Goal: Task Accomplishment & Management: Complete application form

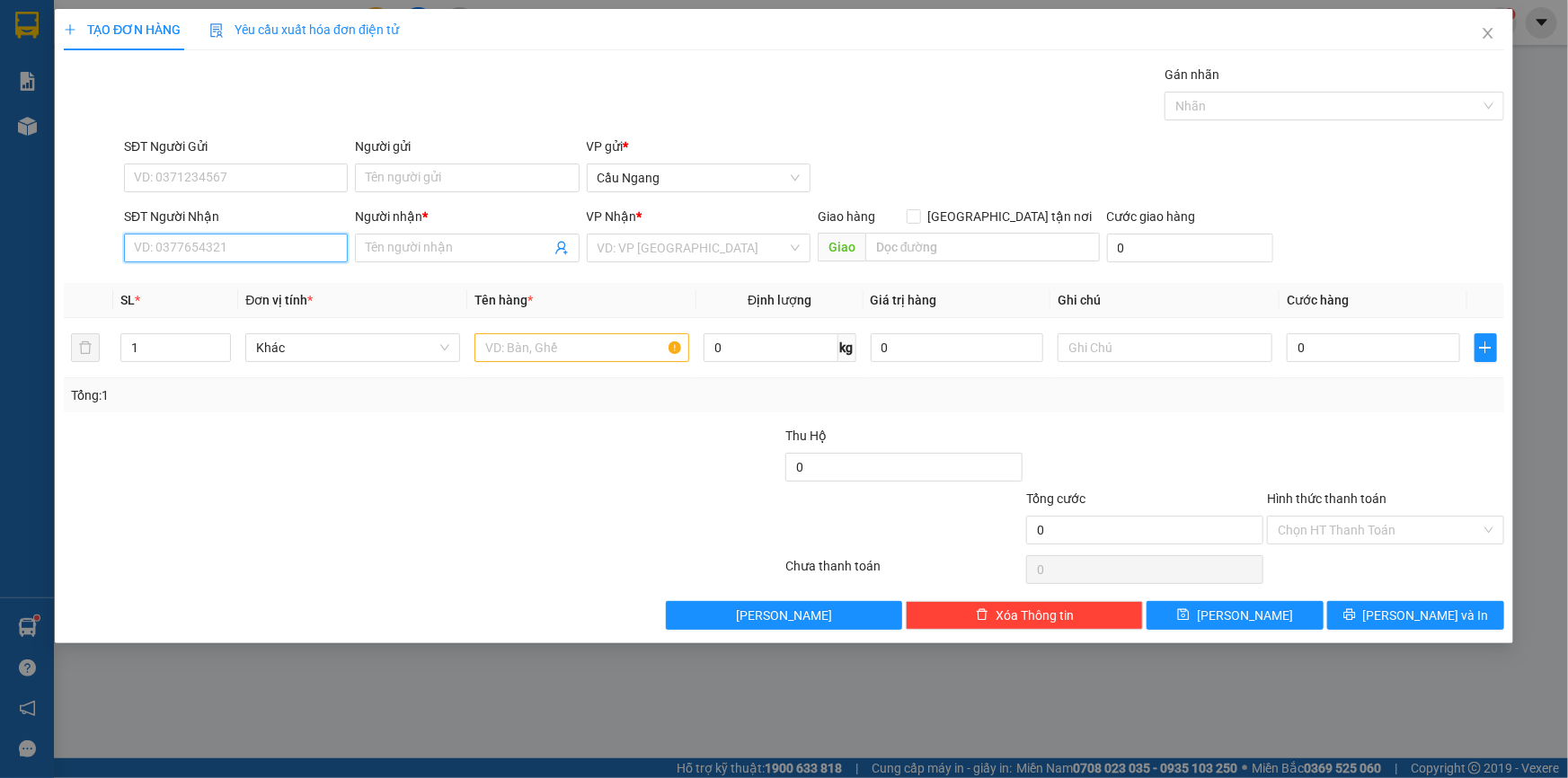
click at [241, 238] on input "SĐT Người Nhận" at bounding box center [235, 247] width 224 height 29
click at [234, 279] on div "0909448307 - PHÁT" at bounding box center [236, 283] width 203 height 20
type input "0909448307"
type input "PHÁT"
type input "0909448307"
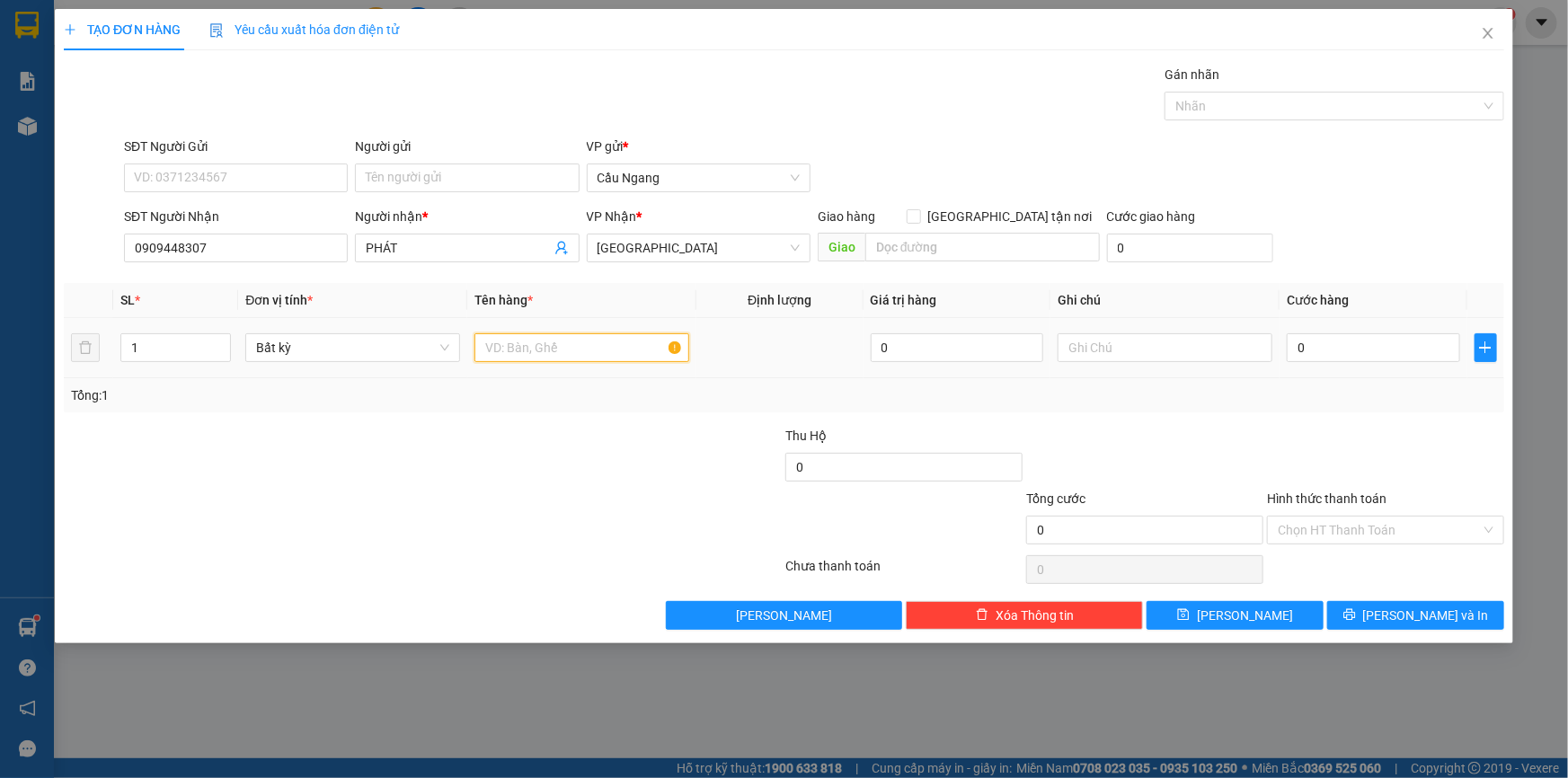
click at [555, 341] on input "text" at bounding box center [581, 347] width 215 height 29
type input "BAO"
click at [1351, 341] on input "0" at bounding box center [1373, 347] width 173 height 29
type input "4"
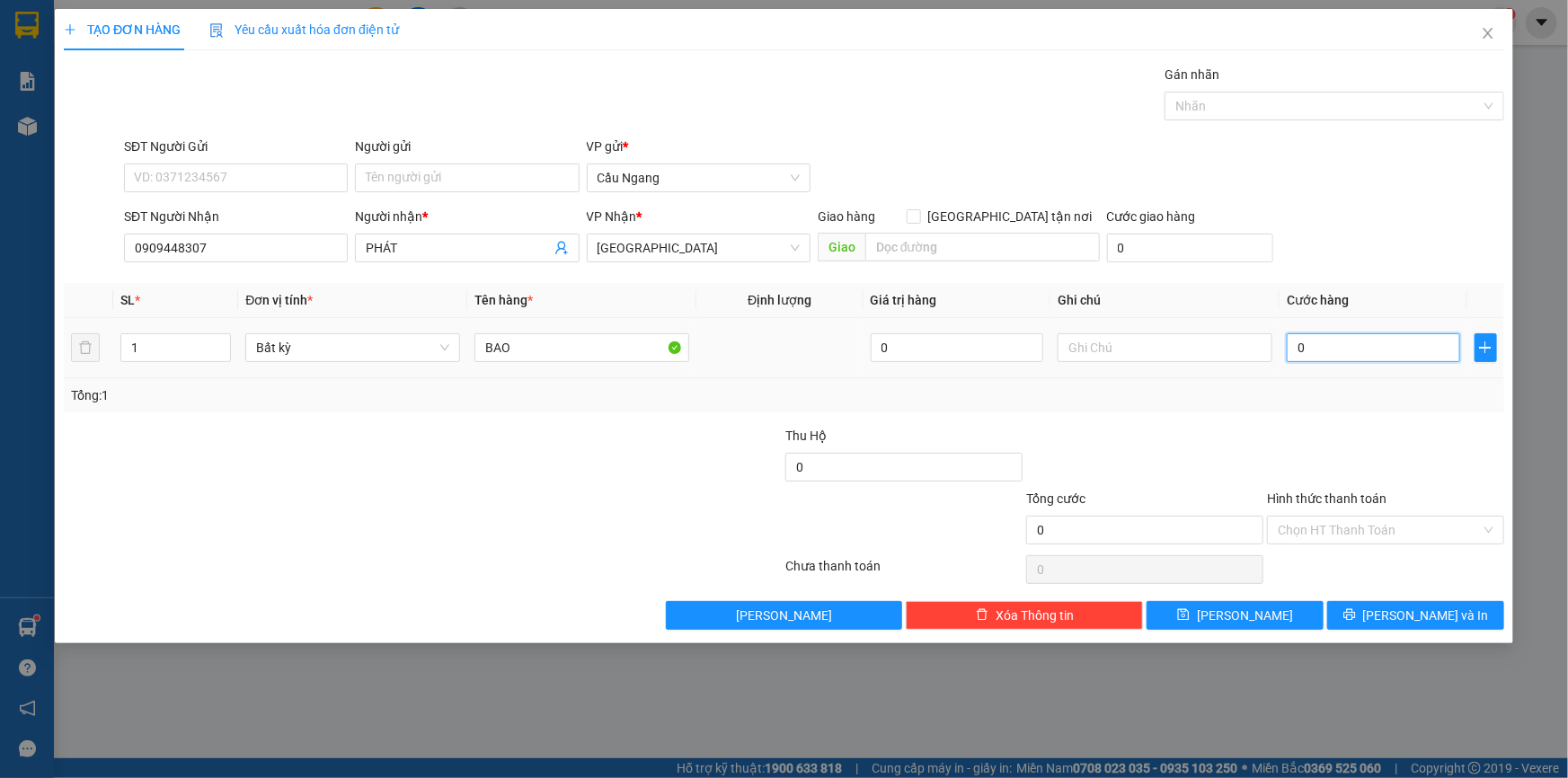
type input "4"
type input "40"
type input "400"
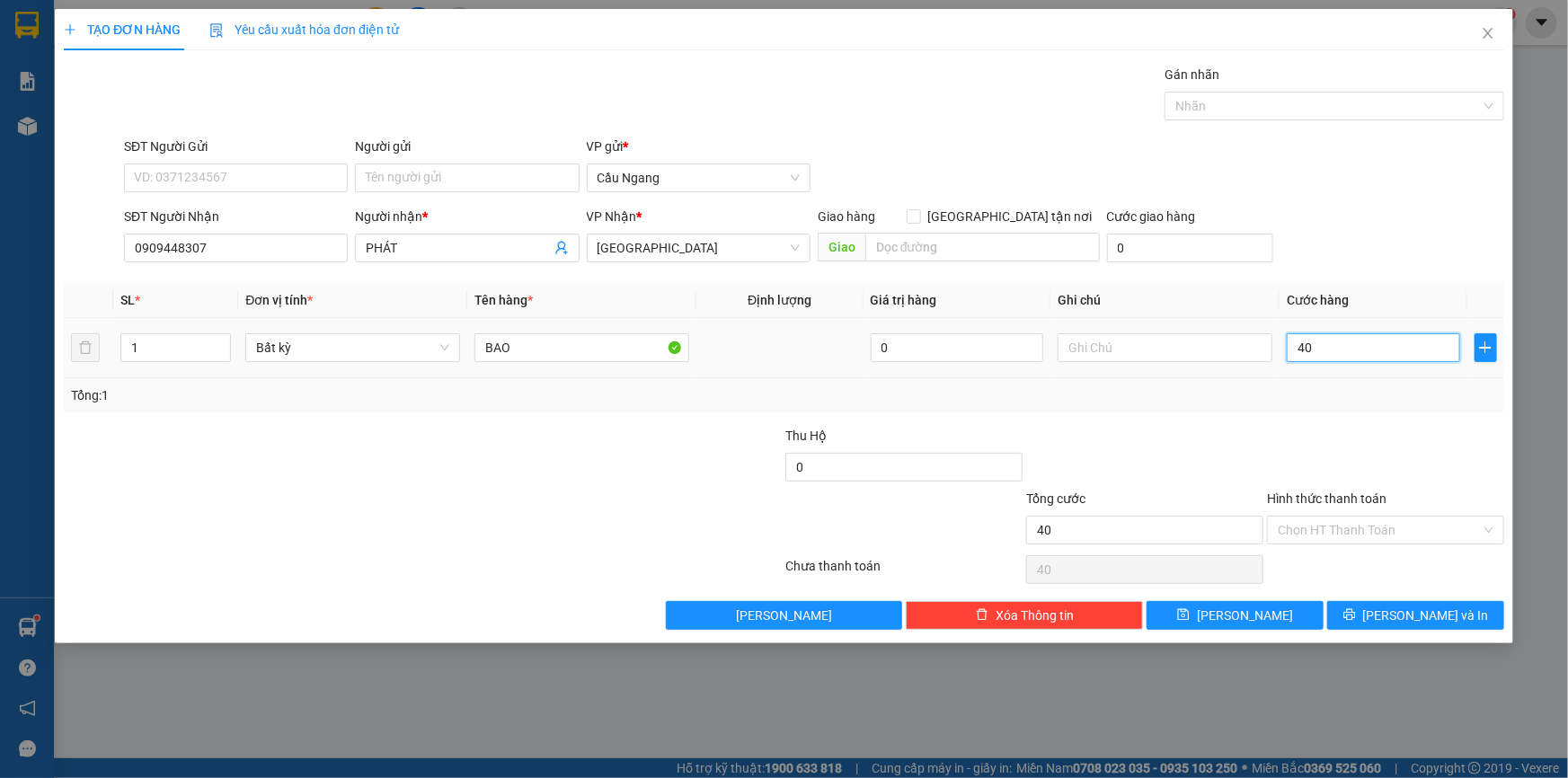
type input "400"
type input "4.000"
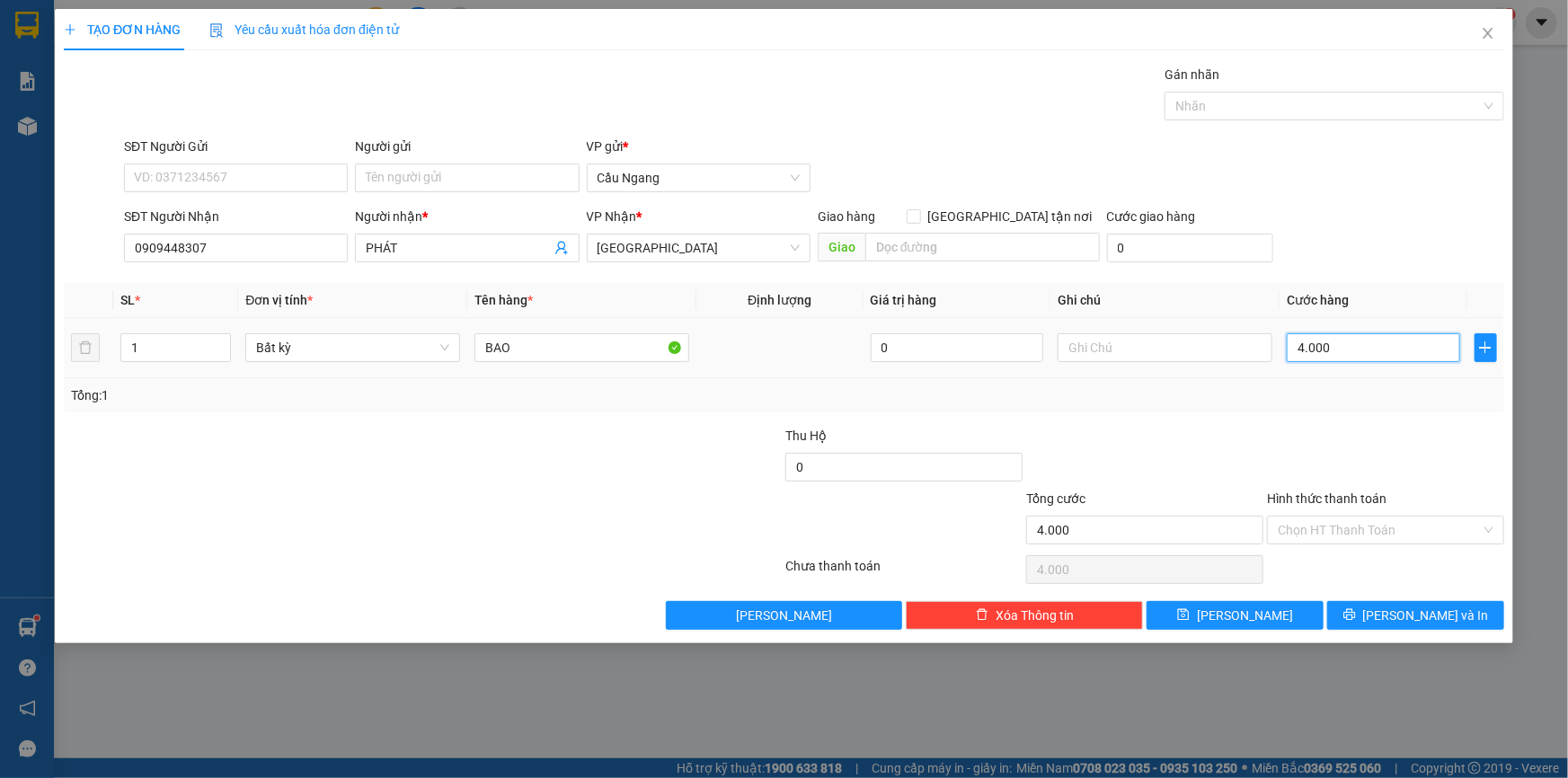
type input "40.000"
click at [1410, 618] on span "[PERSON_NAME] và In" at bounding box center [1425, 615] width 126 height 20
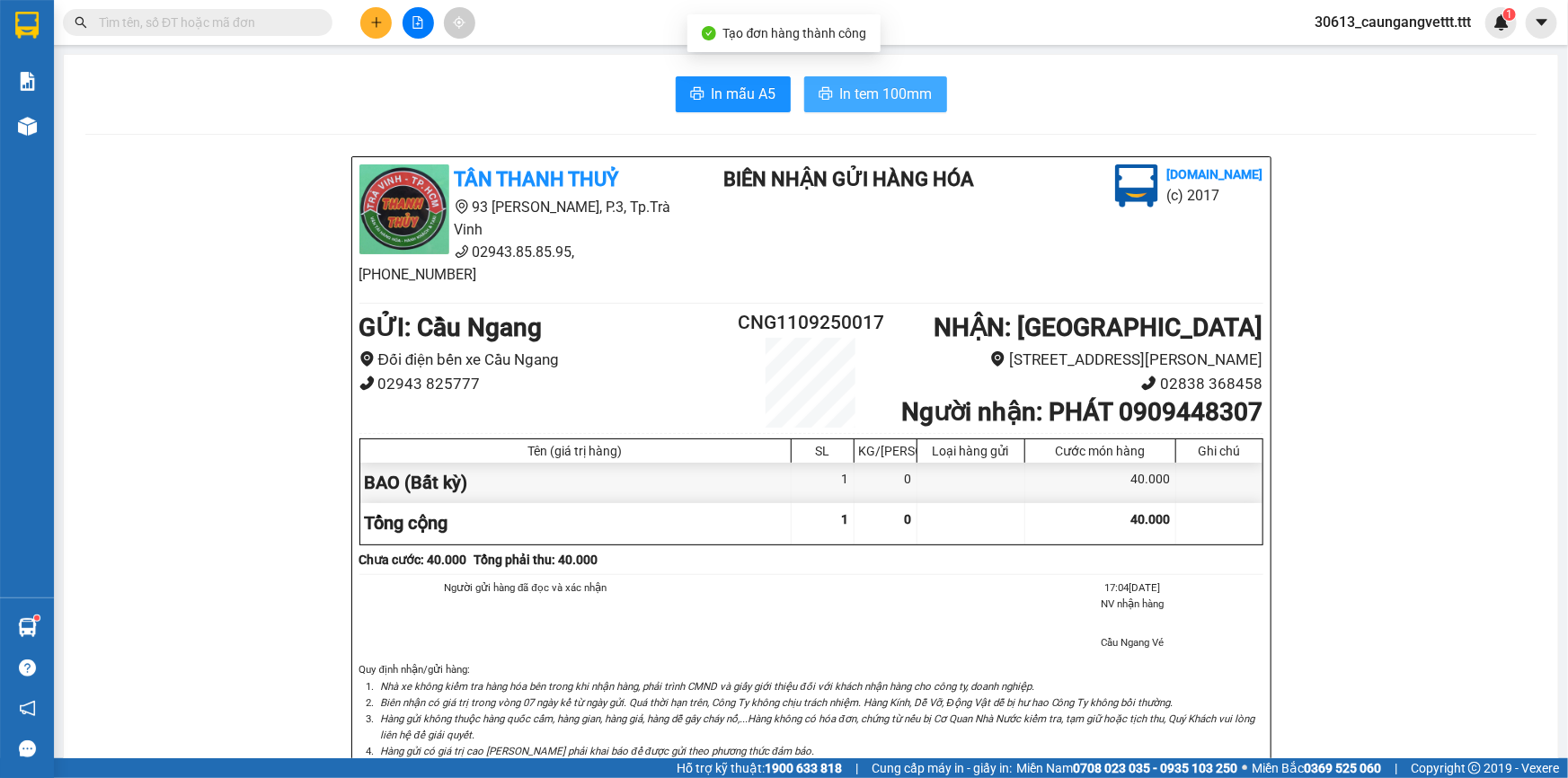
click at [867, 93] on span "In tem 100mm" at bounding box center [886, 94] width 93 height 22
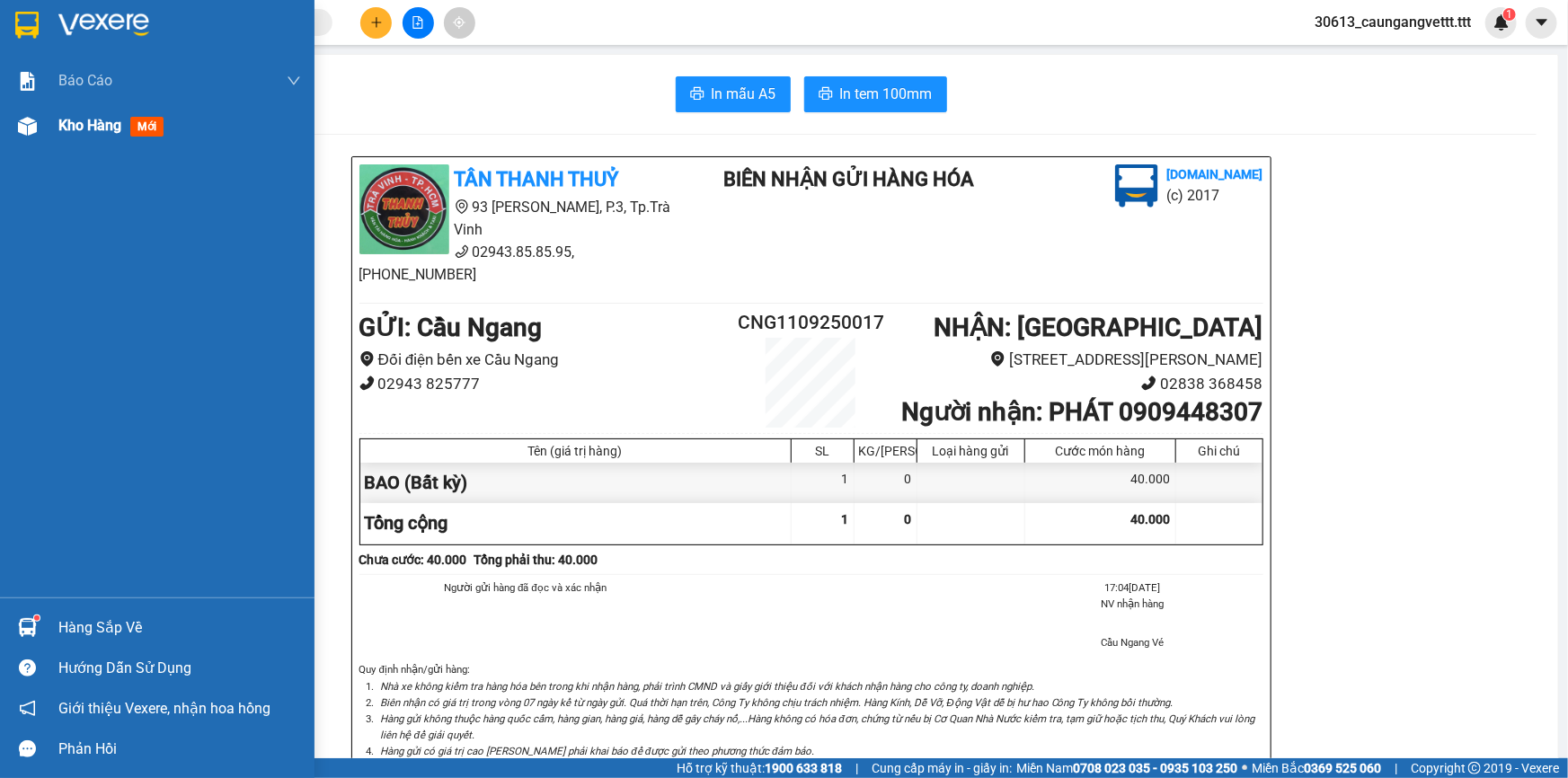
click at [64, 129] on span "Kho hàng" at bounding box center [89, 126] width 63 height 17
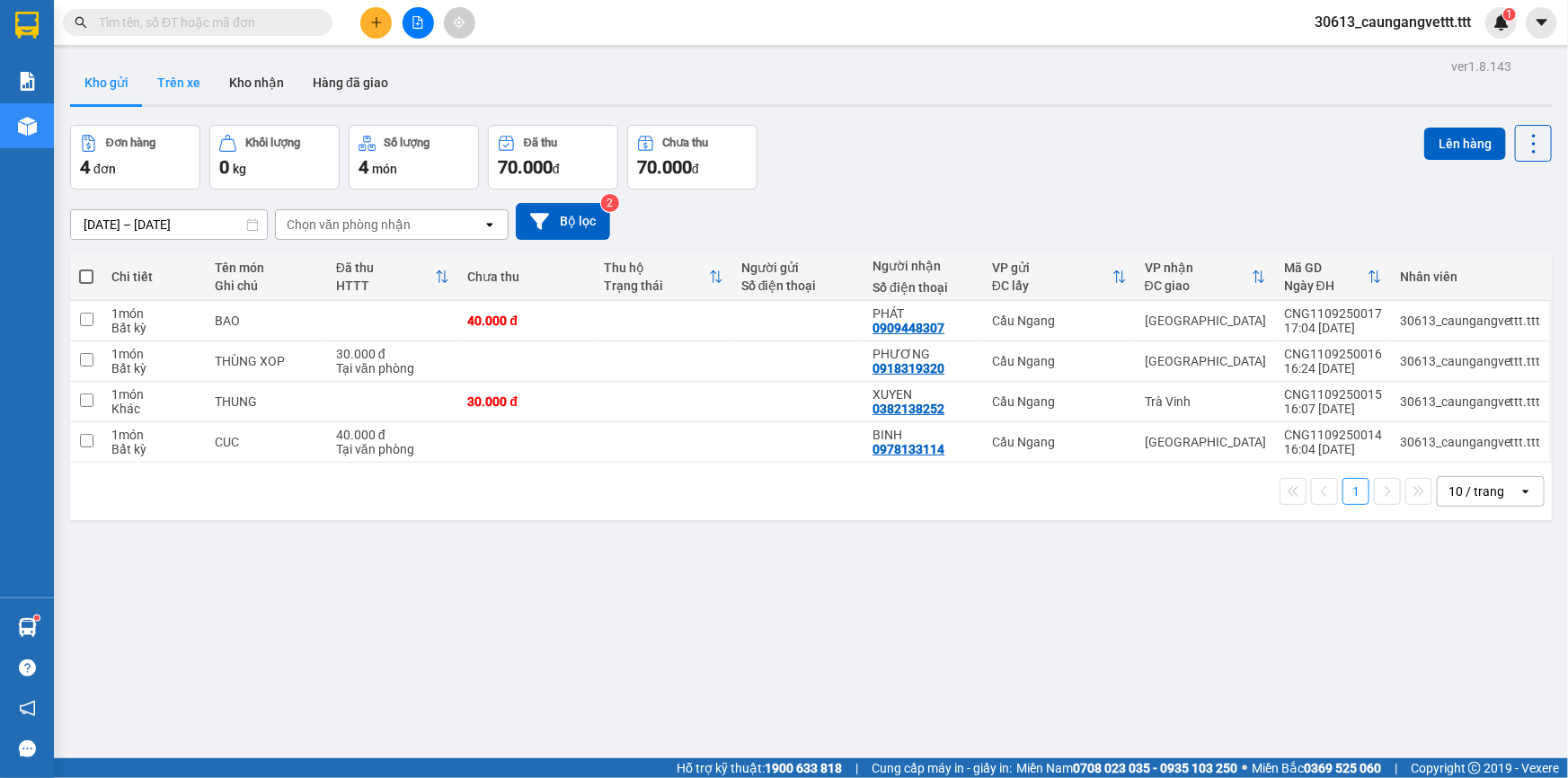
click at [175, 82] on button "Trên xe" at bounding box center [178, 82] width 72 height 43
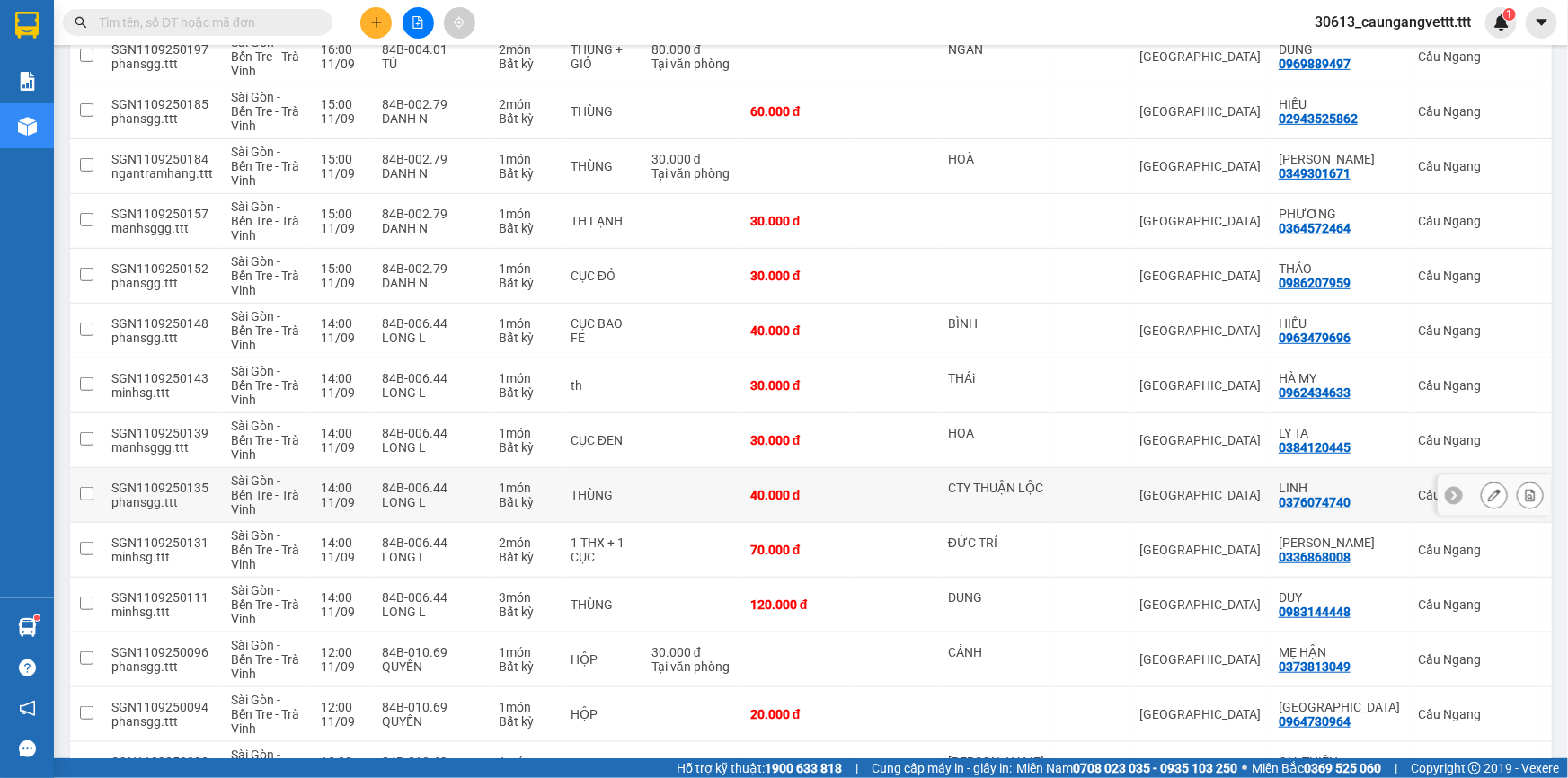
scroll to position [606, 0]
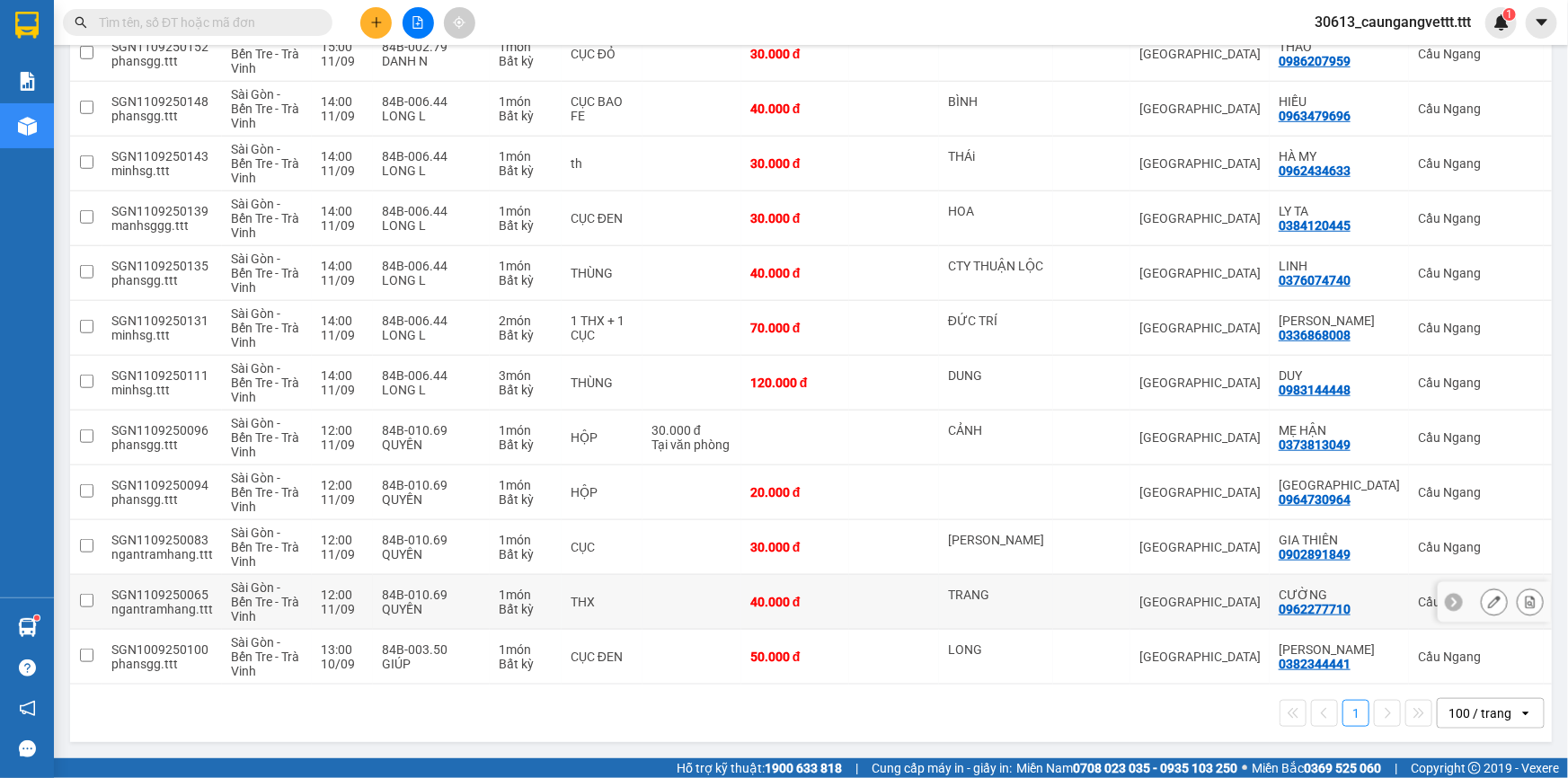
click at [1524, 595] on icon at bounding box center [1530, 601] width 12 height 12
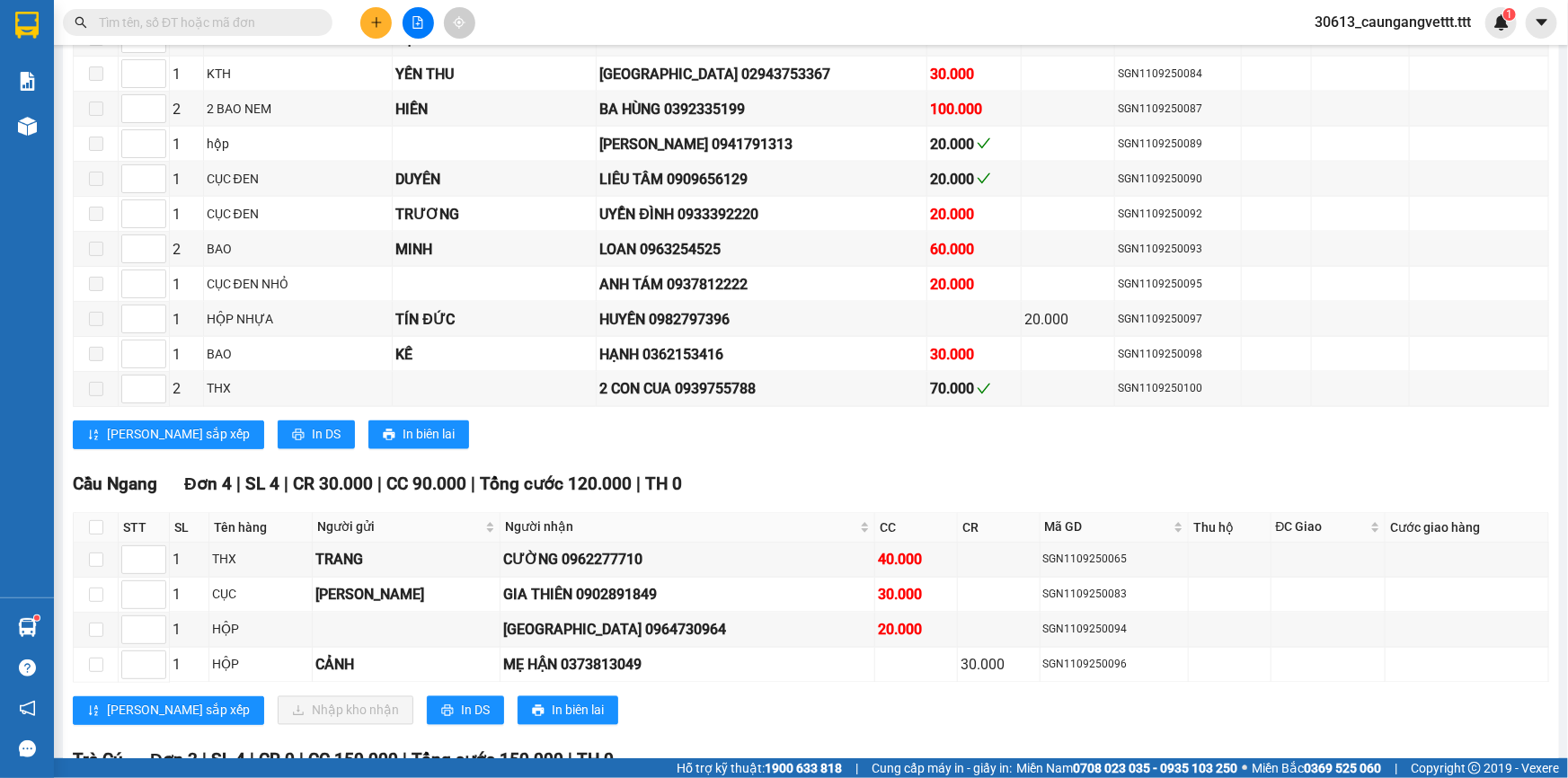
scroll to position [1531, 0]
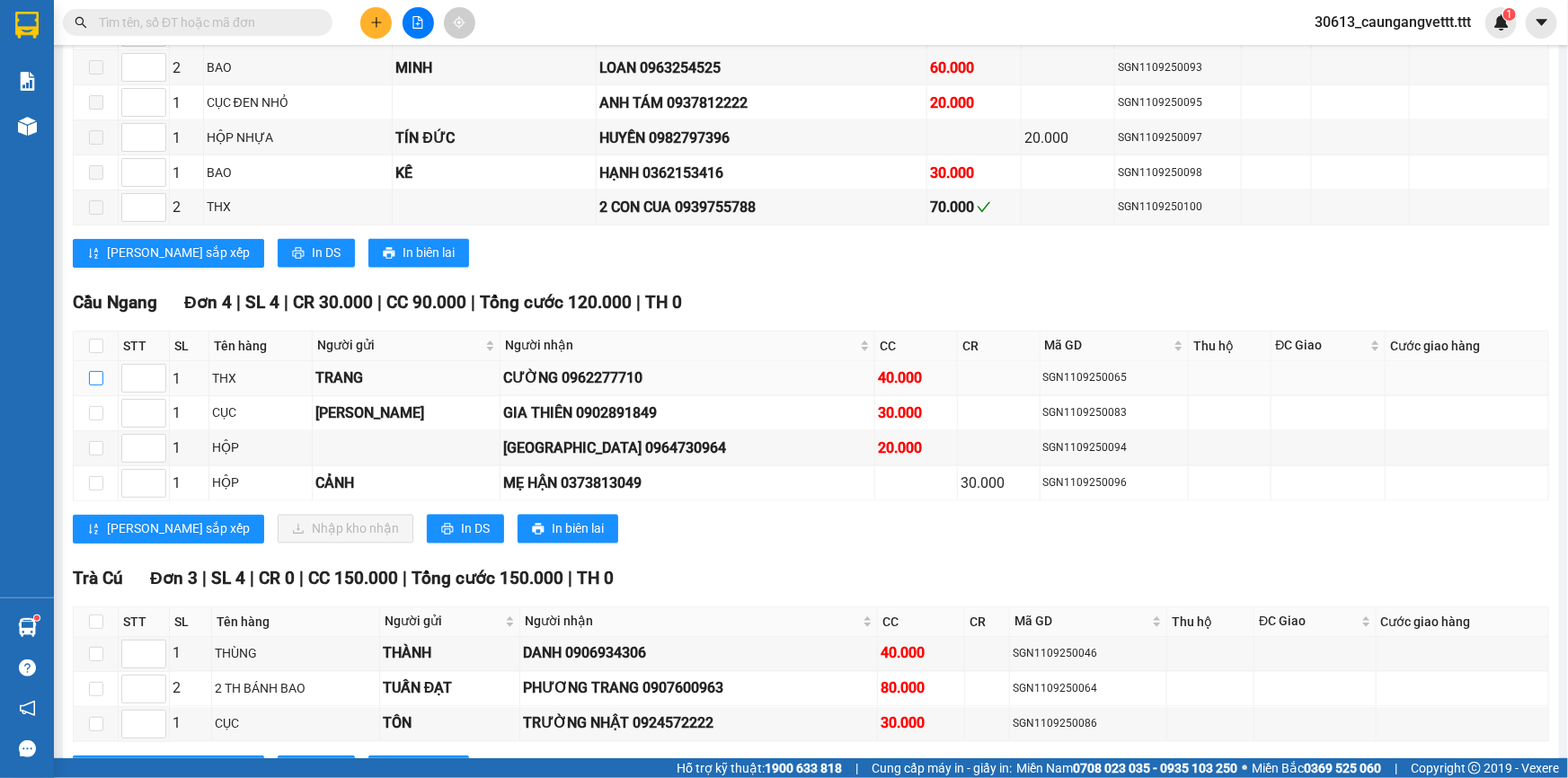
click at [96, 371] on input "checkbox" at bounding box center [96, 378] width 14 height 14
checkbox input "true"
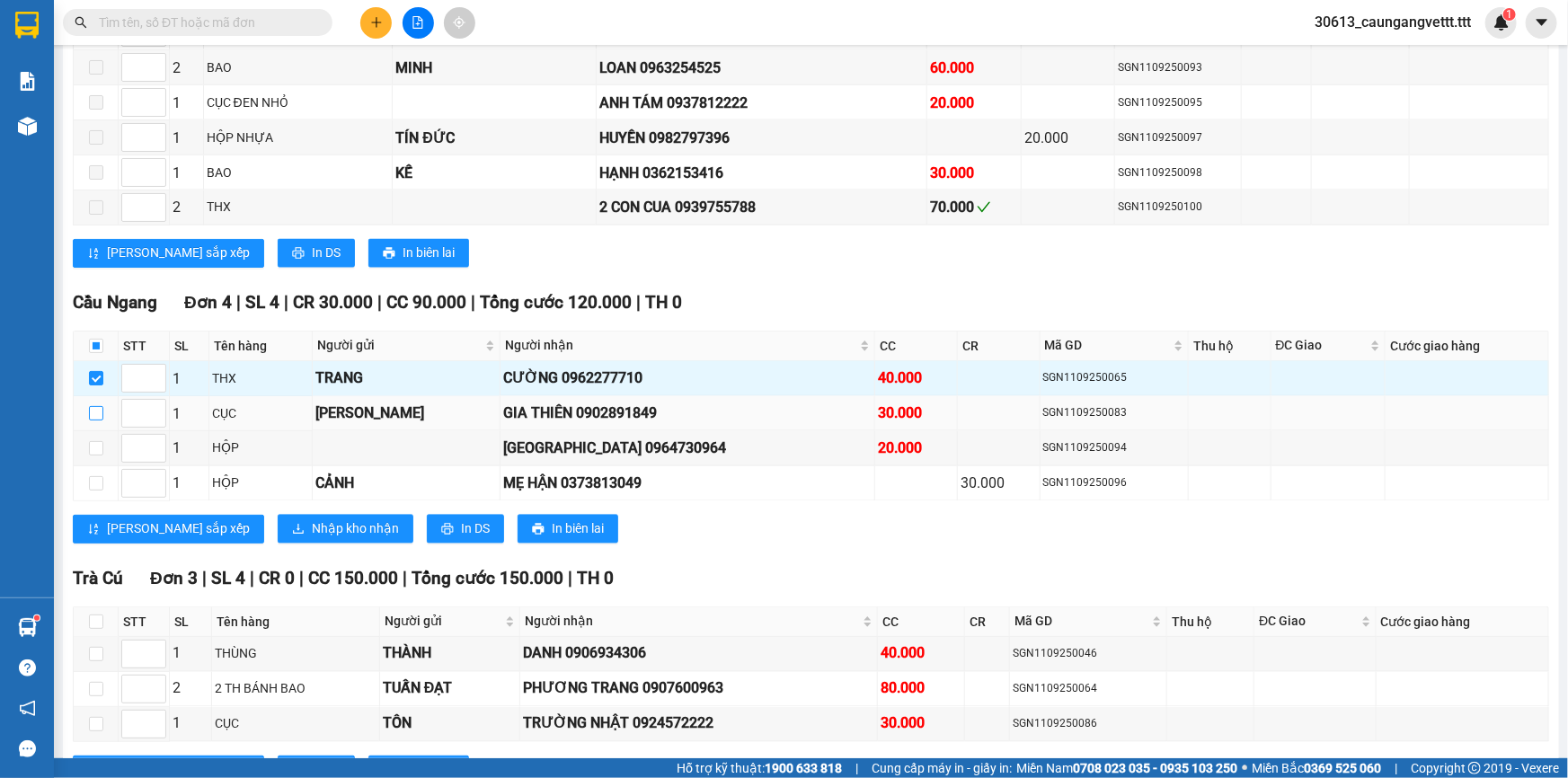
click at [97, 406] on input "checkbox" at bounding box center [96, 412] width 14 height 14
checkbox input "true"
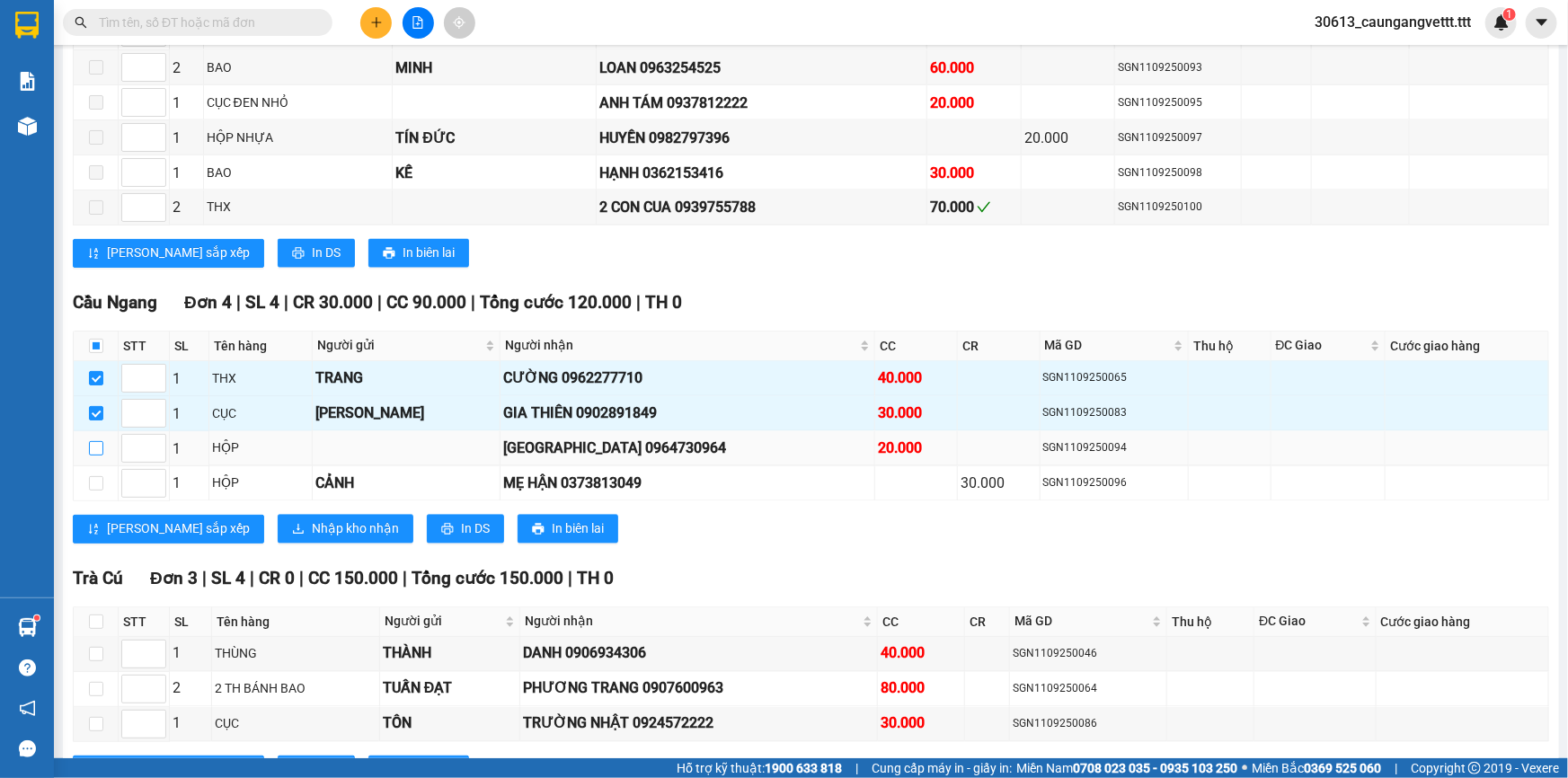
click at [94, 441] on input "checkbox" at bounding box center [96, 447] width 14 height 14
checkbox input "true"
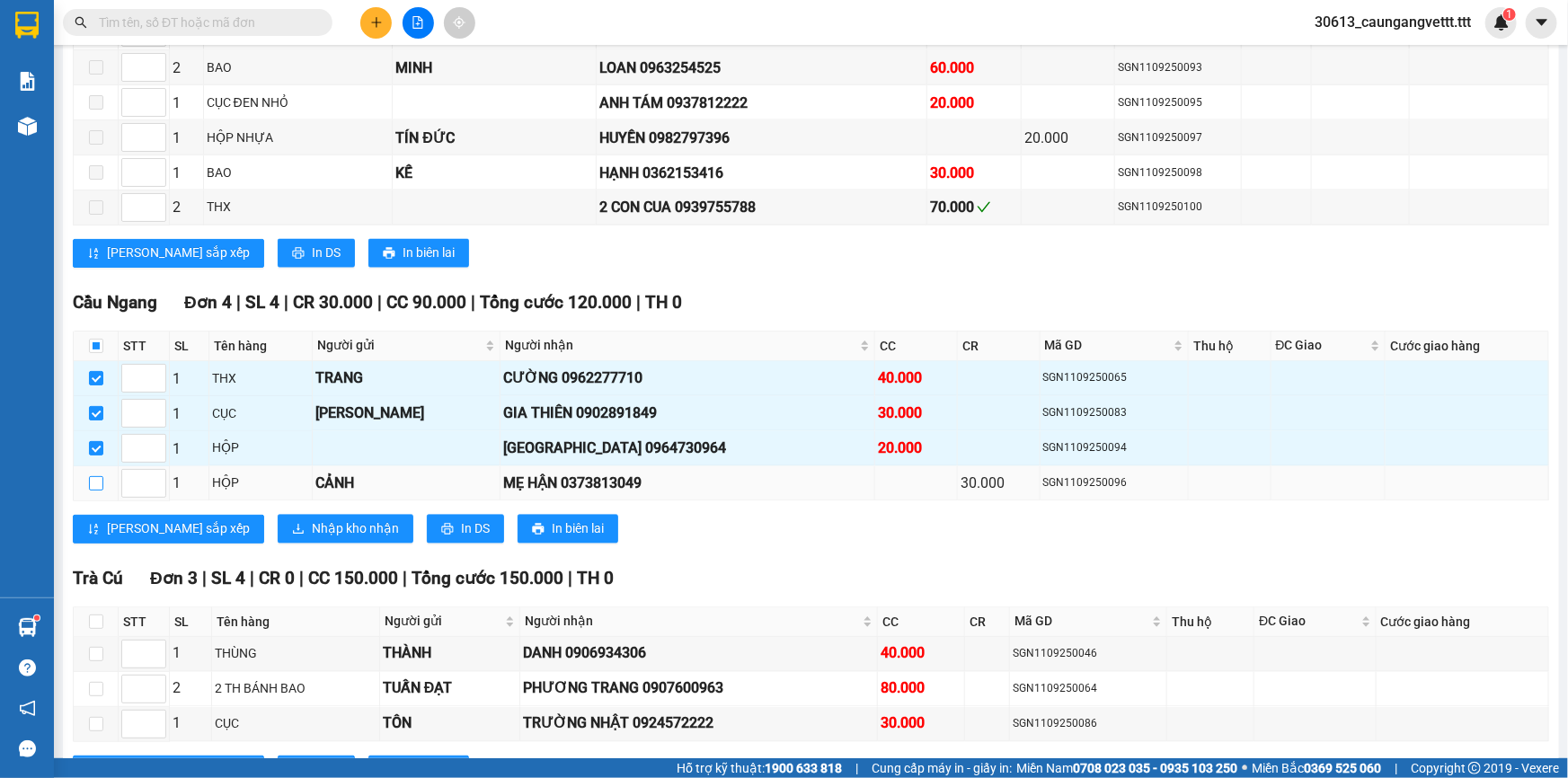
click at [97, 476] on input "checkbox" at bounding box center [96, 483] width 14 height 14
checkbox input "true"
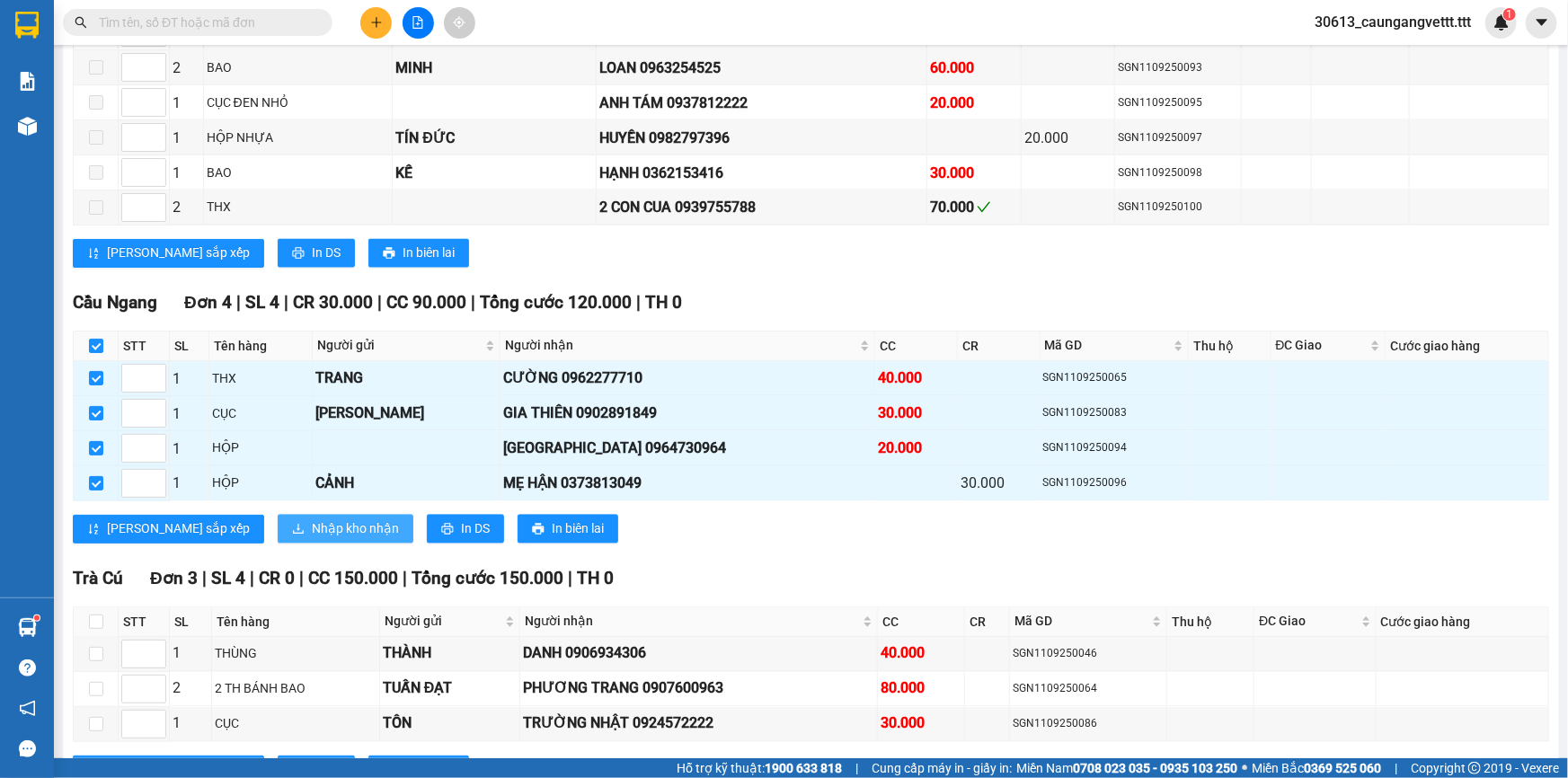
click at [311, 519] on span "Nhập kho nhận" at bounding box center [354, 529] width 87 height 20
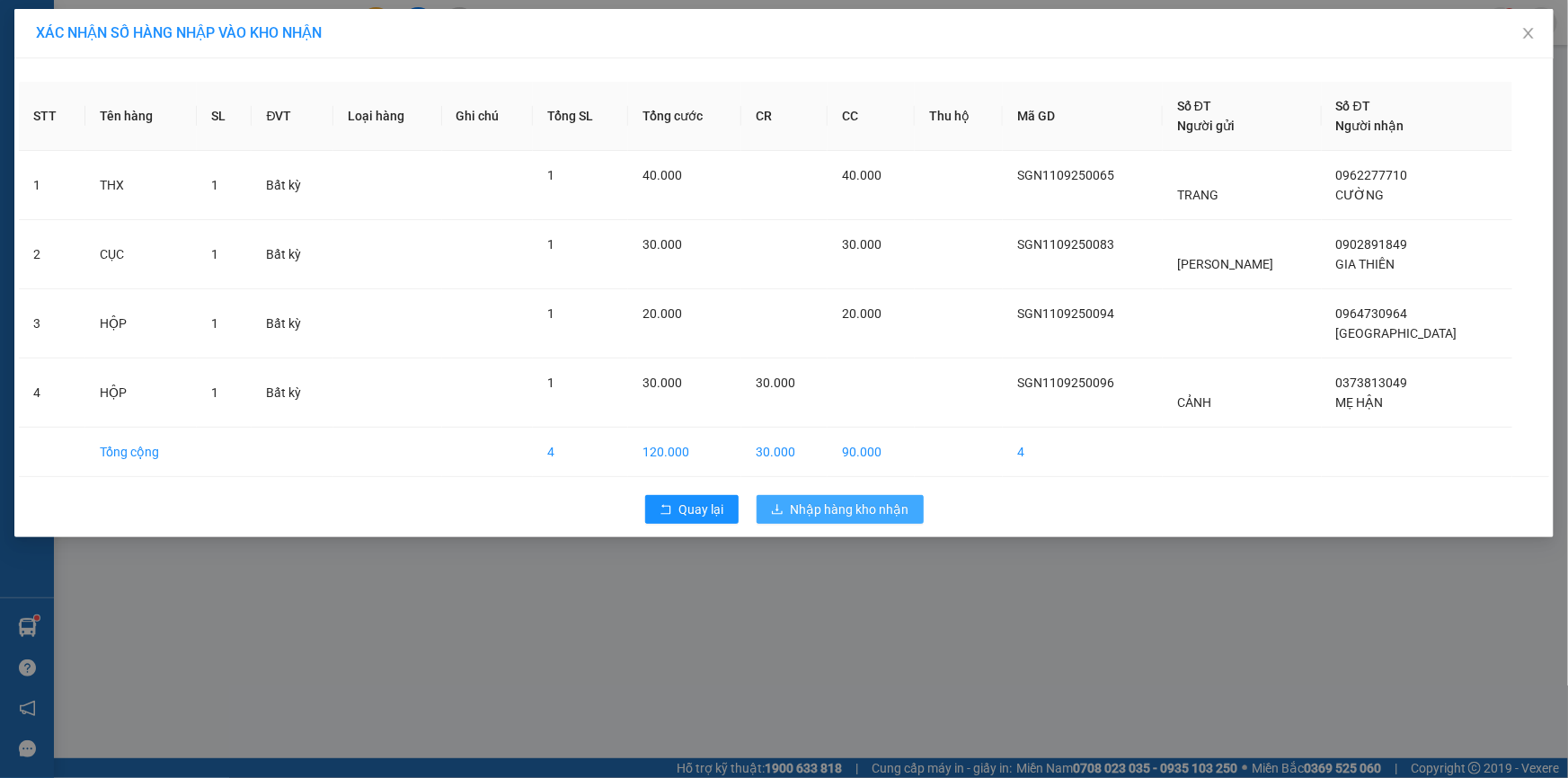
click at [827, 504] on span "Nhập hàng kho nhận" at bounding box center [850, 509] width 118 height 20
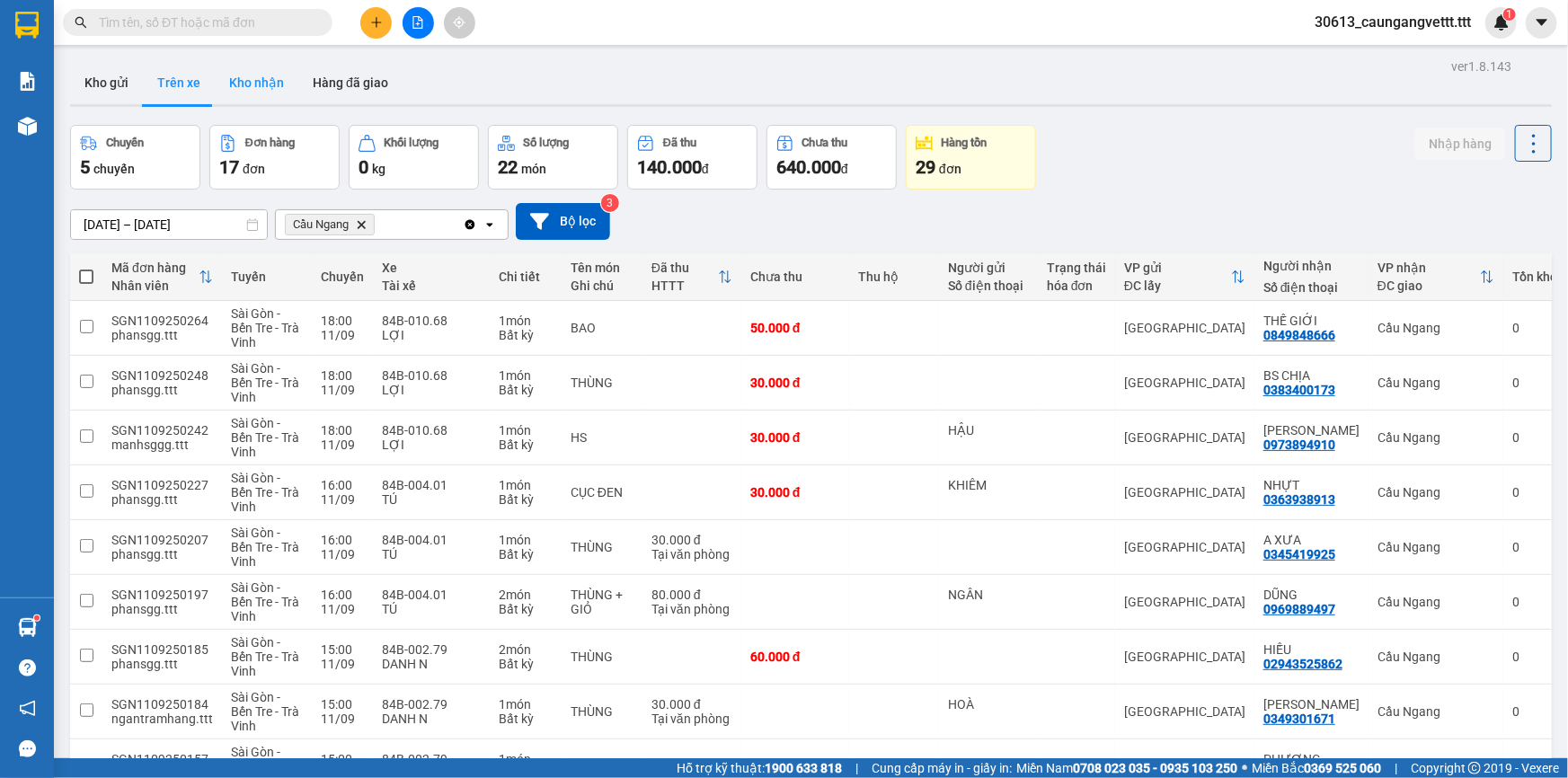
click at [261, 75] on button "Kho nhận" at bounding box center [256, 82] width 83 height 43
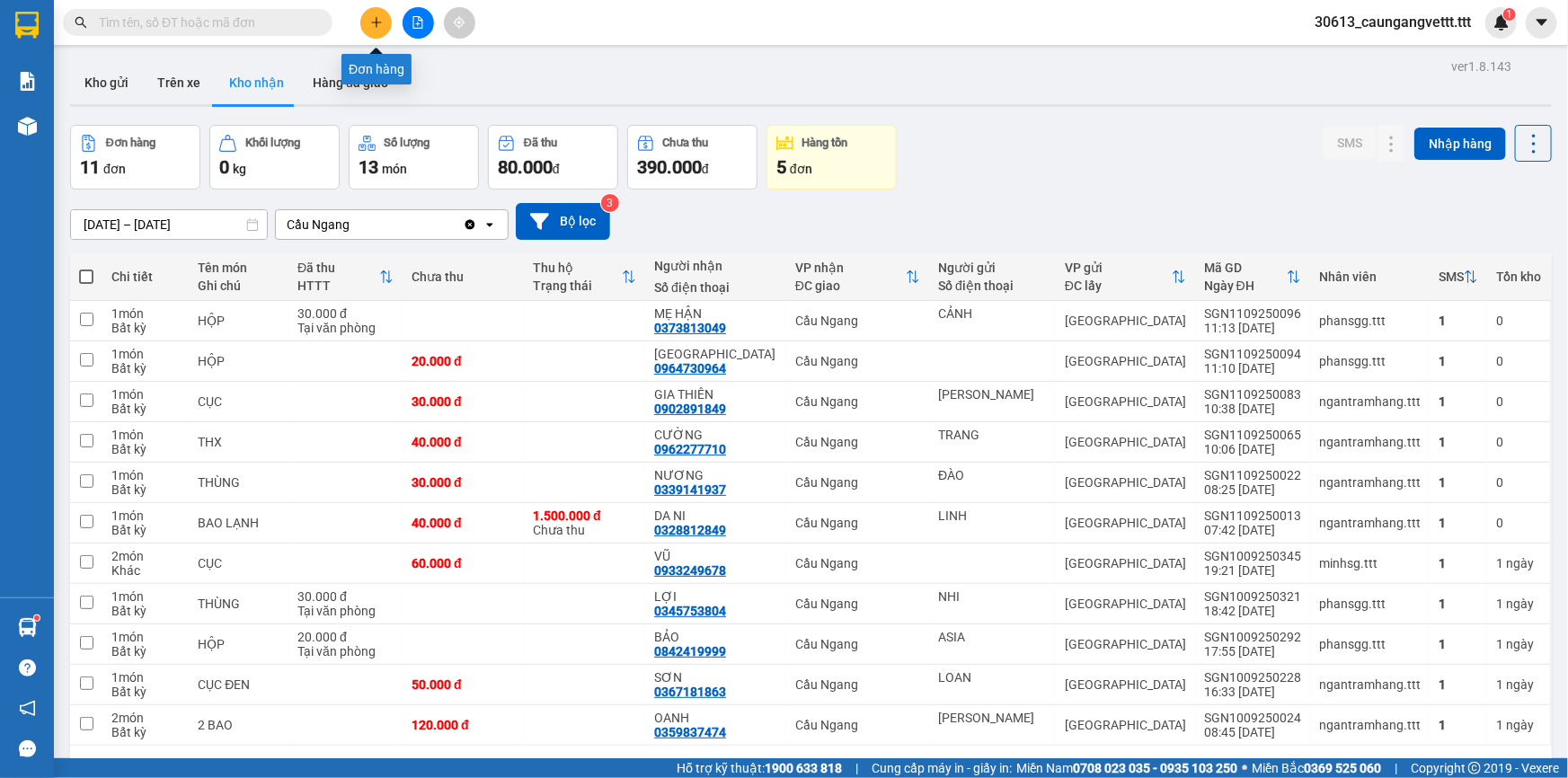
click at [375, 24] on icon "plus" at bounding box center [375, 22] width 1 height 10
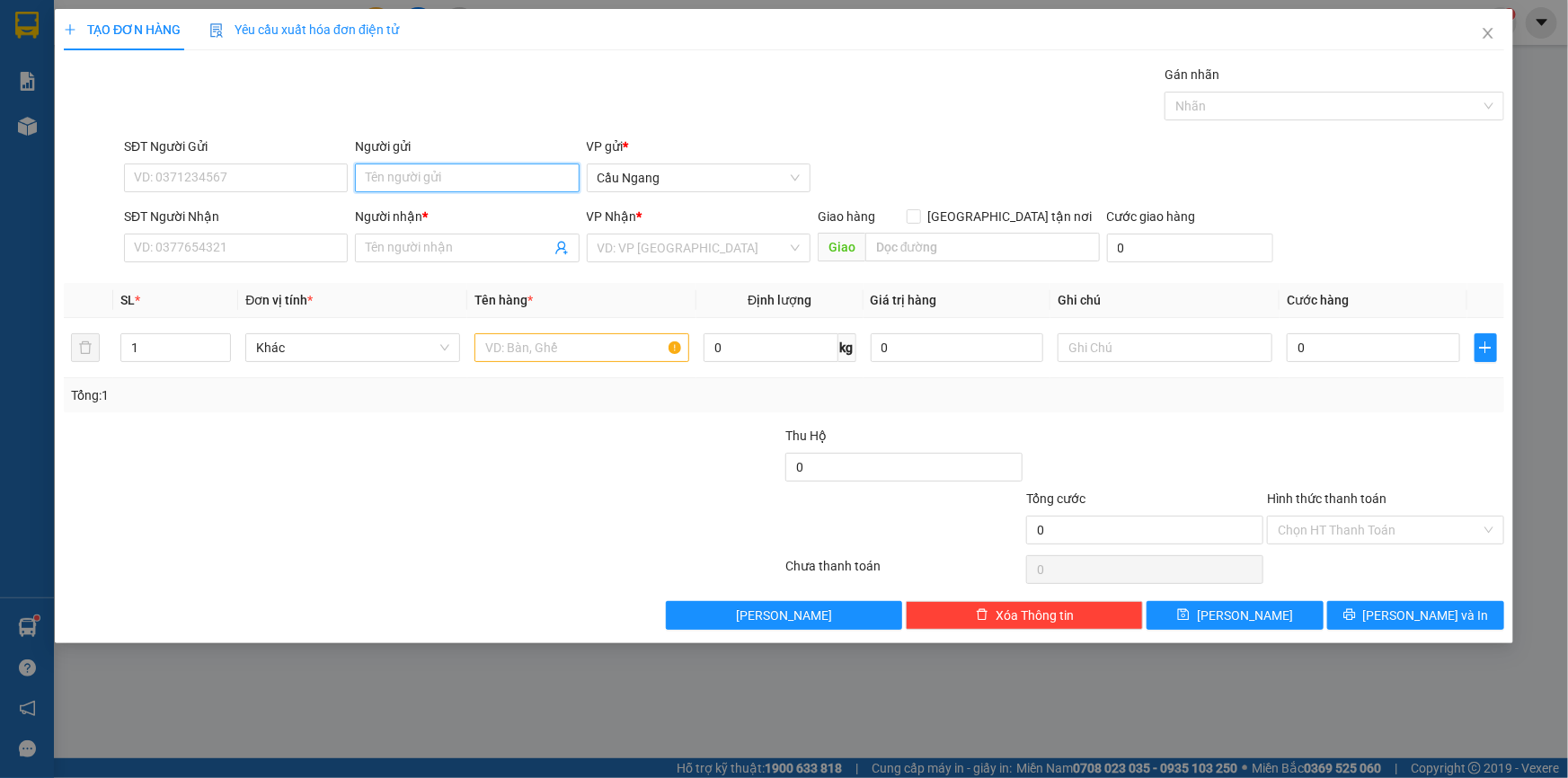
click at [463, 177] on input "Người gửi" at bounding box center [466, 177] width 224 height 29
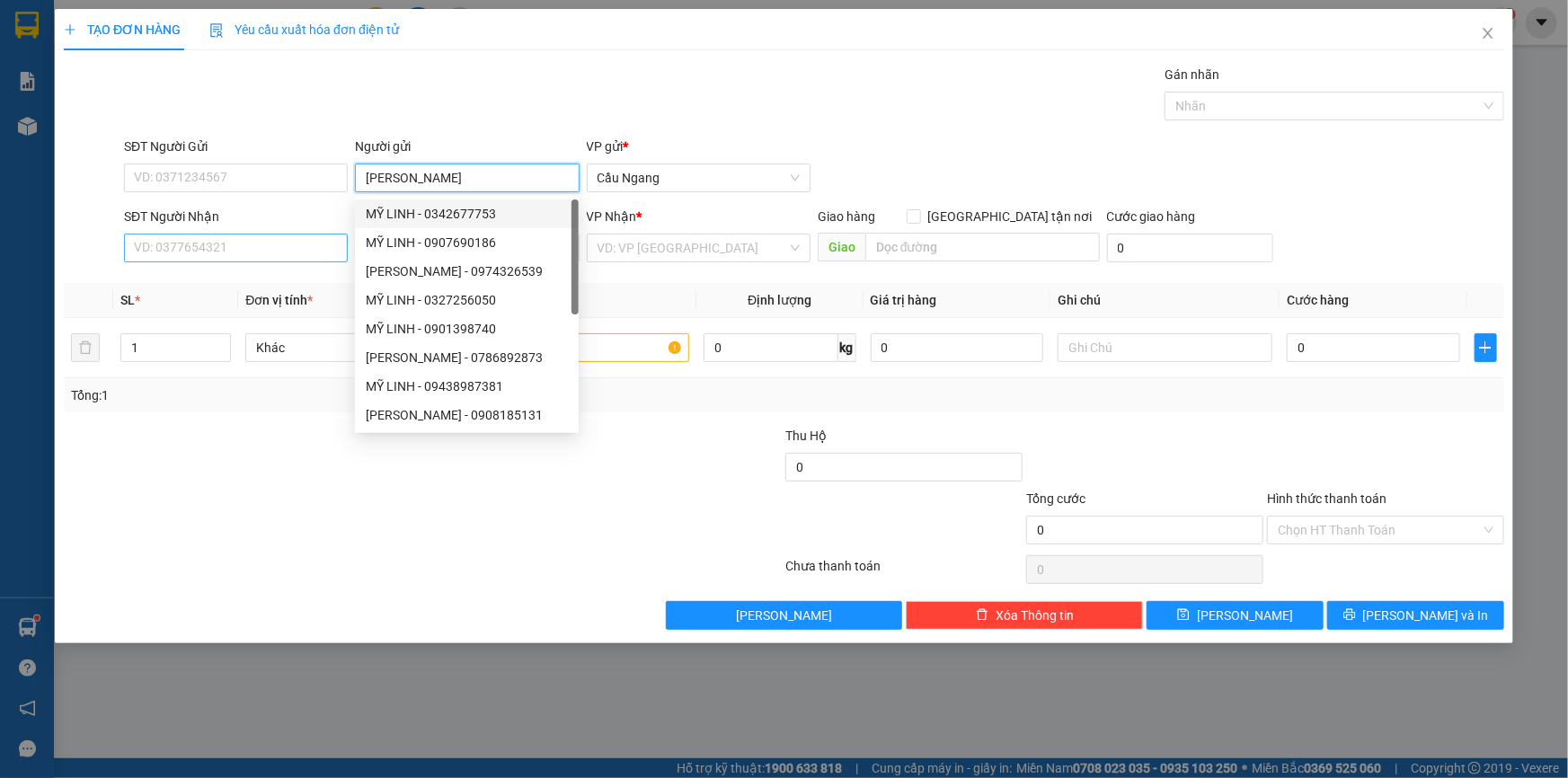
type input "[PERSON_NAME]"
click at [252, 246] on input "SĐT Người Nhận" at bounding box center [235, 247] width 224 height 29
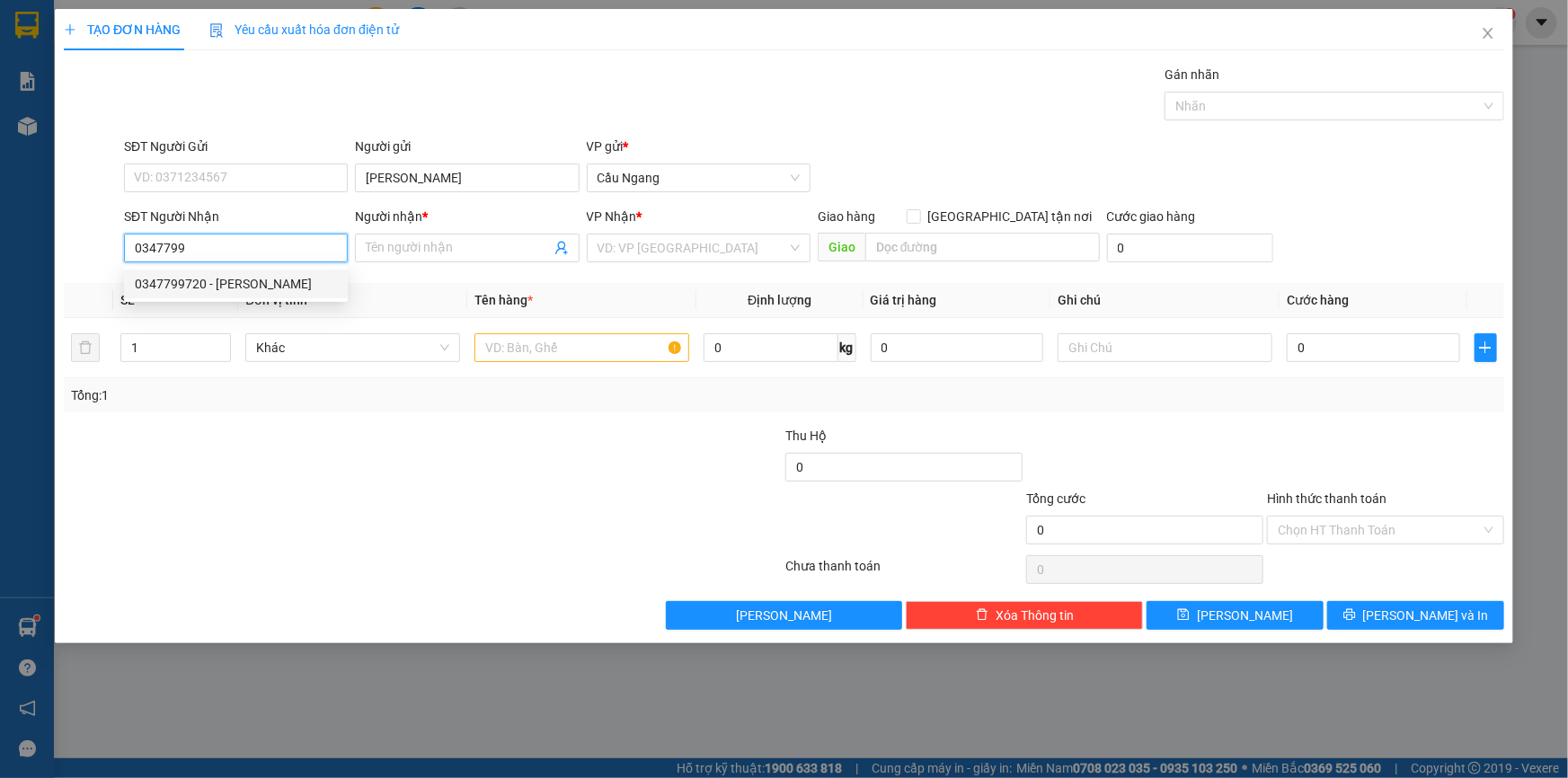
click at [244, 287] on div "0347799720 - [PERSON_NAME]" at bounding box center [236, 283] width 203 height 20
type input "0347799720"
type input "[PERSON_NAME]"
type input "0347799720"
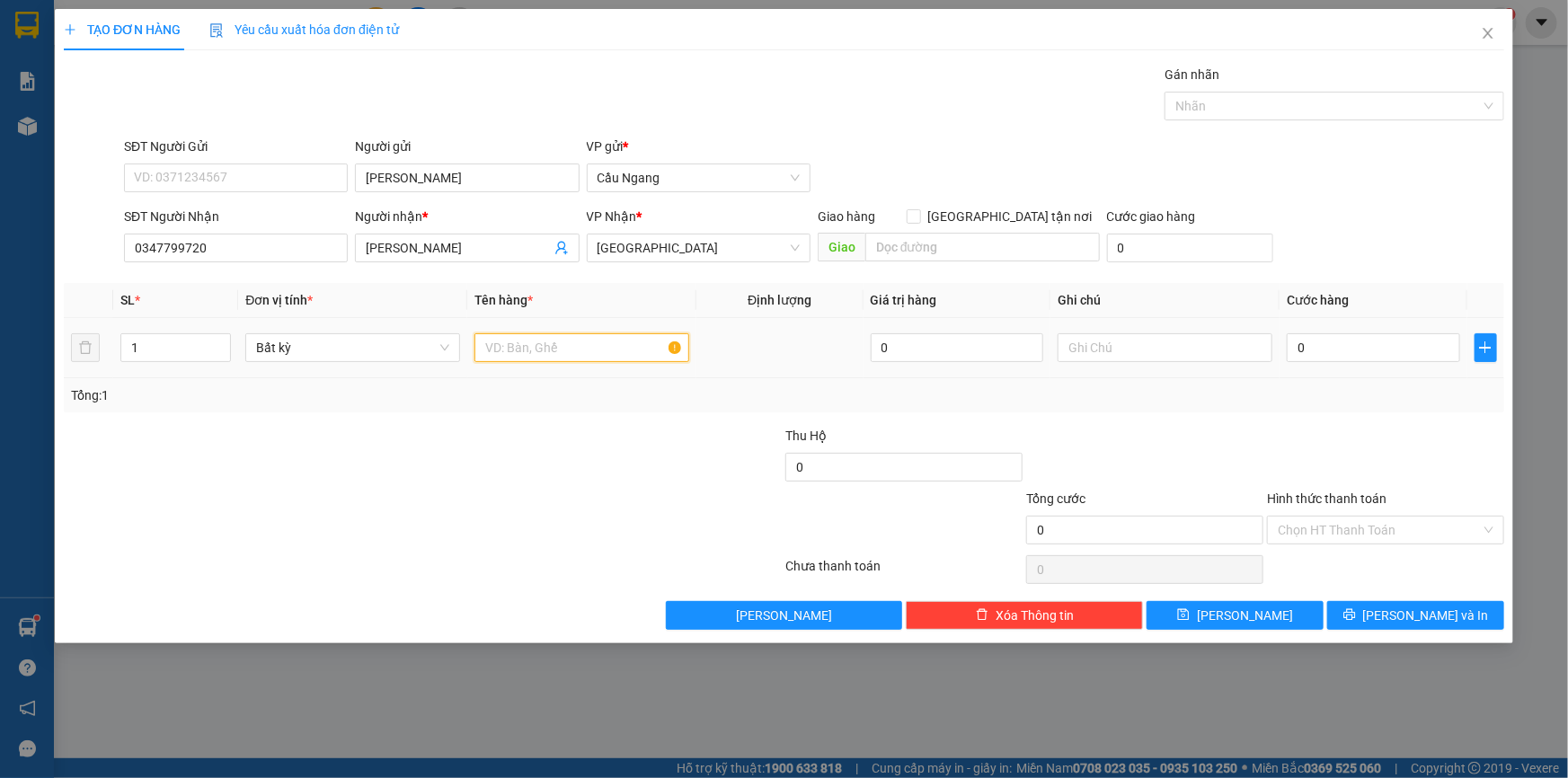
click at [516, 342] on input "text" at bounding box center [581, 347] width 215 height 29
type input "HOP"
click at [1372, 351] on input "0" at bounding box center [1373, 347] width 173 height 29
type input "2"
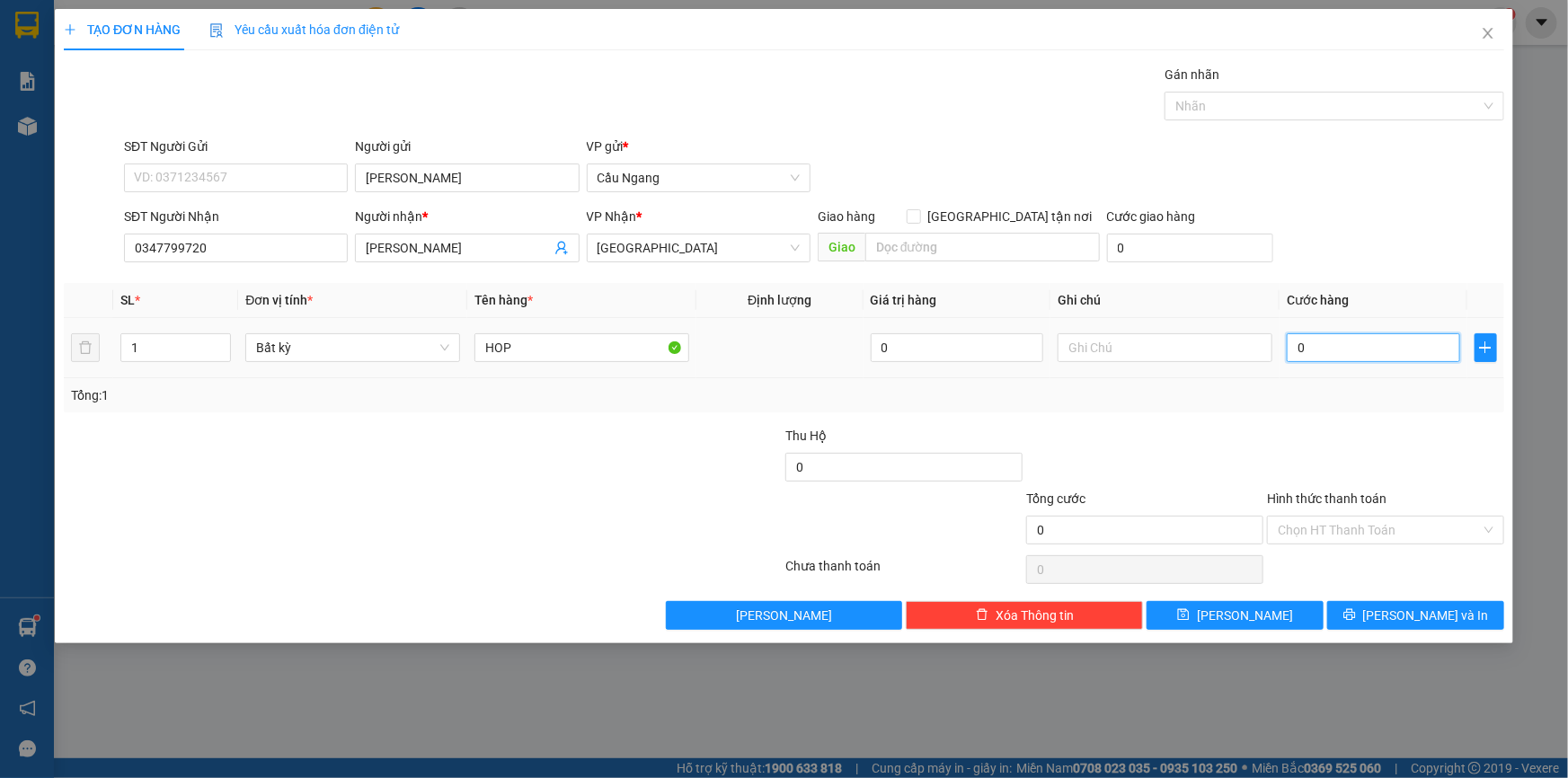
type input "2"
type input "20"
type input "200"
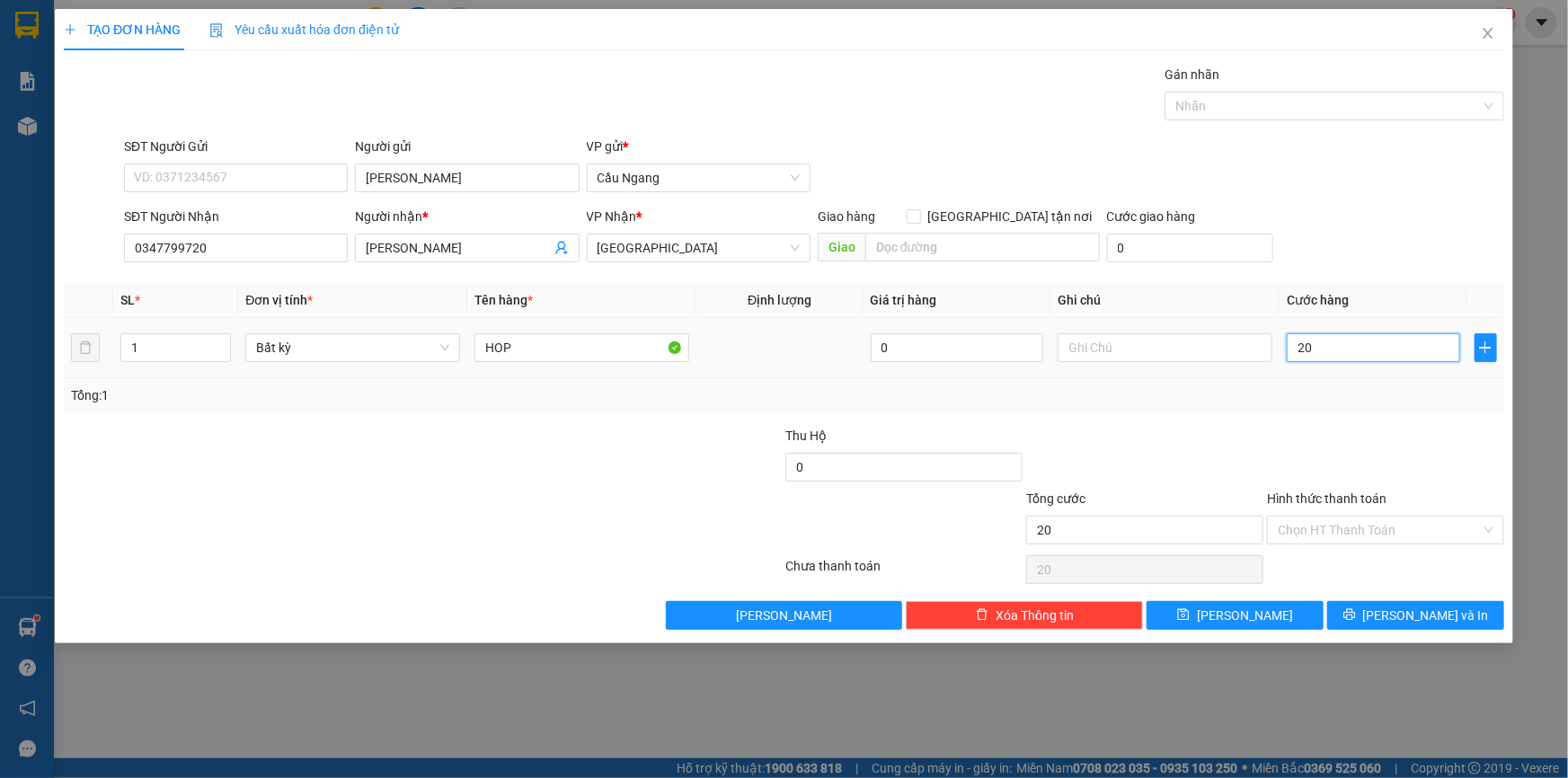
type input "200"
type input "2.000"
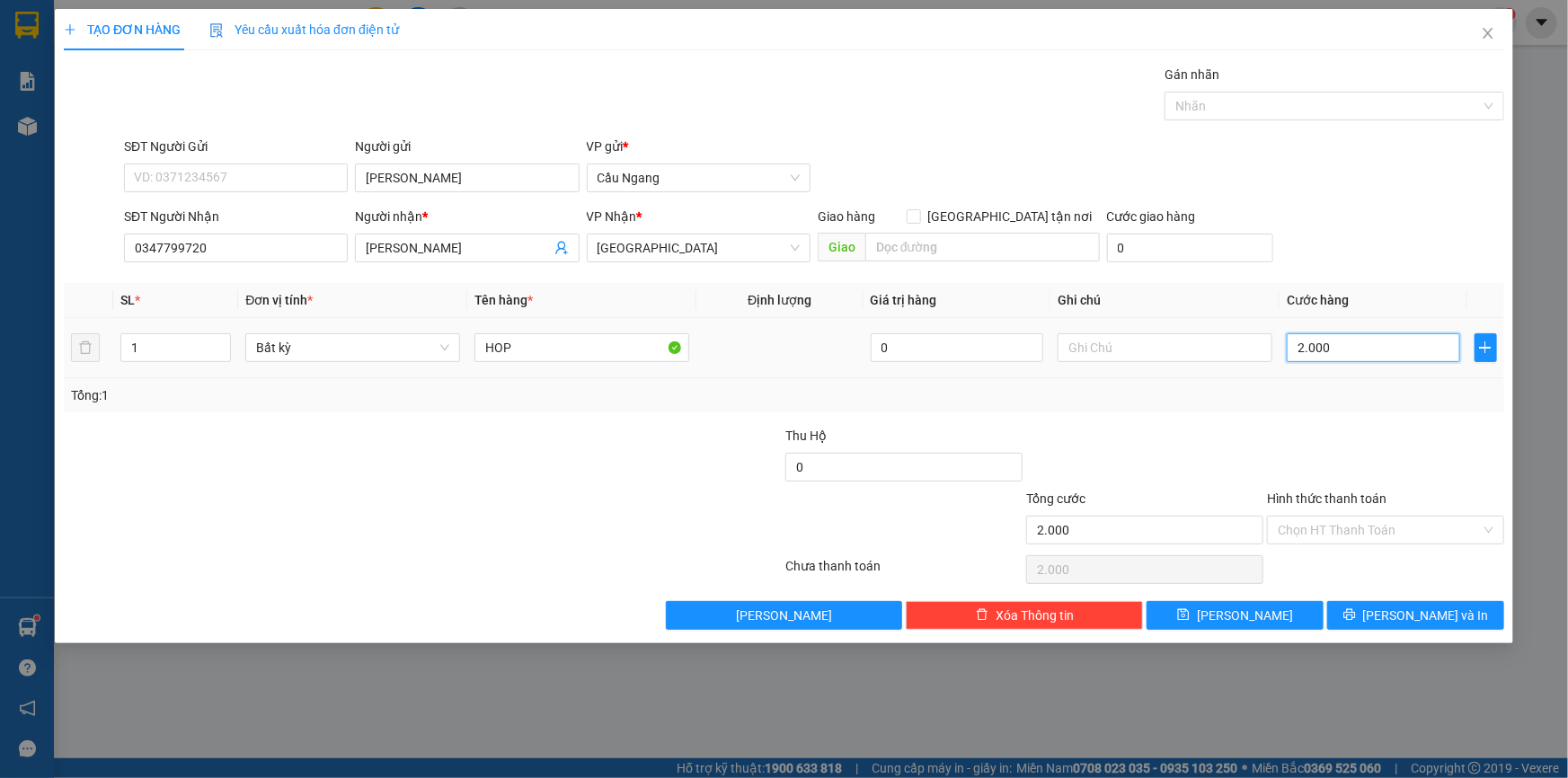
type input "20.000"
click at [1347, 530] on input "Hình thức thanh toán" at bounding box center [1379, 530] width 204 height 27
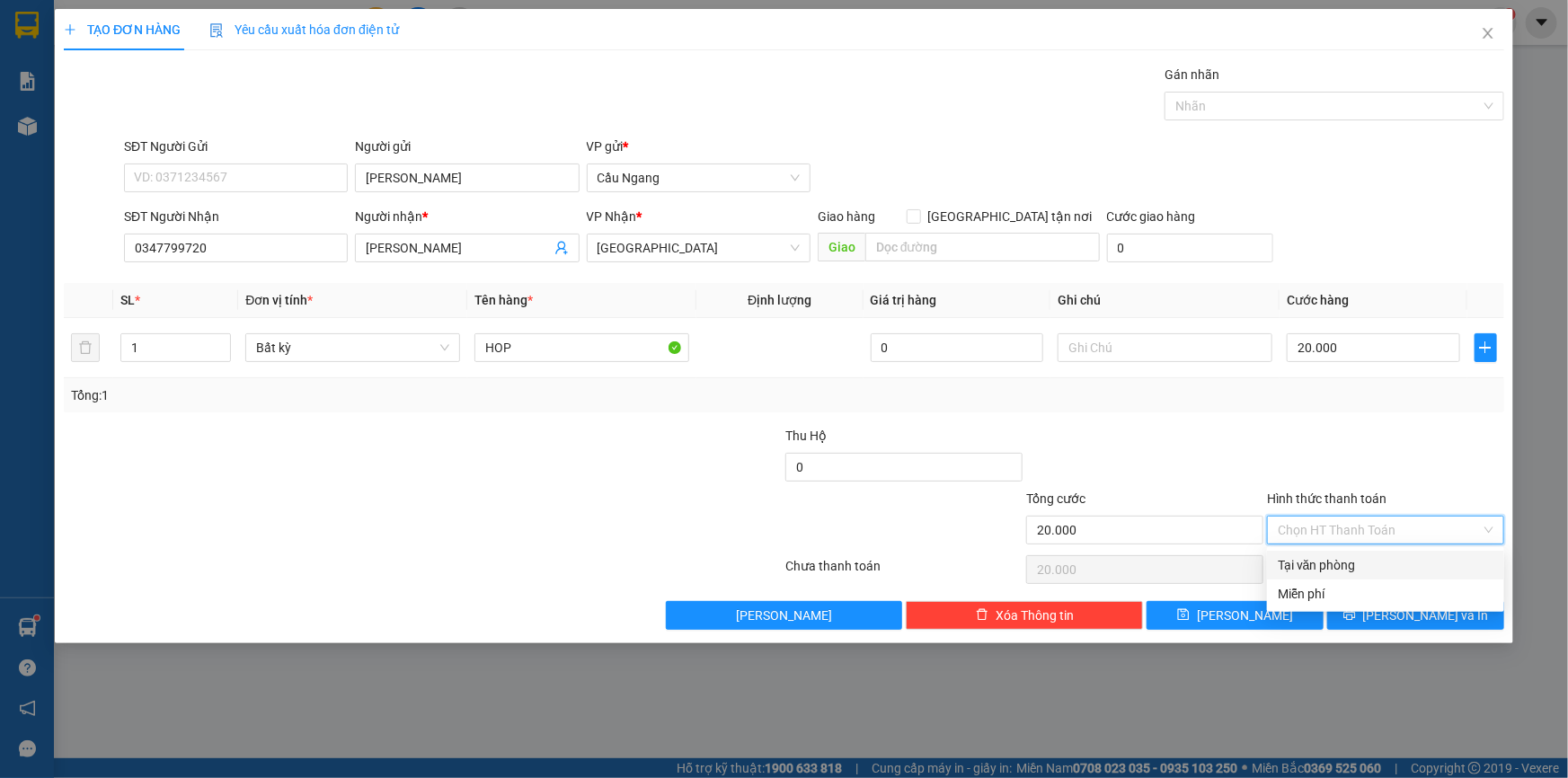
click at [1335, 558] on div "Tại văn phòng" at bounding box center [1385, 564] width 216 height 20
type input "0"
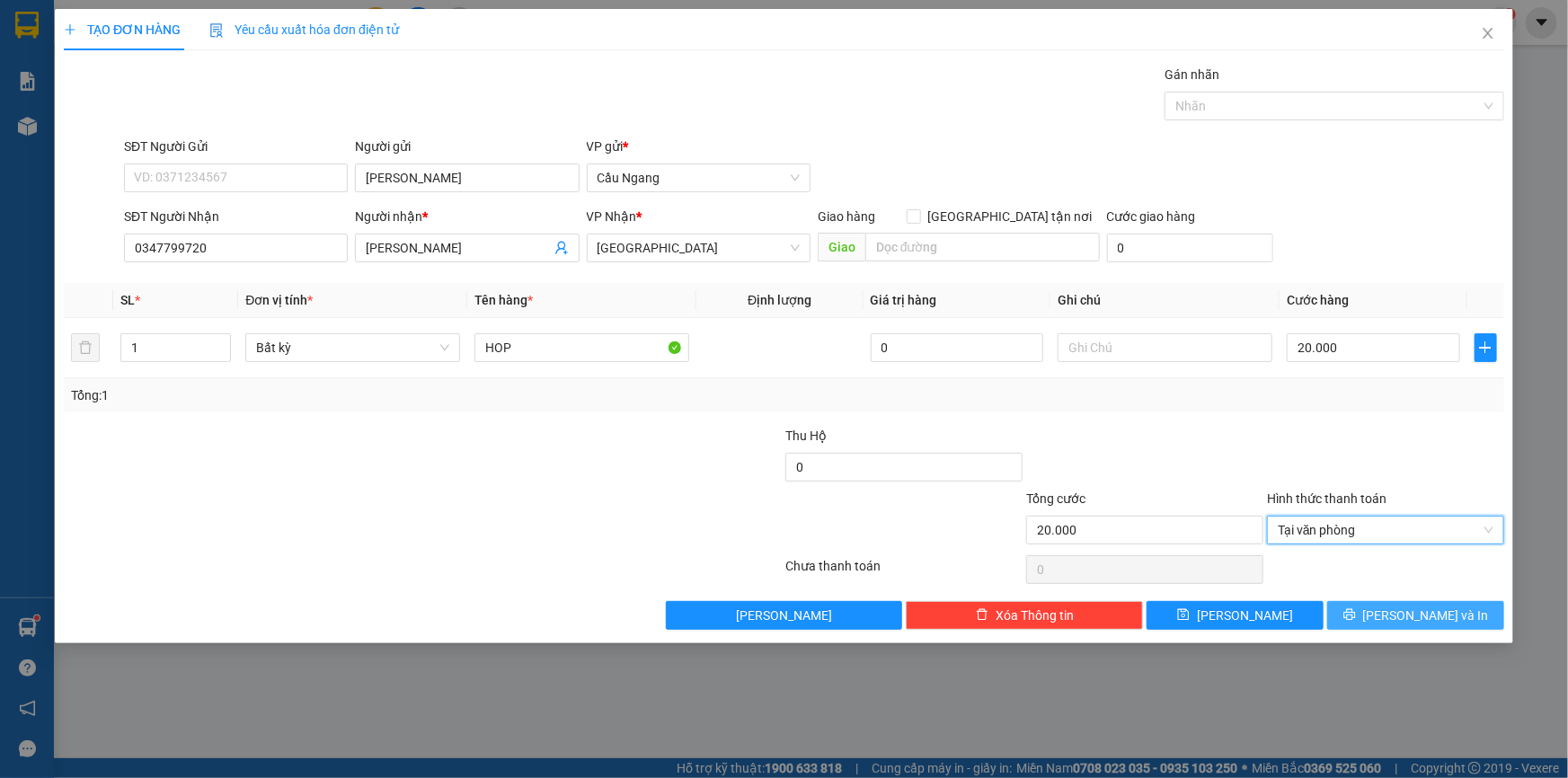
click at [1415, 612] on span "[PERSON_NAME] và In" at bounding box center [1425, 615] width 126 height 20
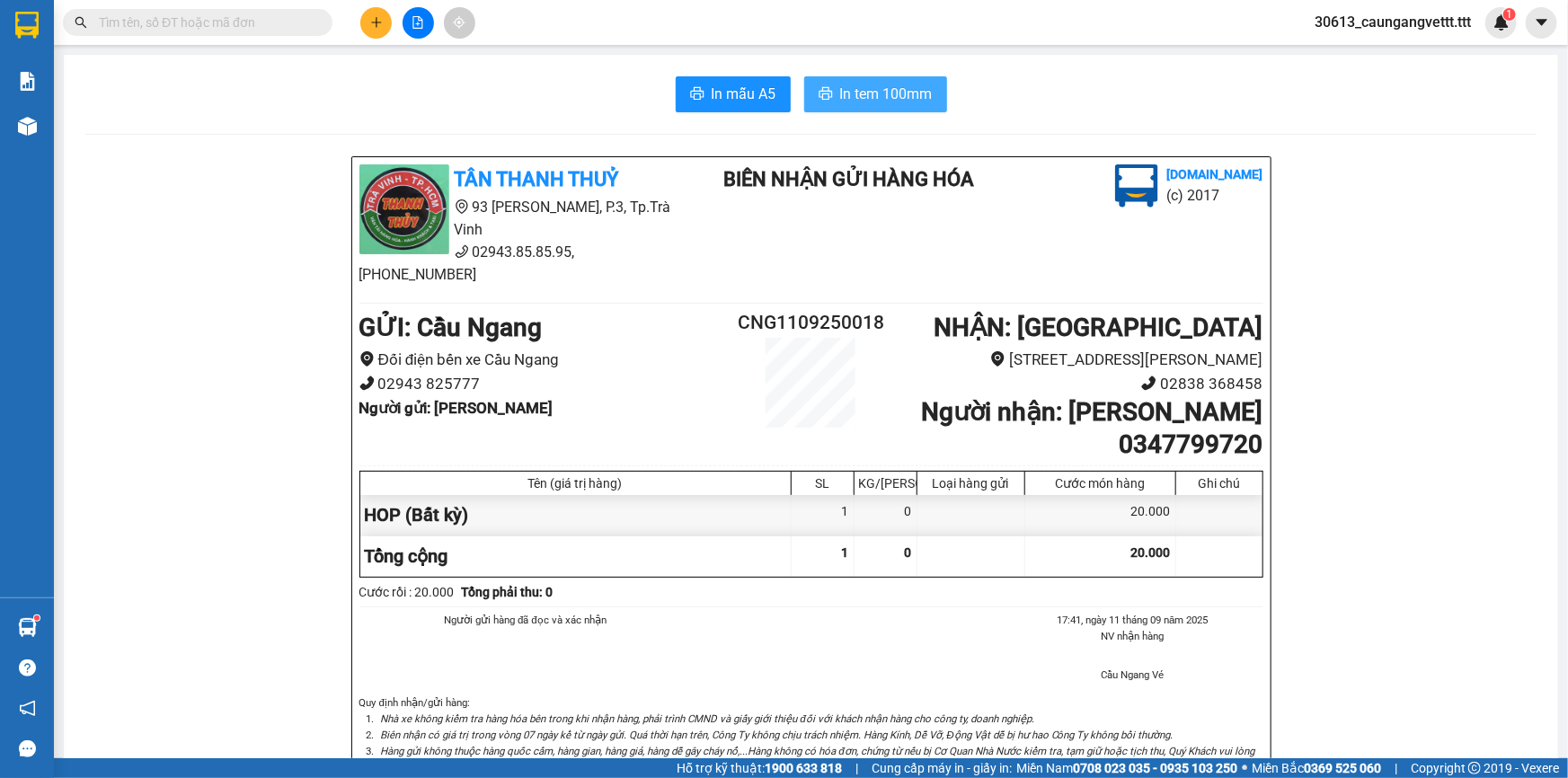
click at [853, 93] on span "In tem 100mm" at bounding box center [886, 94] width 93 height 22
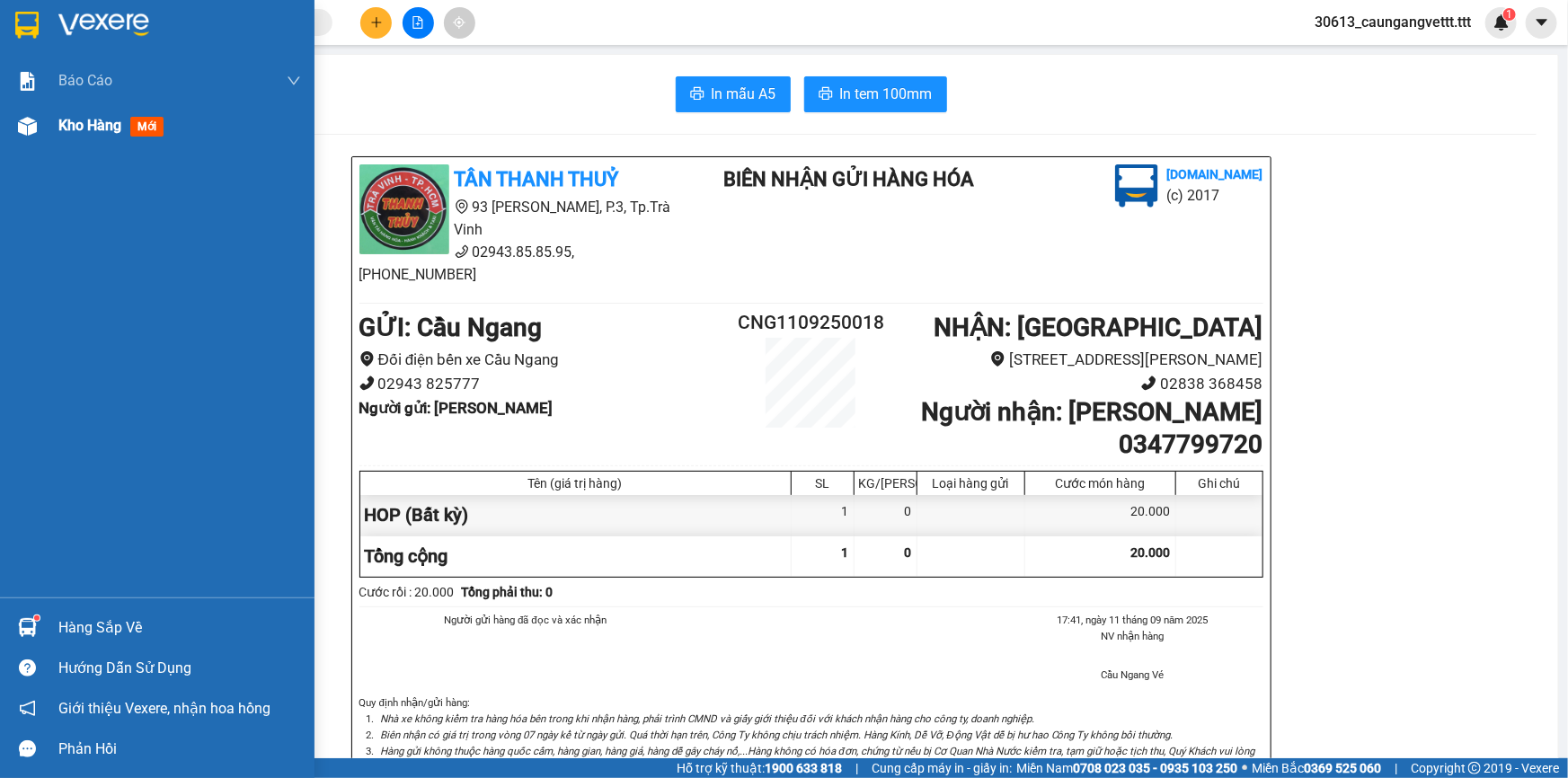
drag, startPoint x: 91, startPoint y: 120, endPoint x: 47, endPoint y: 135, distance: 46.5
click at [91, 119] on span "Kho hàng" at bounding box center [89, 126] width 63 height 17
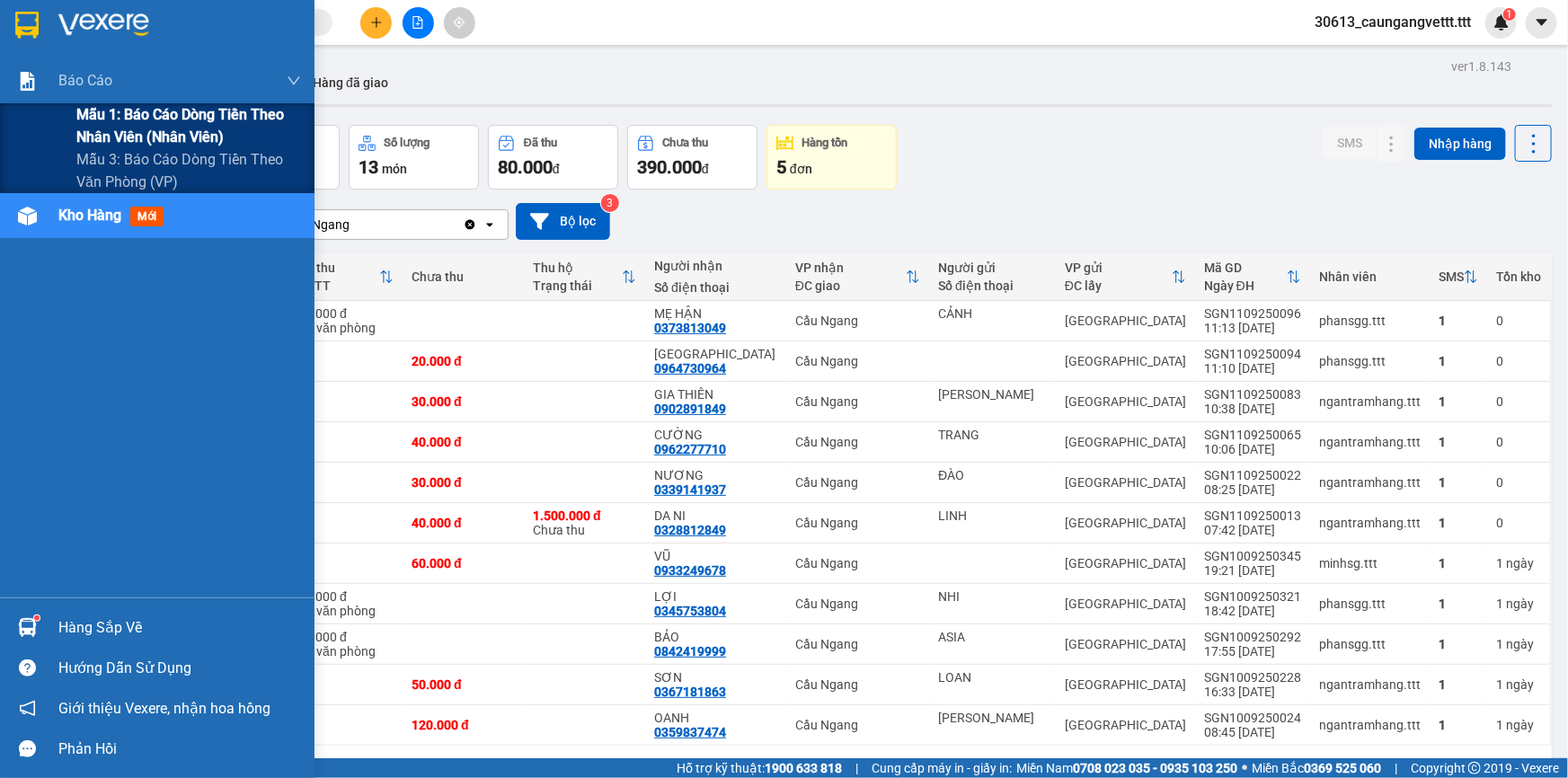
click at [128, 123] on span "Mẫu 1: Báo cáo dòng tiền theo nhân viên (nhân viên)" at bounding box center [188, 126] width 225 height 45
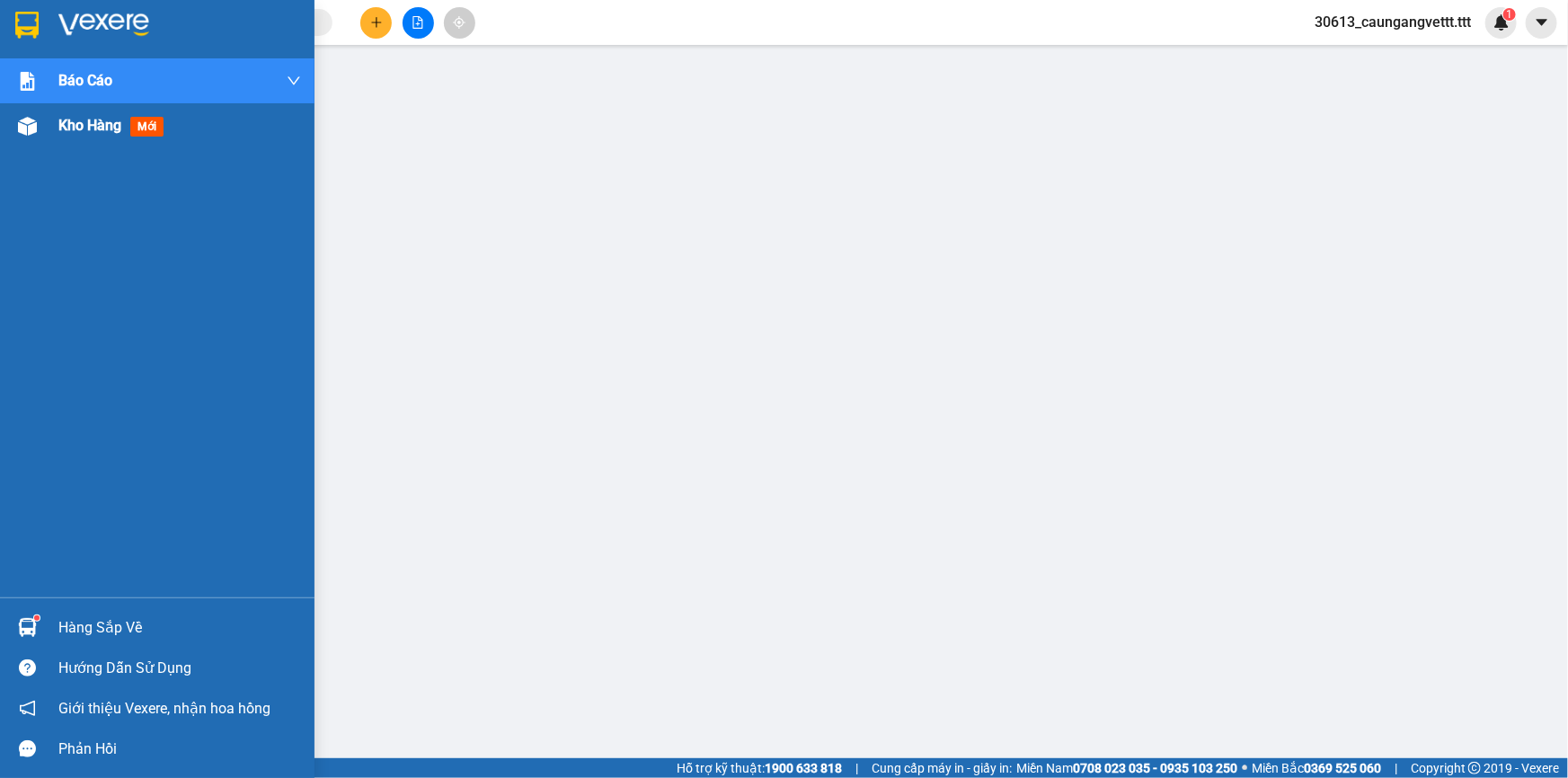
click at [105, 122] on span "Kho hàng" at bounding box center [89, 126] width 63 height 17
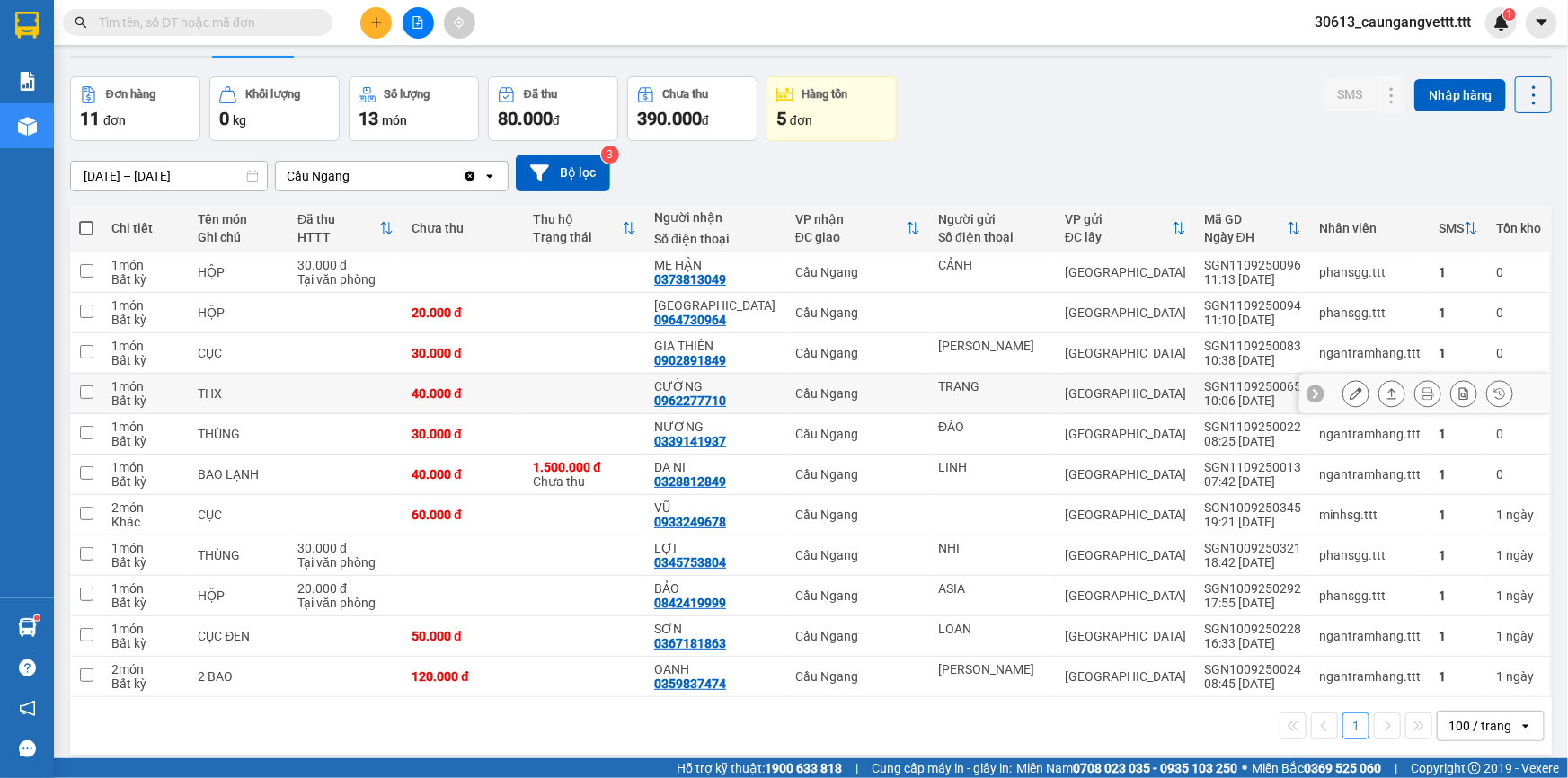
scroll to position [82, 0]
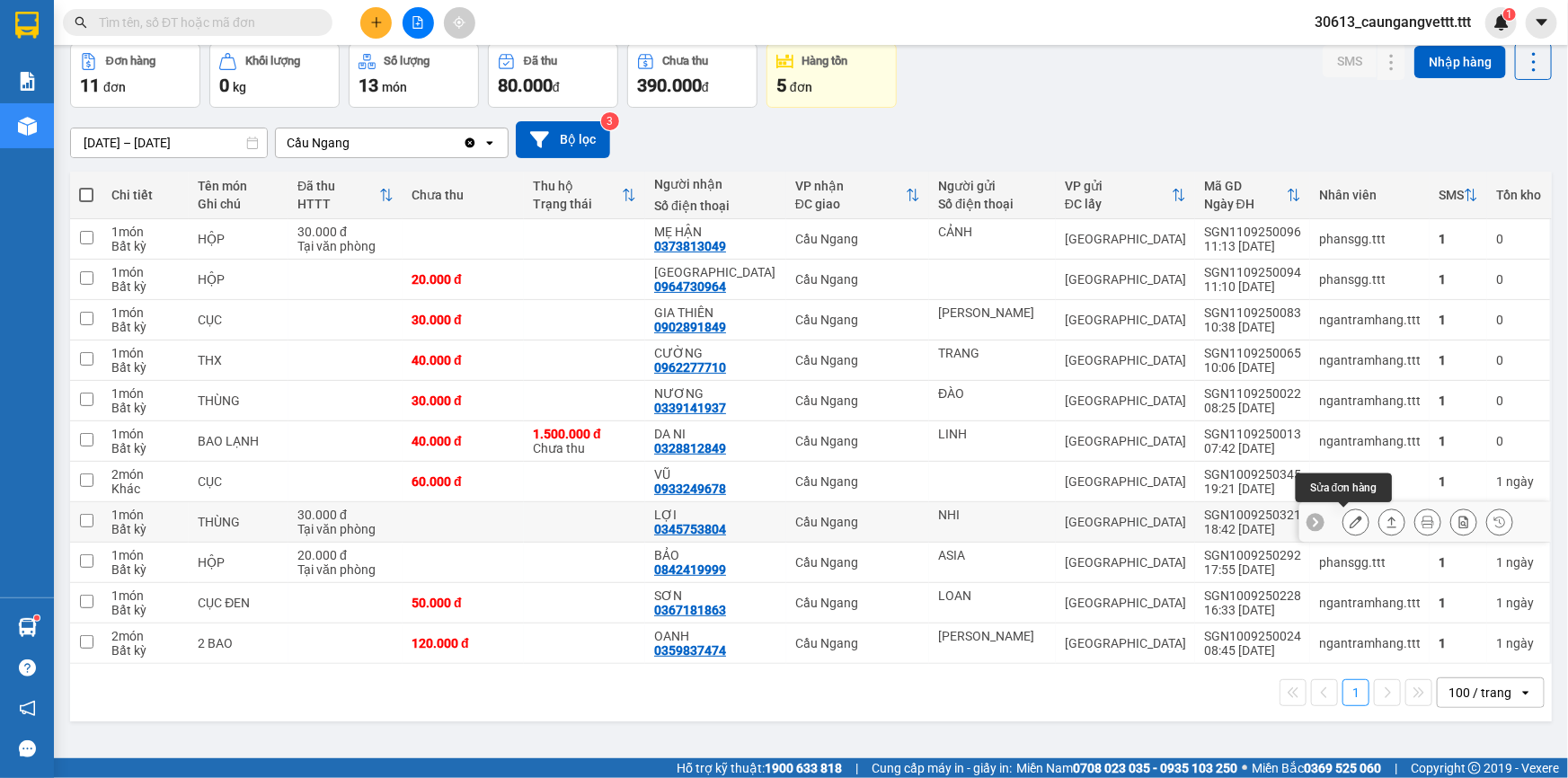
click at [1349, 516] on icon at bounding box center [1355, 521] width 12 height 12
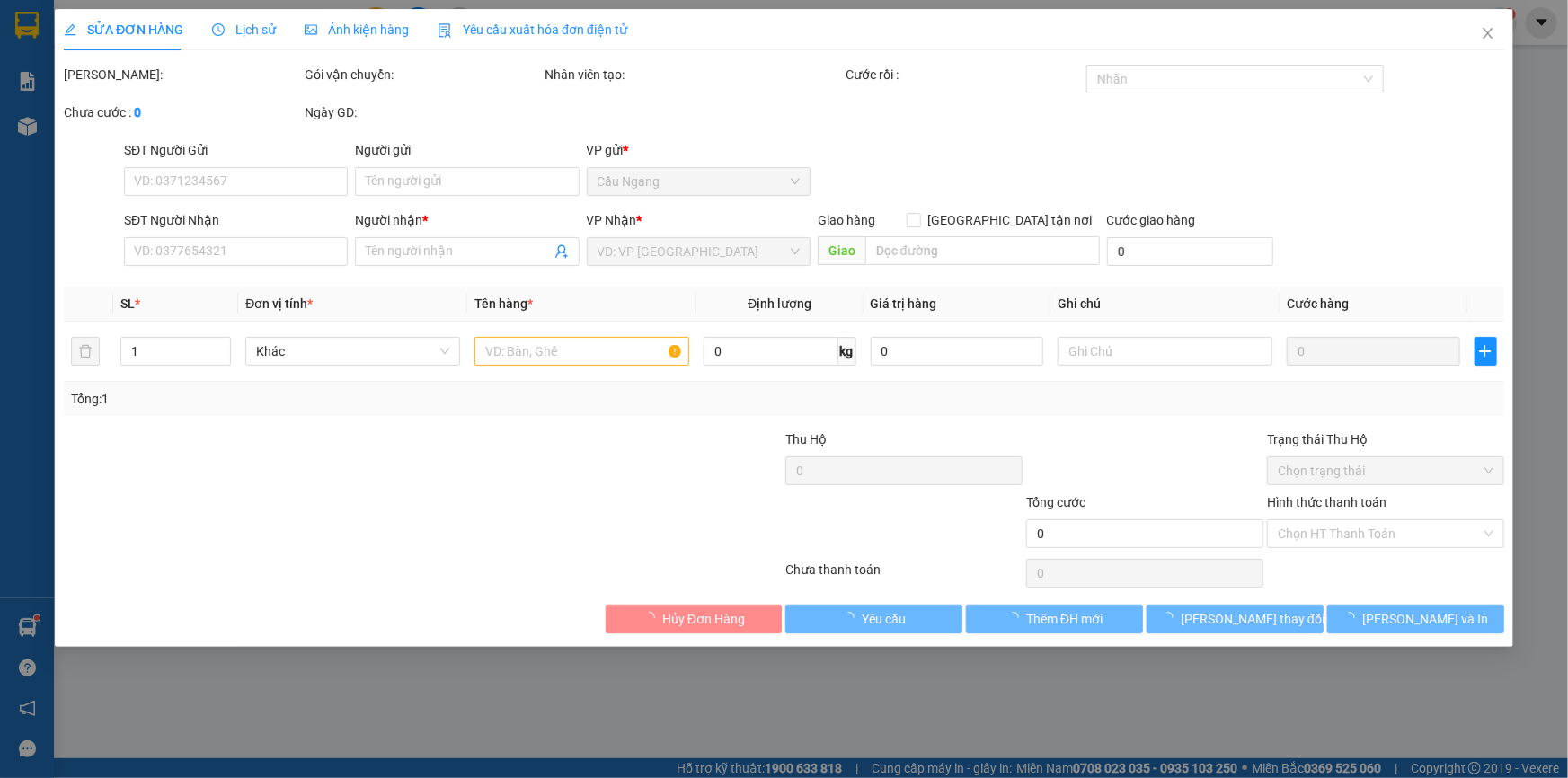
type input "NHI"
type input "0345753804"
type input "LỢI"
type input "30.000"
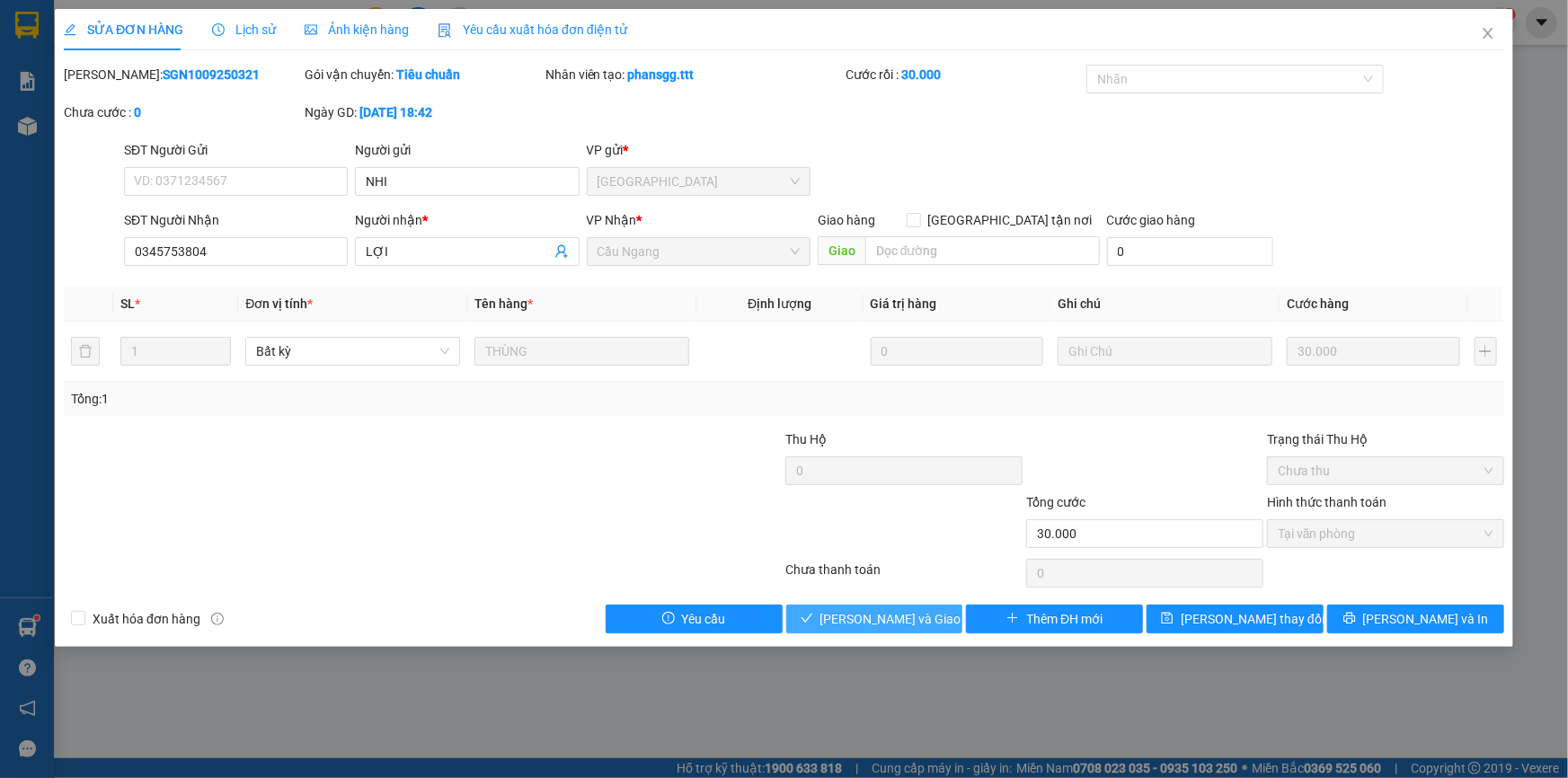
click at [867, 610] on span "[PERSON_NAME] và Giao hàng" at bounding box center [907, 619] width 173 height 20
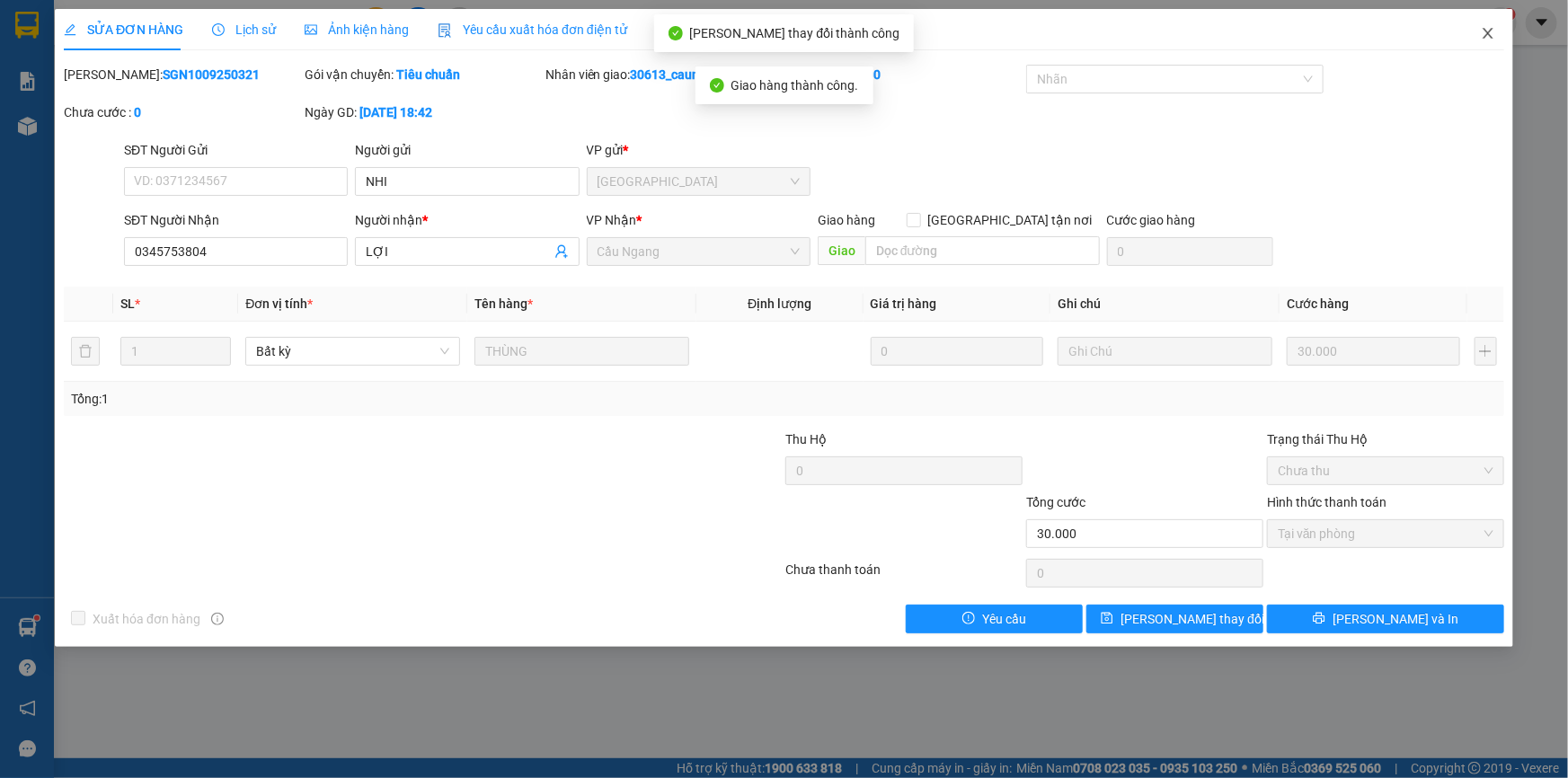
click at [1493, 32] on icon "close" at bounding box center [1487, 33] width 14 height 14
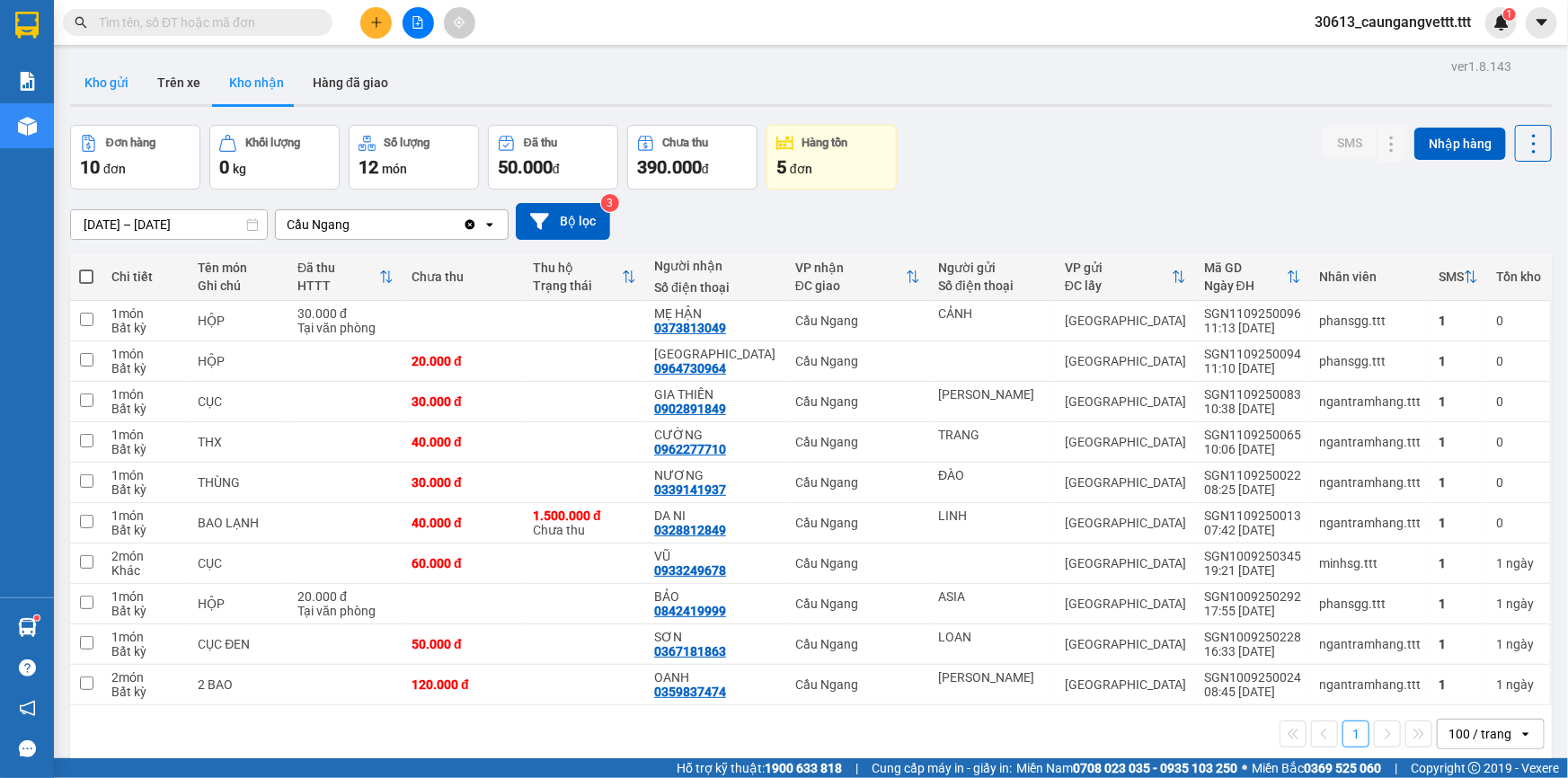
click at [108, 84] on button "Kho gửi" at bounding box center [107, 82] width 73 height 43
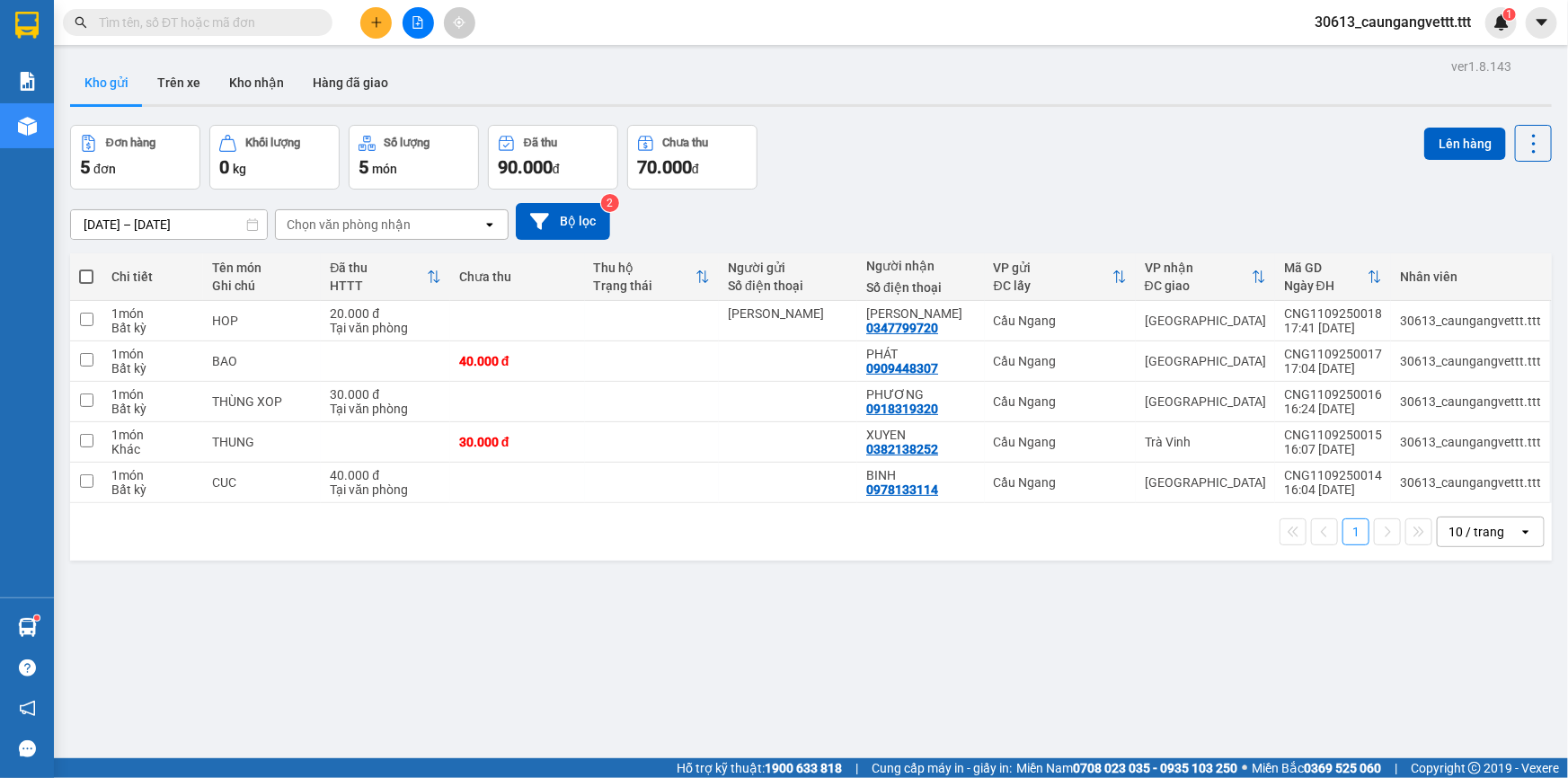
click at [1483, 537] on div "10 / trang" at bounding box center [1475, 531] width 55 height 18
click at [1454, 738] on span "100 / trang" at bounding box center [1470, 730] width 65 height 18
click at [377, 10] on button at bounding box center [376, 23] width 32 height 32
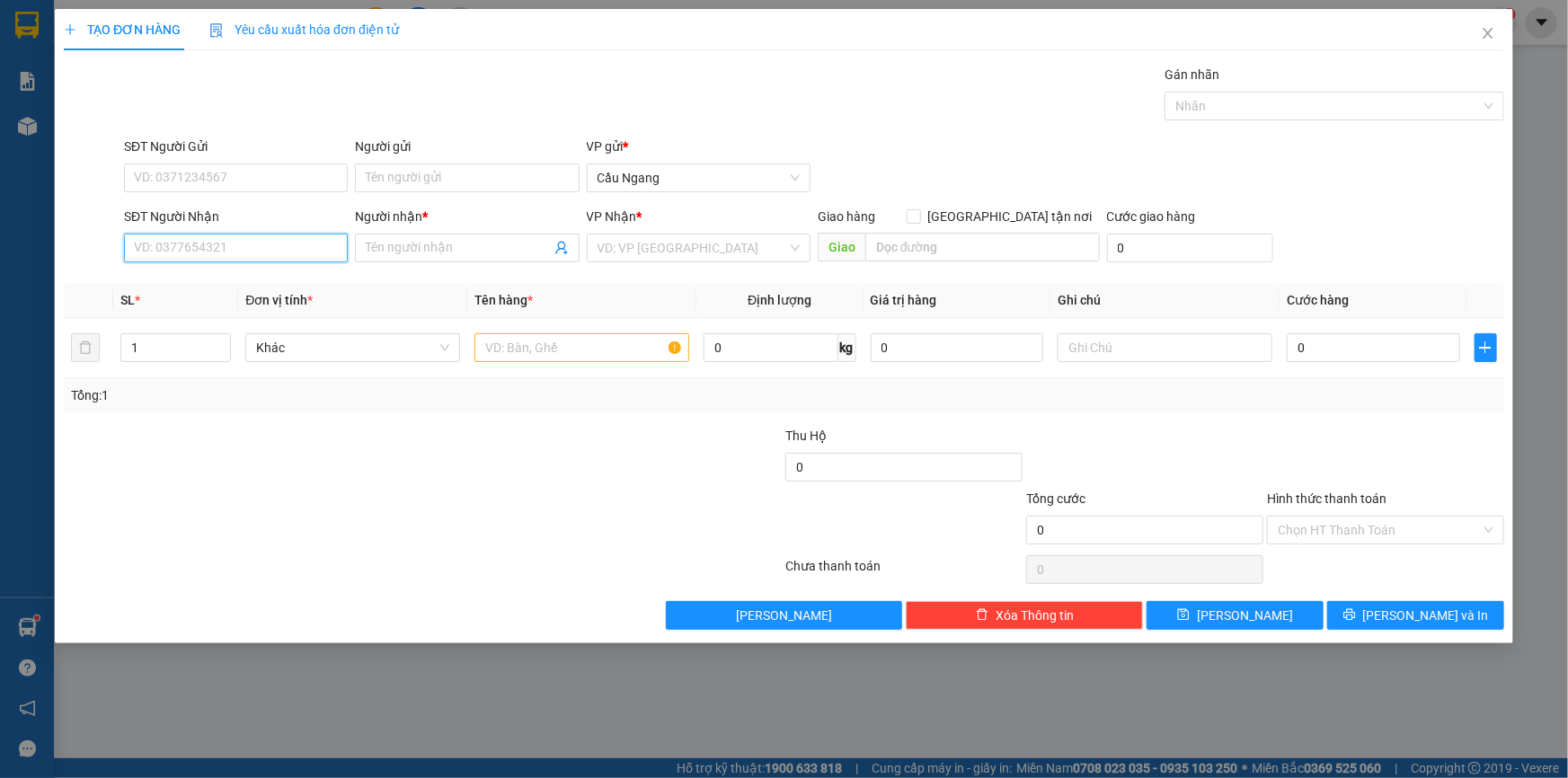
click at [220, 251] on input "SĐT Người Nhận" at bounding box center [235, 247] width 224 height 29
click at [433, 171] on input "Người gửi" at bounding box center [466, 177] width 224 height 29
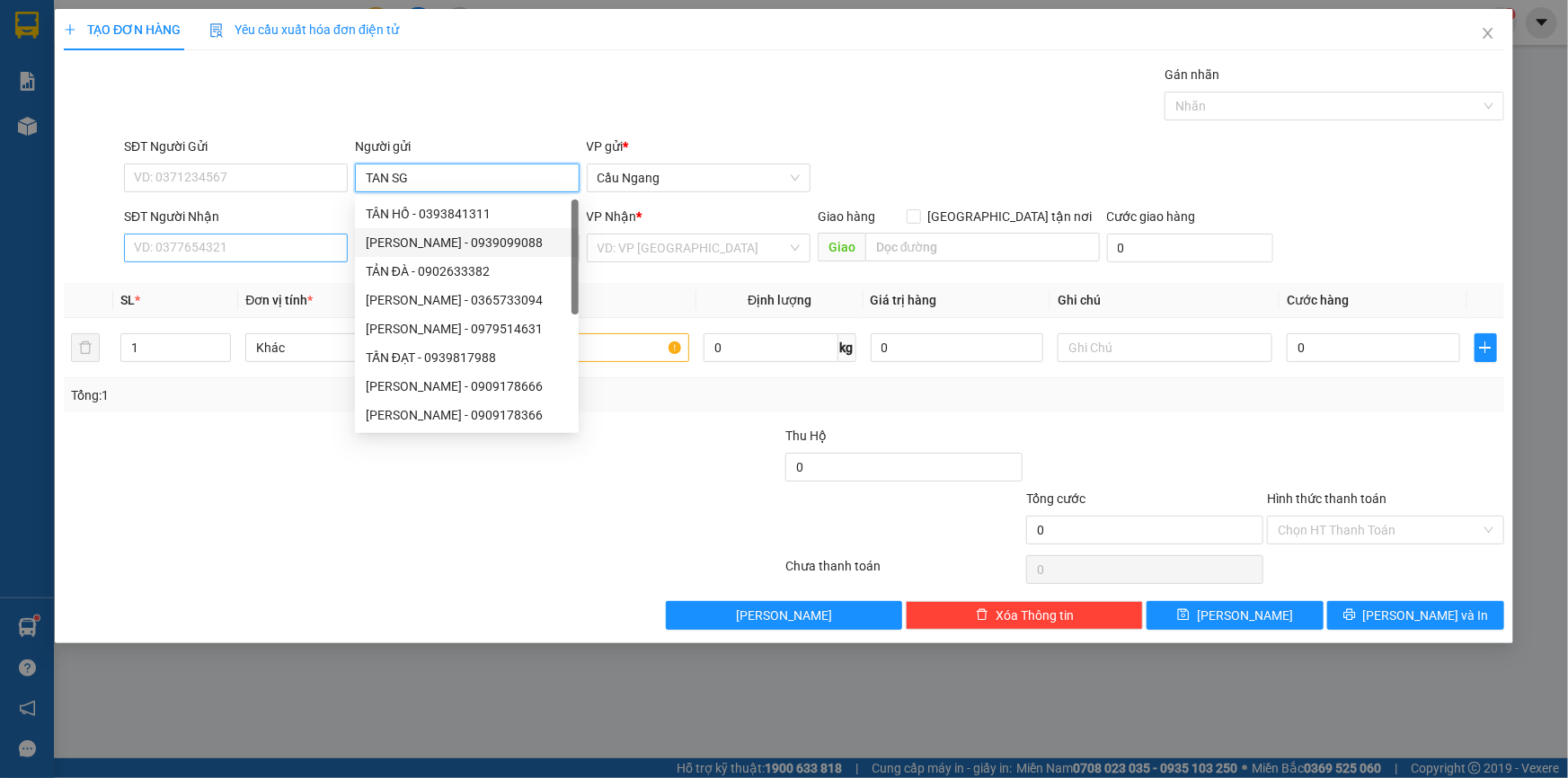
type input "TAN SG"
click at [205, 247] on input "SĐT Người Nhận" at bounding box center [235, 247] width 224 height 29
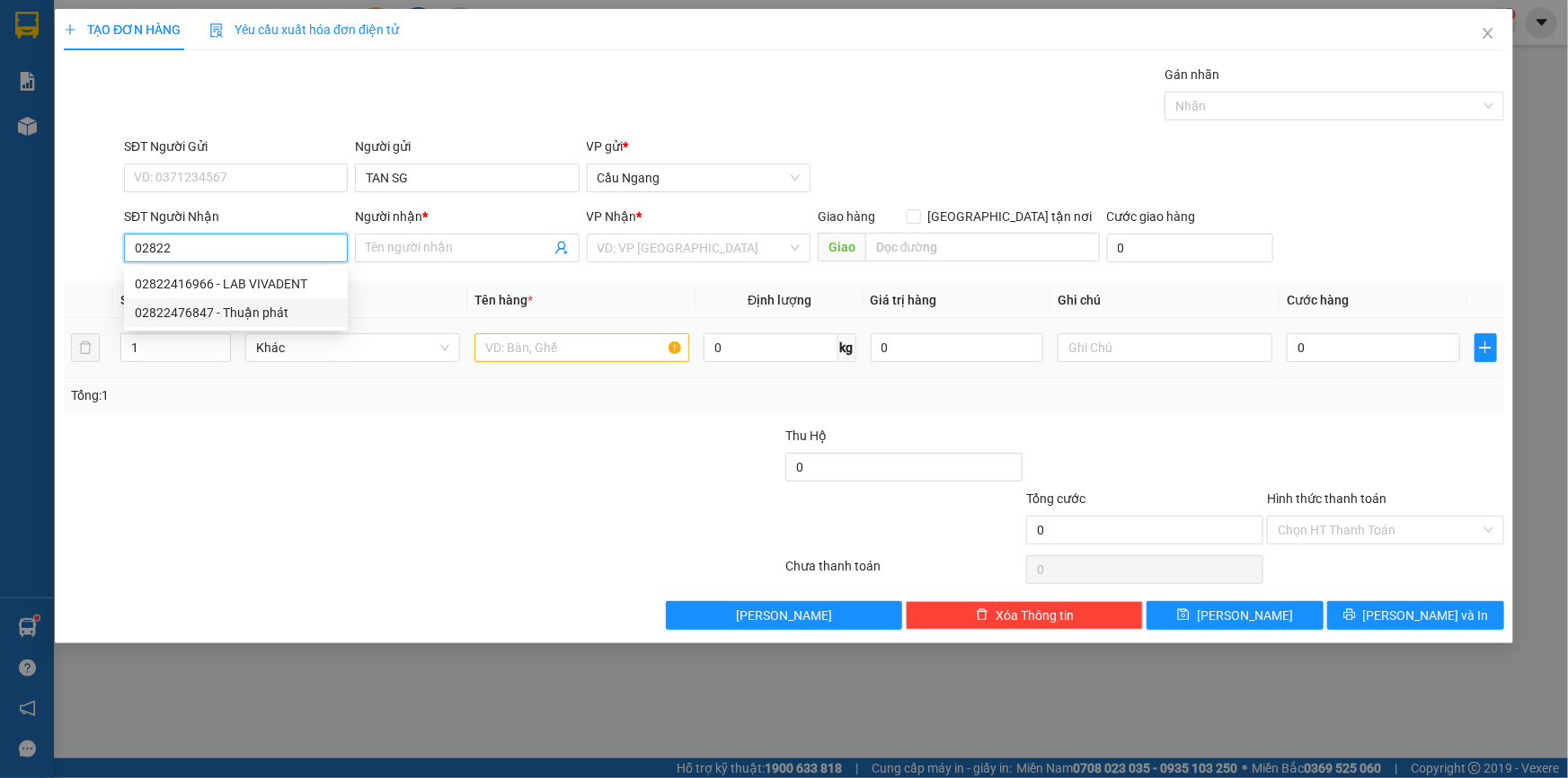
drag, startPoint x: 262, startPoint y: 312, endPoint x: 302, endPoint y: 318, distance: 40.4
click at [267, 313] on div "02822476847 - Thuận phát" at bounding box center [236, 312] width 203 height 20
type input "02822476847"
type input "Thuận phát"
type input "02822476847"
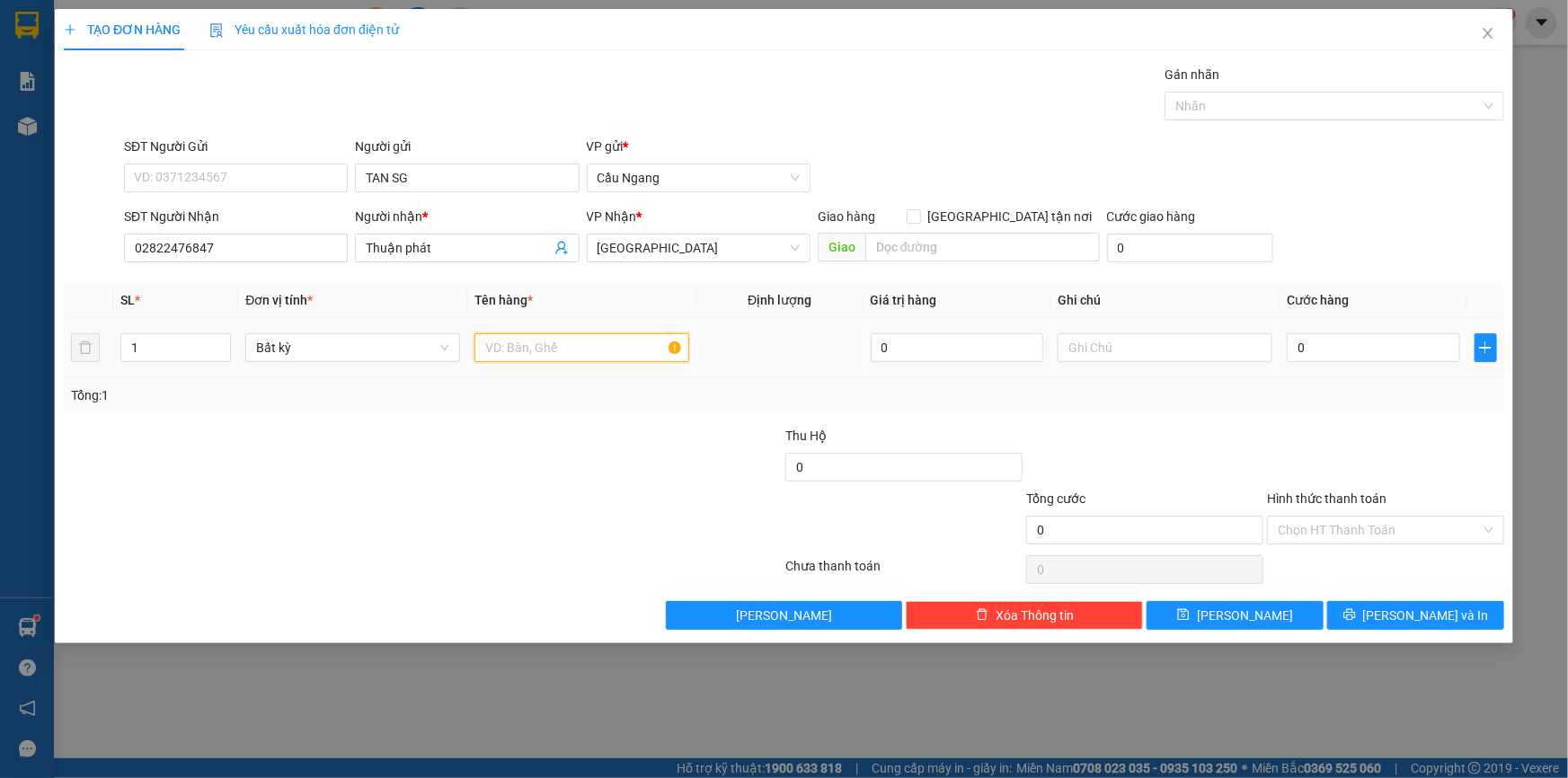
click at [549, 352] on input "text" at bounding box center [581, 347] width 215 height 29
type input "HOP"
click at [1376, 352] on input "0" at bounding box center [1373, 347] width 173 height 29
type input "2"
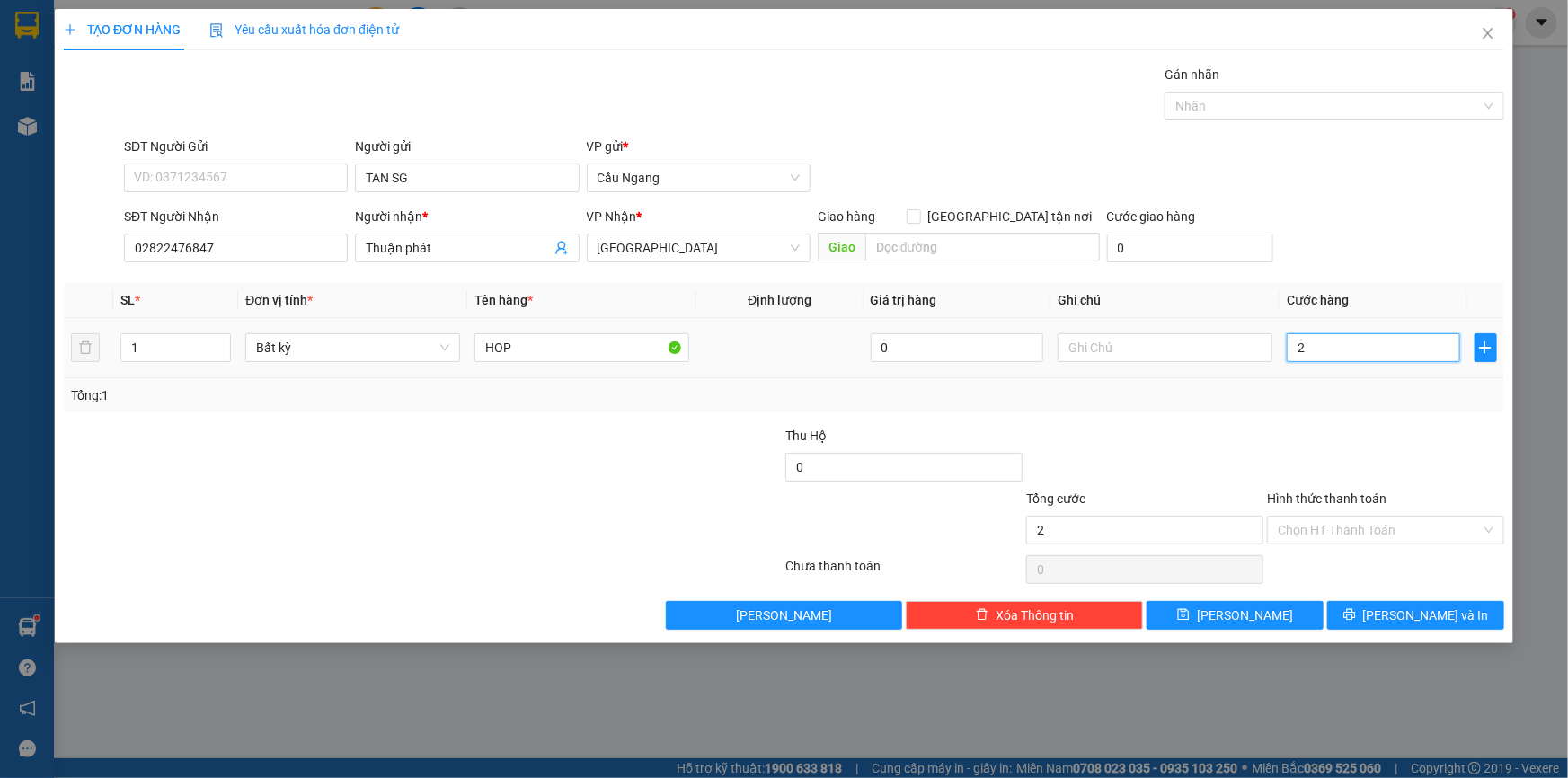
type input "2"
type input "20"
type input "200"
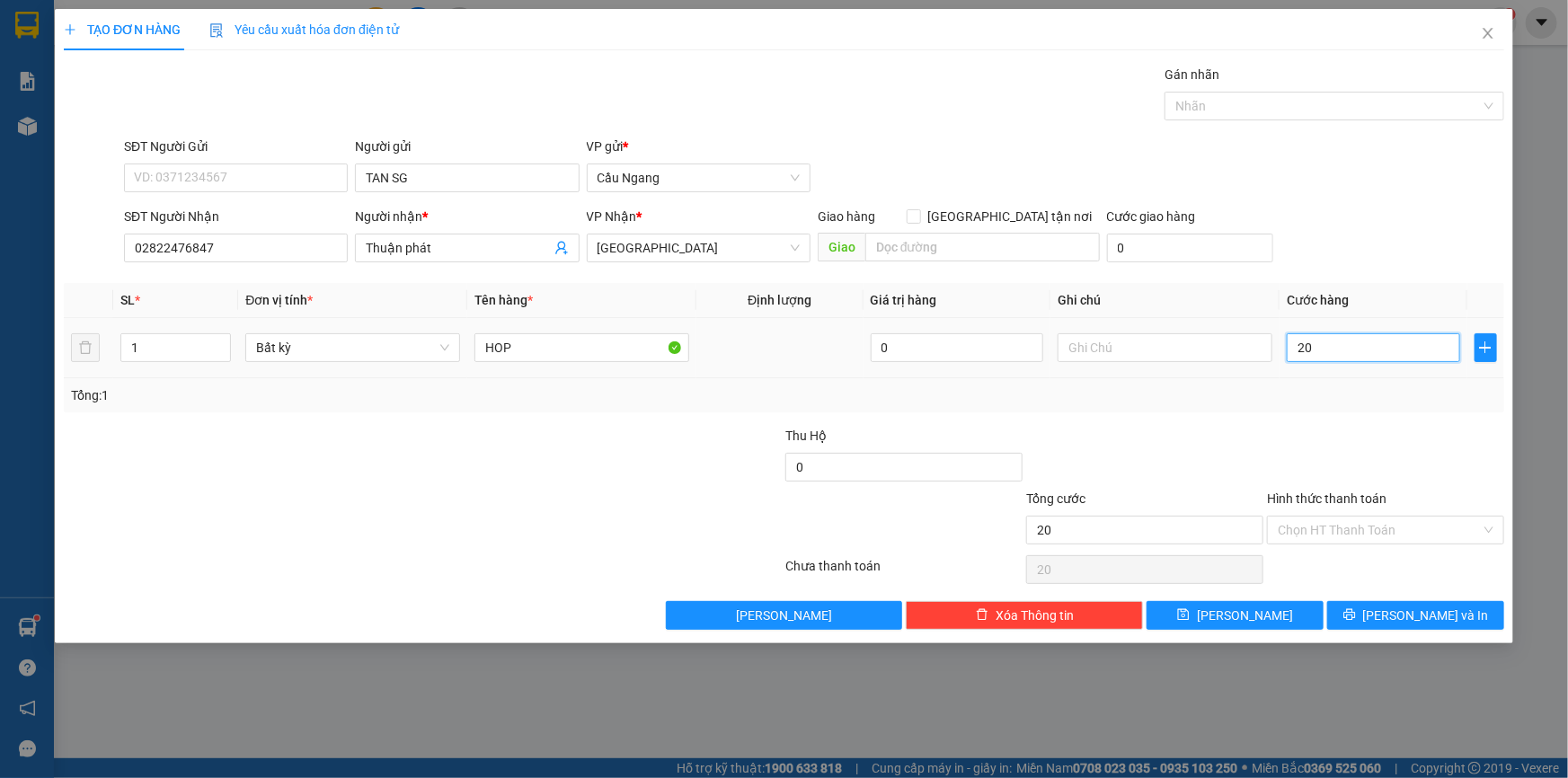
type input "200"
type input "2.000"
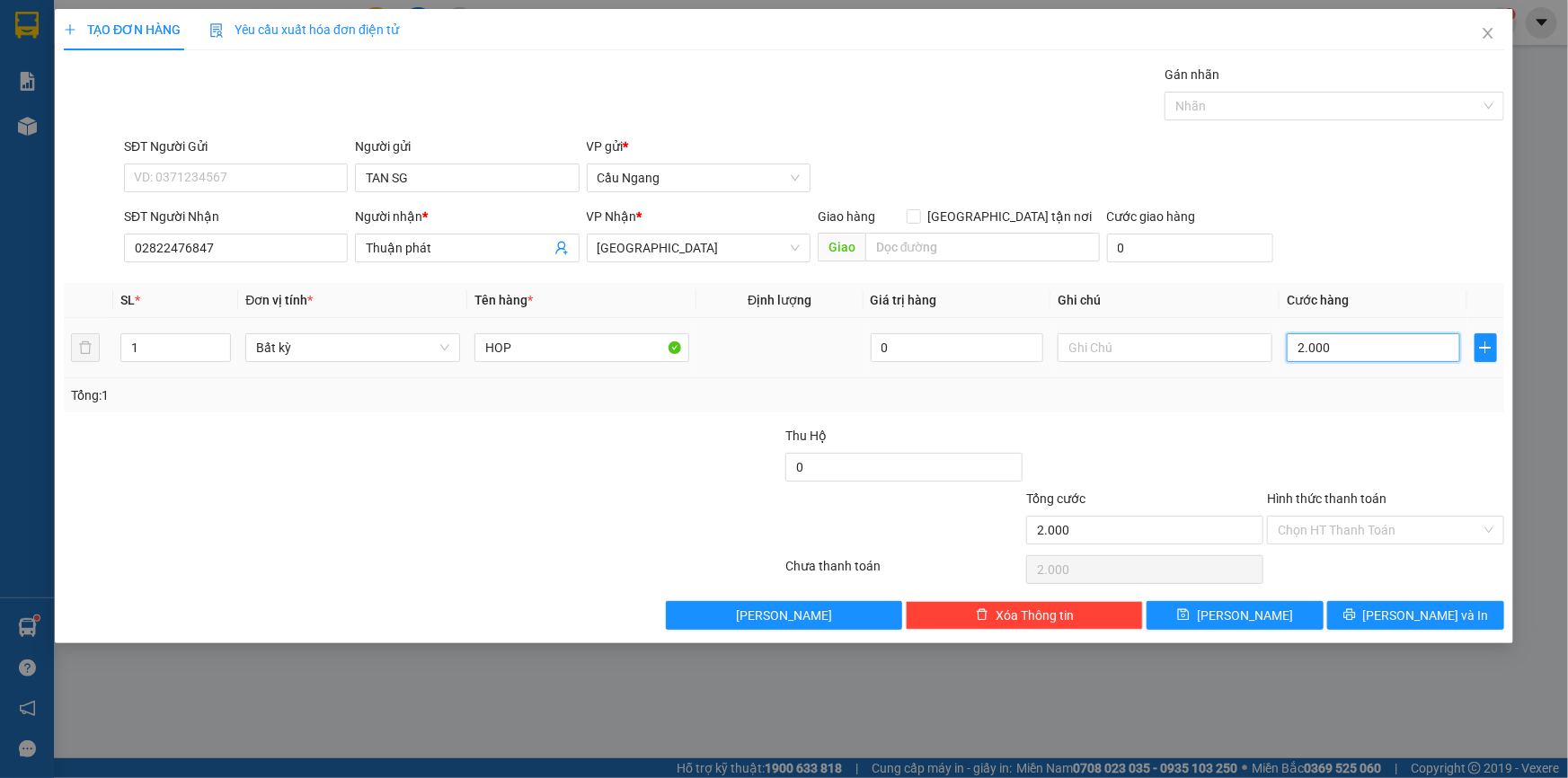
type input "20.000"
click at [1410, 618] on span "[PERSON_NAME] và In" at bounding box center [1425, 615] width 126 height 20
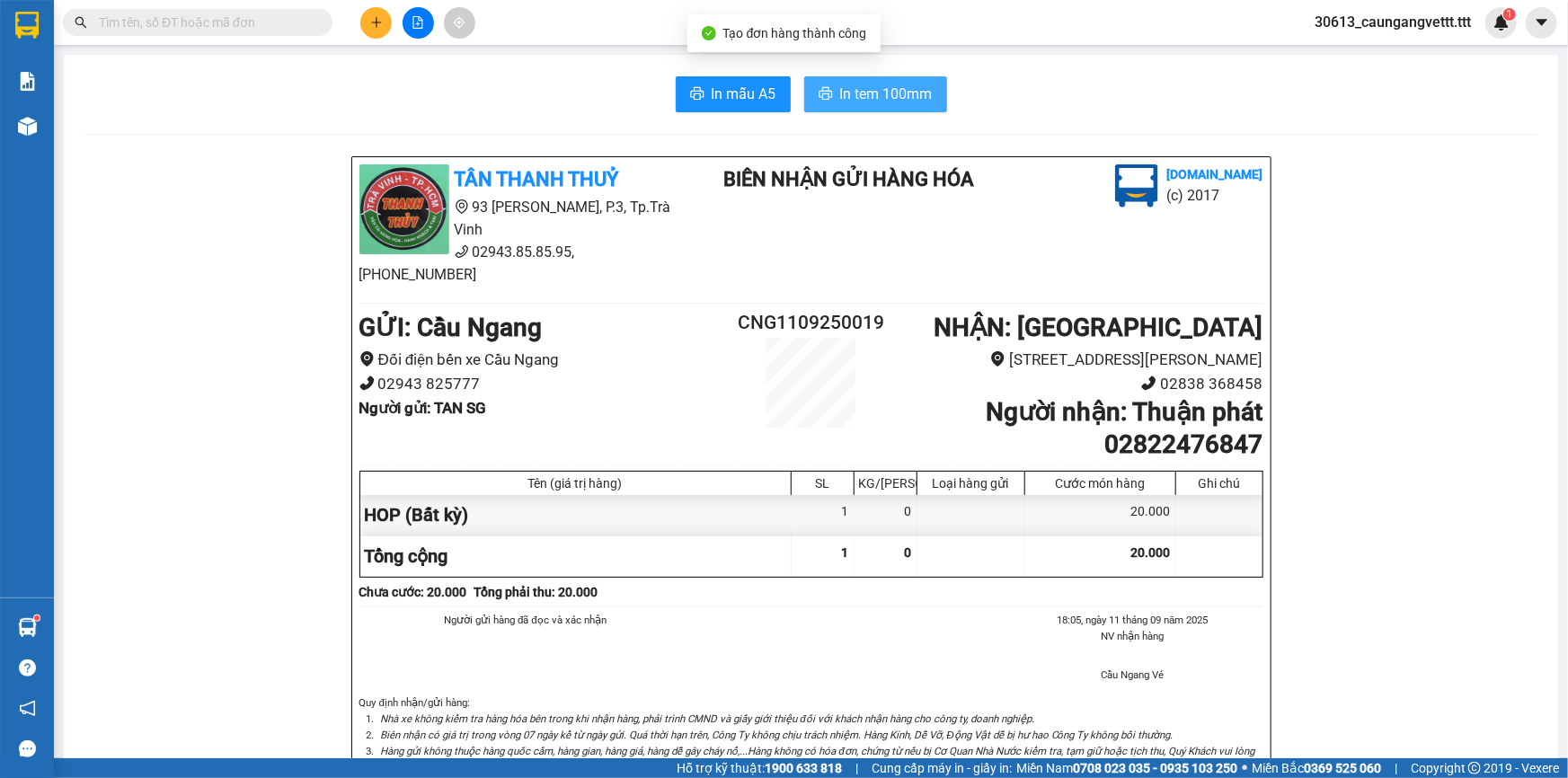
click at [867, 92] on span "In tem 100mm" at bounding box center [886, 94] width 93 height 22
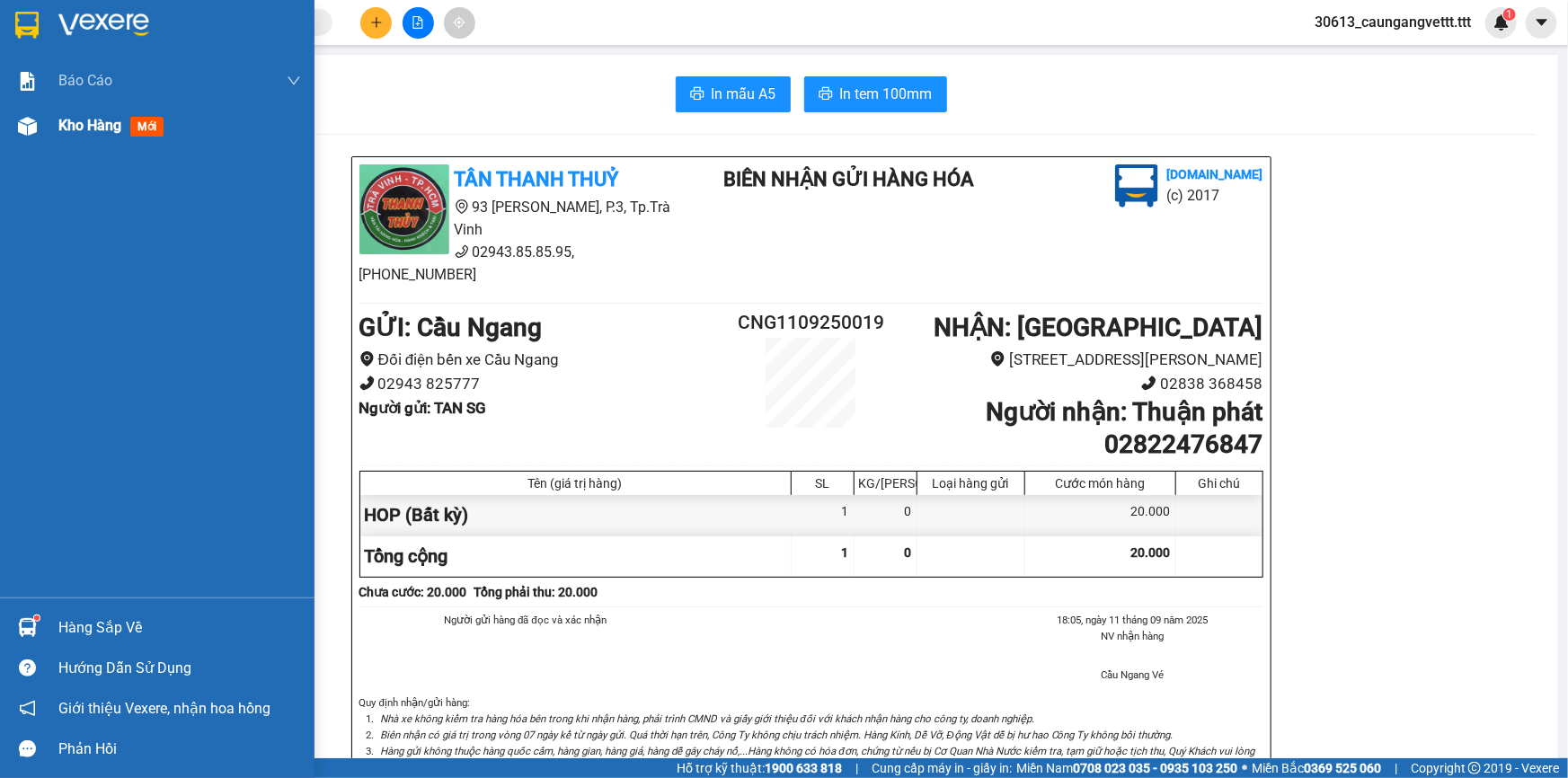
click at [81, 112] on div "Kho hàng mới" at bounding box center [179, 126] width 243 height 45
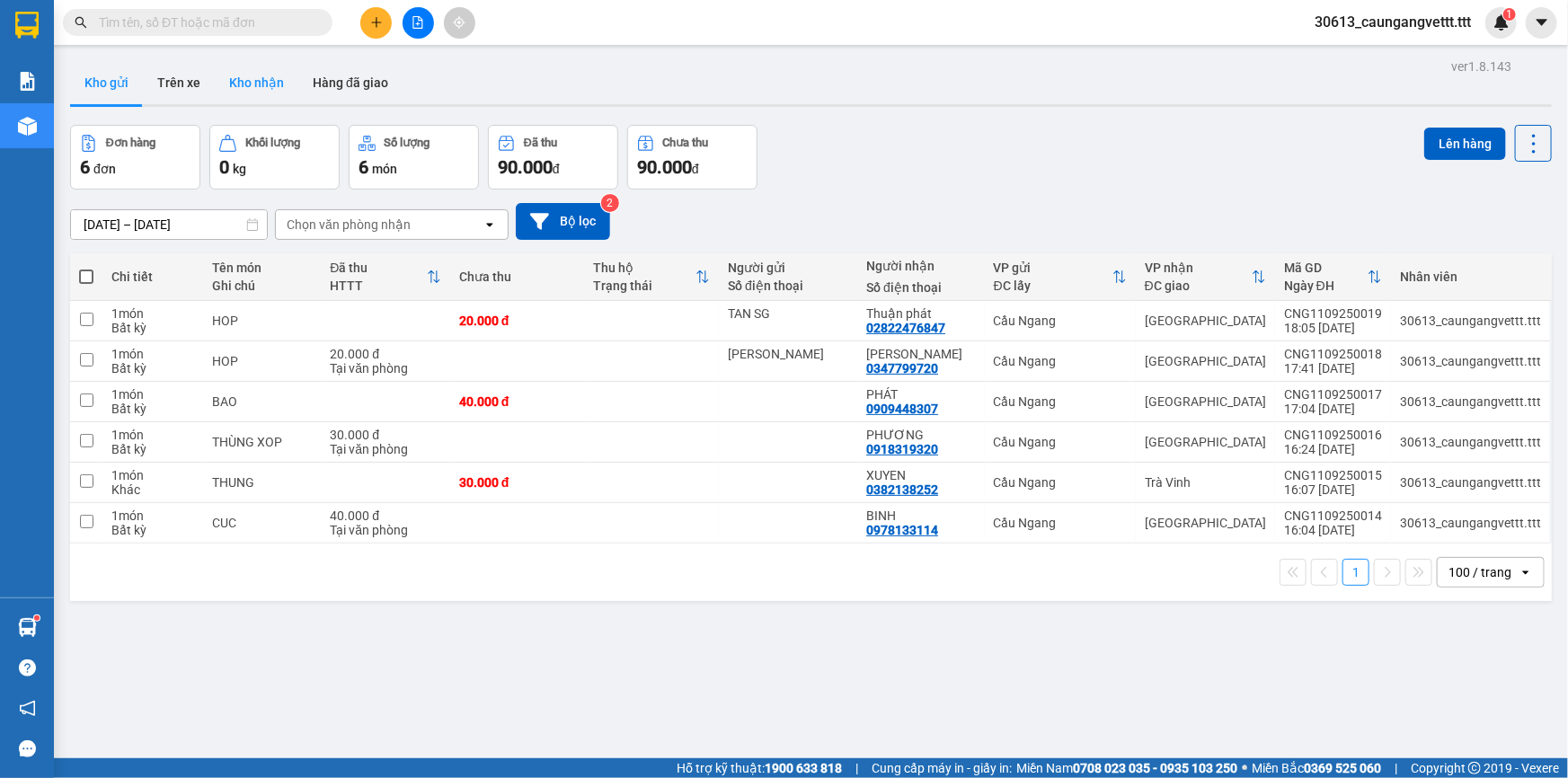
click at [252, 81] on button "Kho nhận" at bounding box center [256, 82] width 83 height 43
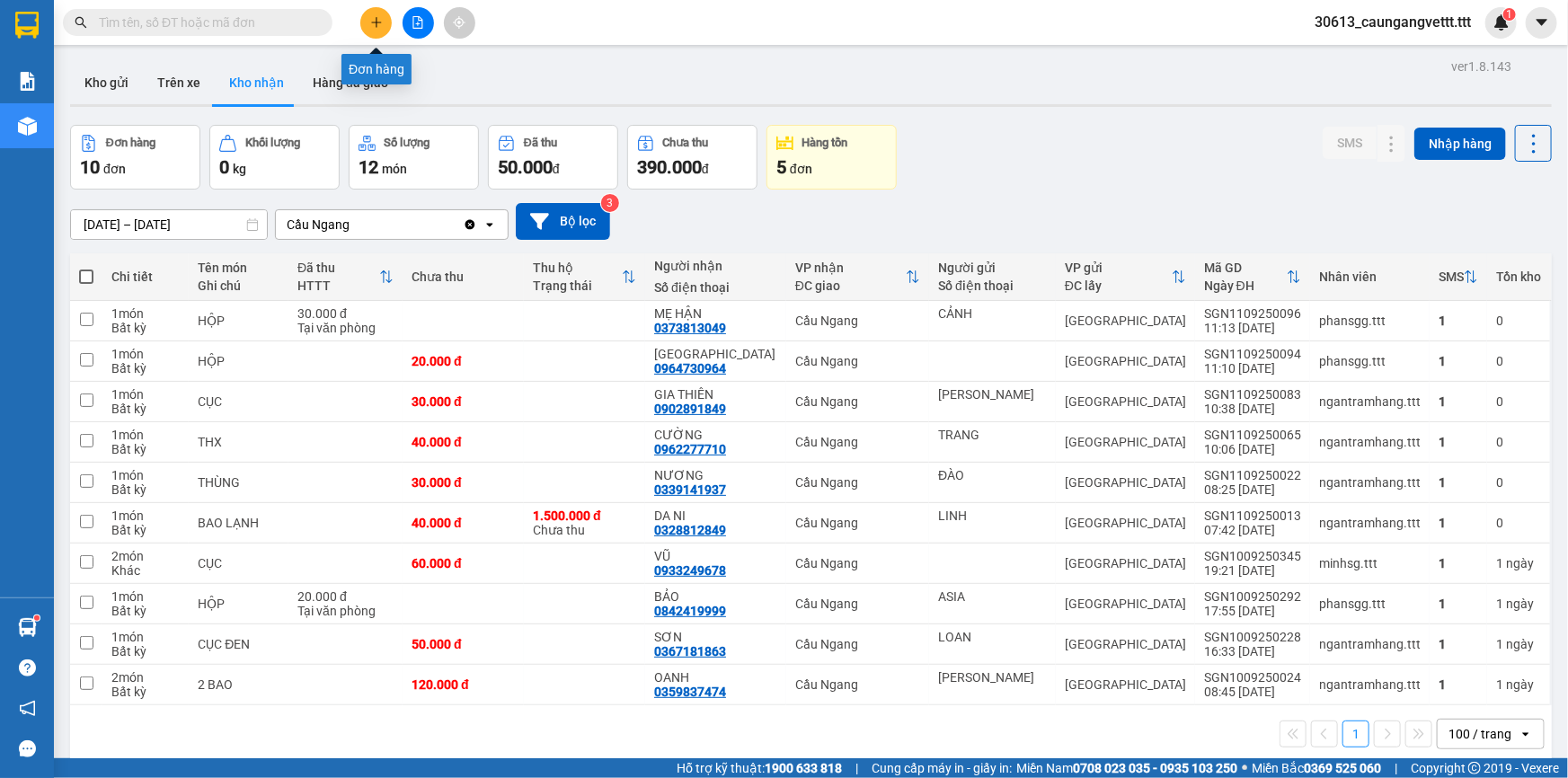
click at [379, 23] on icon "plus" at bounding box center [376, 22] width 12 height 12
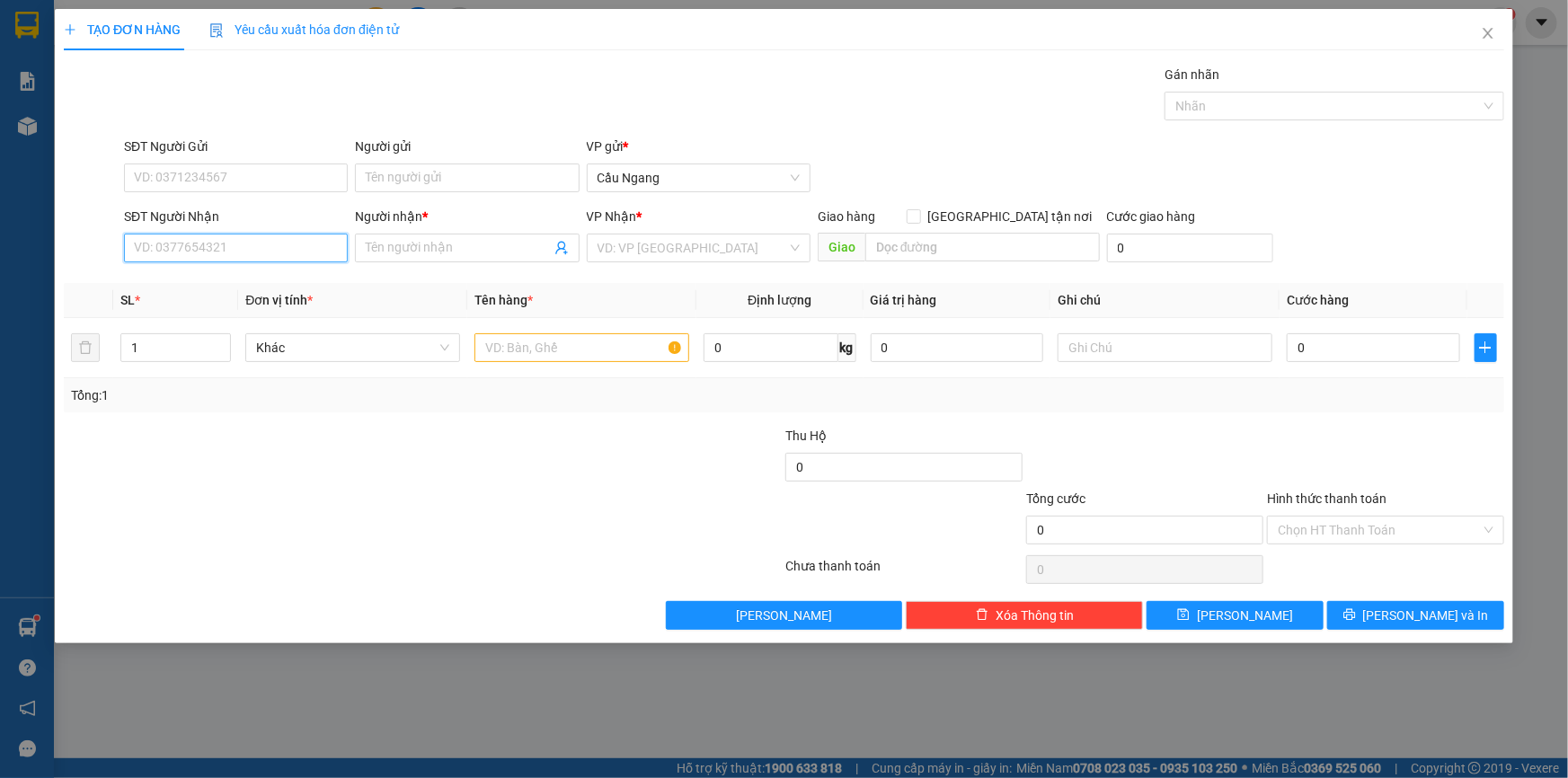
click at [201, 250] on input "SĐT Người Nhận" at bounding box center [235, 247] width 224 height 29
click at [246, 283] on div "0973898621 - TUYỀN" at bounding box center [236, 283] width 203 height 20
type input "0973898621"
type input "TUYỀN"
type input "0973898621"
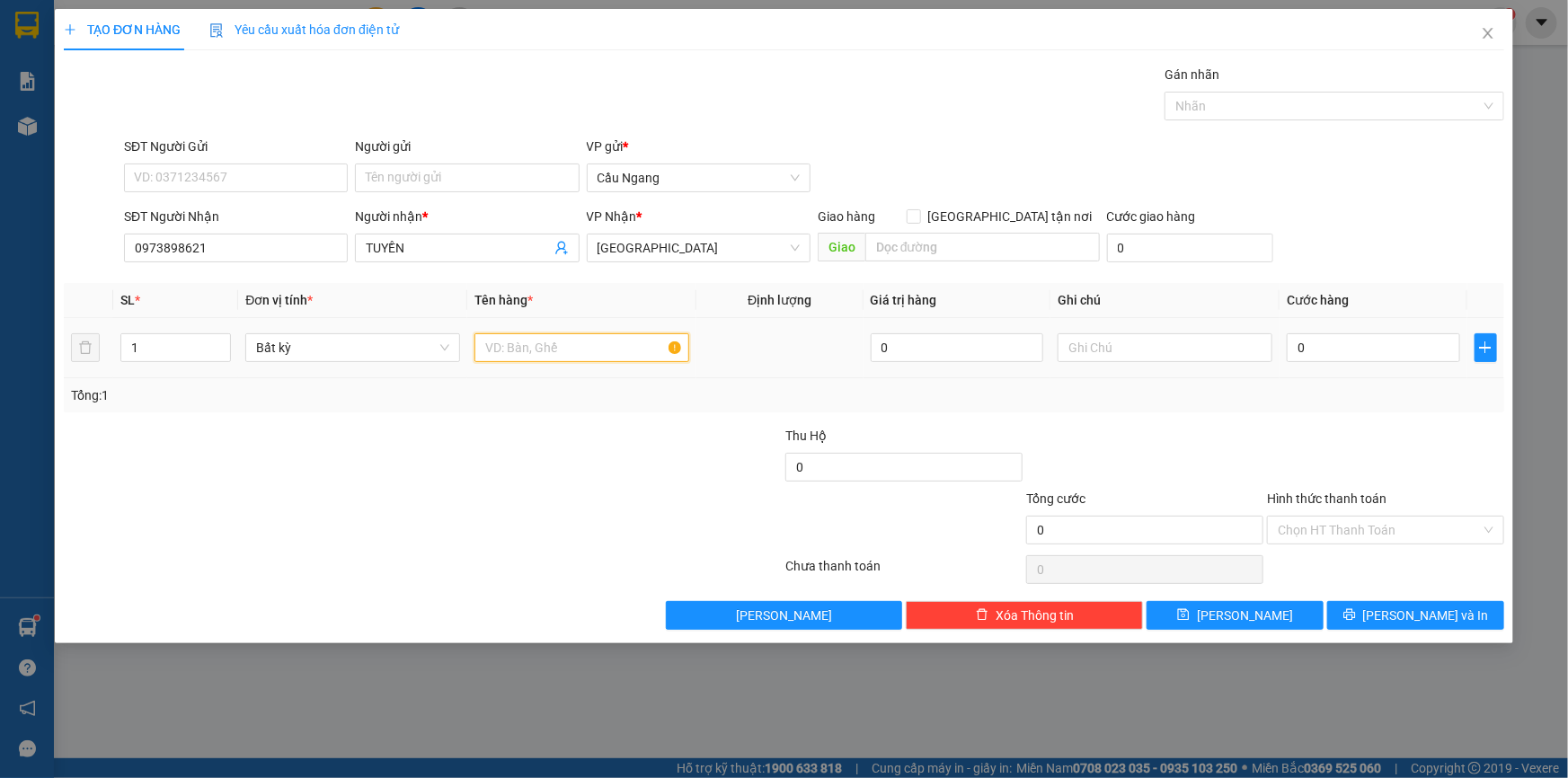
click at [566, 345] on input "text" at bounding box center [581, 347] width 215 height 29
type input "BAO"
click at [1365, 345] on input "0" at bounding box center [1373, 347] width 173 height 29
type input "5"
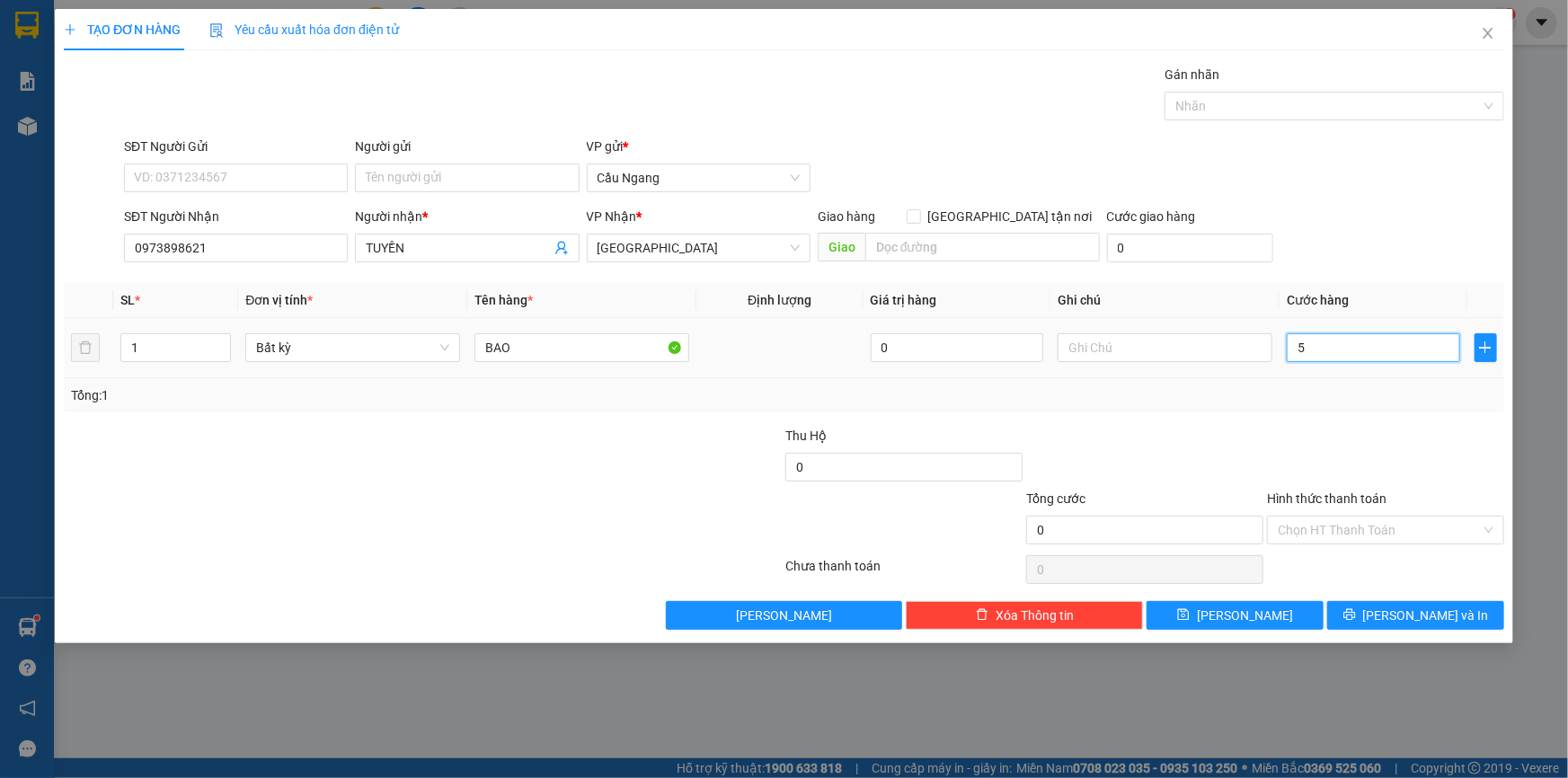
type input "5"
type input "50"
type input "500"
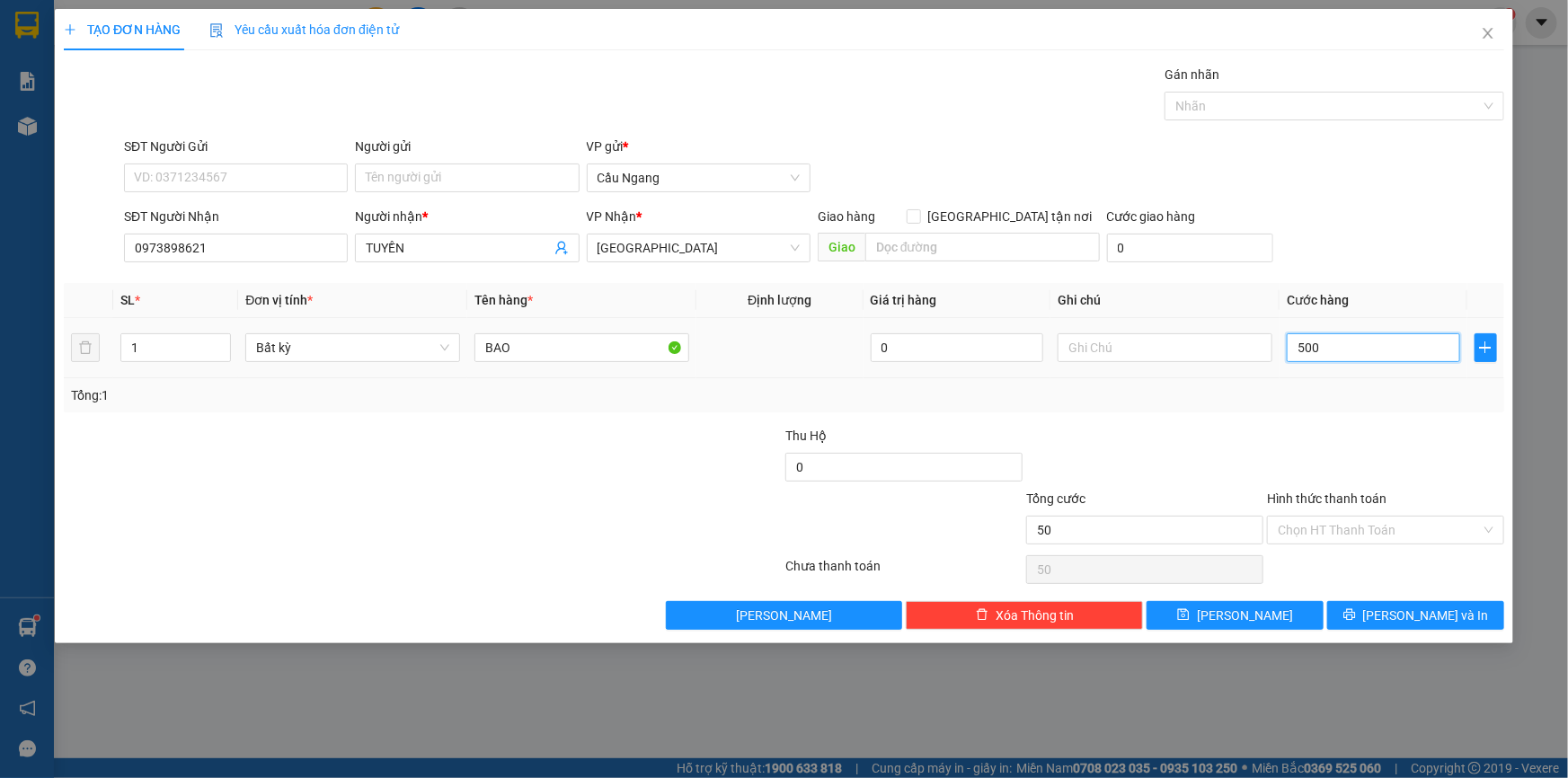
type input "500"
type input "5.000"
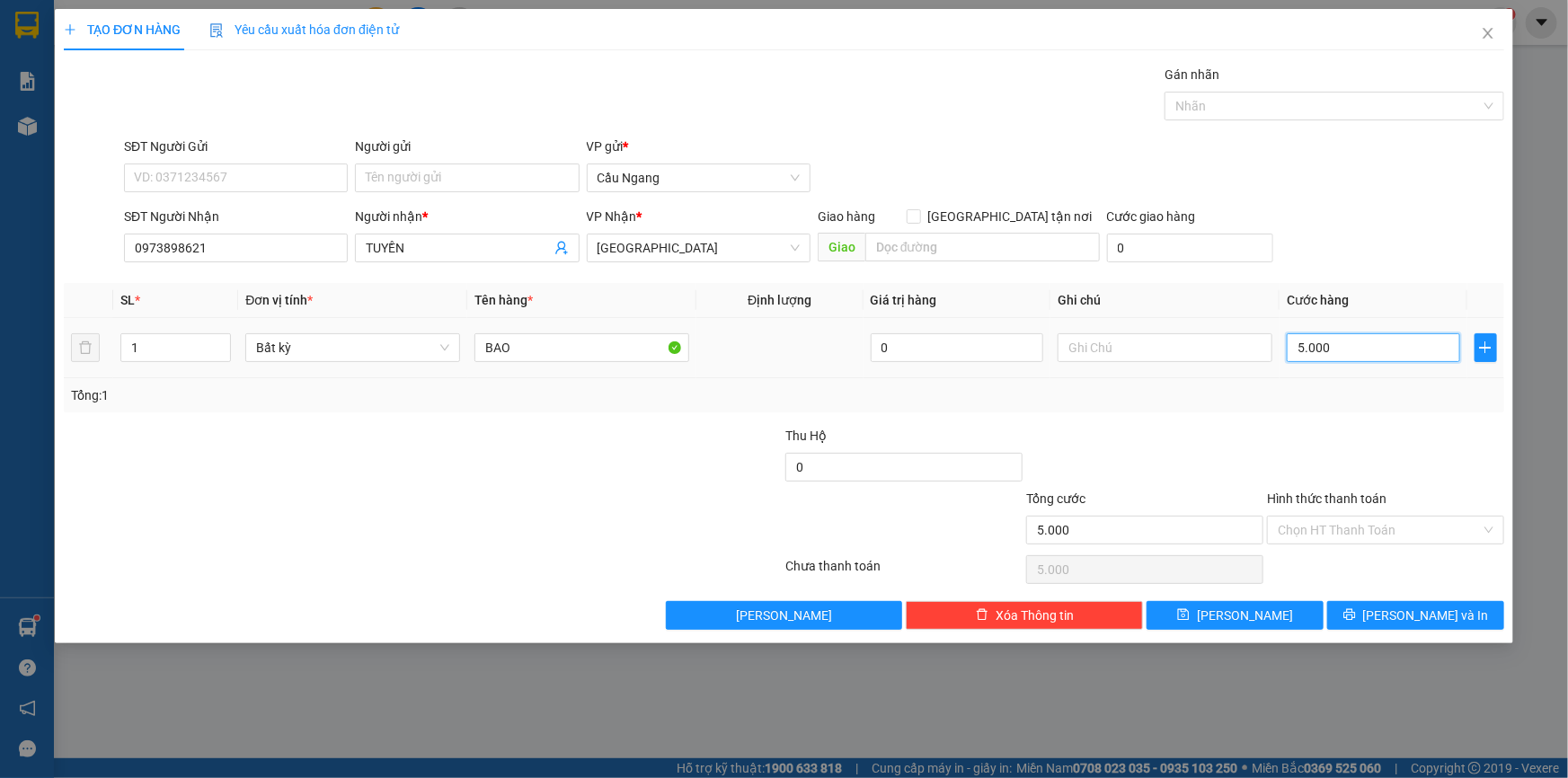
type input "50.000"
click at [1410, 607] on span "[PERSON_NAME] và In" at bounding box center [1425, 615] width 126 height 20
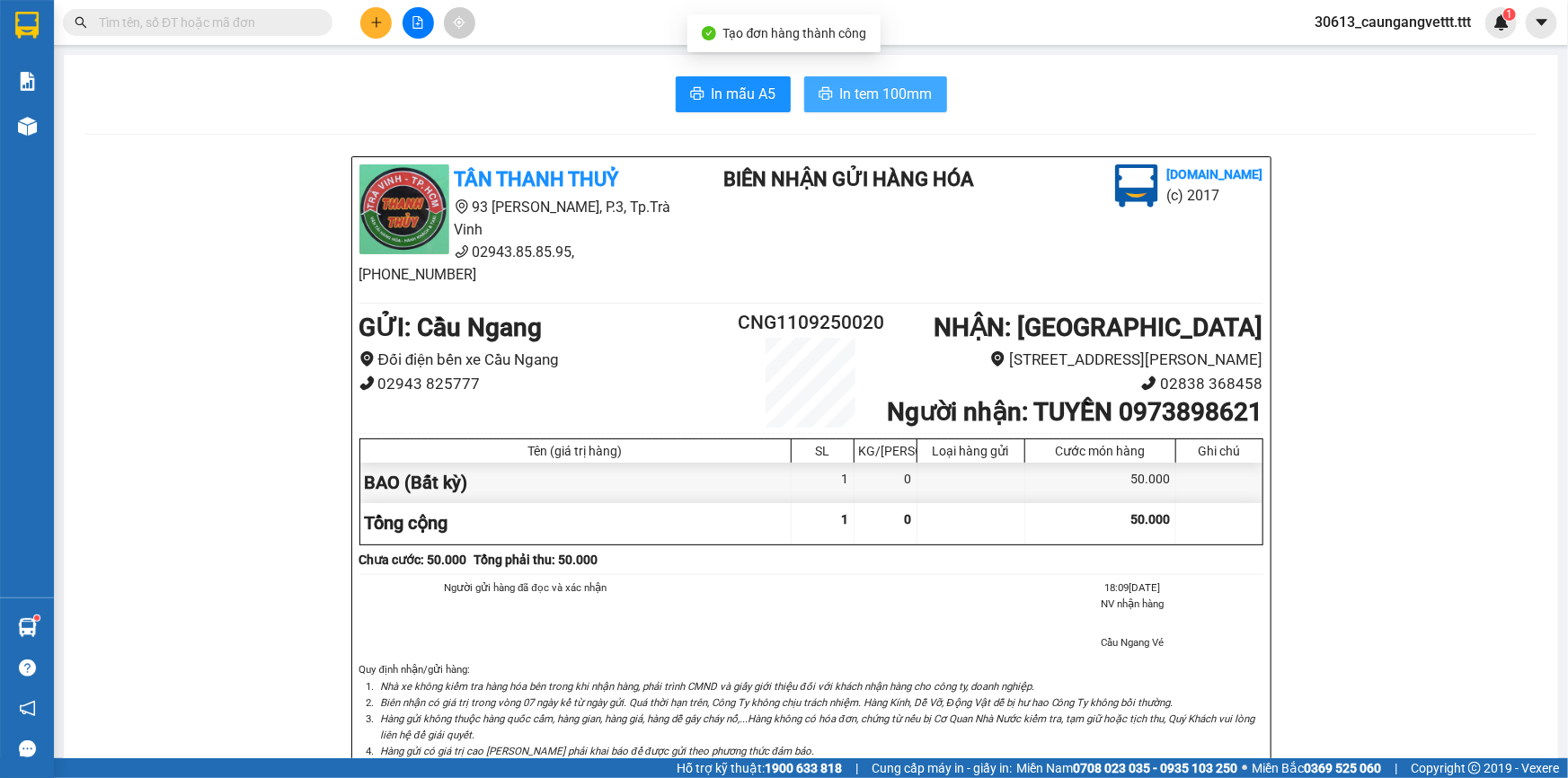
click at [850, 85] on span "In tem 100mm" at bounding box center [886, 94] width 93 height 22
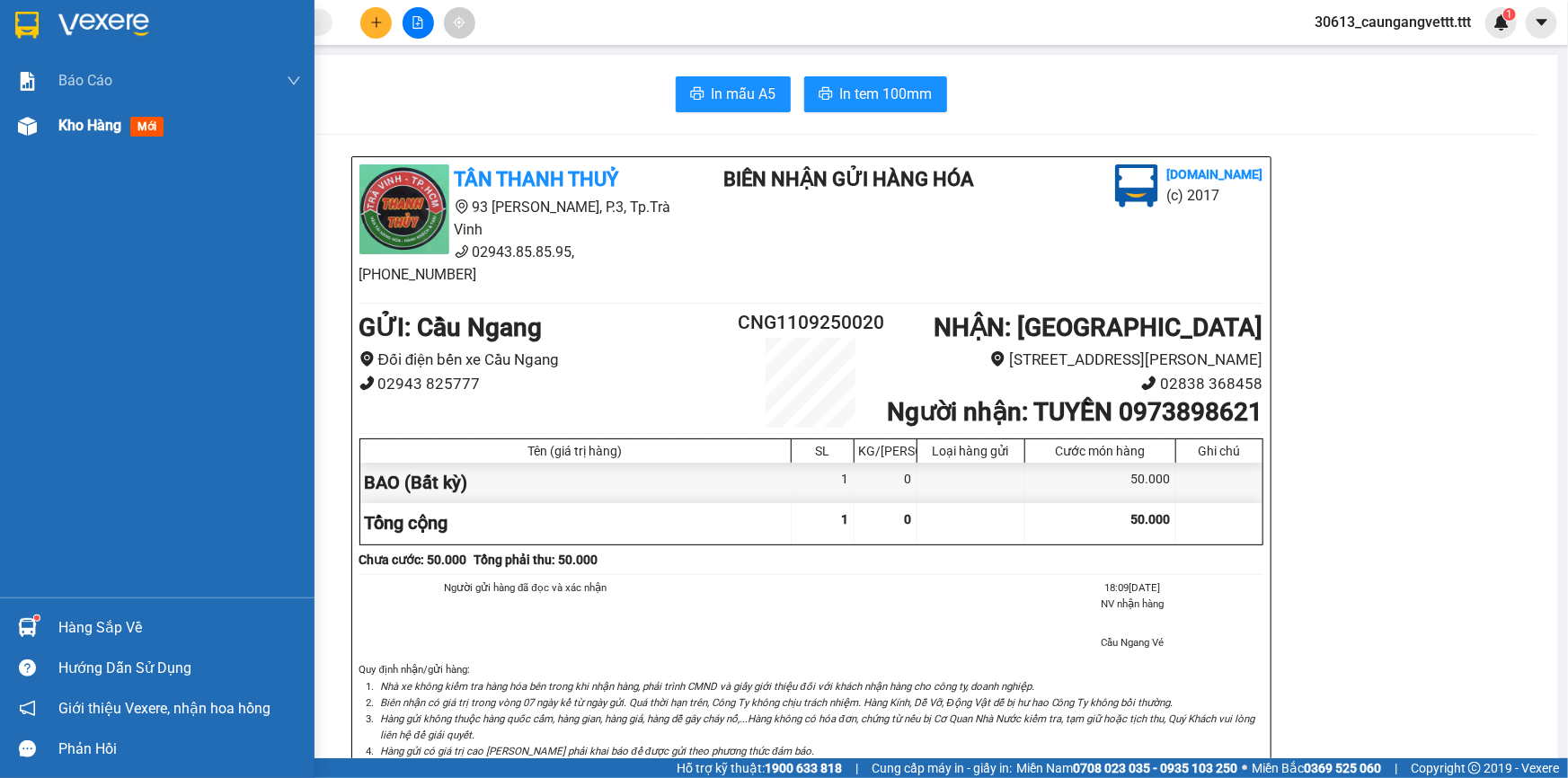
click at [75, 125] on span "Kho hàng" at bounding box center [89, 126] width 63 height 17
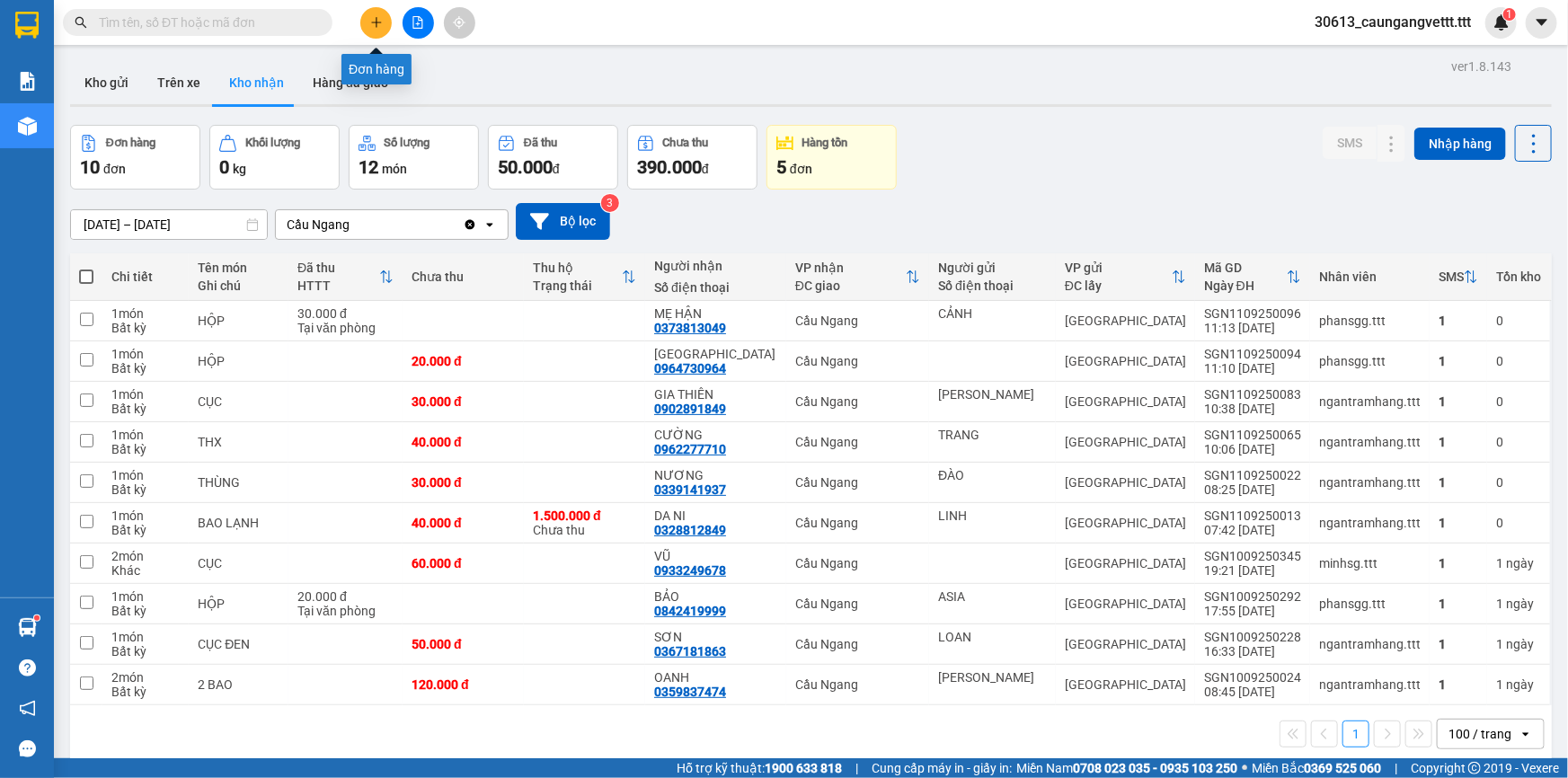
click at [371, 22] on icon "plus" at bounding box center [376, 22] width 10 height 1
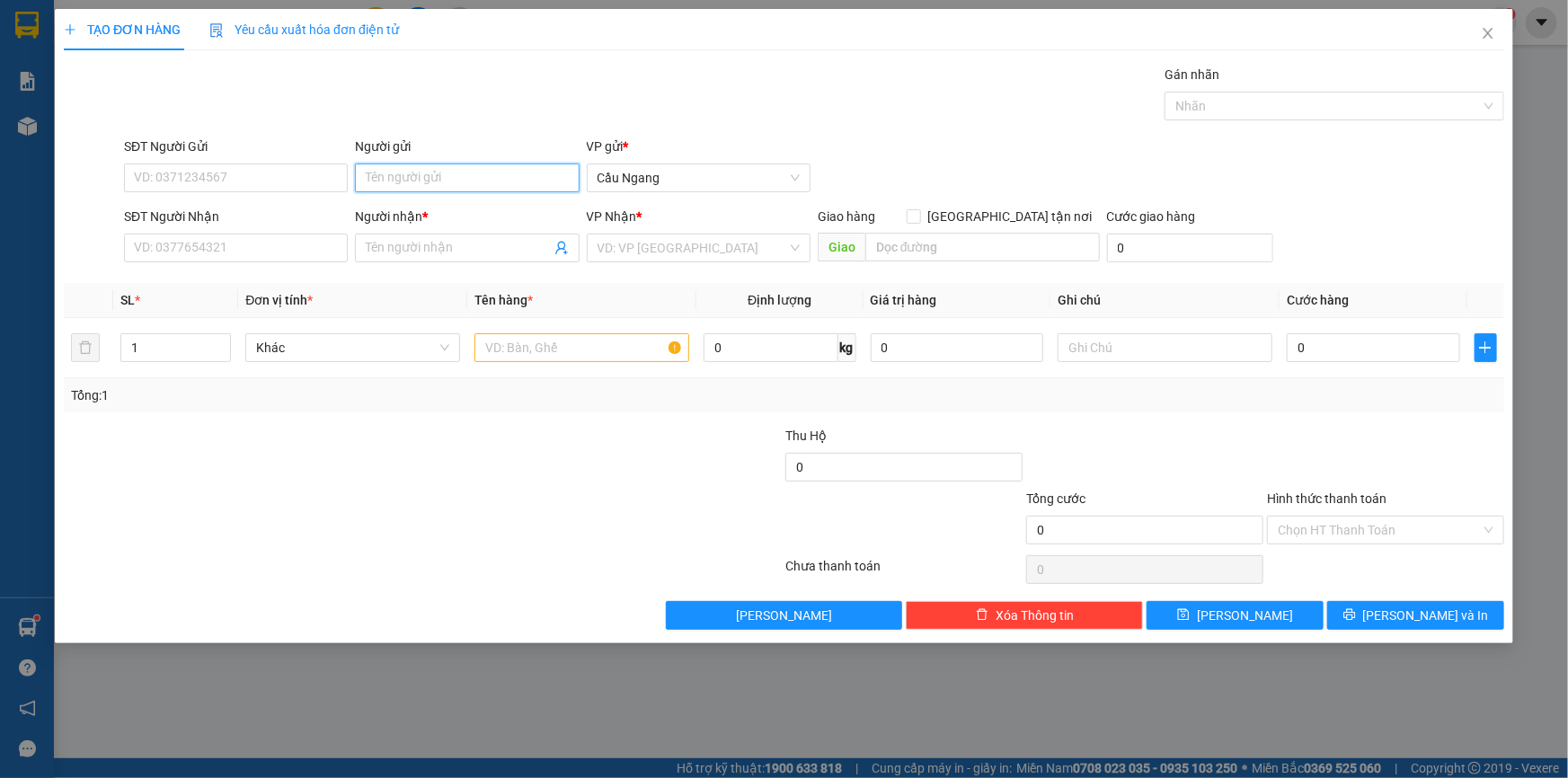
click at [503, 177] on input "Người gửi" at bounding box center [466, 177] width 224 height 29
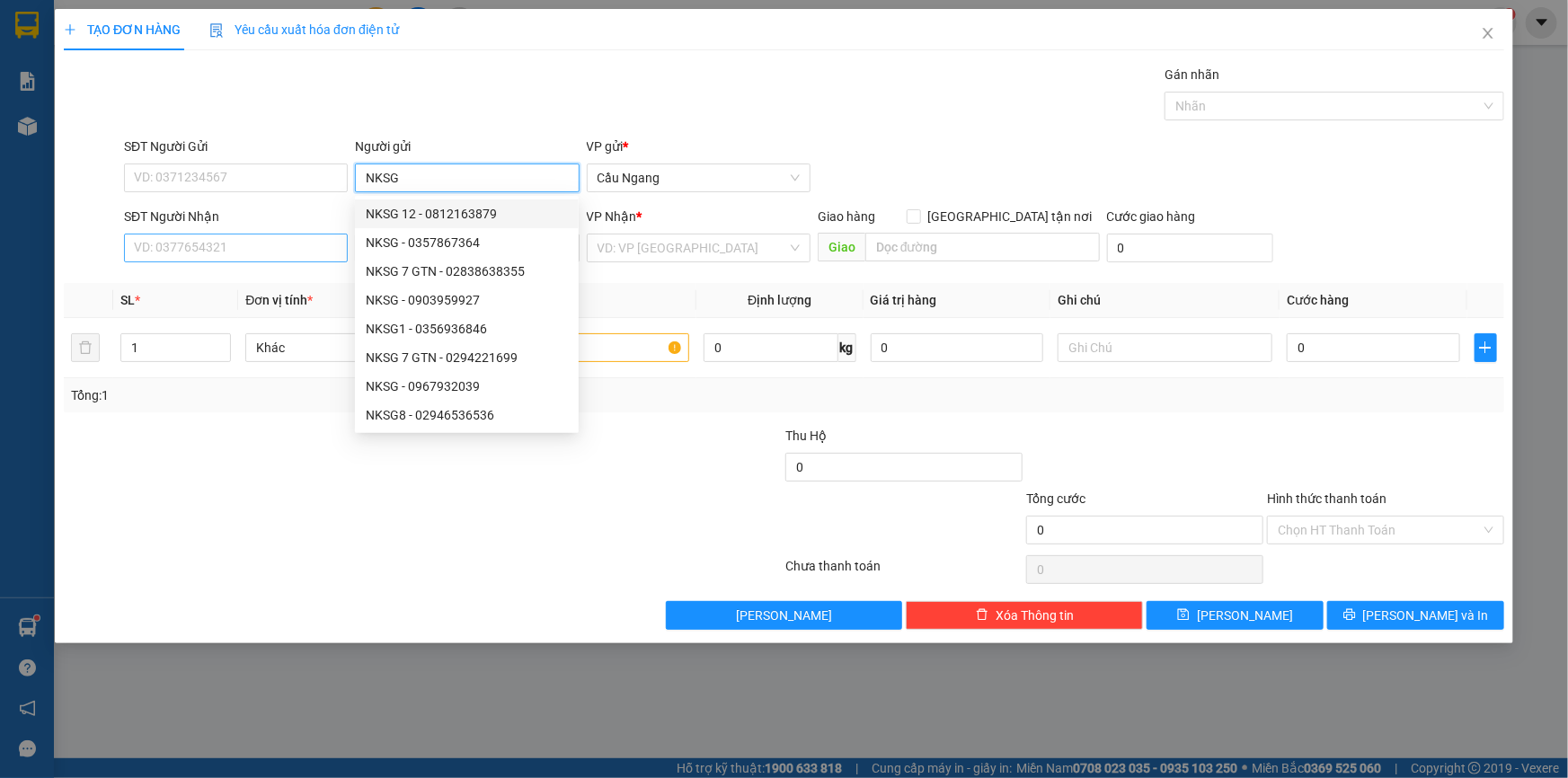
type input "NKSG"
click at [187, 241] on input "SĐT Người Nhận" at bounding box center [235, 247] width 224 height 29
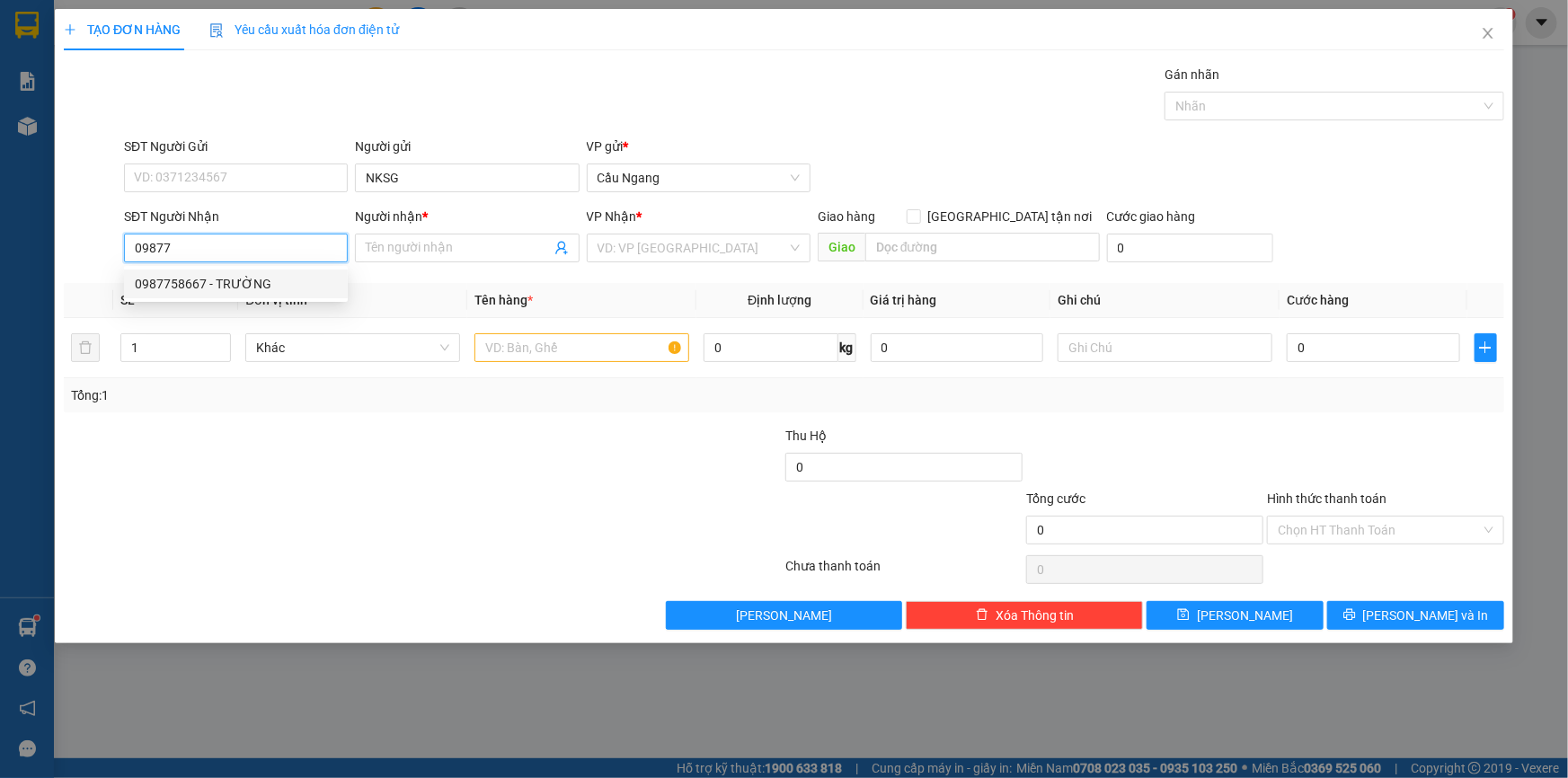
click at [247, 286] on div "0987758667 - TRƯỜNG" at bounding box center [236, 283] width 203 height 20
type input "0987758667"
type input "TRƯỜNG"
type input "0987758667"
click at [566, 352] on input "text" at bounding box center [581, 347] width 215 height 29
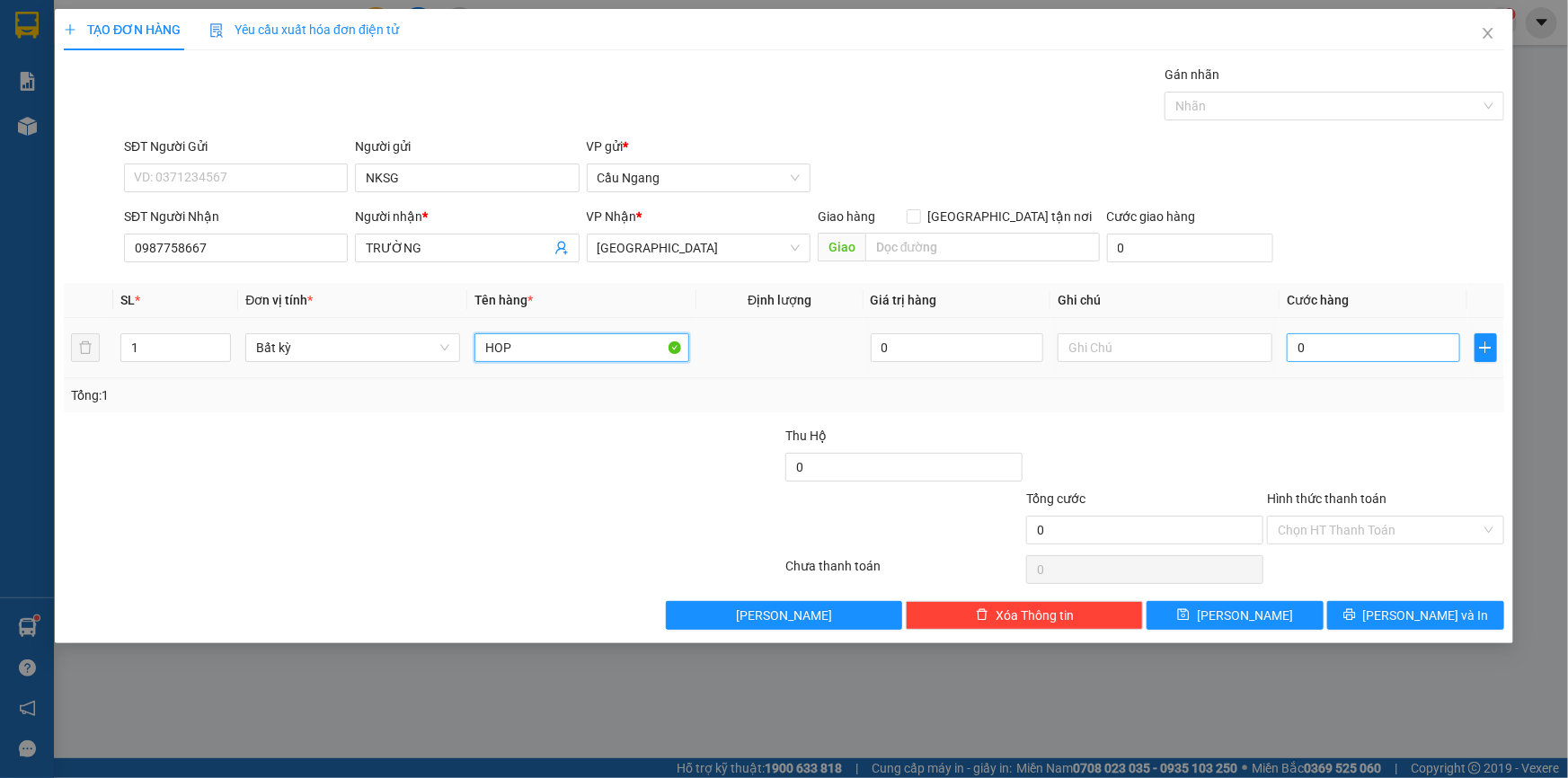
type input "HOP"
click at [1337, 352] on input "0" at bounding box center [1373, 347] width 173 height 29
type input "2"
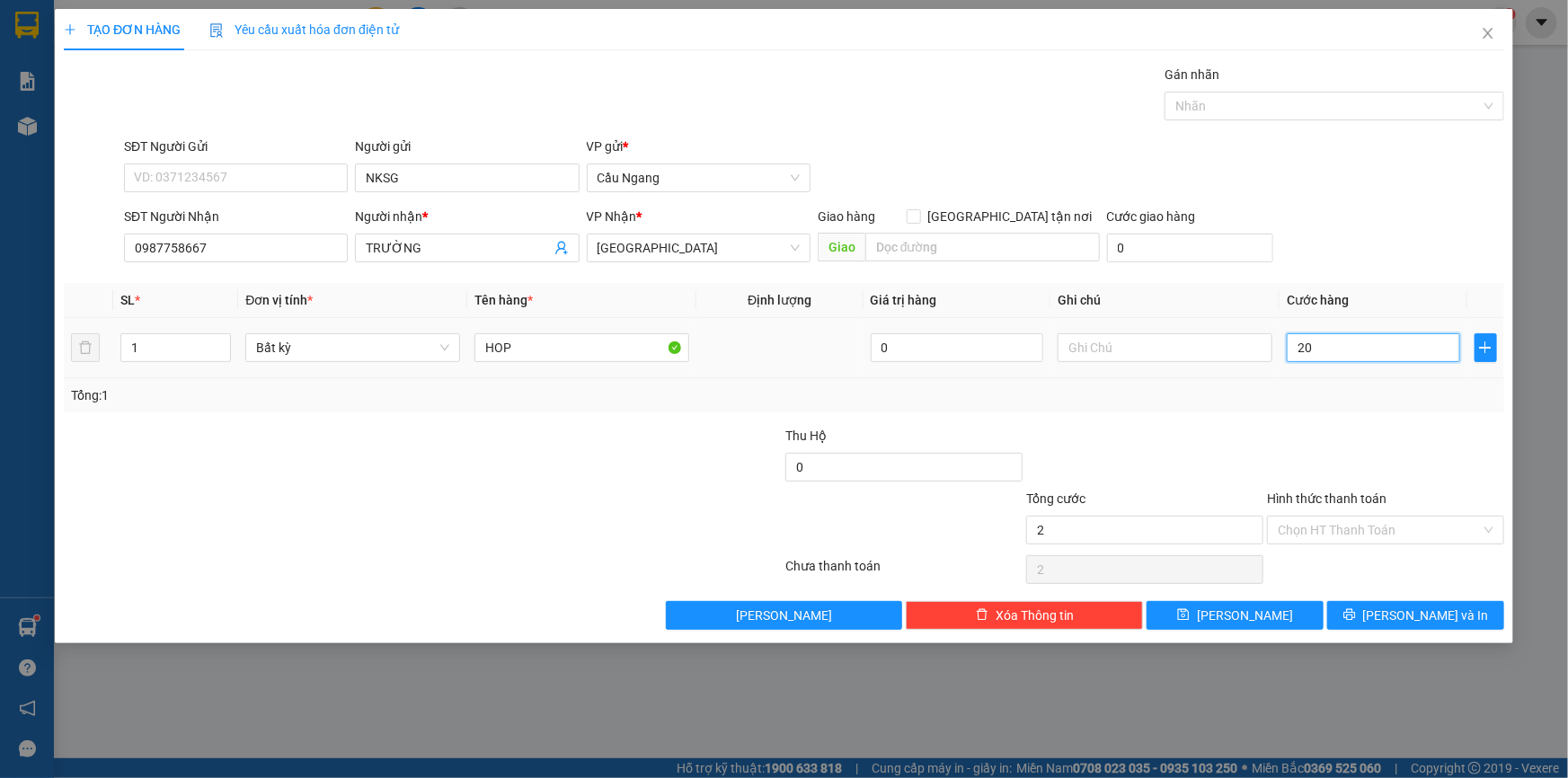
type input "200"
type input "2.000"
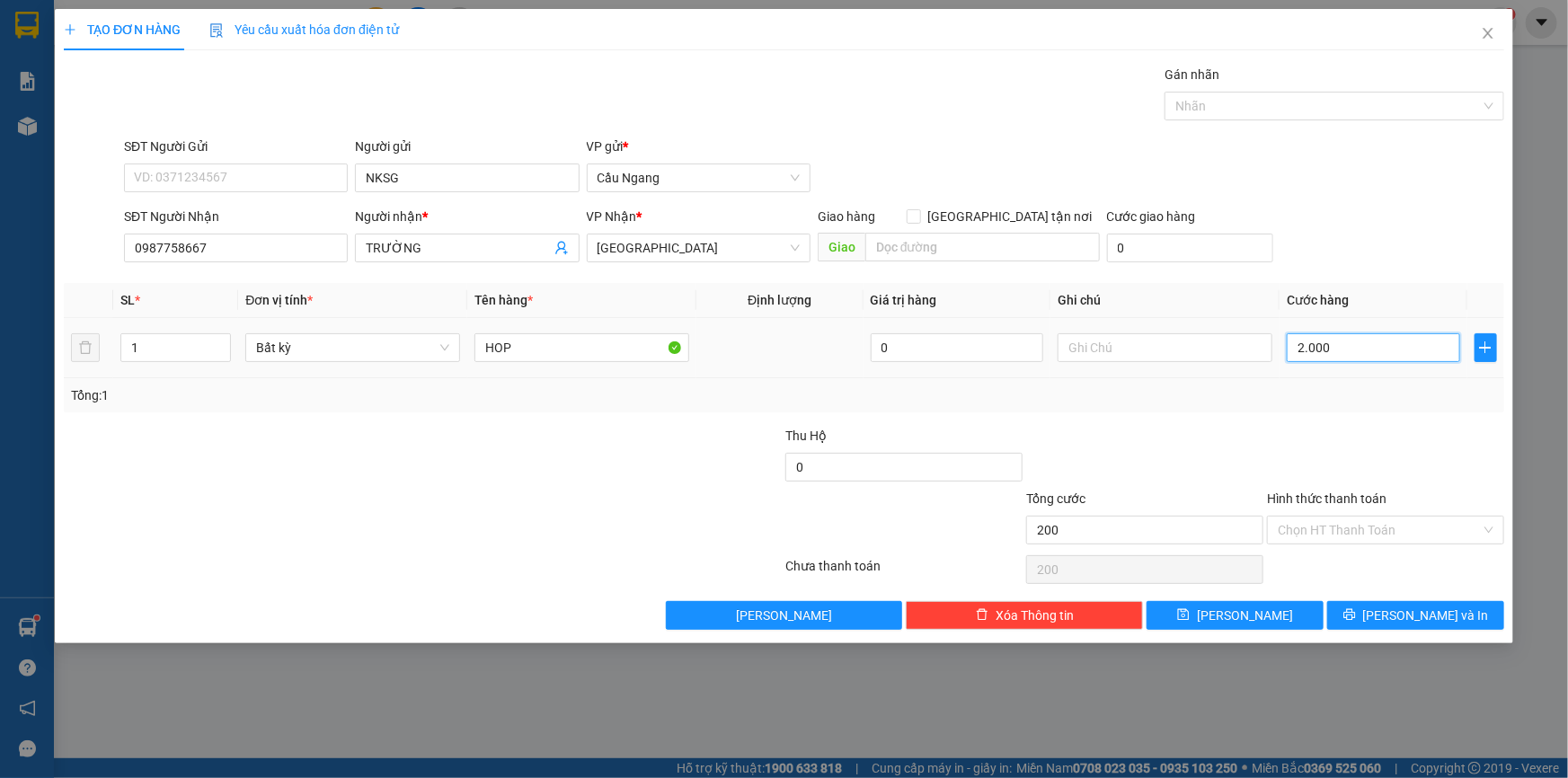
type input "2.000"
type input "20.000"
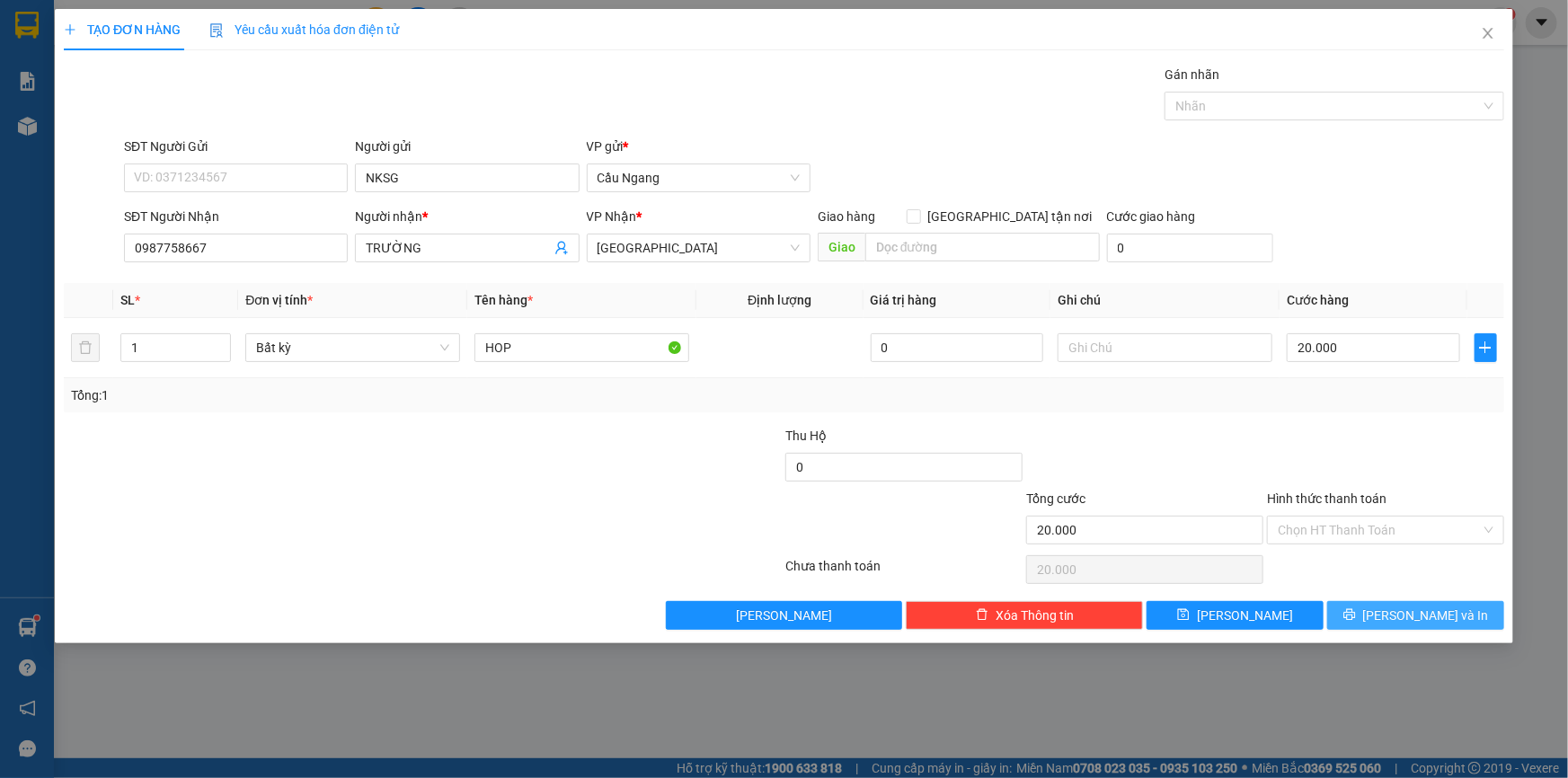
click at [1384, 604] on button "[PERSON_NAME] và In" at bounding box center [1415, 615] width 177 height 29
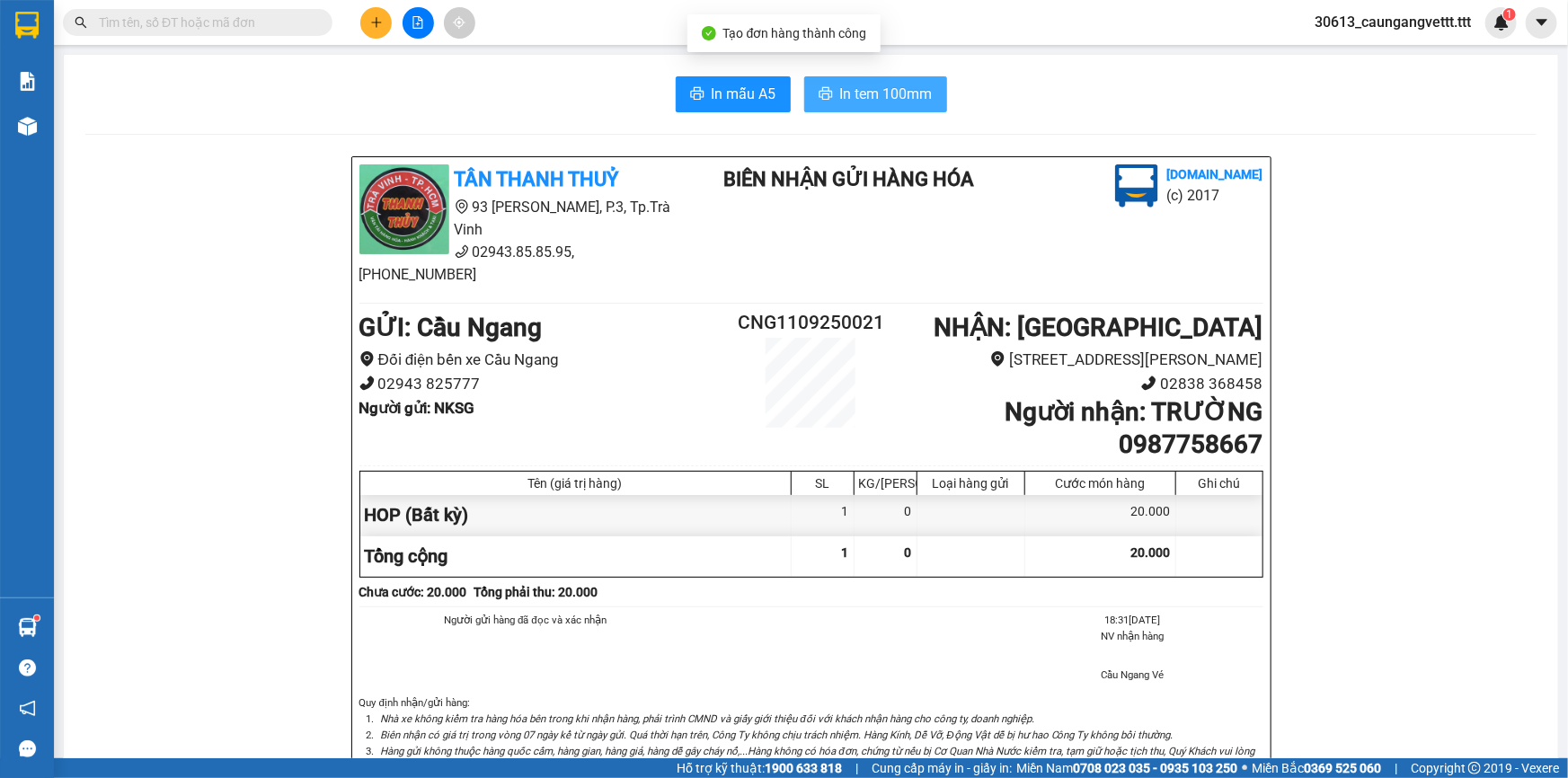
drag, startPoint x: 878, startPoint y: 98, endPoint x: 885, endPoint y: 122, distance: 25.0
click at [878, 97] on span "In tem 100mm" at bounding box center [886, 94] width 93 height 22
click at [375, 18] on icon "plus" at bounding box center [376, 22] width 12 height 12
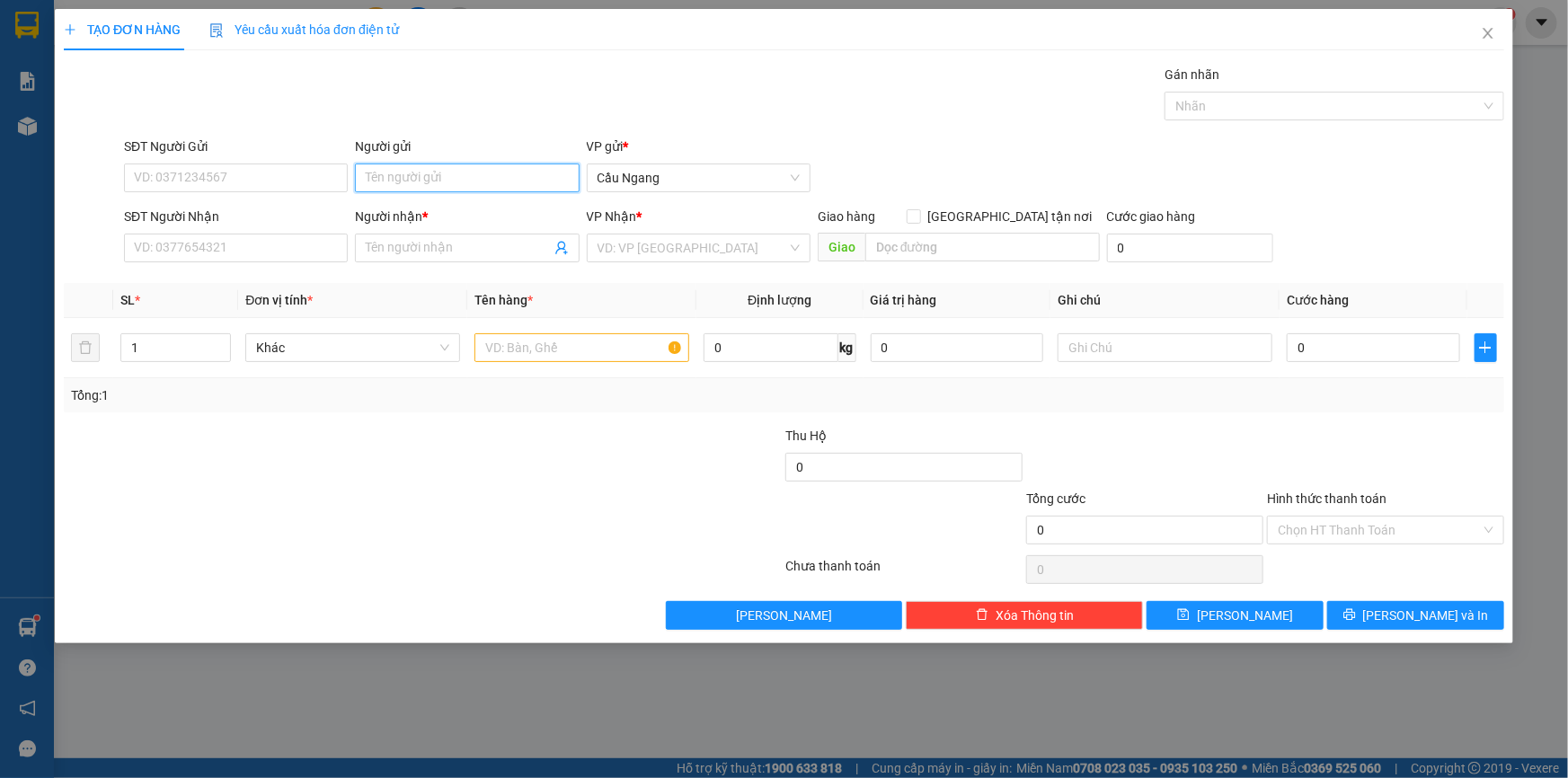
click at [467, 180] on input "Người gửi" at bounding box center [466, 177] width 224 height 29
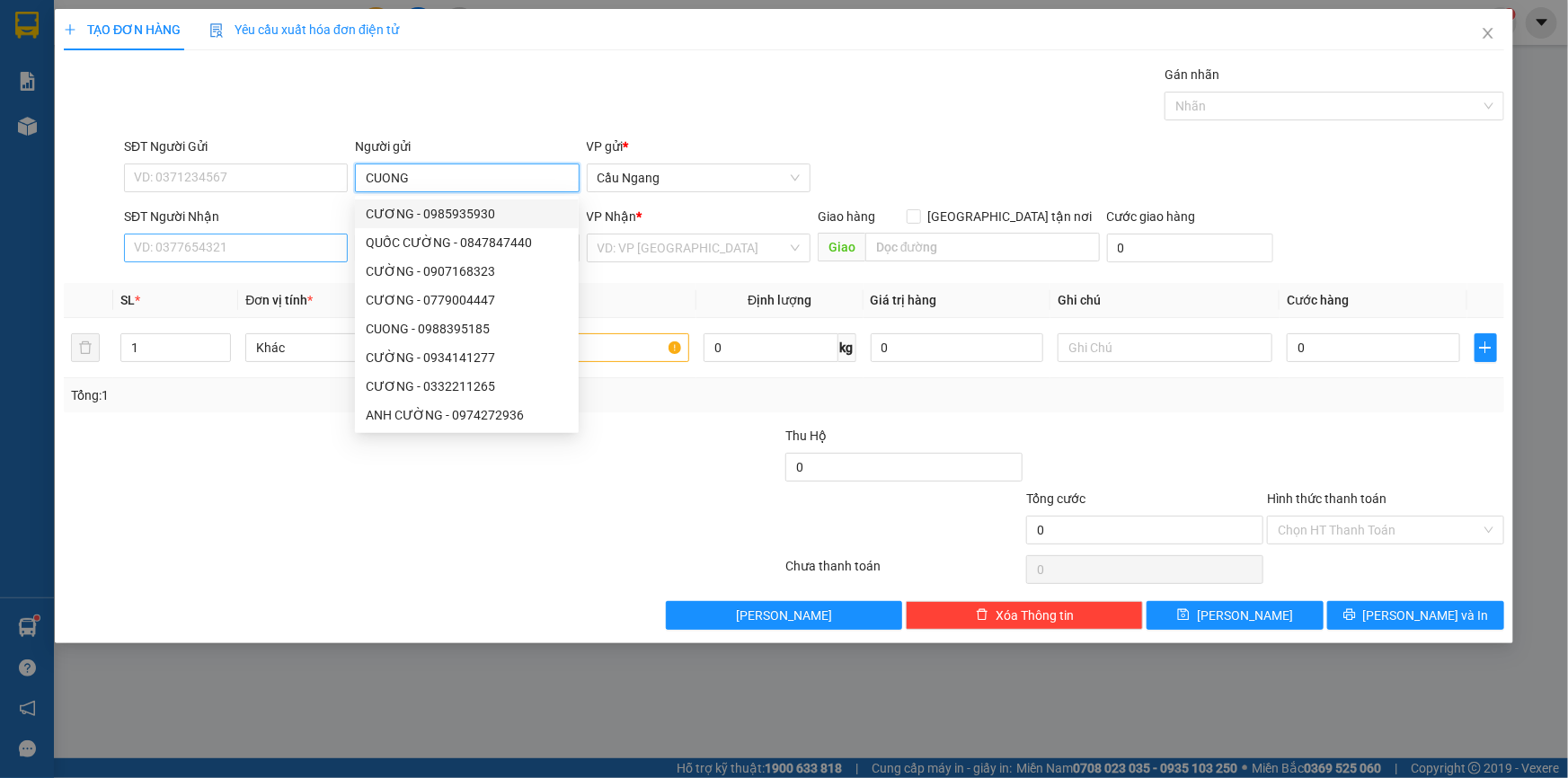
type input "CUONG"
click at [209, 250] on input "SĐT Người Nhận" at bounding box center [235, 247] width 224 height 29
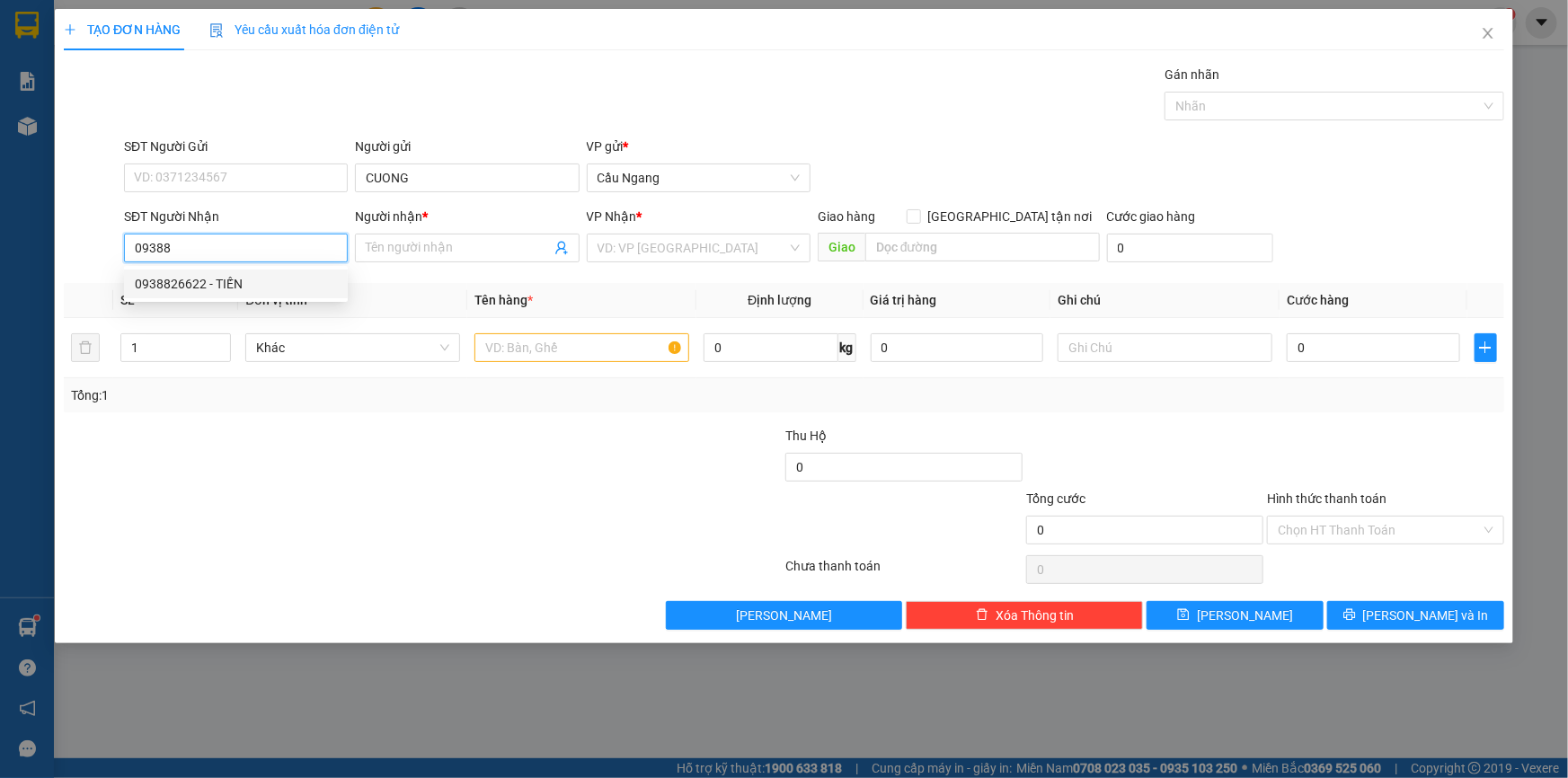
click at [230, 286] on div "0938826622 - TIẾN" at bounding box center [236, 283] width 203 height 20
type input "0938826622"
type input "TIẾN"
type input "0938826622"
click at [530, 345] on input "text" at bounding box center [581, 347] width 215 height 29
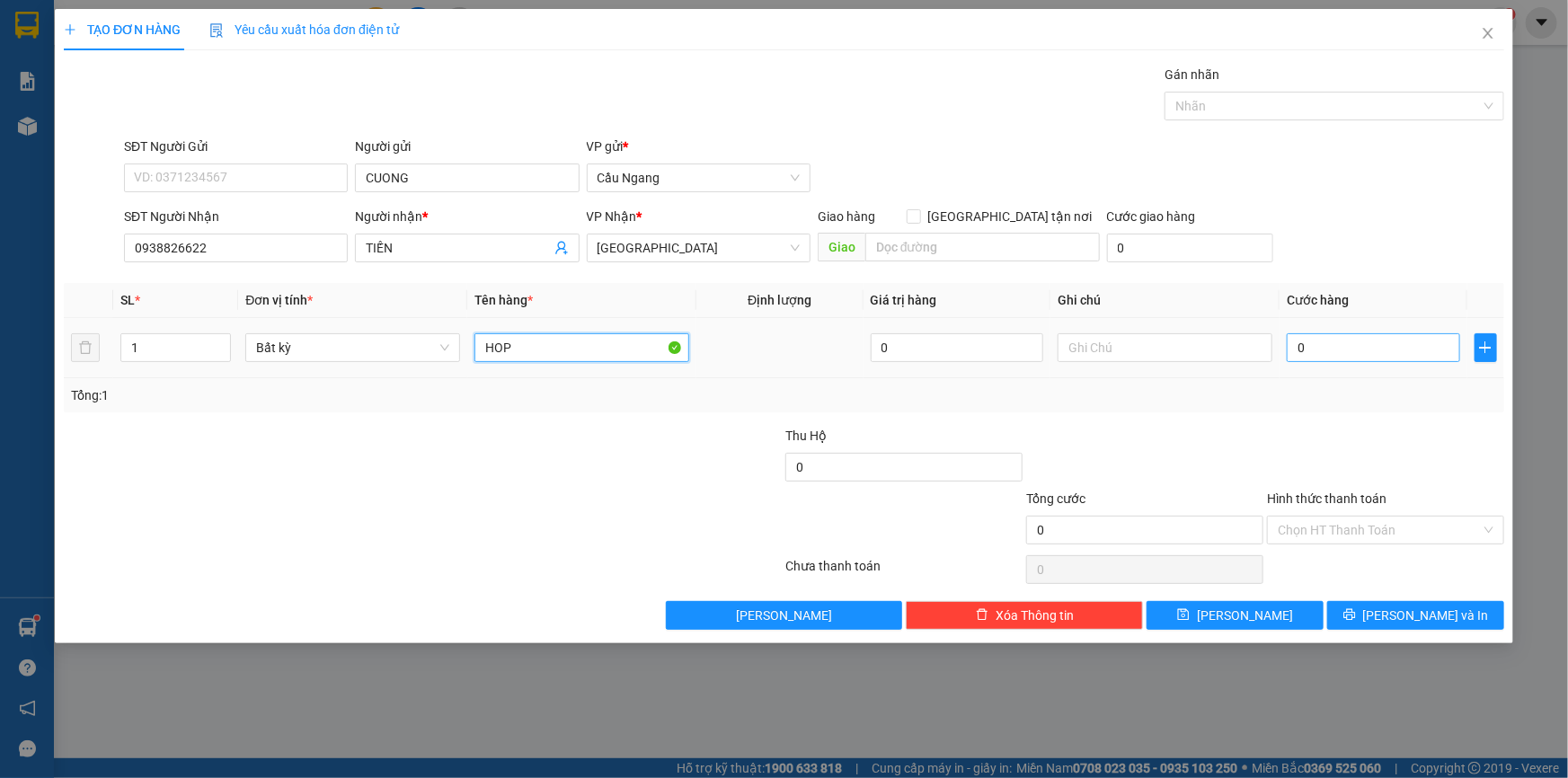
type input "HOP"
click at [1366, 342] on input "0" at bounding box center [1373, 347] width 173 height 29
type input "2"
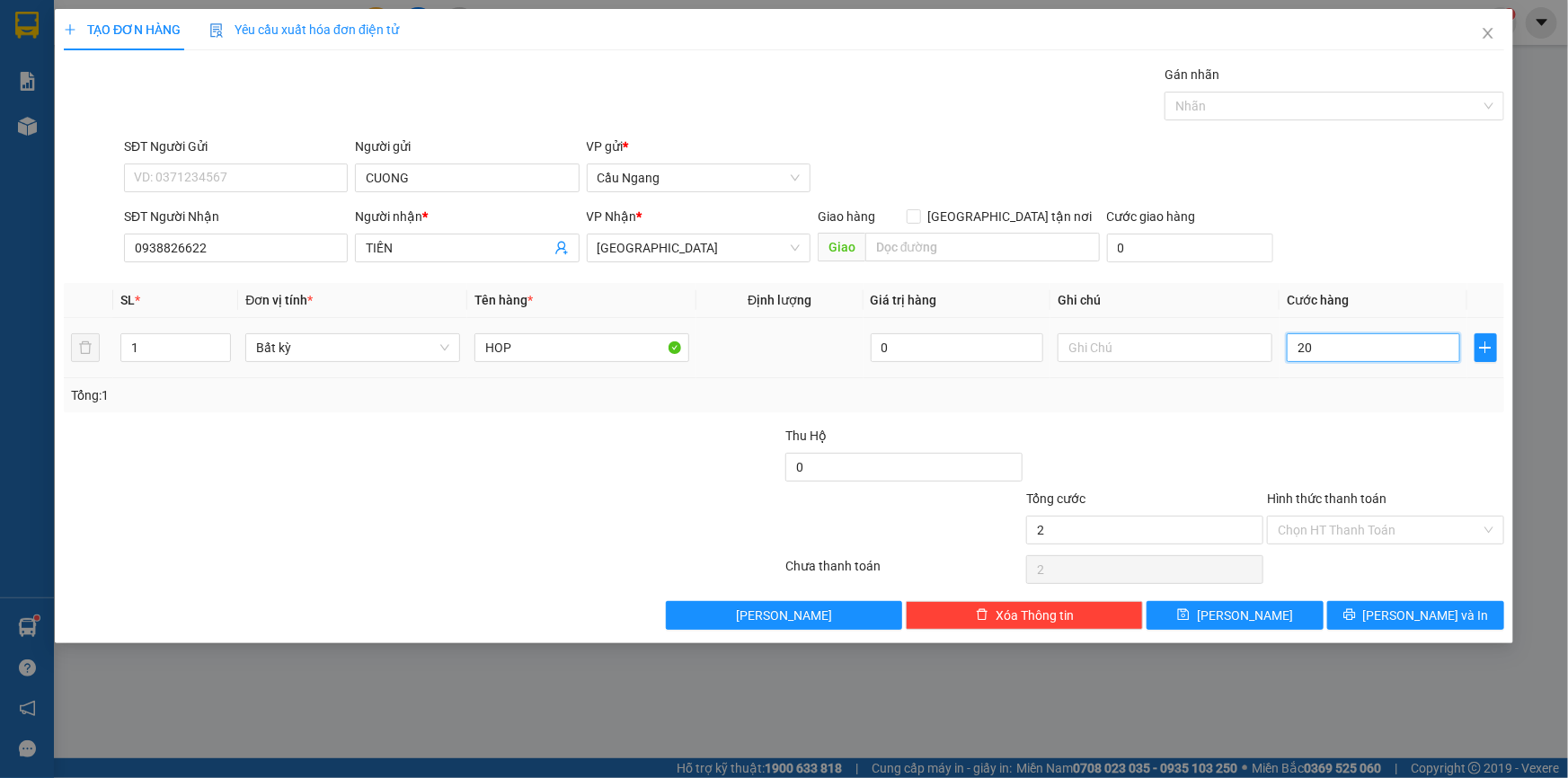
type input "200"
type input "2.000"
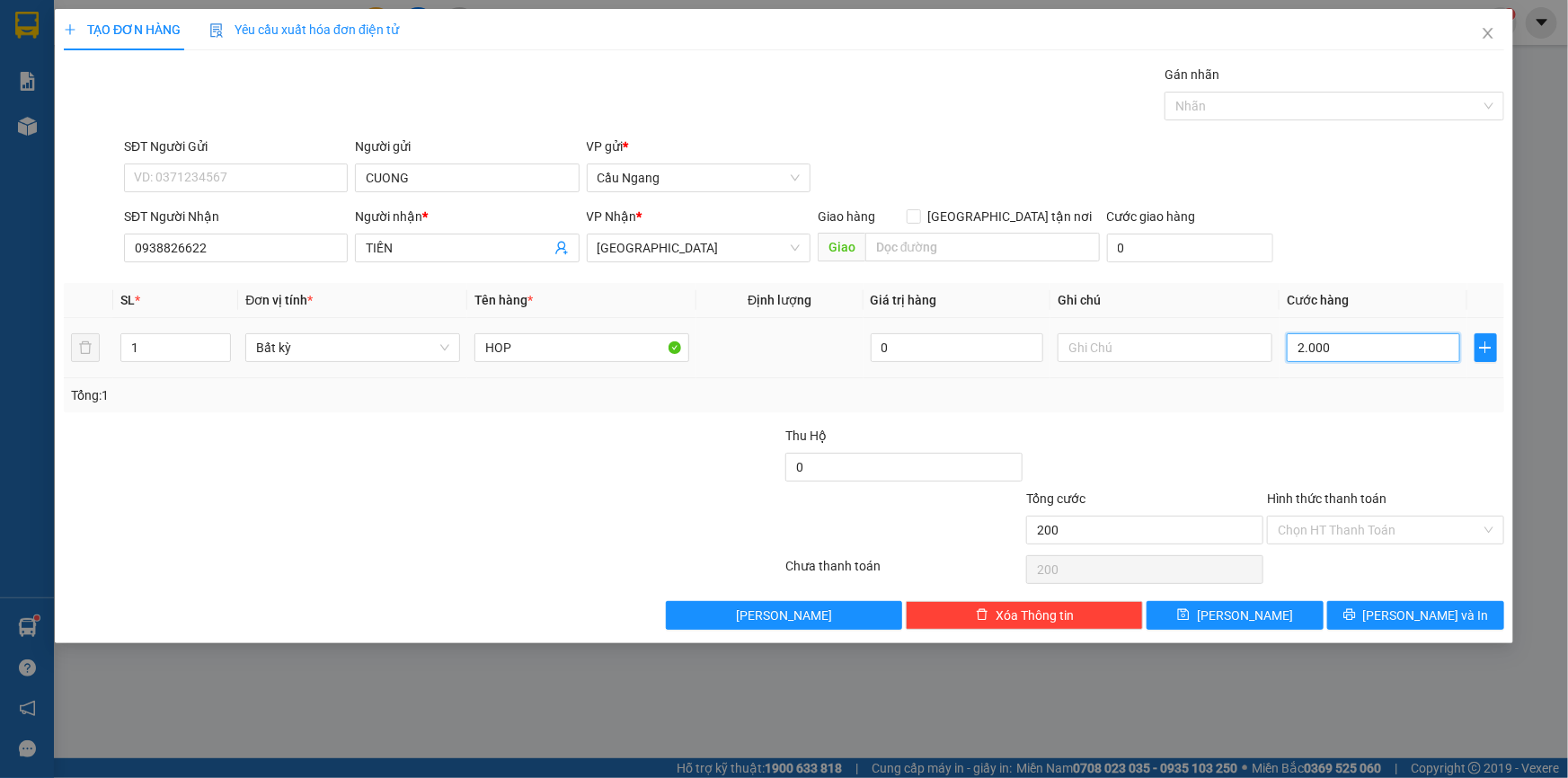
type input "2.000"
type input "20.000"
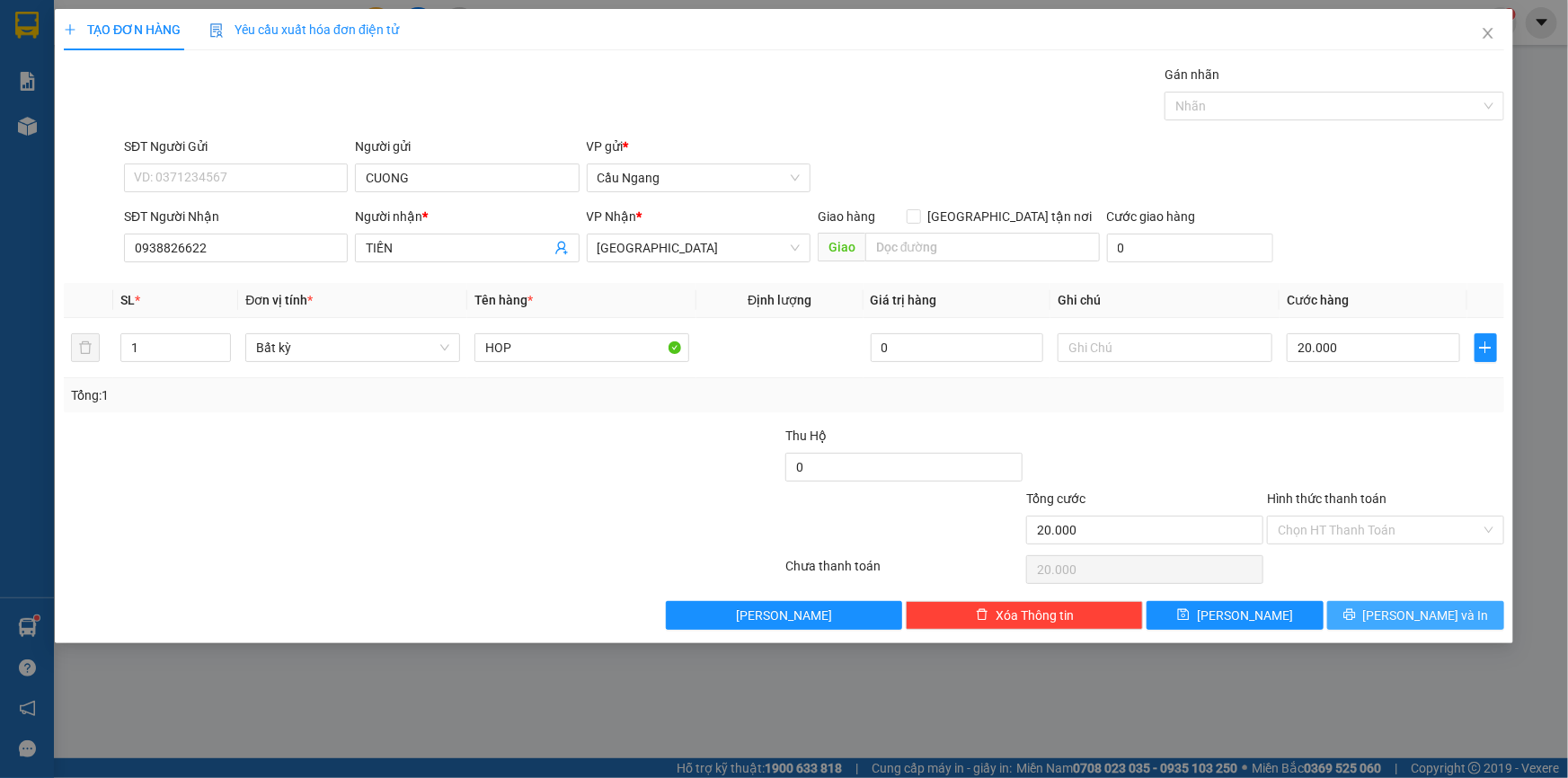
click at [1404, 613] on span "[PERSON_NAME] và In" at bounding box center [1425, 615] width 126 height 20
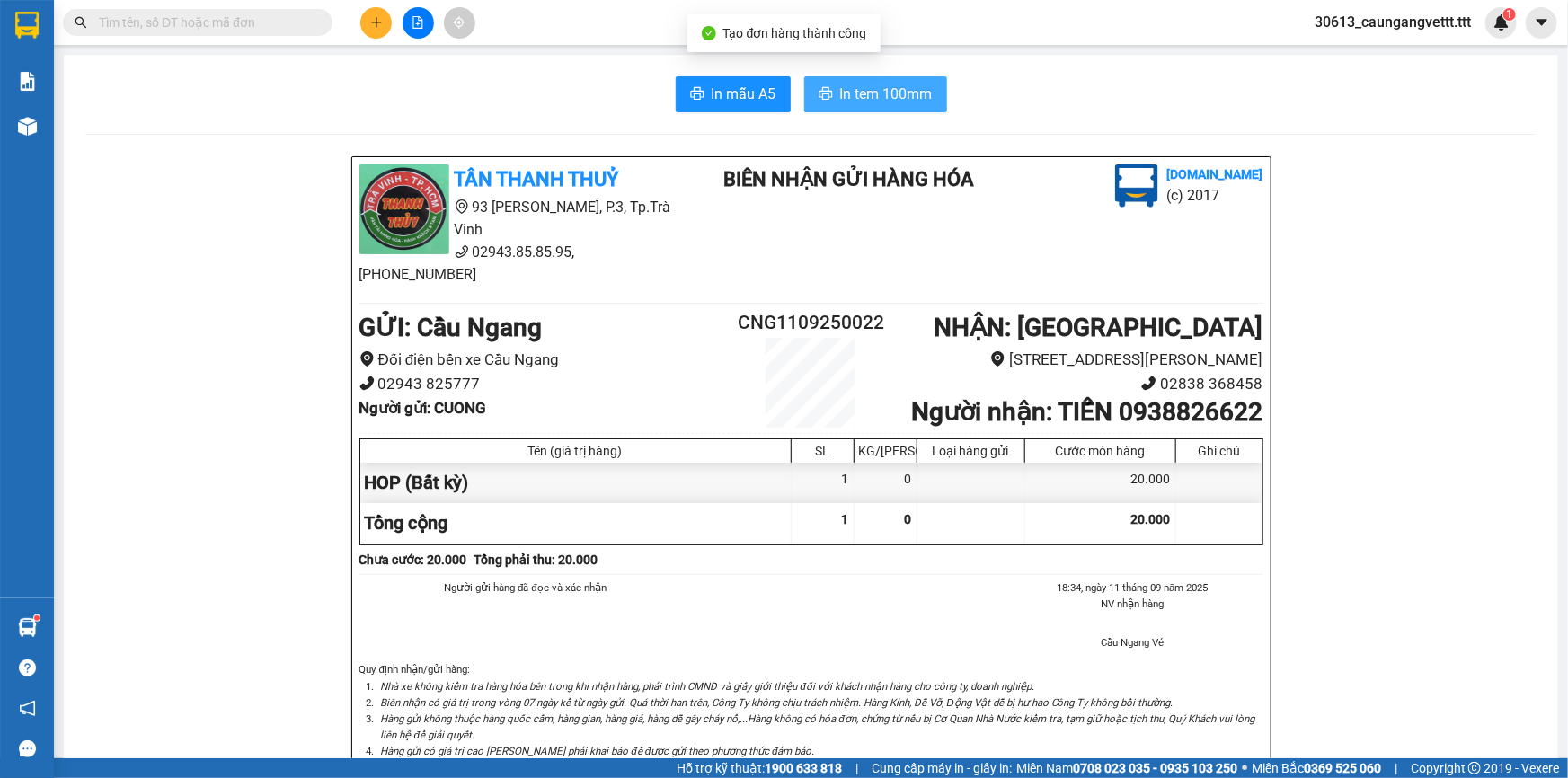
click at [862, 89] on span "In tem 100mm" at bounding box center [886, 94] width 93 height 22
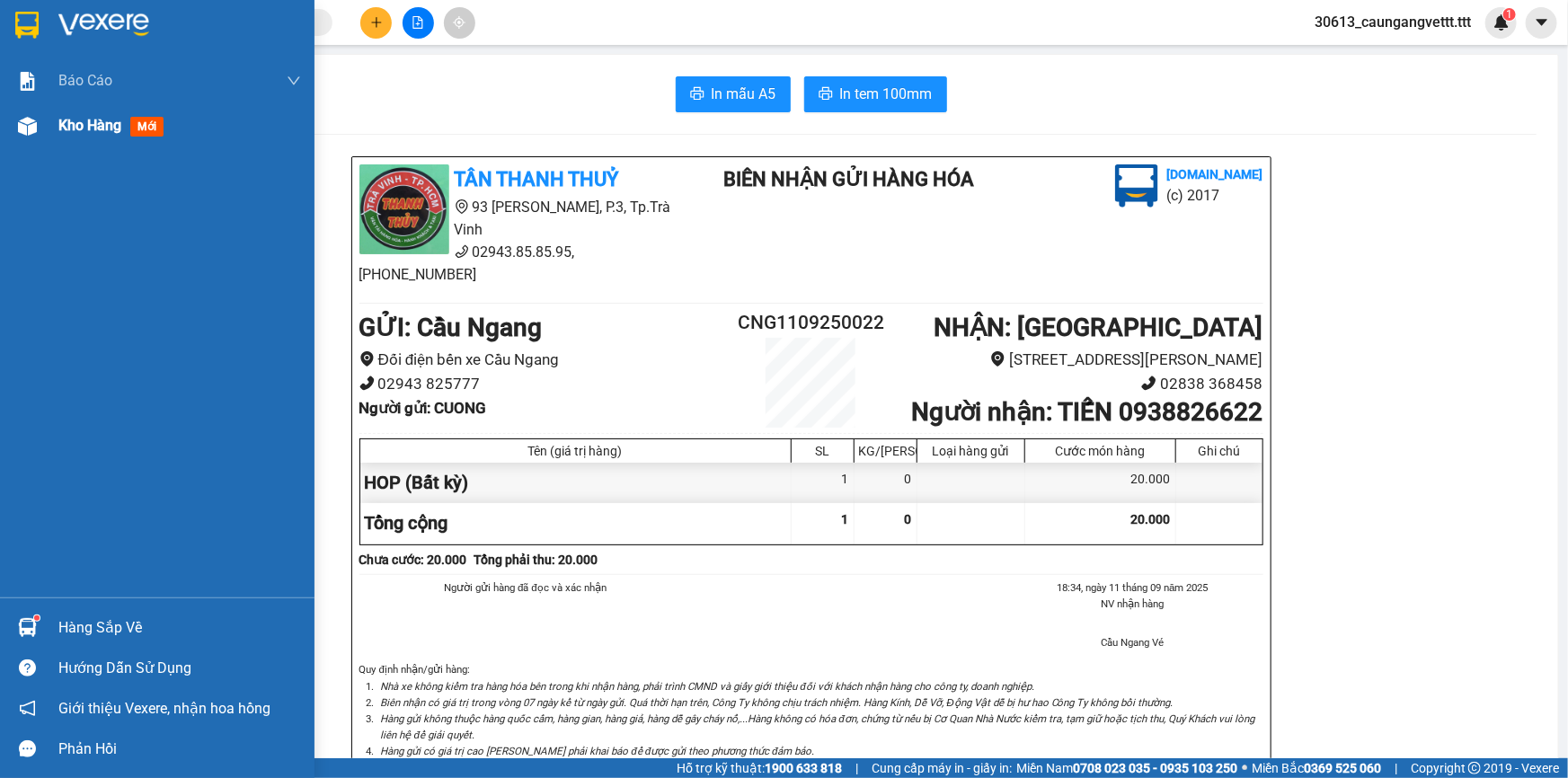
click at [68, 118] on span "Kho hàng" at bounding box center [89, 126] width 63 height 17
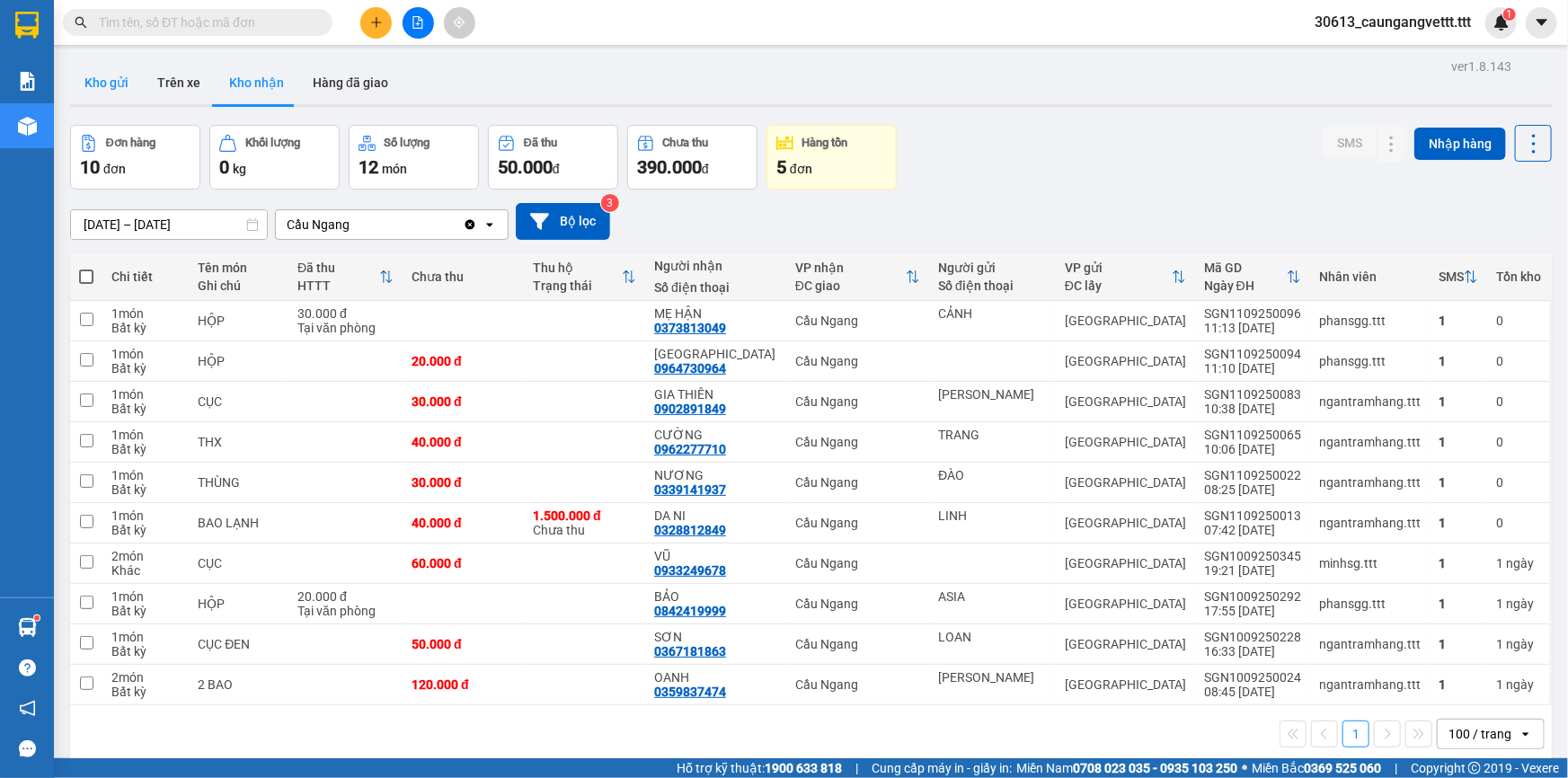
click at [116, 80] on button "Kho gửi" at bounding box center [107, 82] width 73 height 43
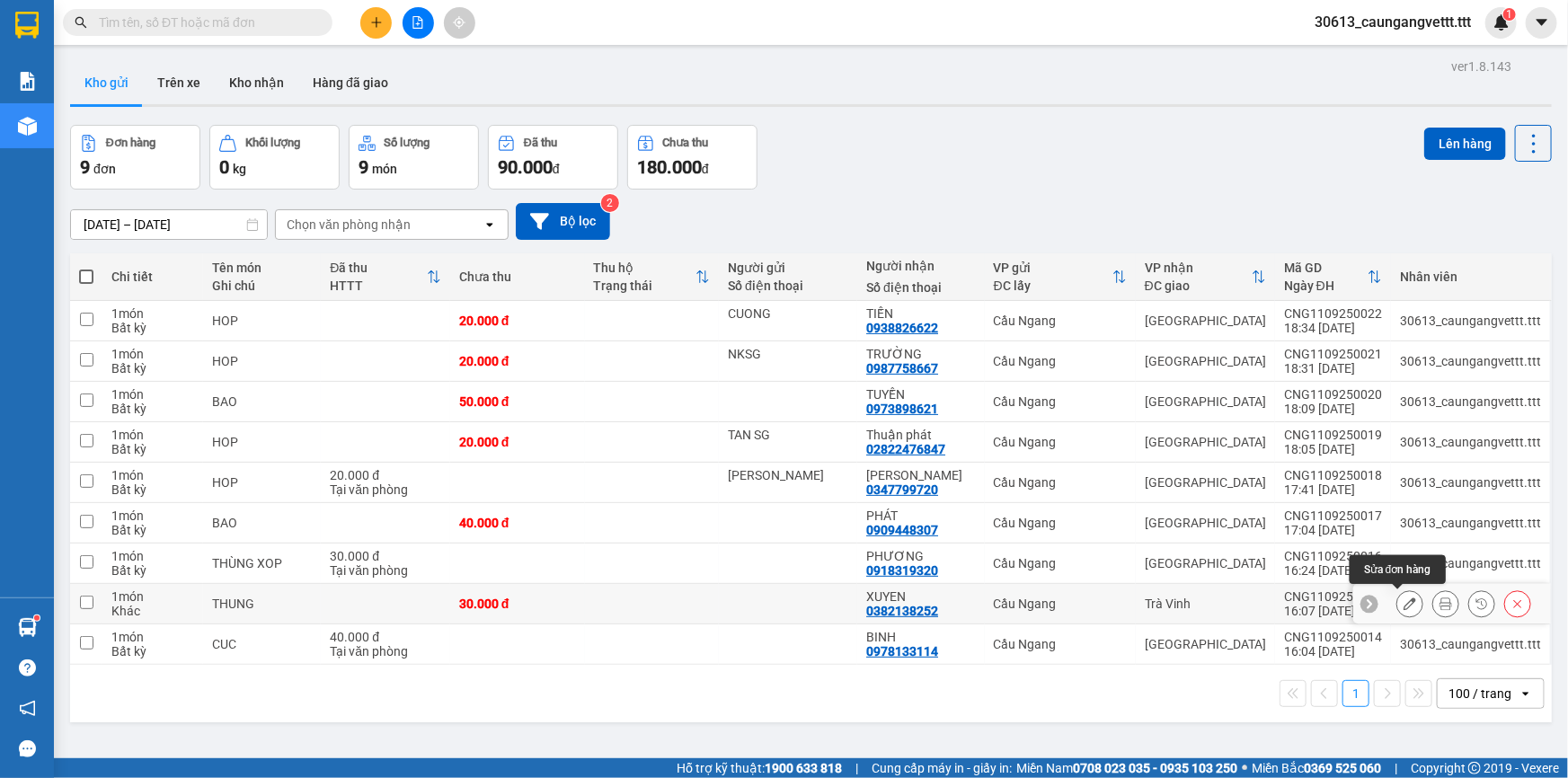
click at [1403, 602] on icon at bounding box center [1409, 603] width 12 height 12
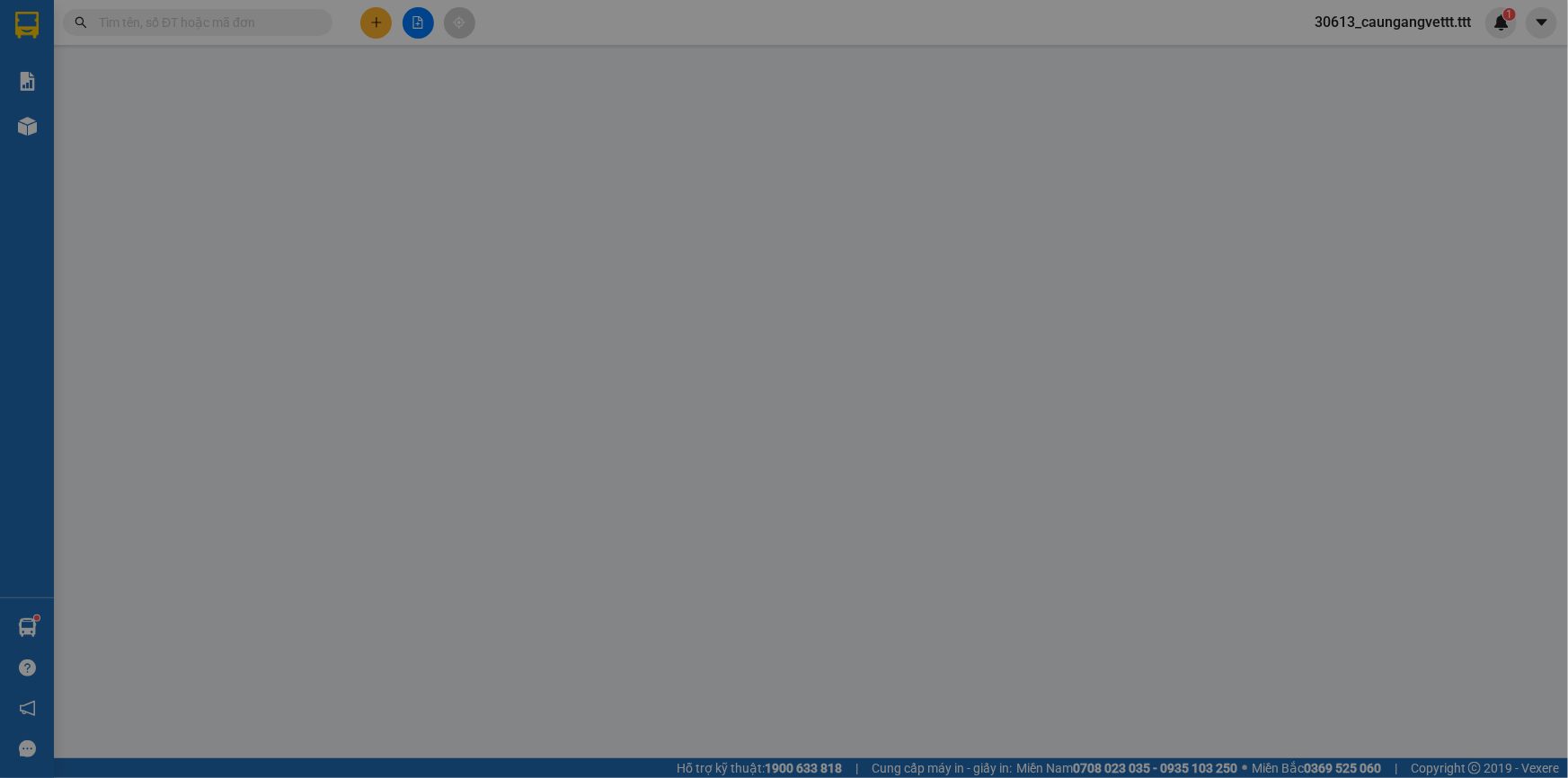
type input "0382138252"
type input "XUYEN"
type input "30.000"
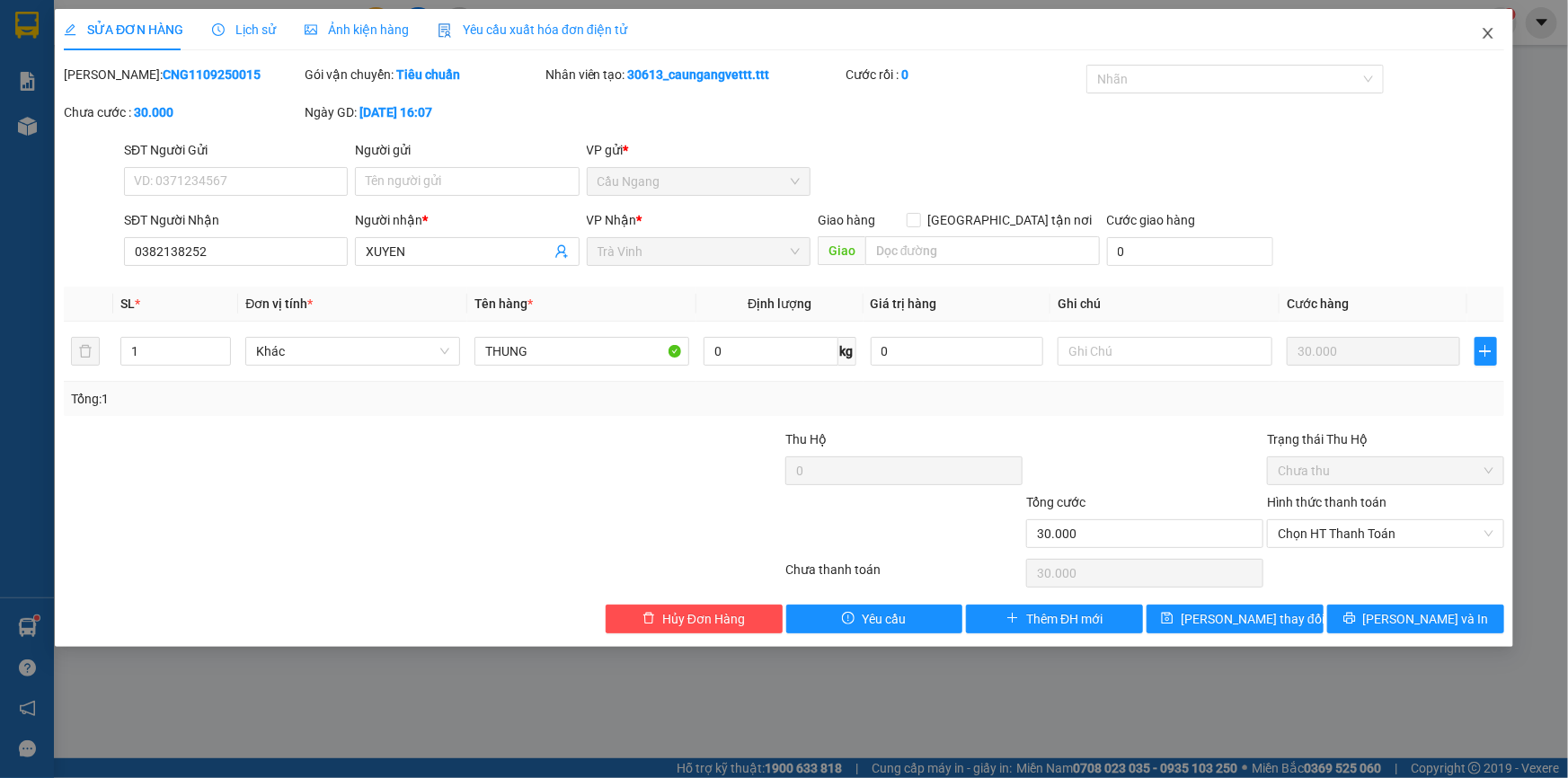
click at [1491, 32] on icon "close" at bounding box center [1487, 33] width 14 height 14
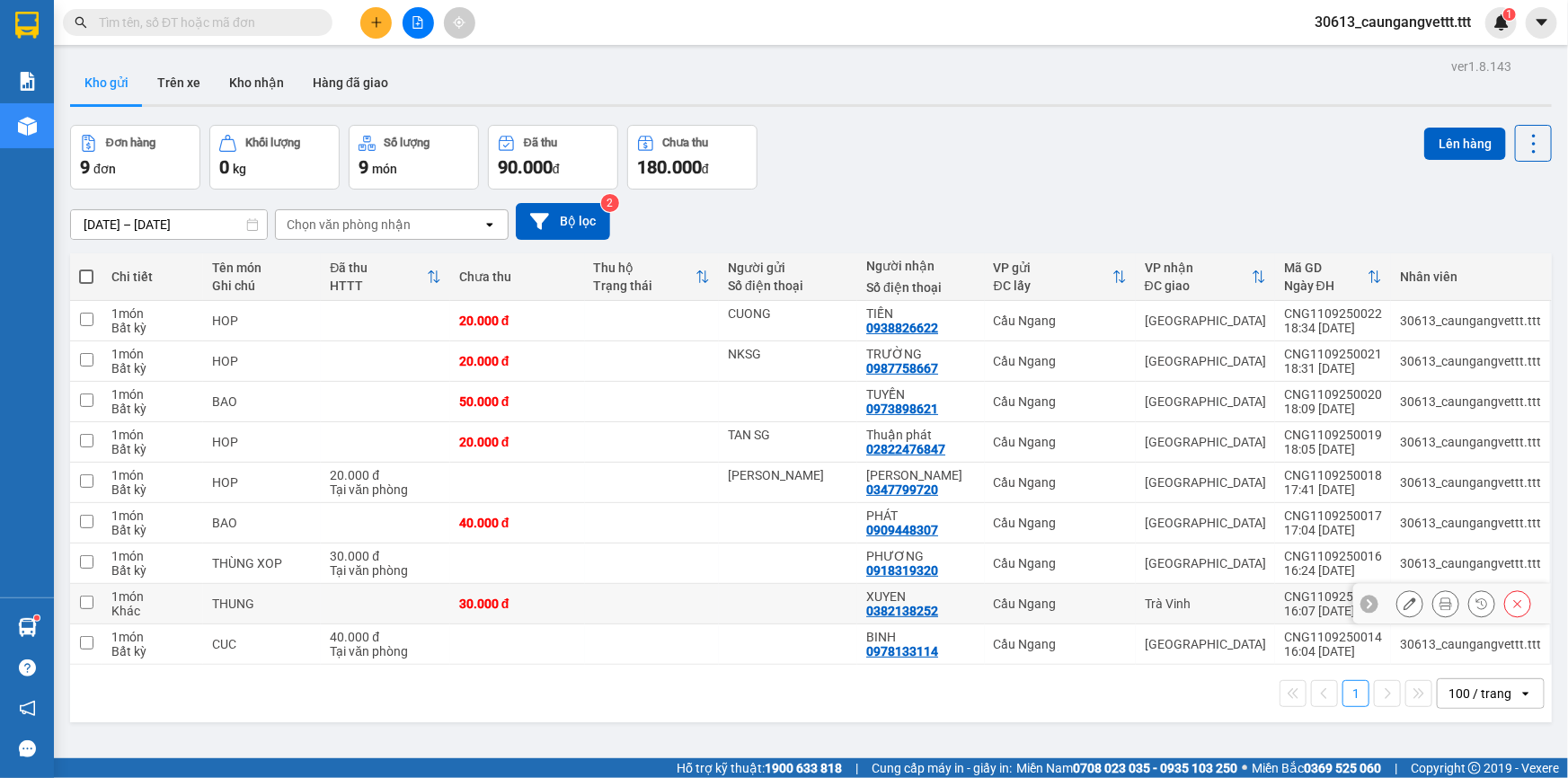
click at [81, 599] on input "checkbox" at bounding box center [86, 602] width 13 height 13
checkbox input "true"
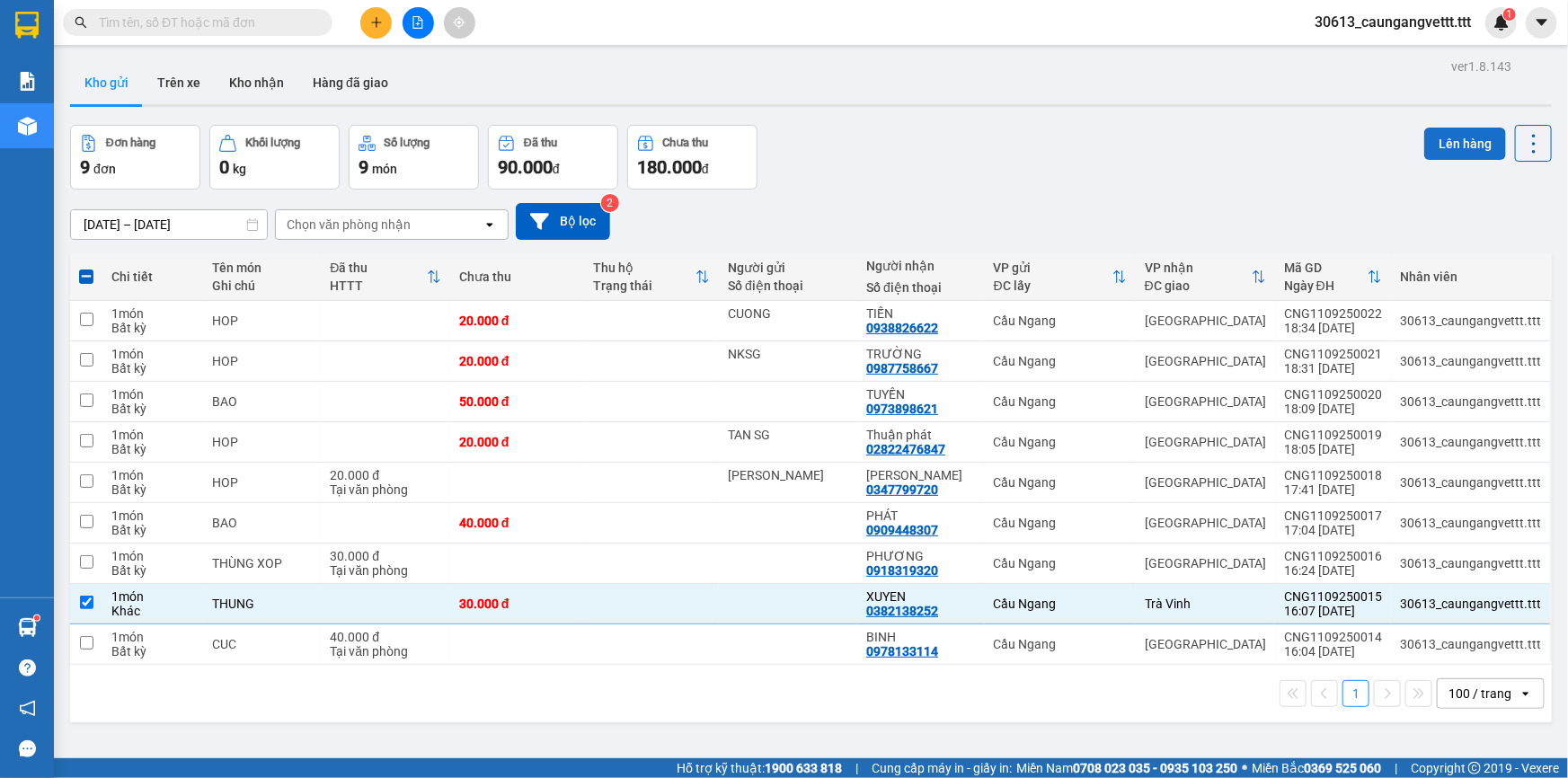
click at [1444, 145] on button "Lên hàng" at bounding box center [1464, 143] width 82 height 32
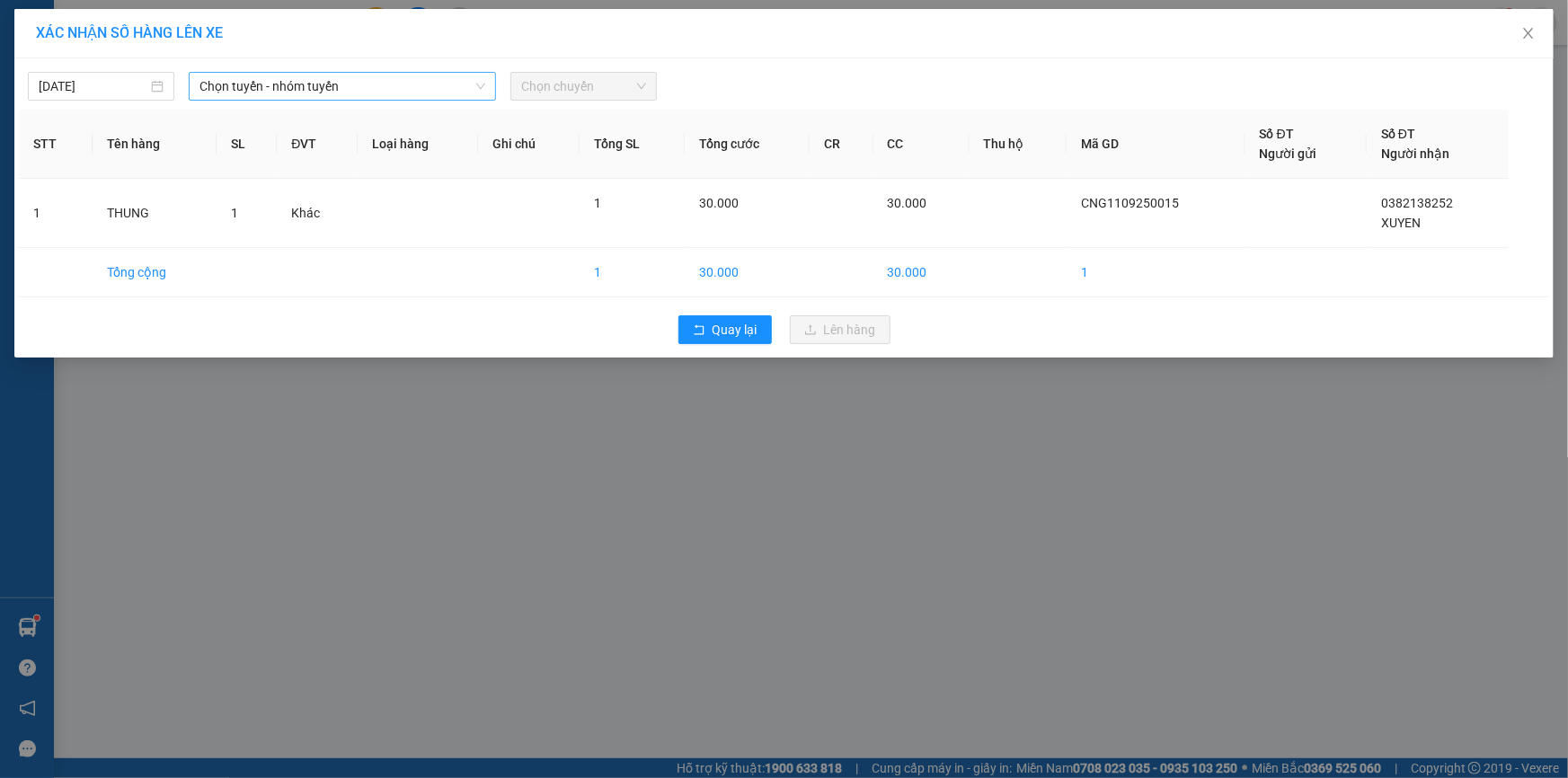
drag, startPoint x: 253, startPoint y: 84, endPoint x: 264, endPoint y: 86, distance: 11.2
click at [262, 86] on span "Chọn tuyến - nhóm tuyến" at bounding box center [342, 86] width 286 height 27
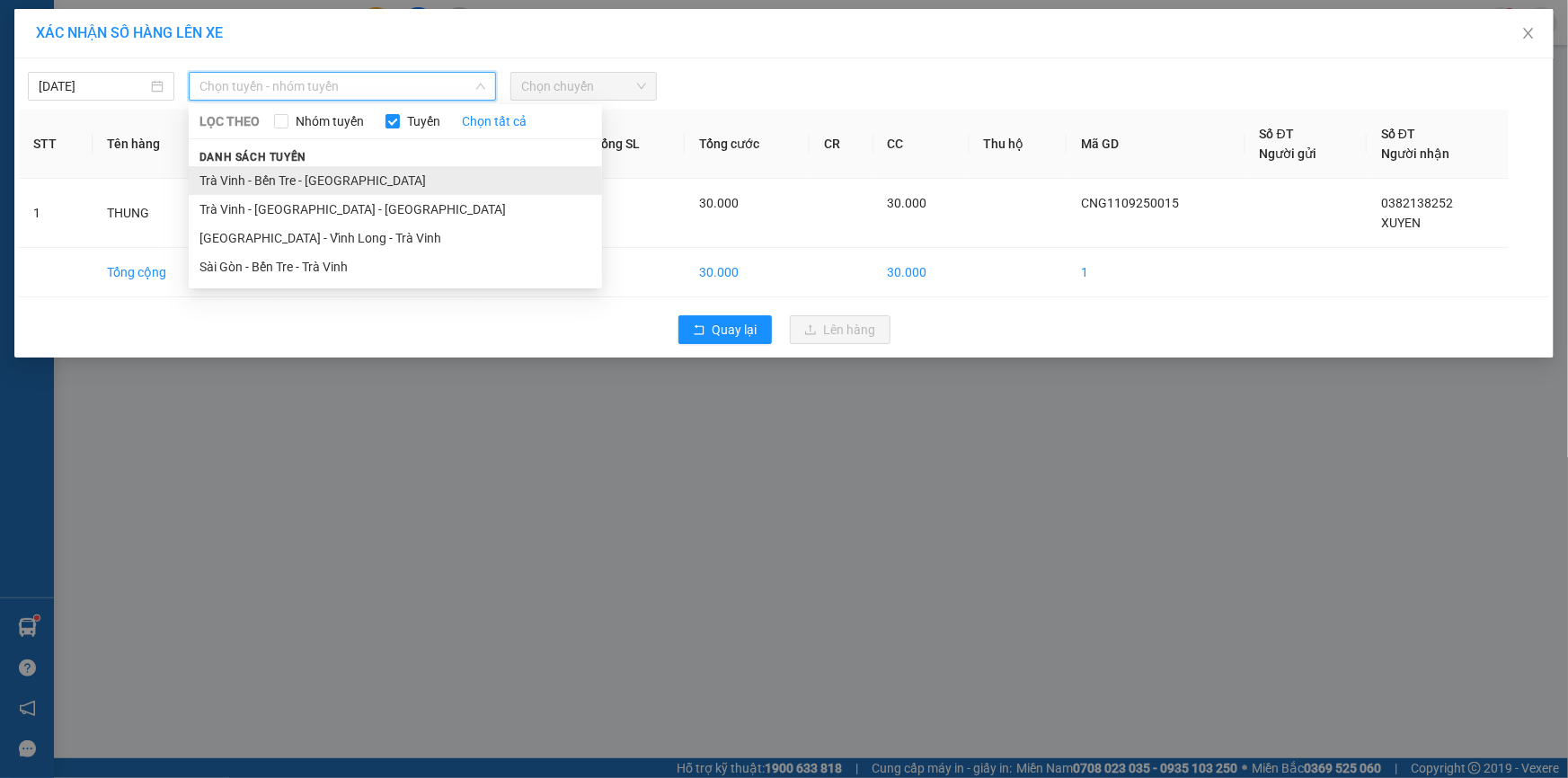
click at [289, 179] on li "Trà Vinh - Bến Tre - [GEOGRAPHIC_DATA]" at bounding box center [395, 180] width 414 height 29
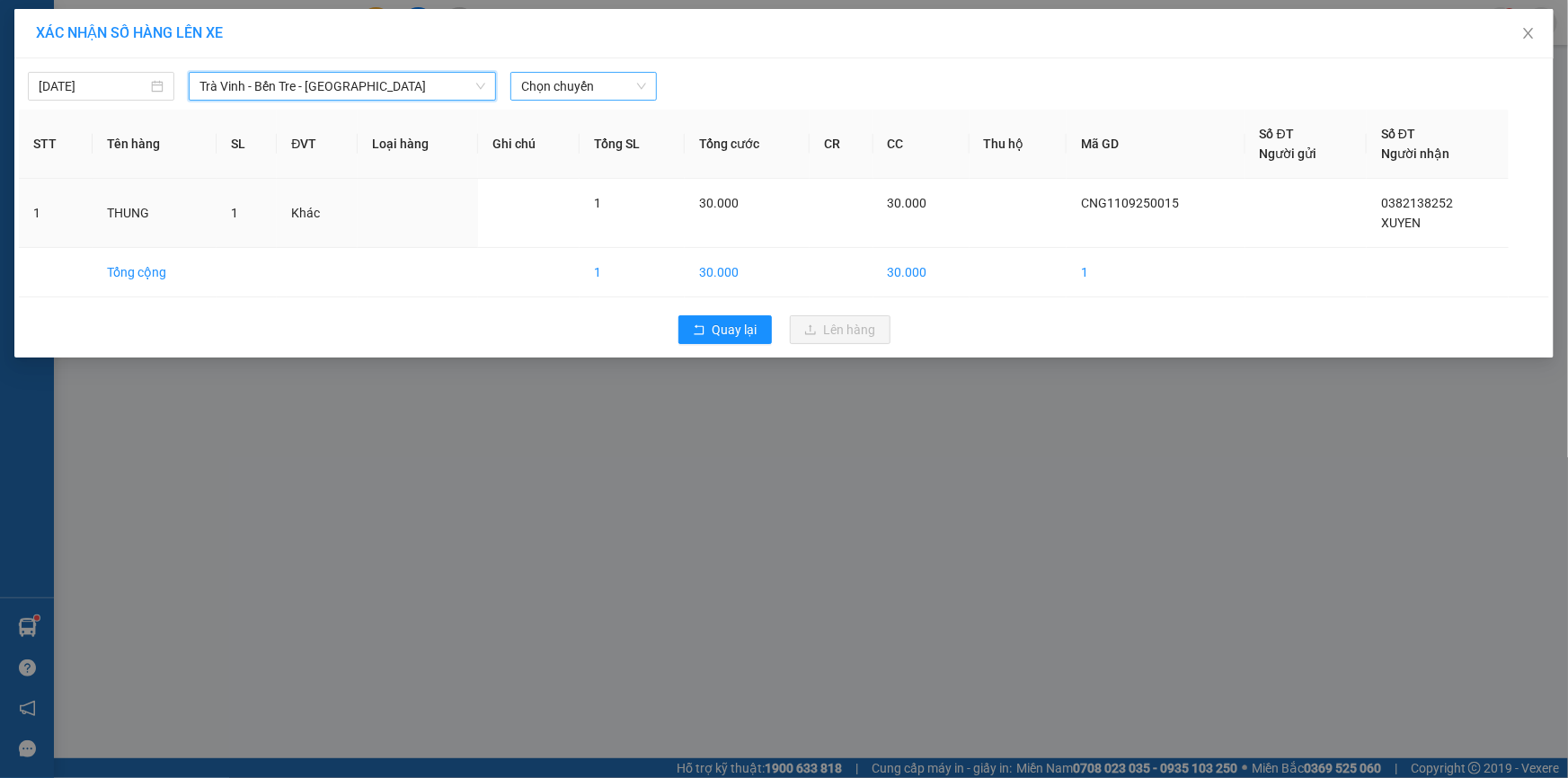
drag, startPoint x: 544, startPoint y: 88, endPoint x: 557, endPoint y: 97, distance: 15.8
click at [546, 88] on span "Chọn chuyến" at bounding box center [583, 86] width 125 height 27
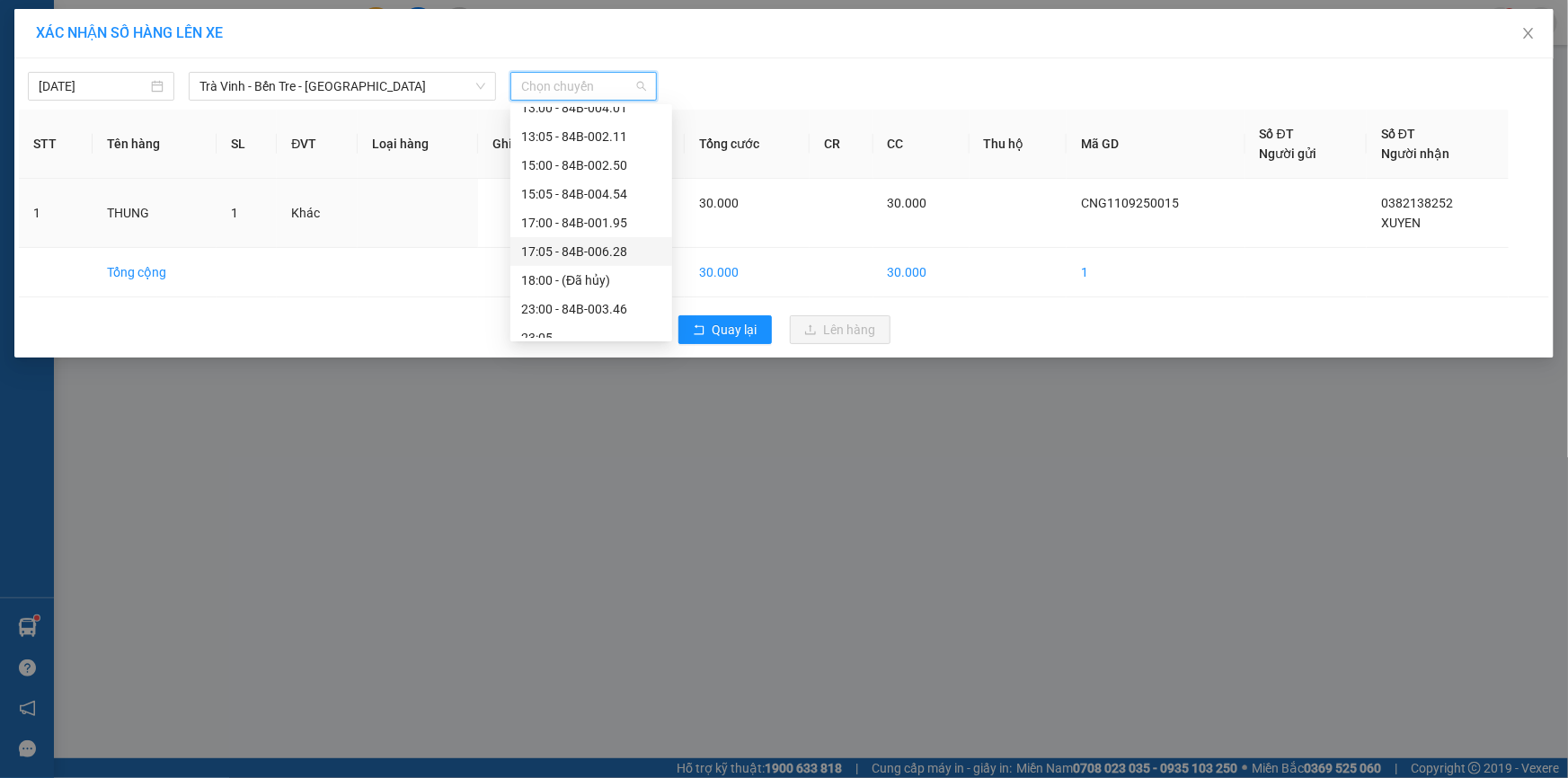
scroll to position [373, 0]
click at [559, 296] on div "23:00 - 84B-003.46" at bounding box center [591, 295] width 140 height 20
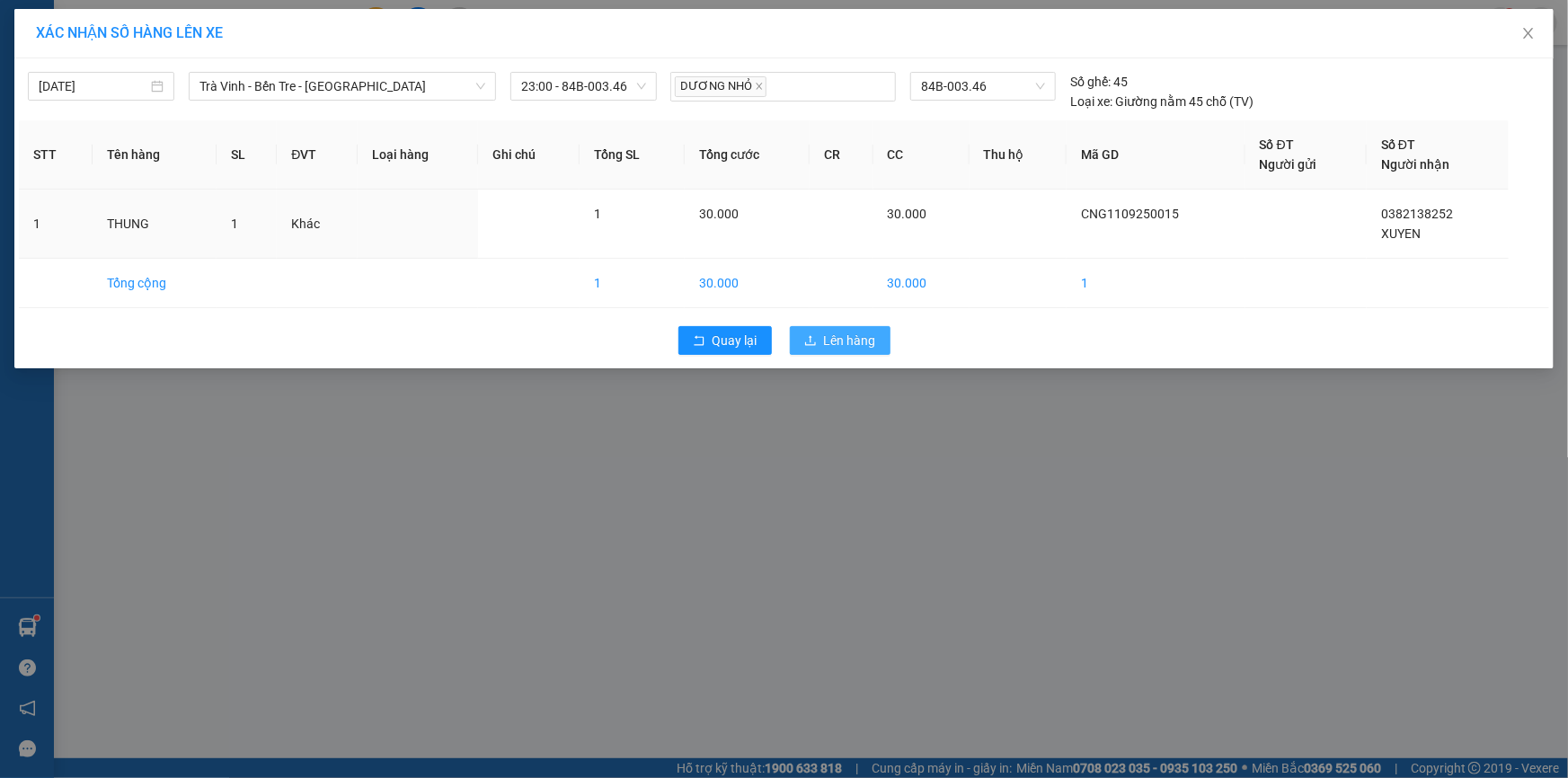
click at [819, 349] on button "Lên hàng" at bounding box center [839, 340] width 100 height 29
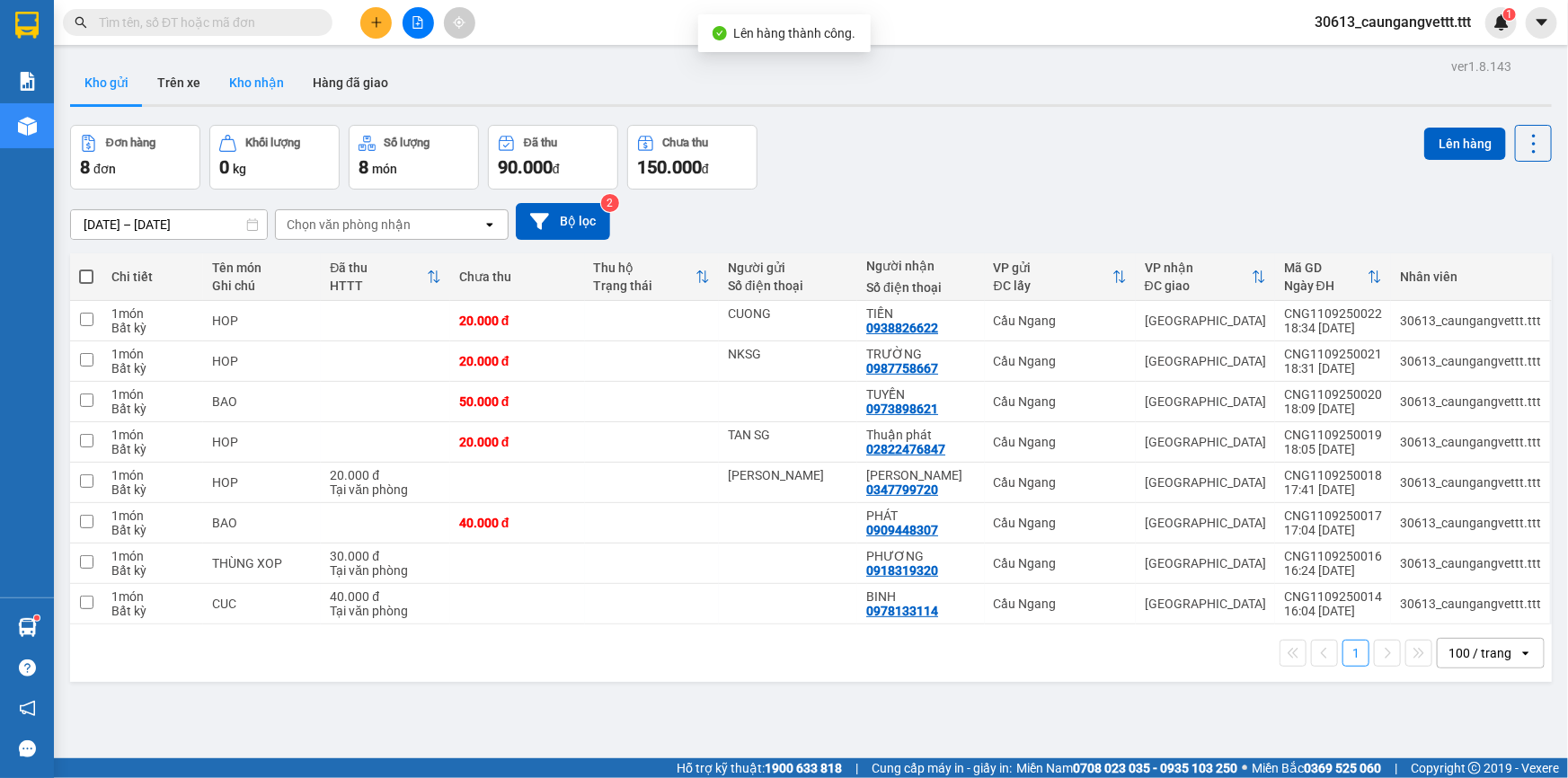
click at [256, 85] on button "Kho nhận" at bounding box center [256, 82] width 83 height 43
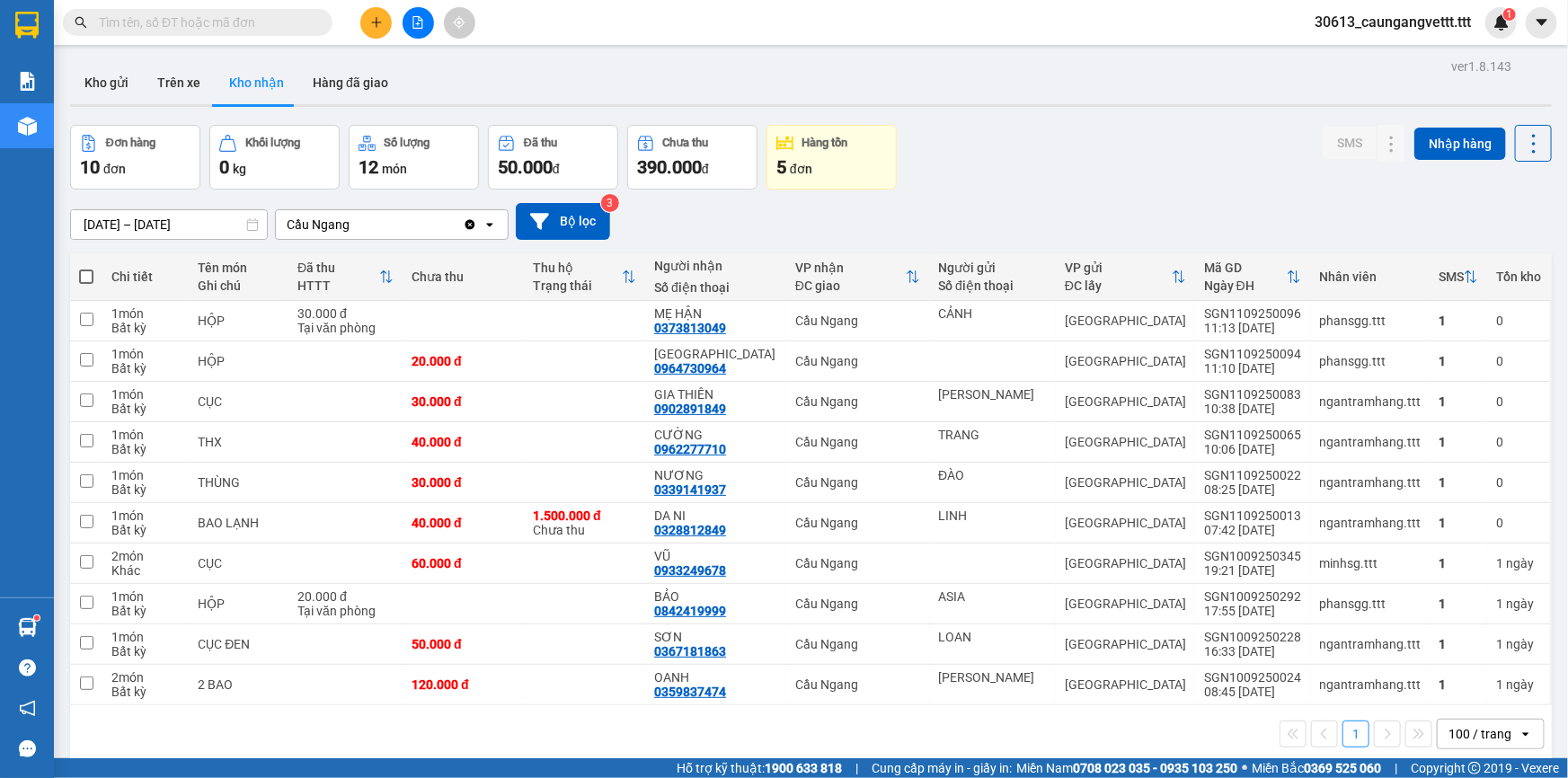
click at [415, 22] on icon "file-add" at bounding box center [417, 22] width 12 height 12
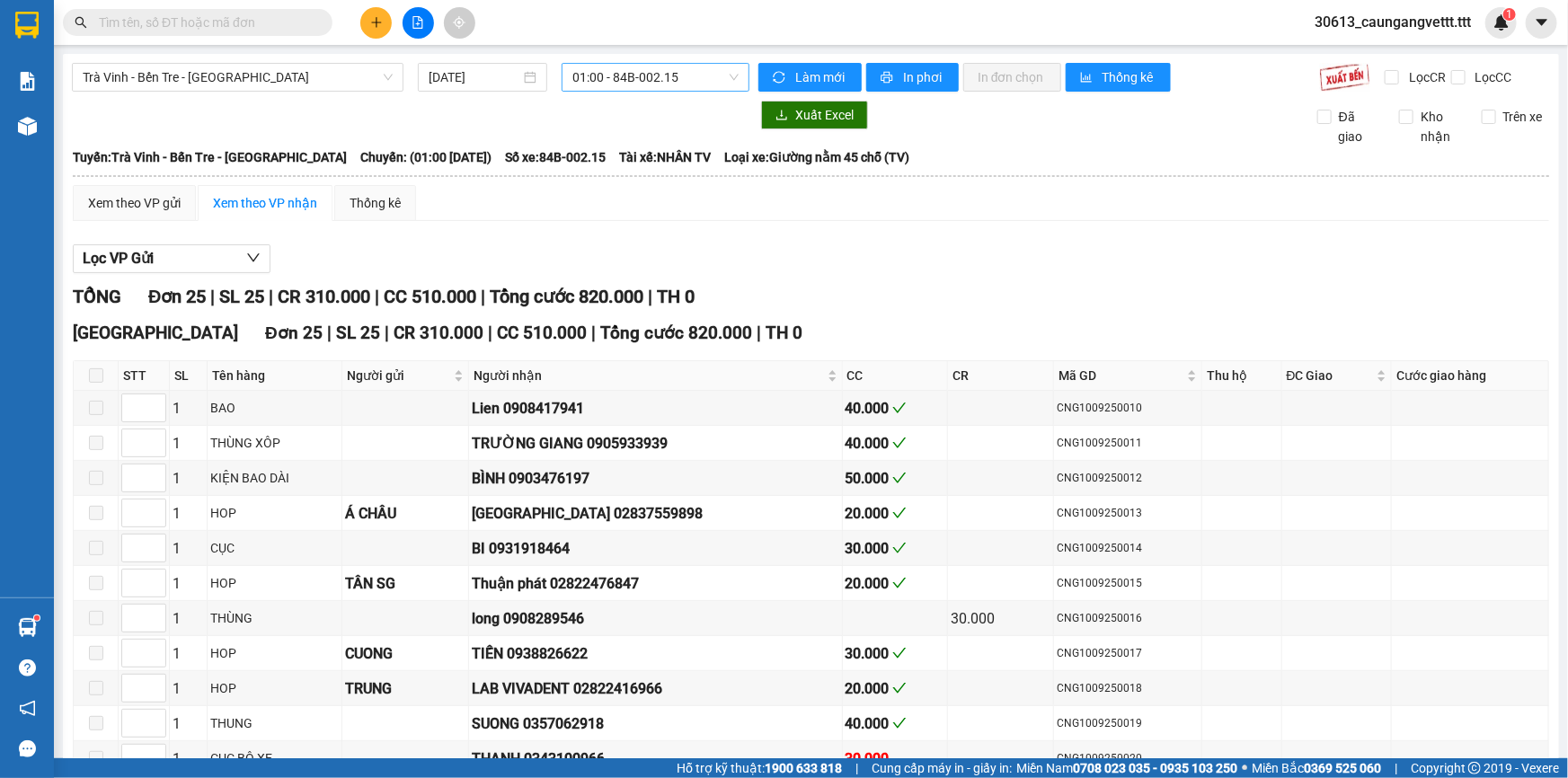
click at [593, 73] on span "01:00 - 84B-002.15" at bounding box center [655, 77] width 166 height 27
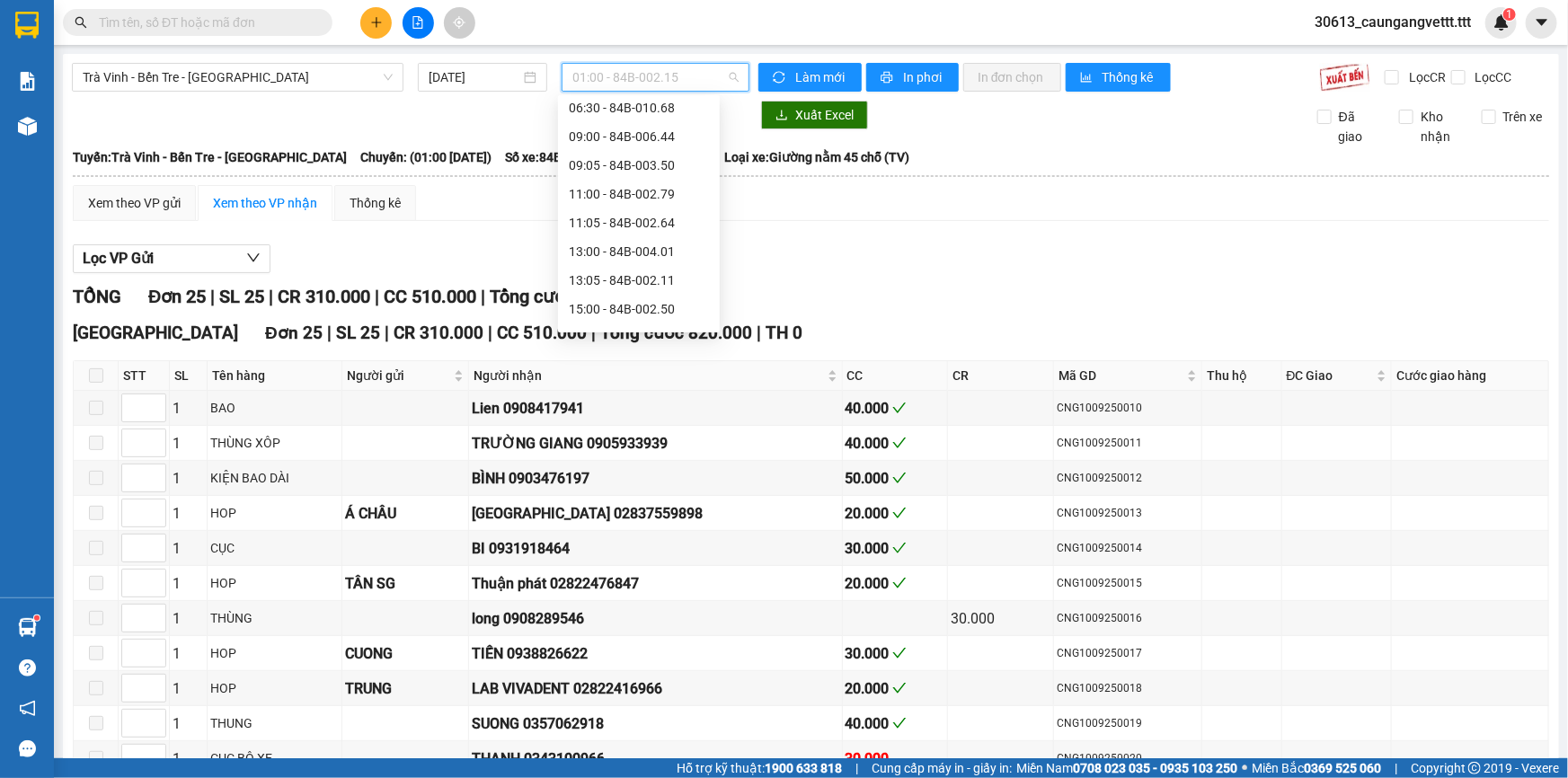
scroll to position [373, 0]
click at [619, 279] on div "23:00 - 84B-003.46" at bounding box center [638, 286] width 140 height 20
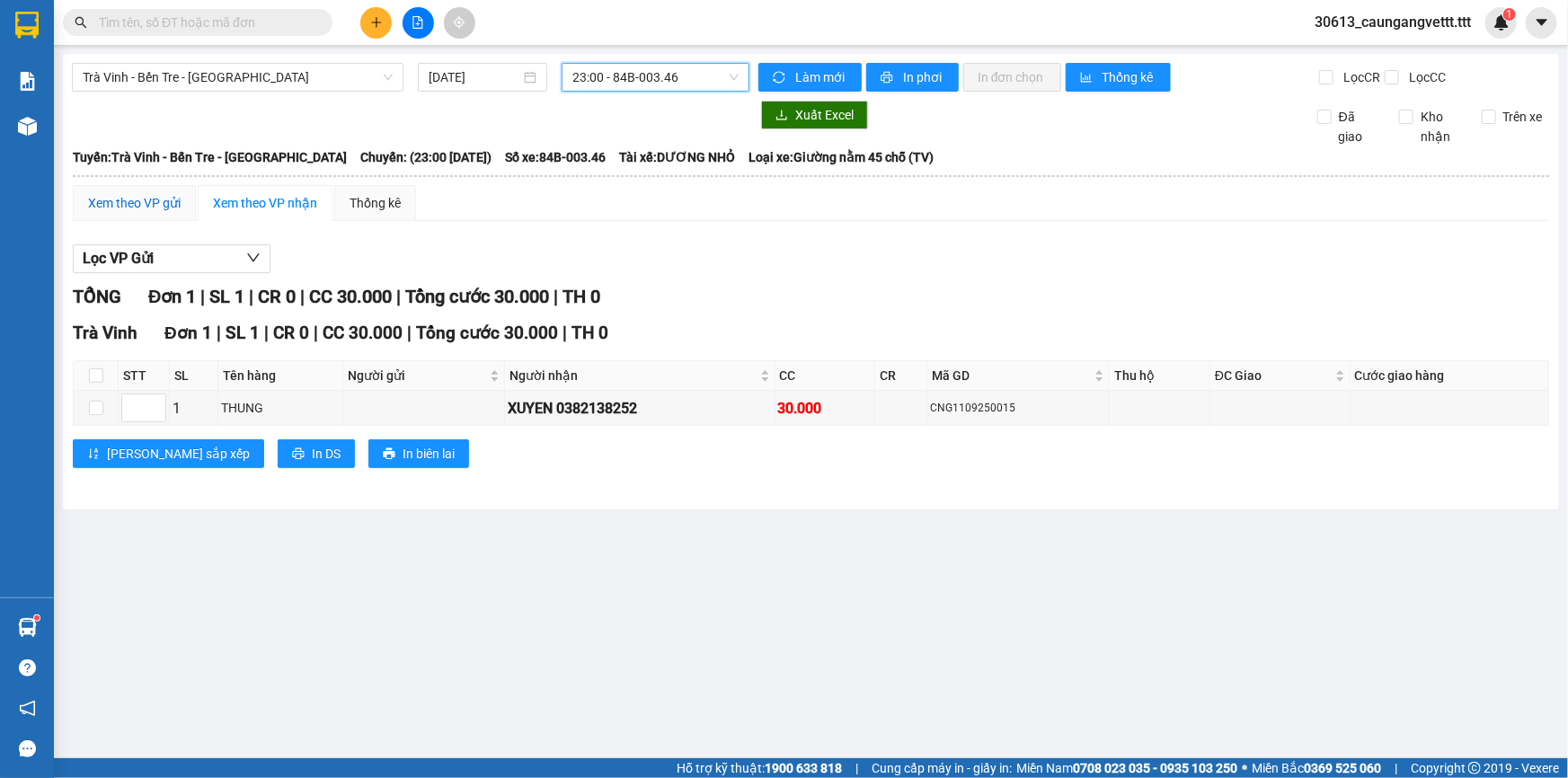
click at [144, 202] on div "Xem theo VP gửi" at bounding box center [134, 202] width 93 height 20
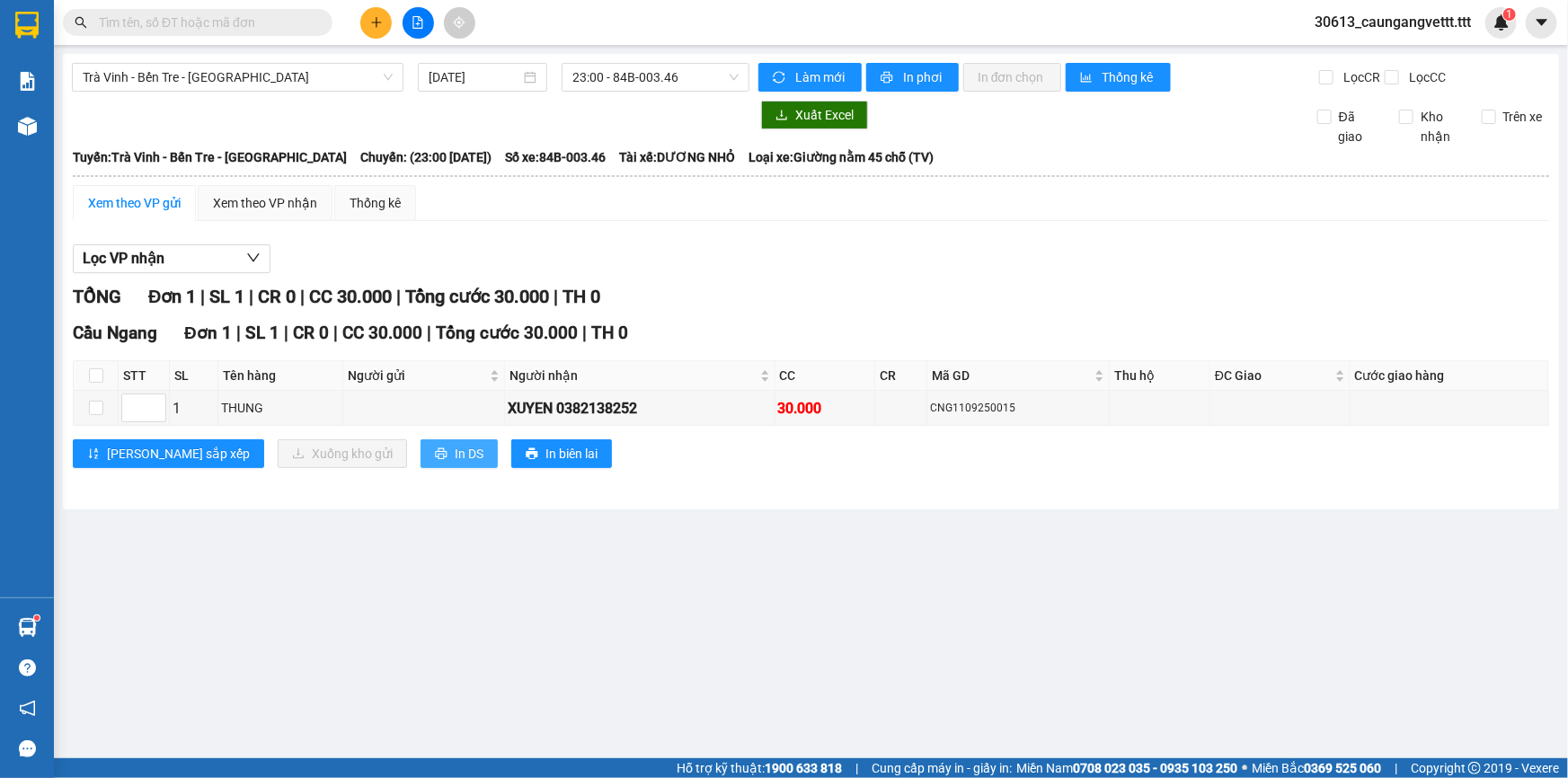
click at [455, 448] on span "In DS" at bounding box center [469, 453] width 29 height 20
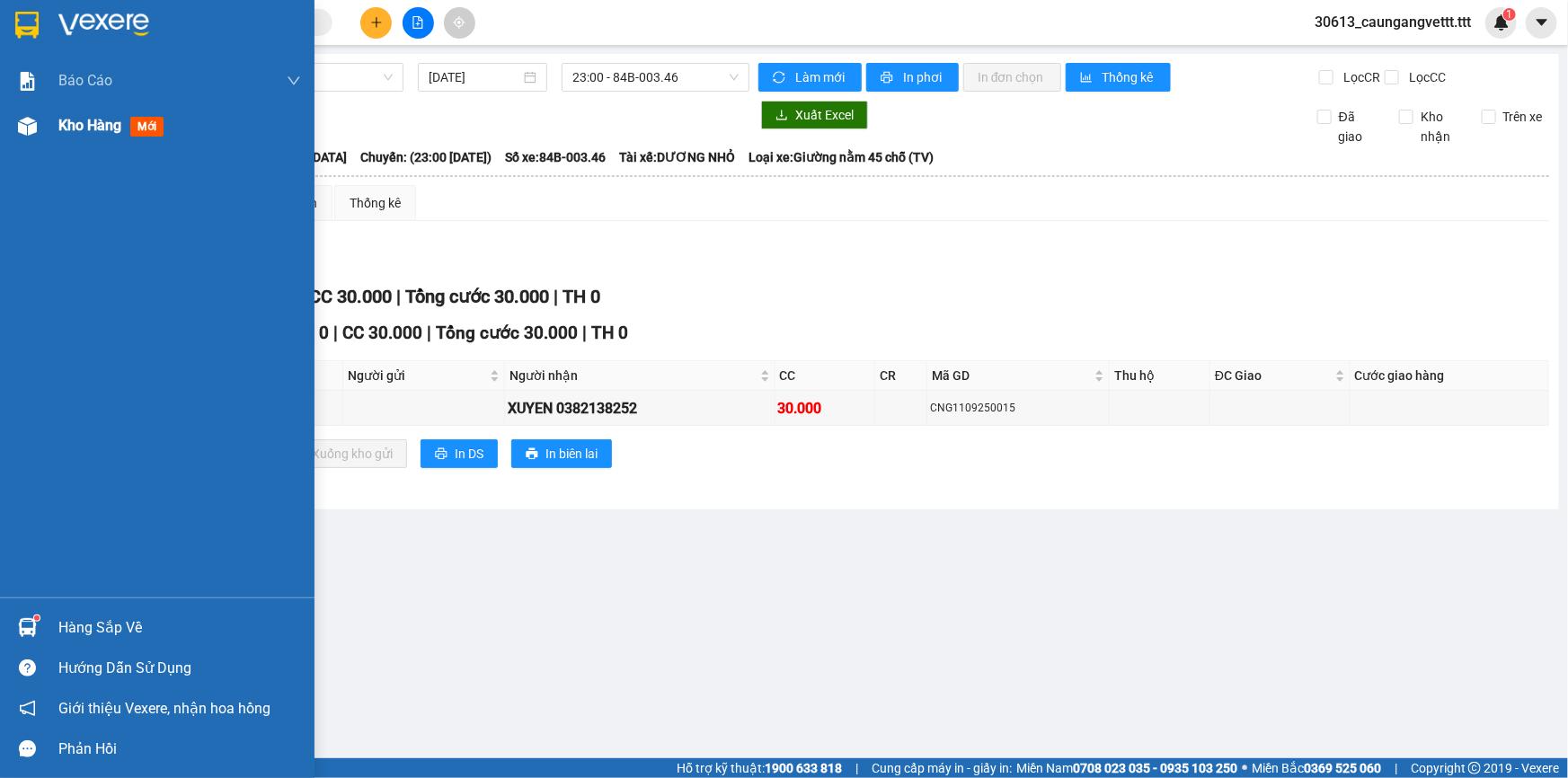
click at [68, 122] on span "Kho hàng" at bounding box center [89, 126] width 63 height 17
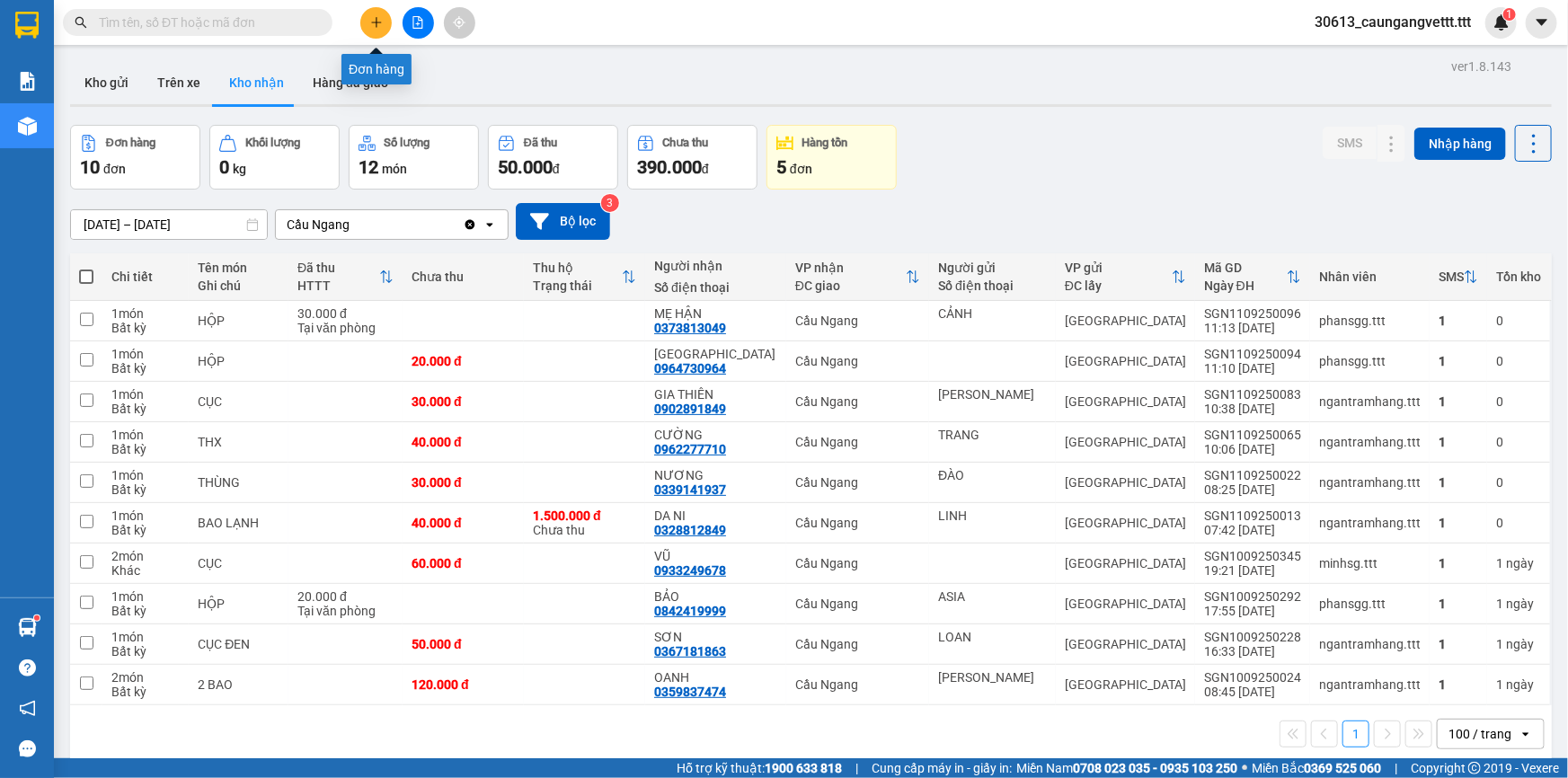
click at [371, 19] on icon "plus" at bounding box center [376, 22] width 12 height 12
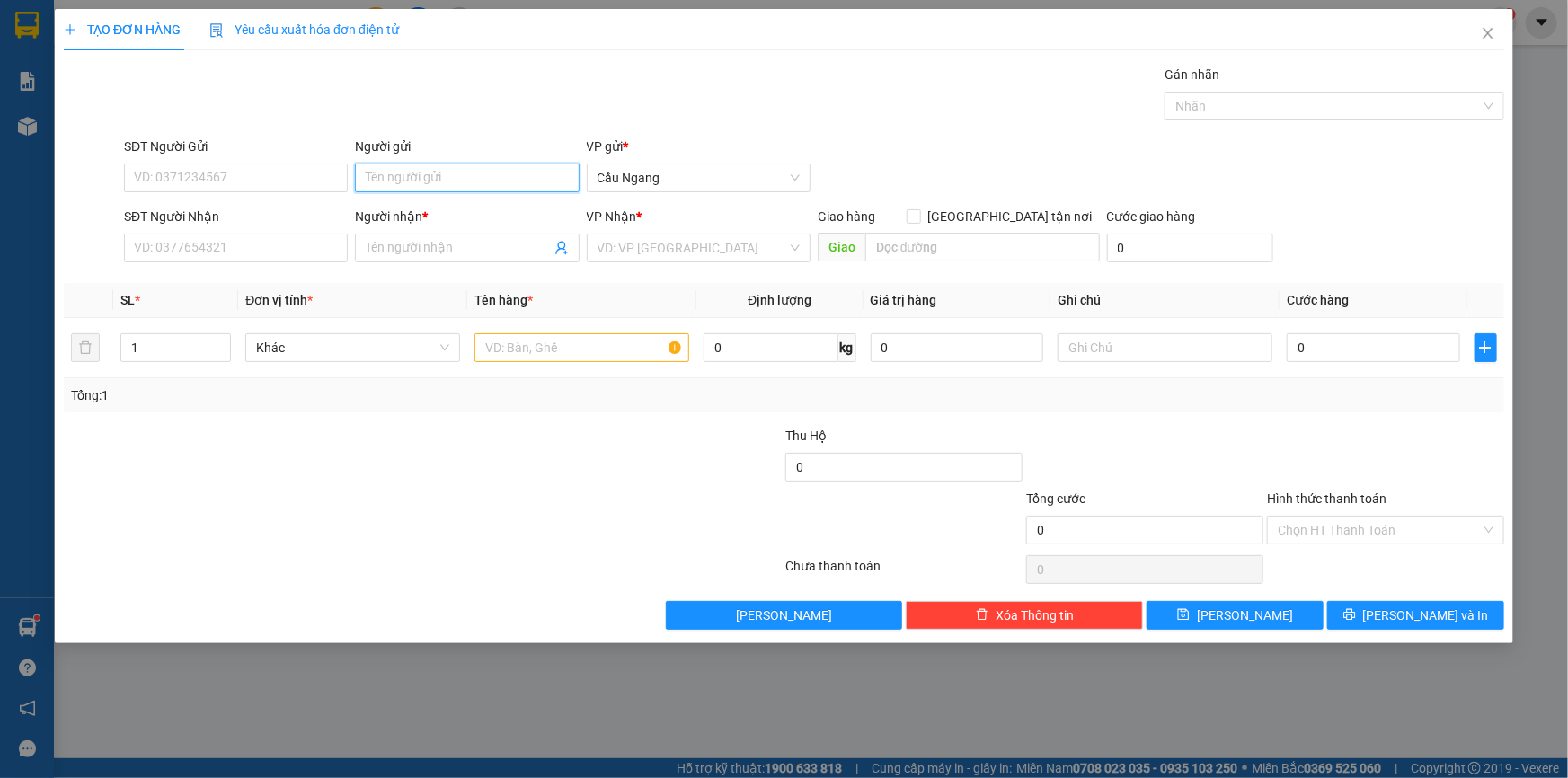
click at [461, 178] on input "Người gửi" at bounding box center [466, 177] width 224 height 29
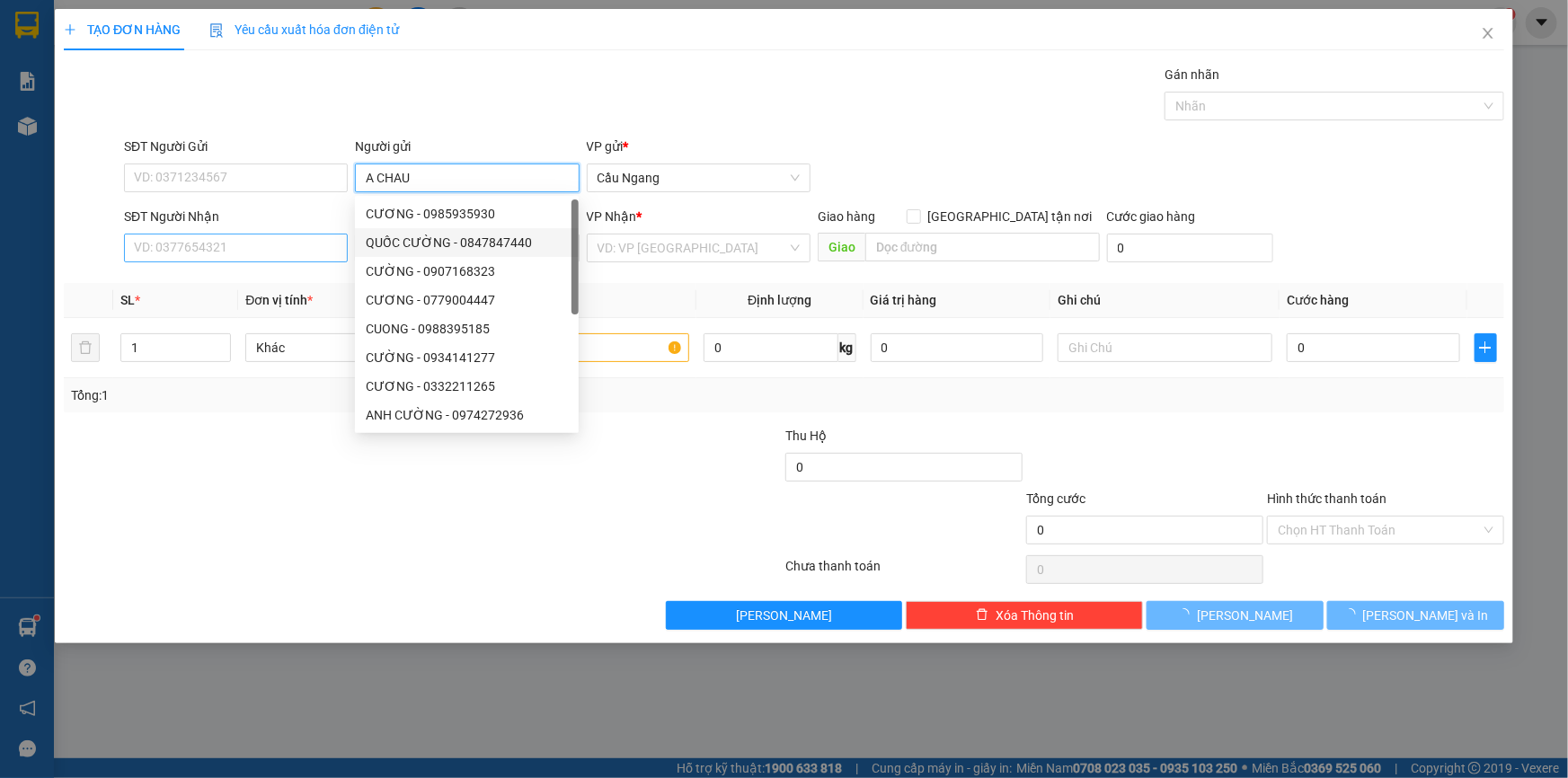
type input "A CHAU"
click at [207, 252] on input "SĐT Người Nhận" at bounding box center [235, 247] width 224 height 29
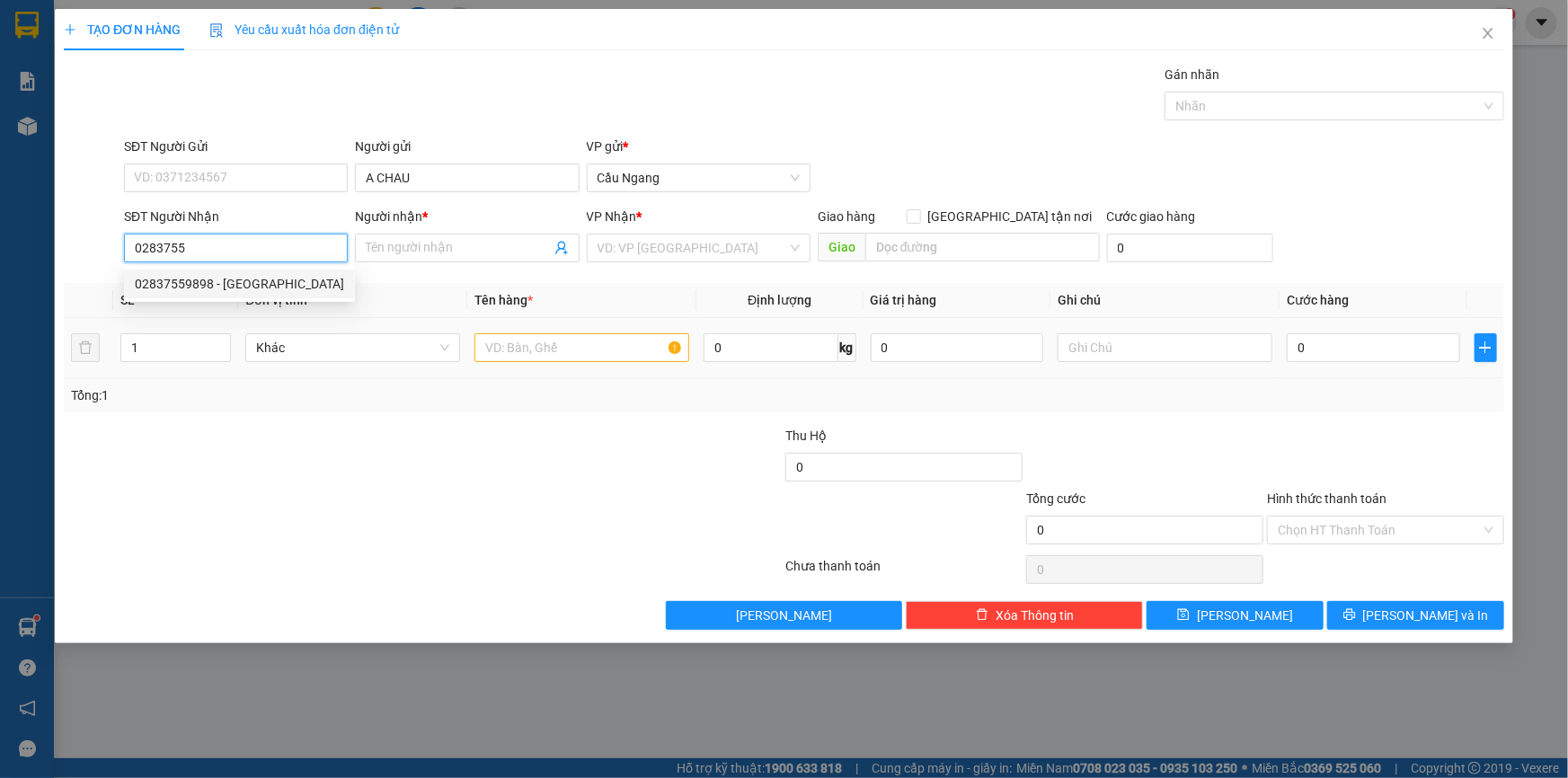
drag, startPoint x: 224, startPoint y: 281, endPoint x: 464, endPoint y: 319, distance: 243.0
click at [228, 281] on div "02837559898 - [GEOGRAPHIC_DATA]" at bounding box center [239, 283] width 209 height 20
type input "02837559898"
type input "[PERSON_NAME]"
type input "02837559898"
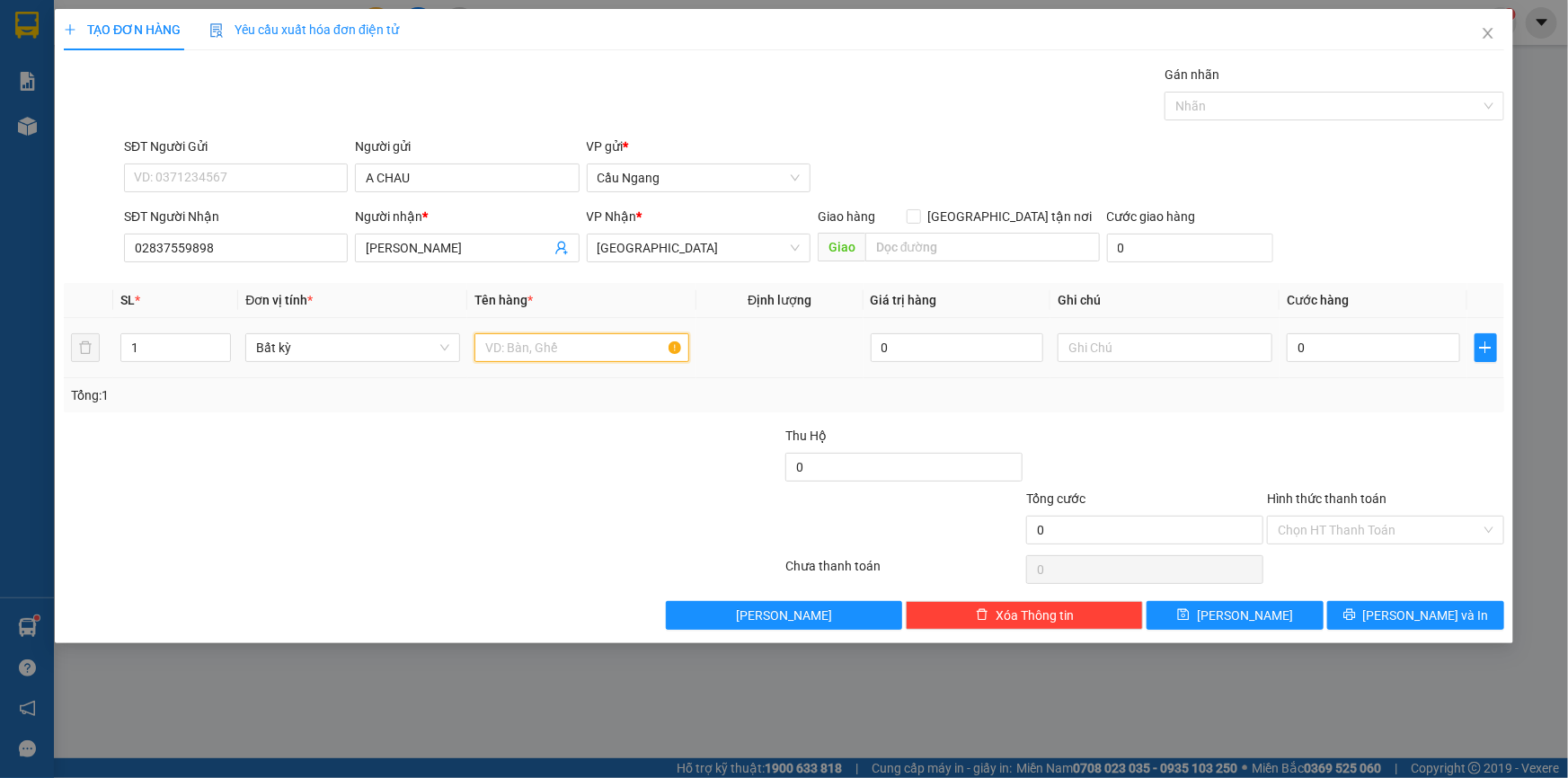
click at [518, 347] on input "text" at bounding box center [581, 347] width 215 height 29
type input "HOP"
click at [1364, 348] on input "0" at bounding box center [1373, 347] width 173 height 29
type input "2"
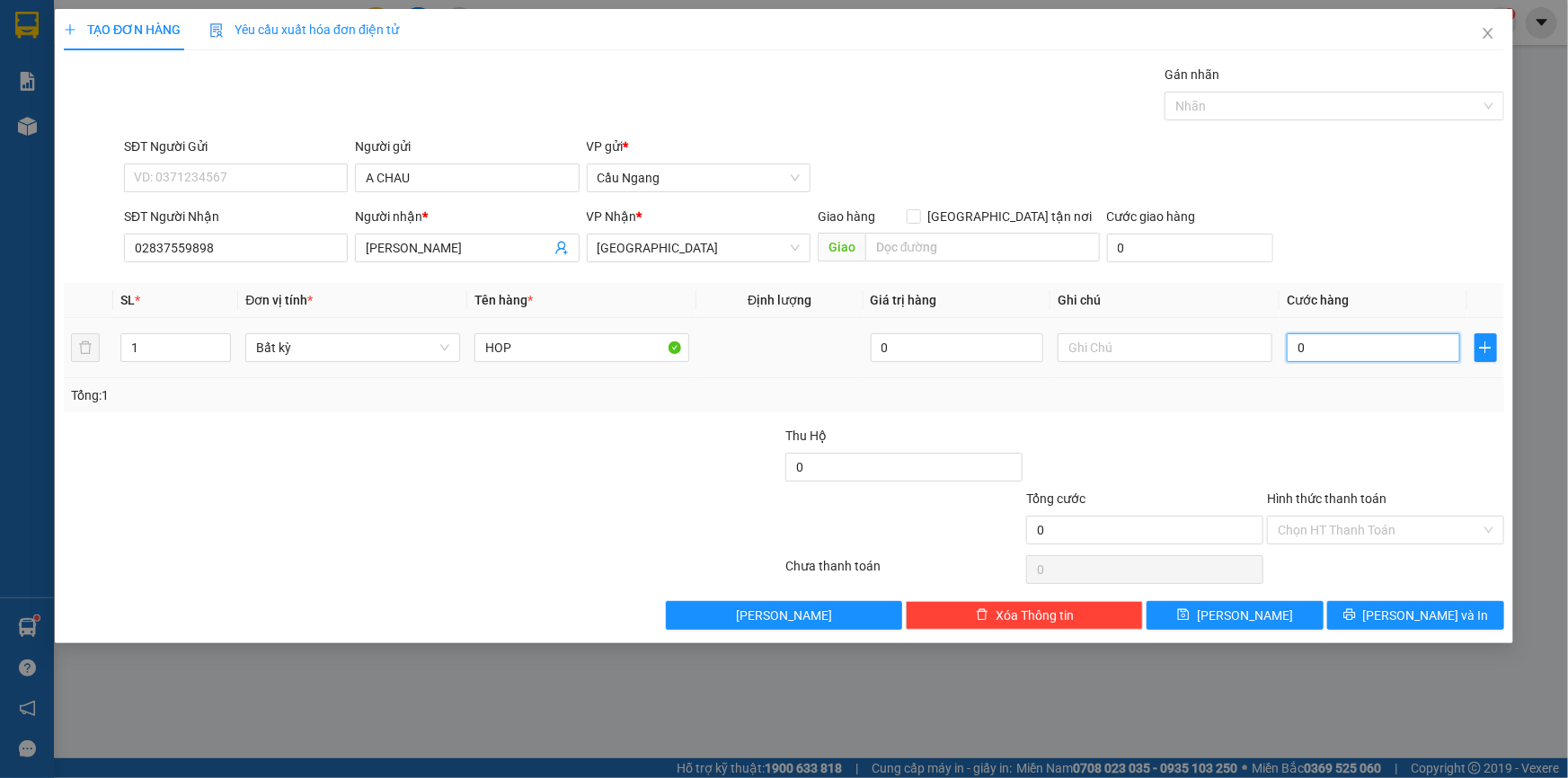
type input "2"
type input "20"
type input "200"
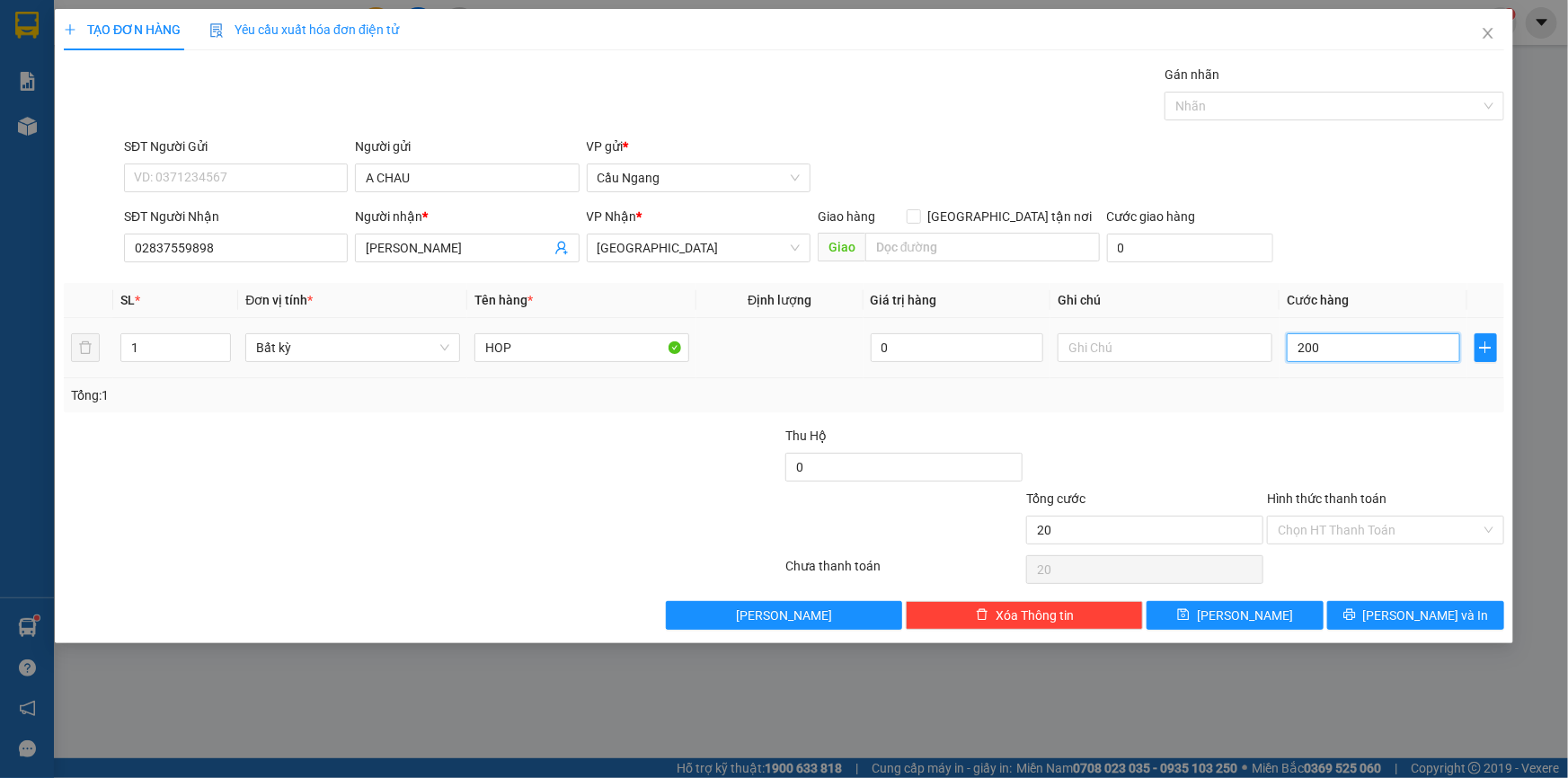
type input "200"
type input "2.000"
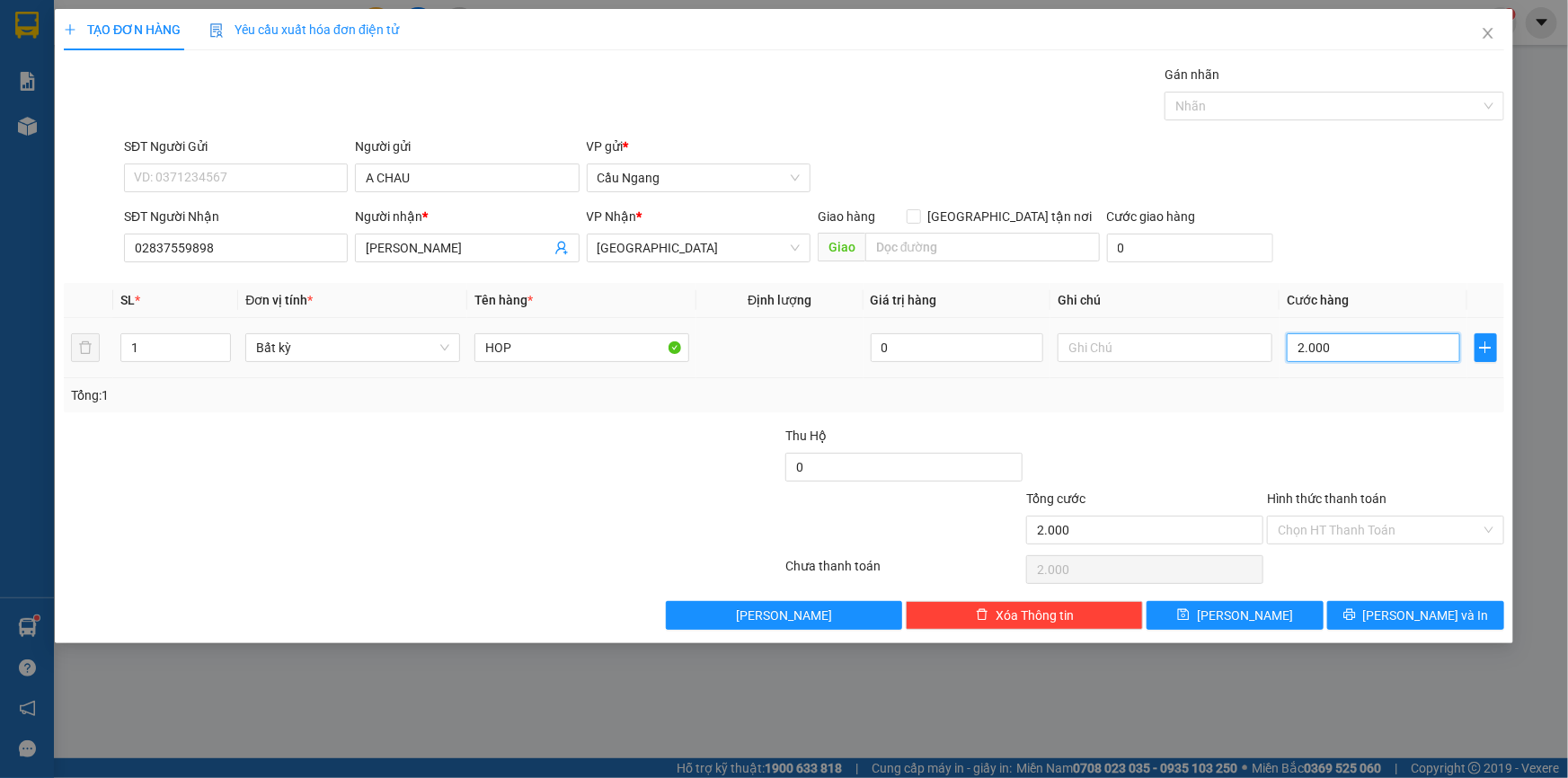
type input "20.000"
drag, startPoint x: 1398, startPoint y: 608, endPoint x: 1444, endPoint y: 465, distance: 150.2
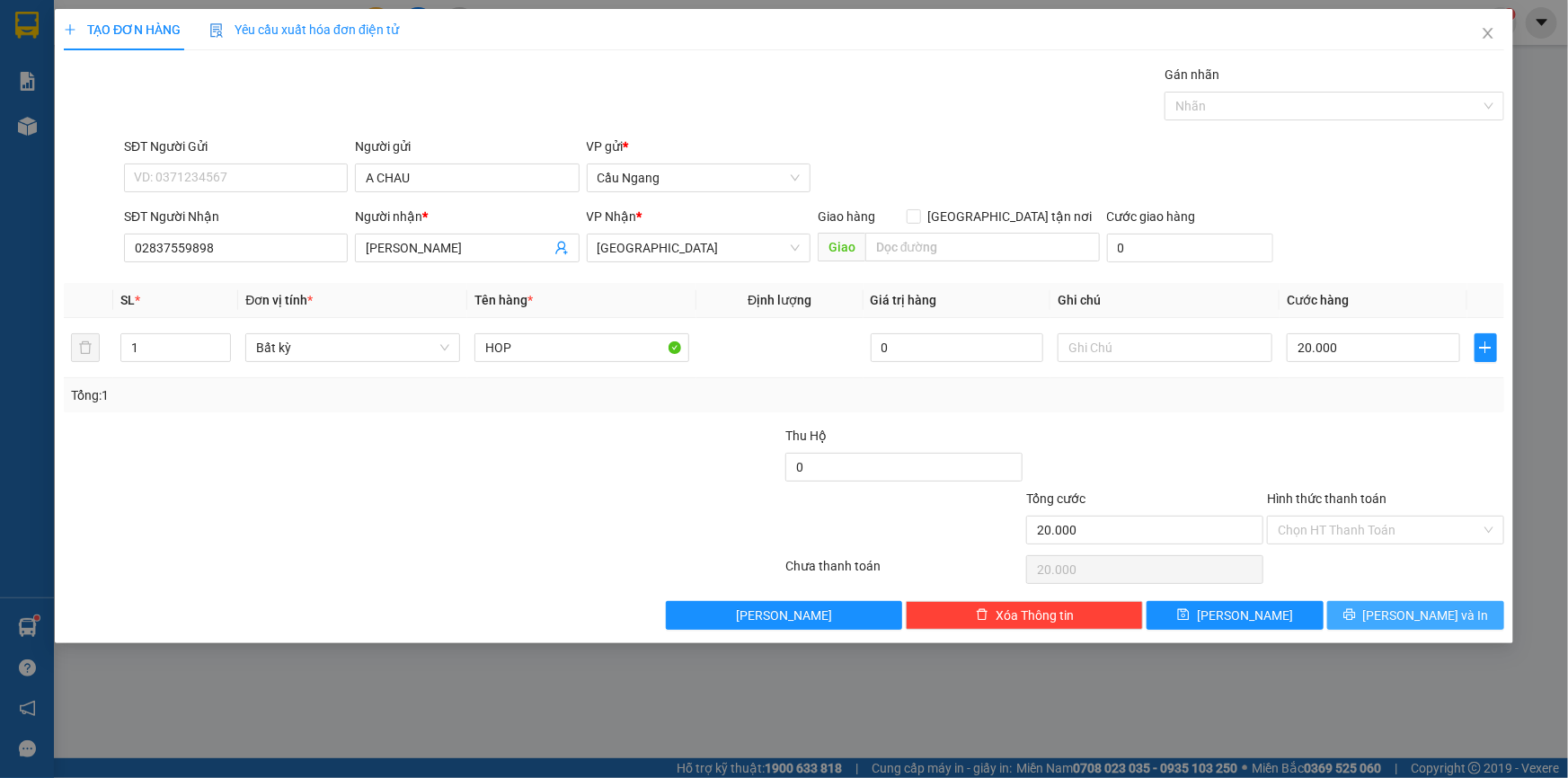
click at [1402, 606] on button "[PERSON_NAME] và In" at bounding box center [1415, 615] width 177 height 29
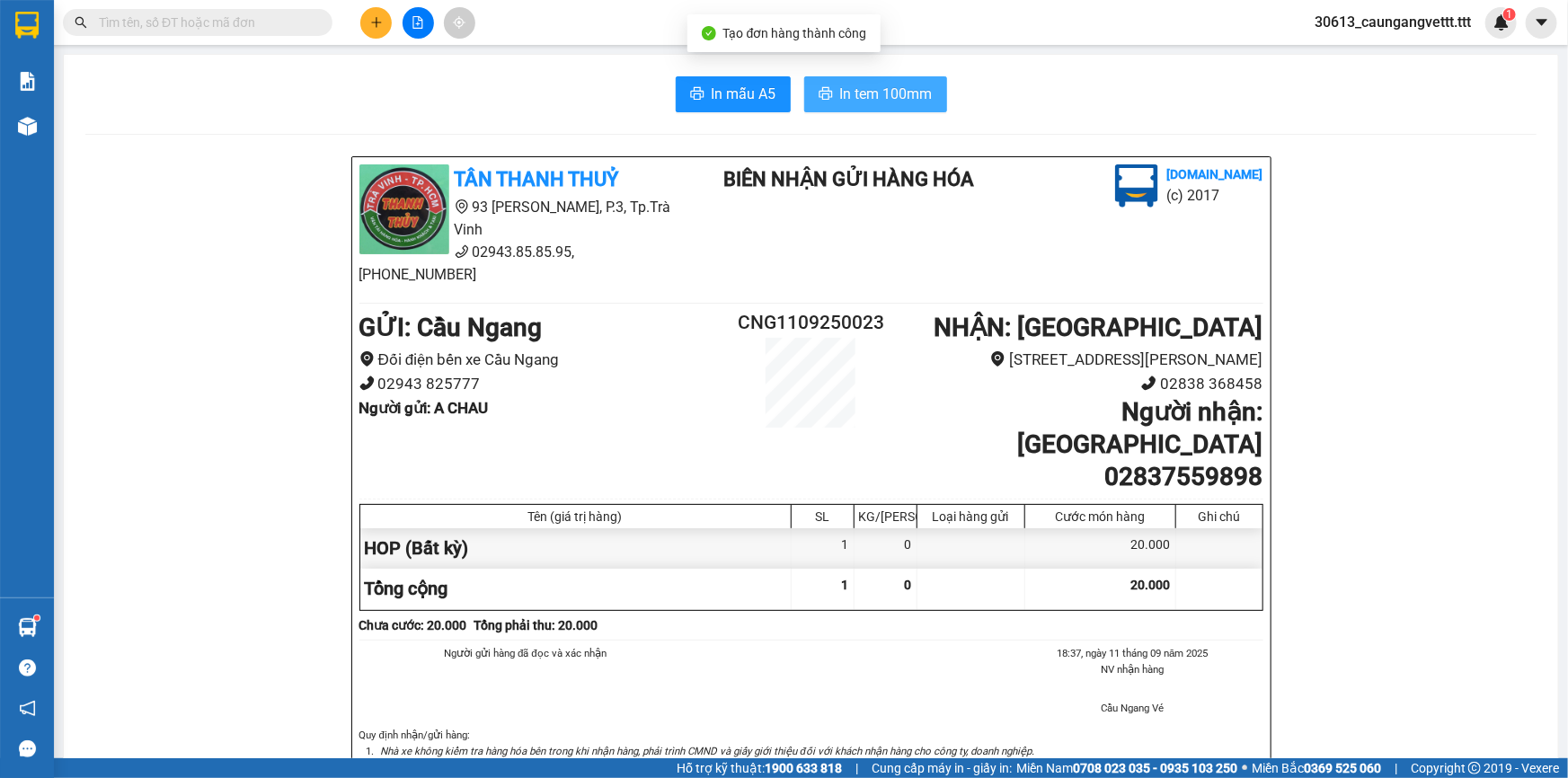
click at [840, 87] on span "In tem 100mm" at bounding box center [886, 94] width 93 height 22
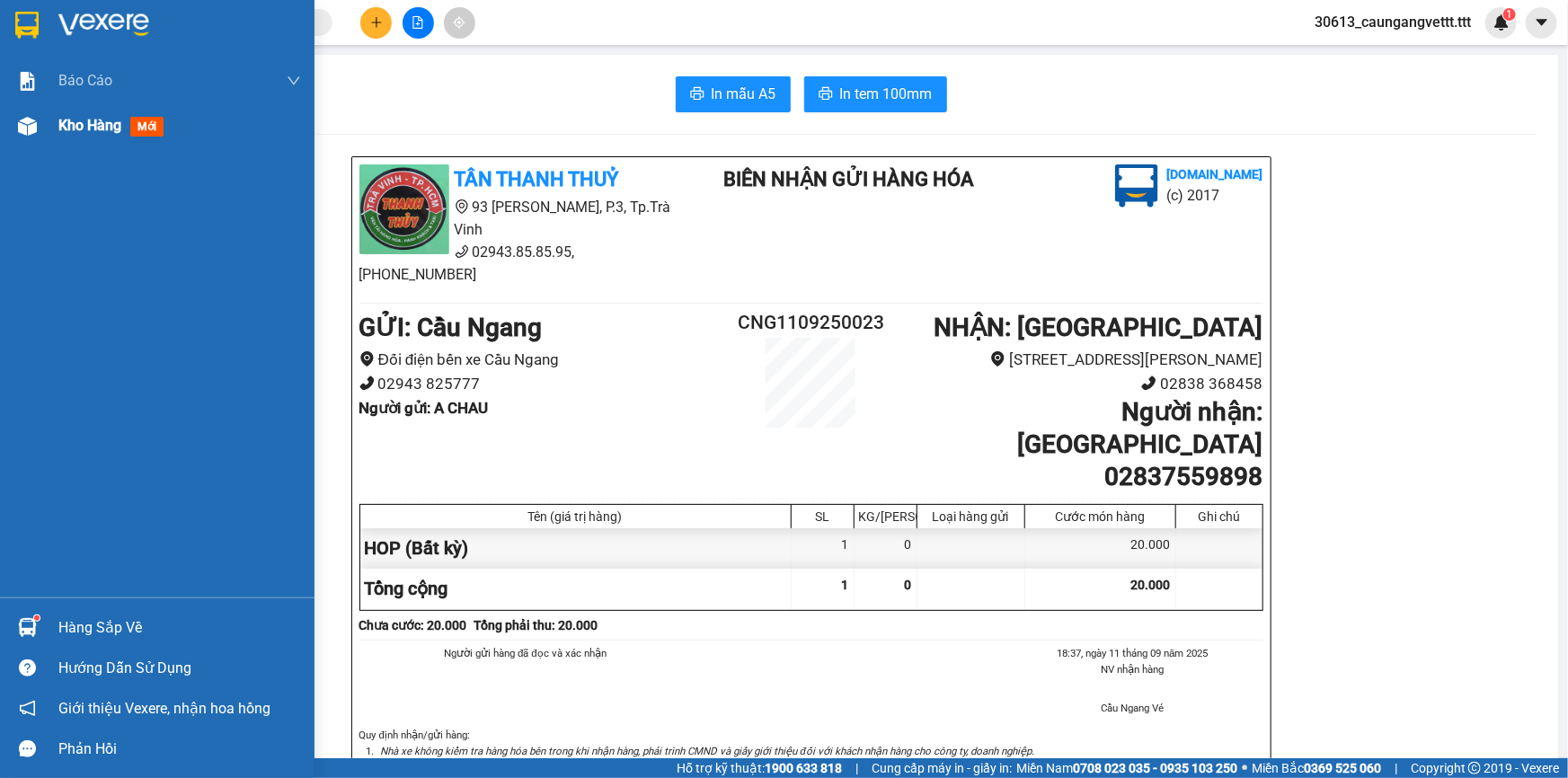
click at [85, 126] on span "Kho hàng" at bounding box center [89, 126] width 63 height 17
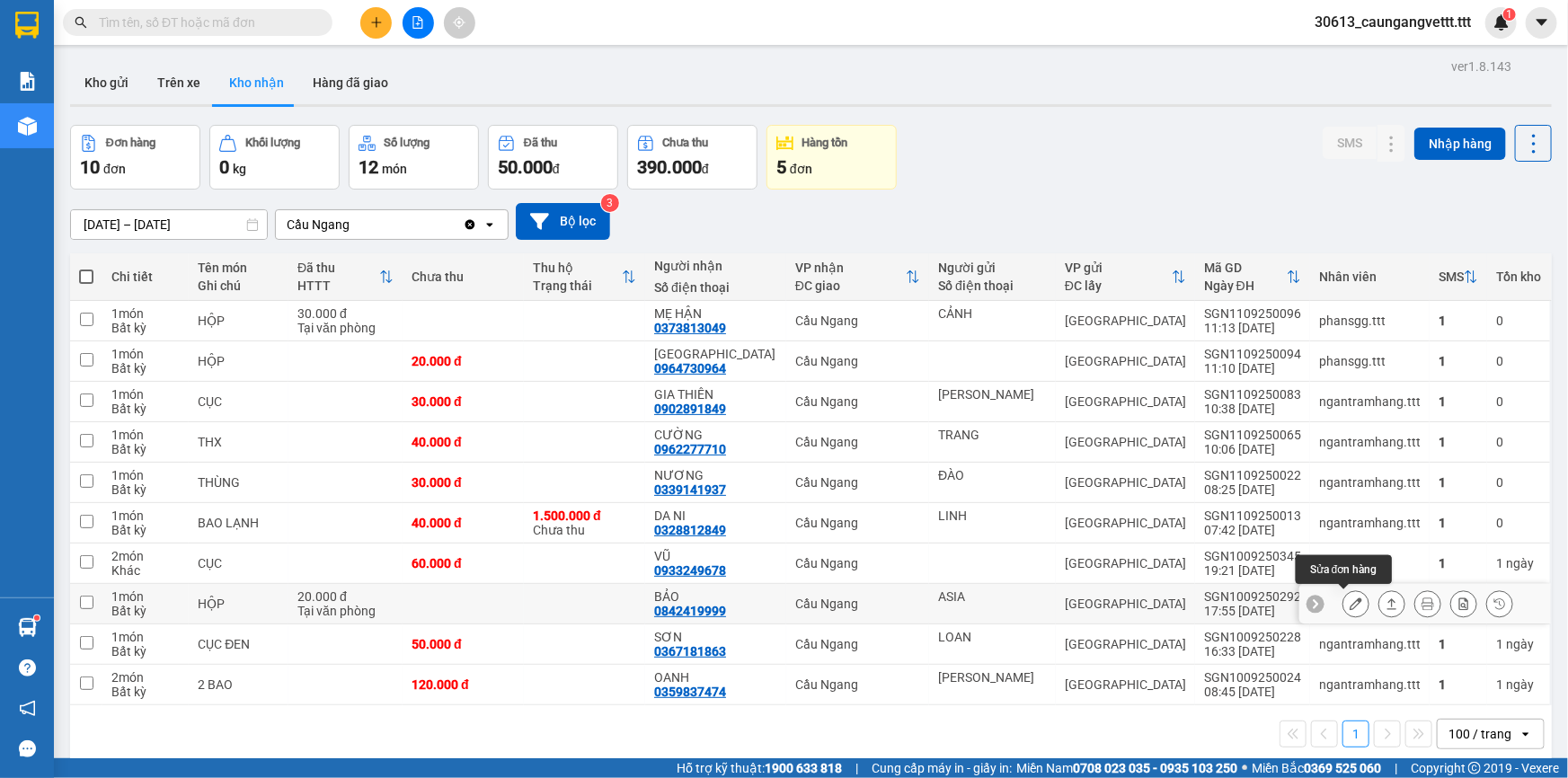
click at [1350, 602] on button at bounding box center [1355, 604] width 25 height 32
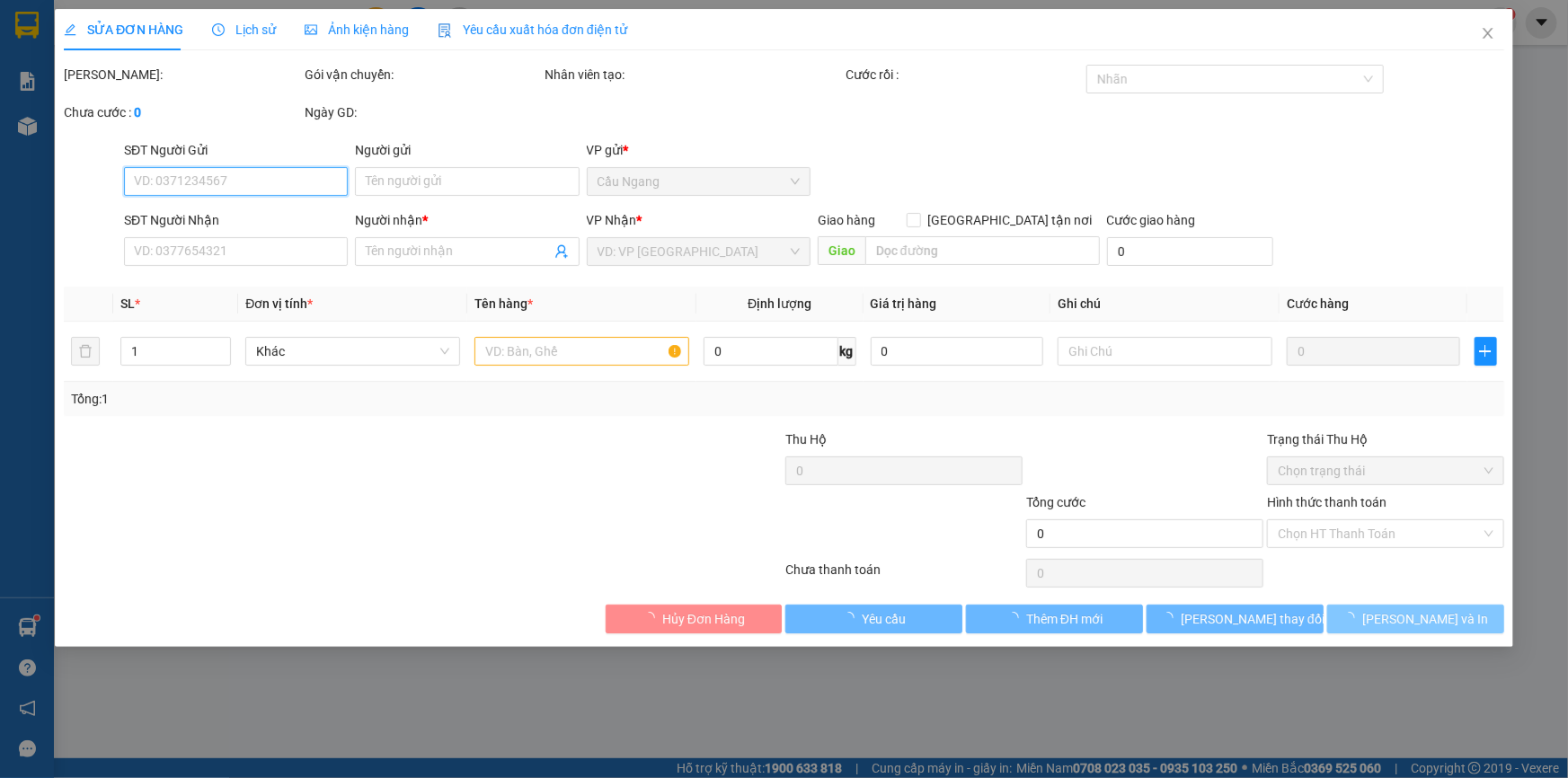
type input "ASIA"
type input "0842419999"
type input "BẢO"
type input "20.000"
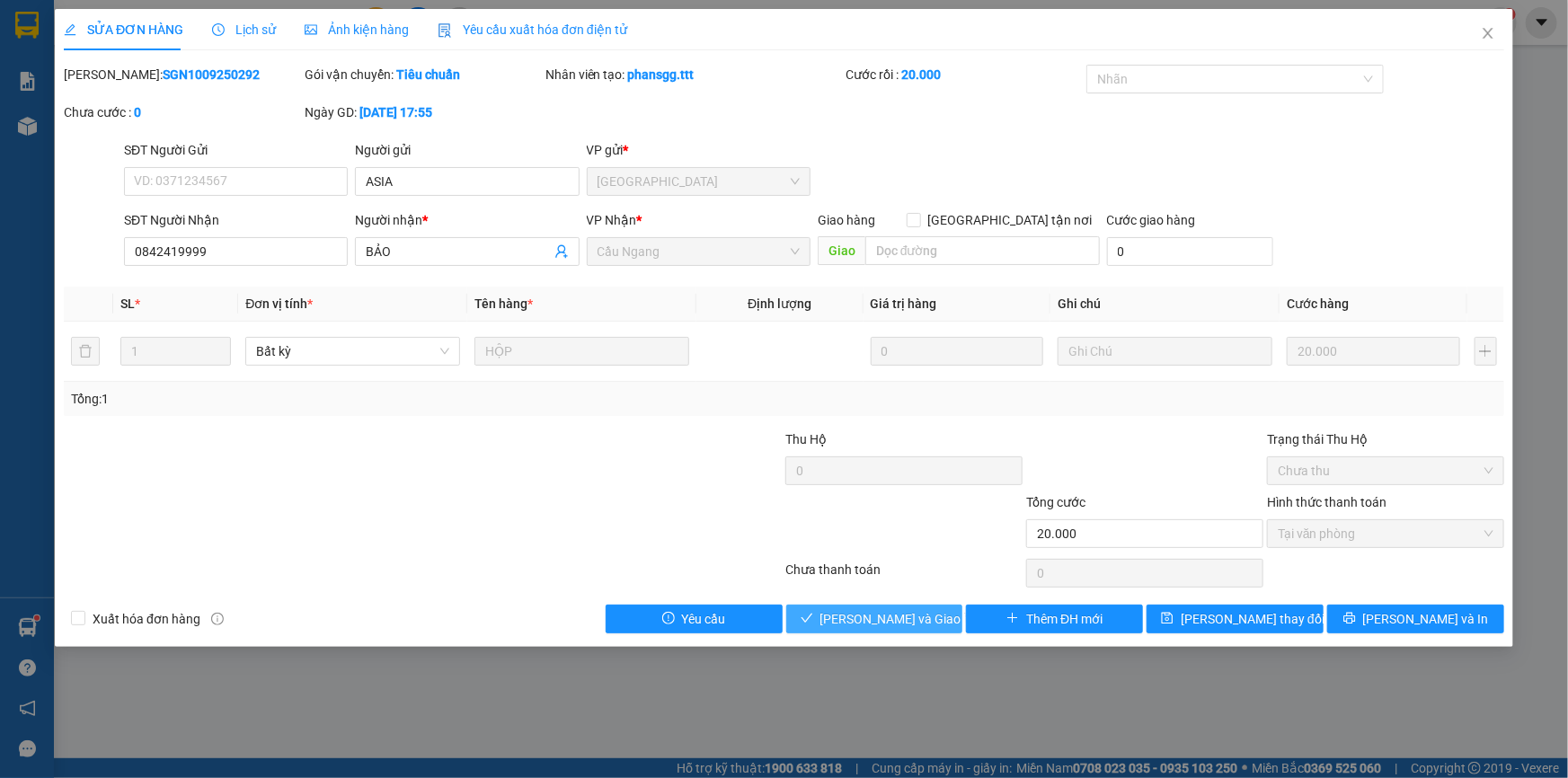
click at [897, 618] on span "[PERSON_NAME] và Giao hàng" at bounding box center [907, 619] width 173 height 20
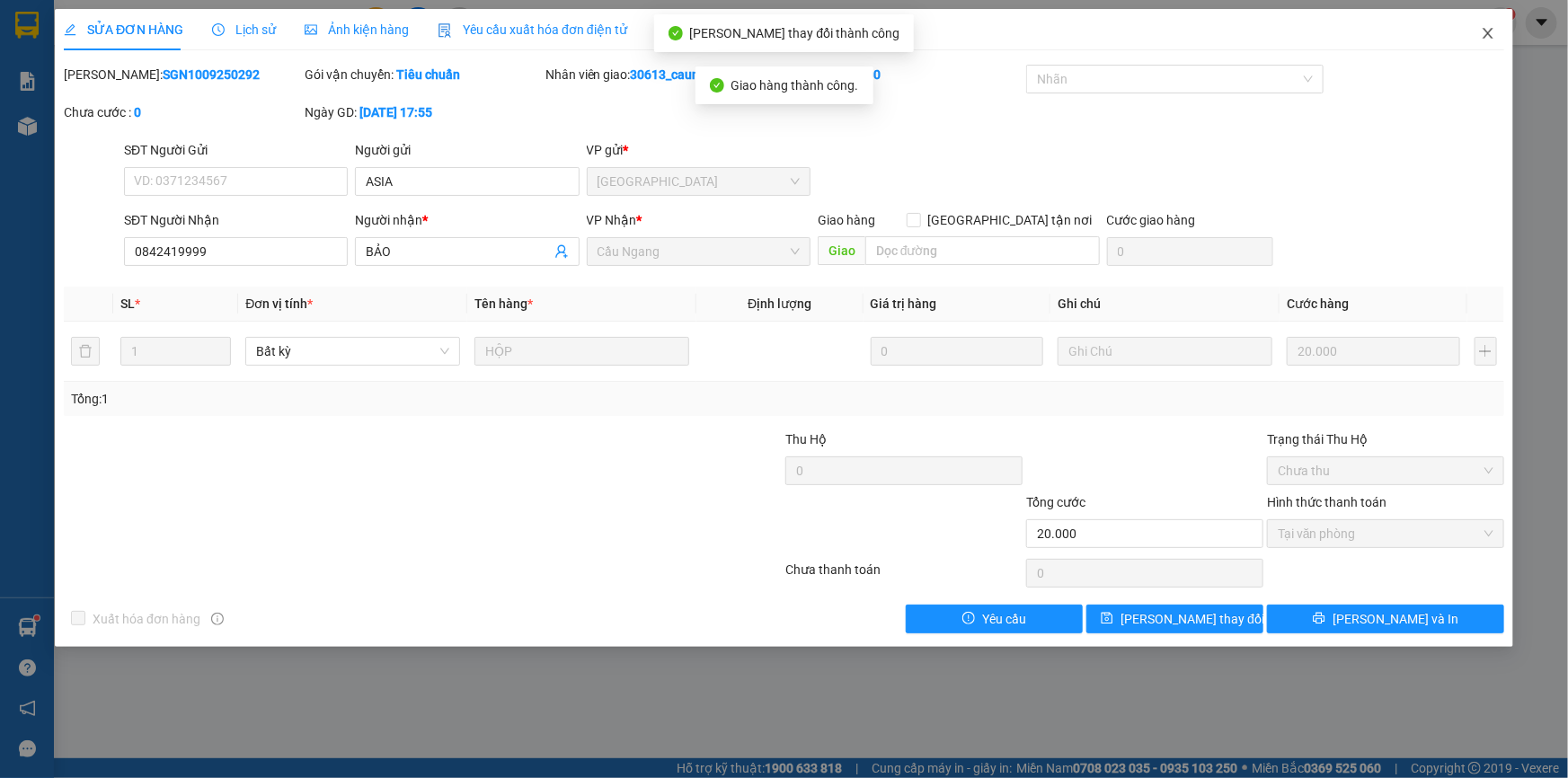
click at [1483, 32] on icon "close" at bounding box center [1487, 33] width 14 height 14
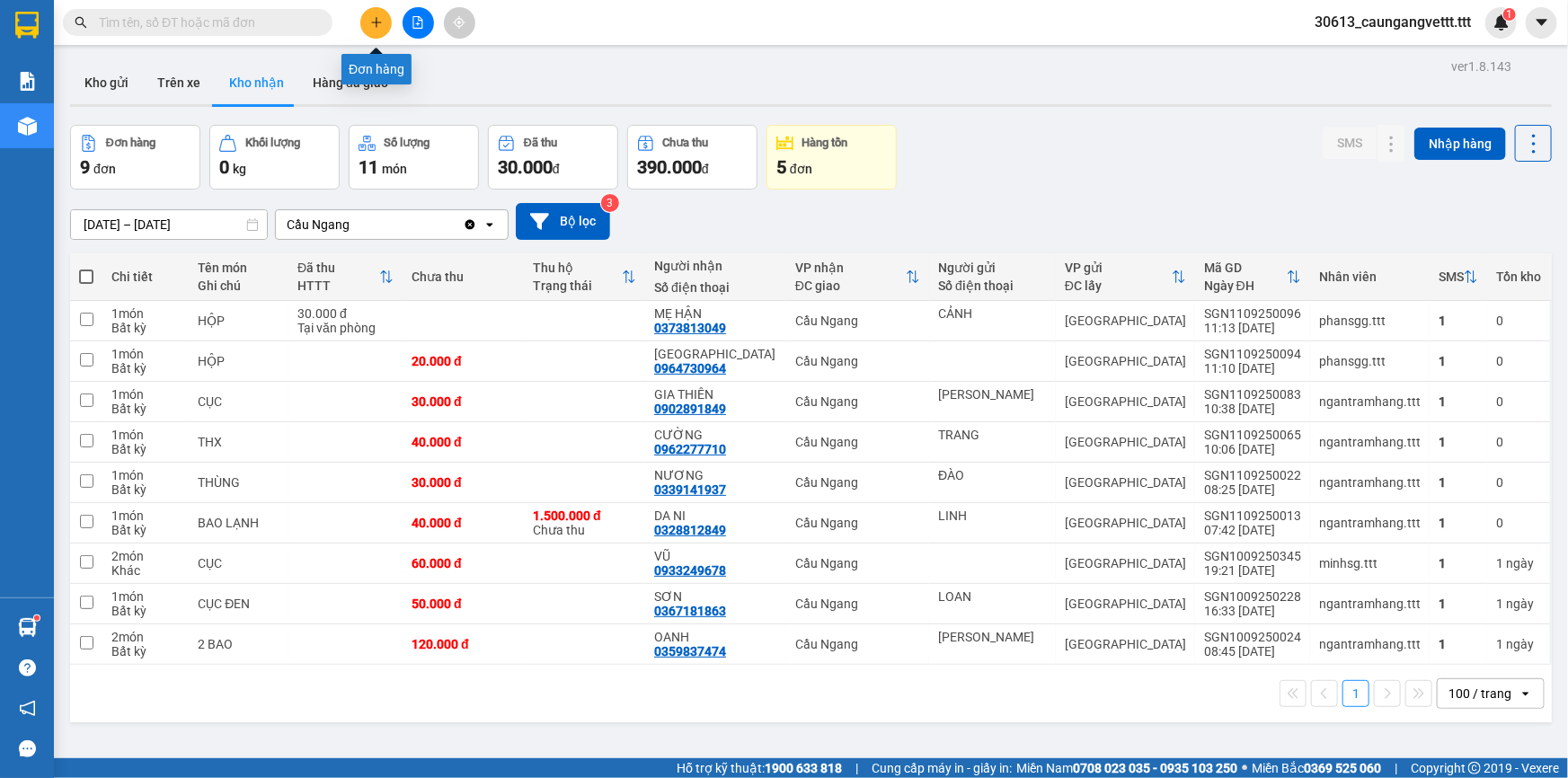
click at [374, 17] on icon "plus" at bounding box center [376, 22] width 12 height 12
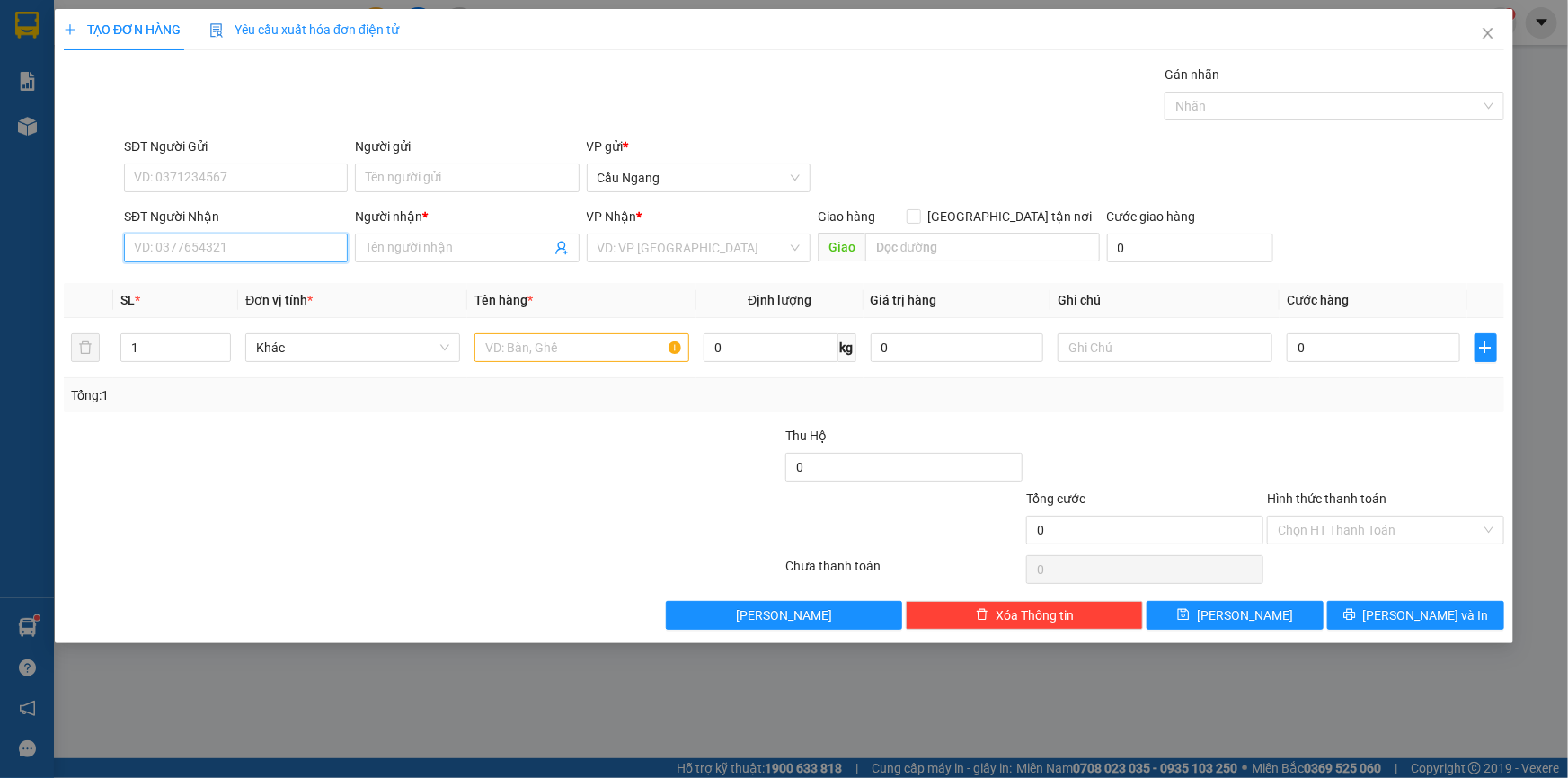
click at [233, 245] on input "SĐT Người Nhận" at bounding box center [235, 247] width 224 height 29
type input "0"
type input "029438553587"
drag, startPoint x: 657, startPoint y: 247, endPoint x: 678, endPoint y: 287, distance: 45.2
click at [658, 247] on input "search" at bounding box center [692, 247] width 189 height 27
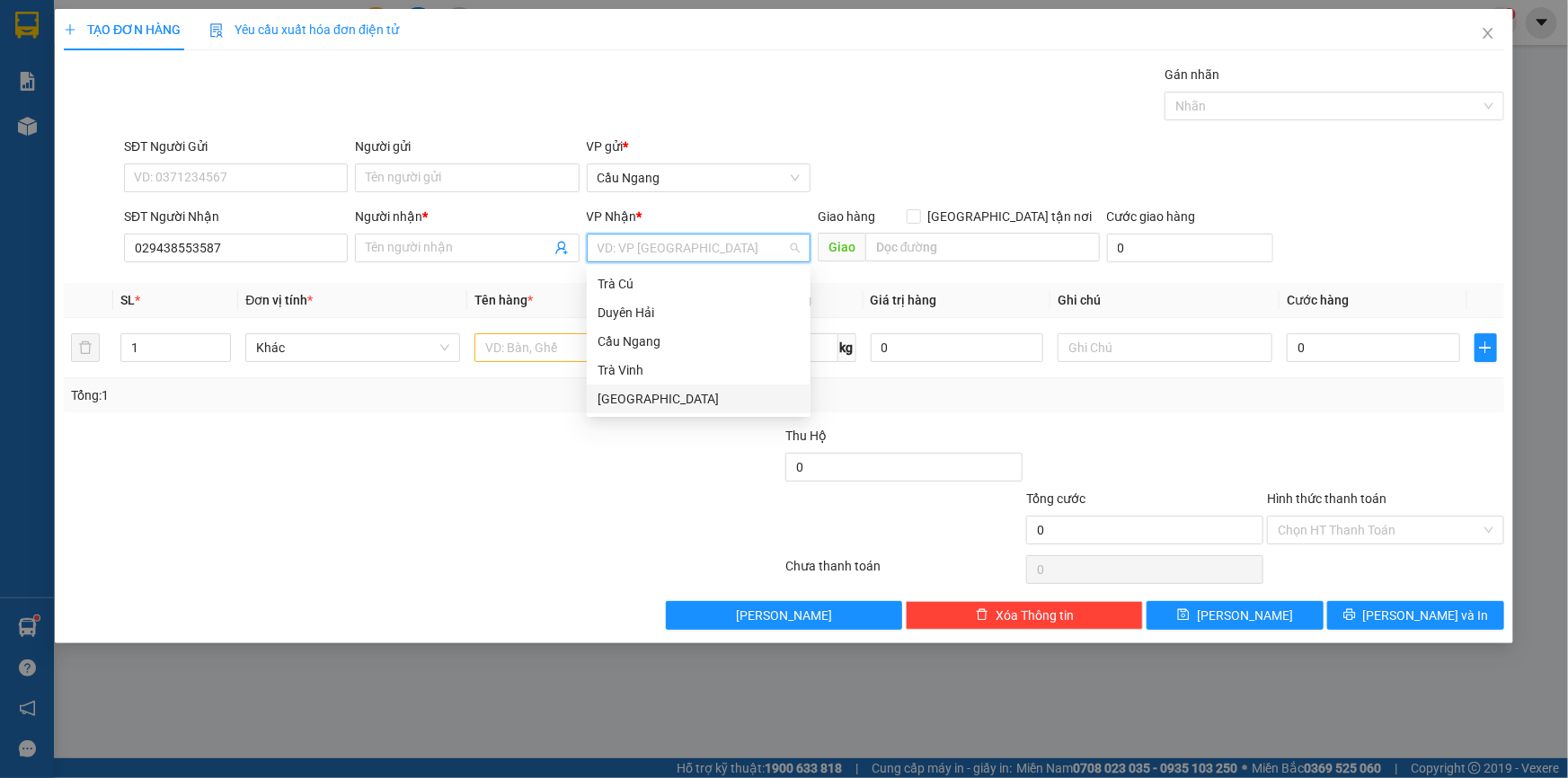
click at [628, 402] on div "[GEOGRAPHIC_DATA]" at bounding box center [699, 398] width 203 height 20
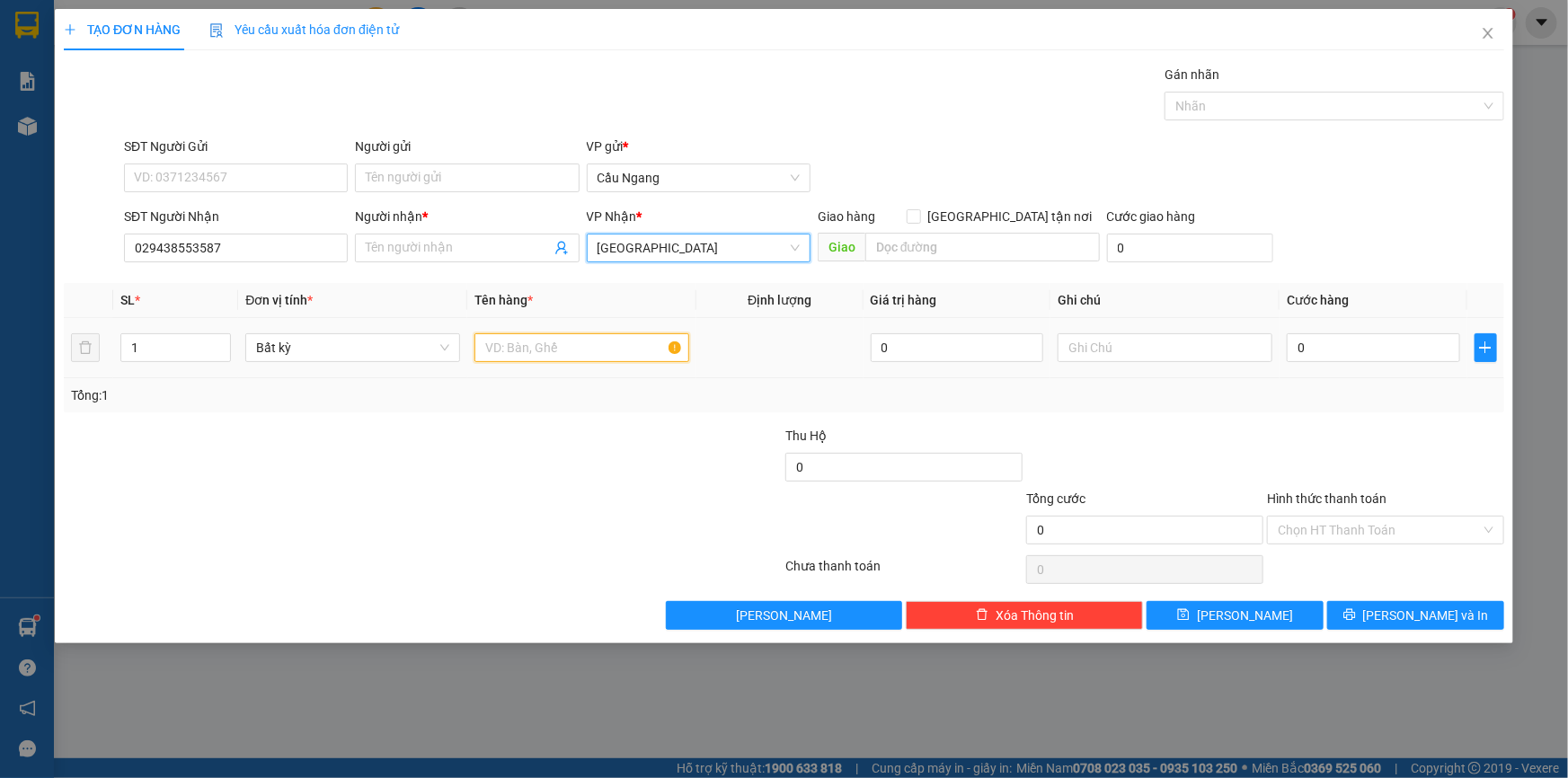
click at [550, 352] on input "text" at bounding box center [581, 347] width 215 height 29
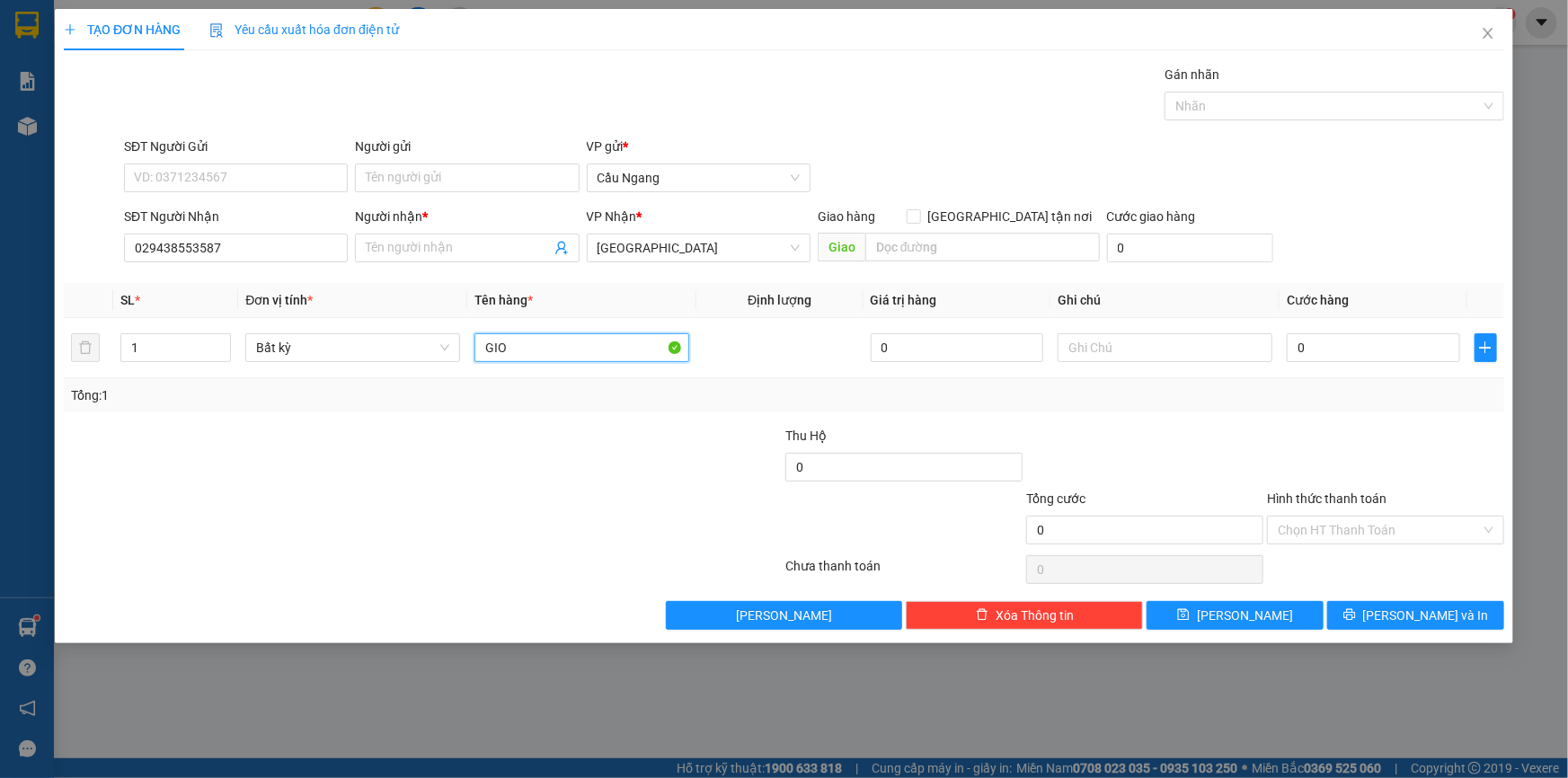
type input "GIO"
click at [237, 253] on input "029438553587" at bounding box center [235, 247] width 224 height 29
click at [238, 252] on input "029438553587" at bounding box center [235, 247] width 224 height 29
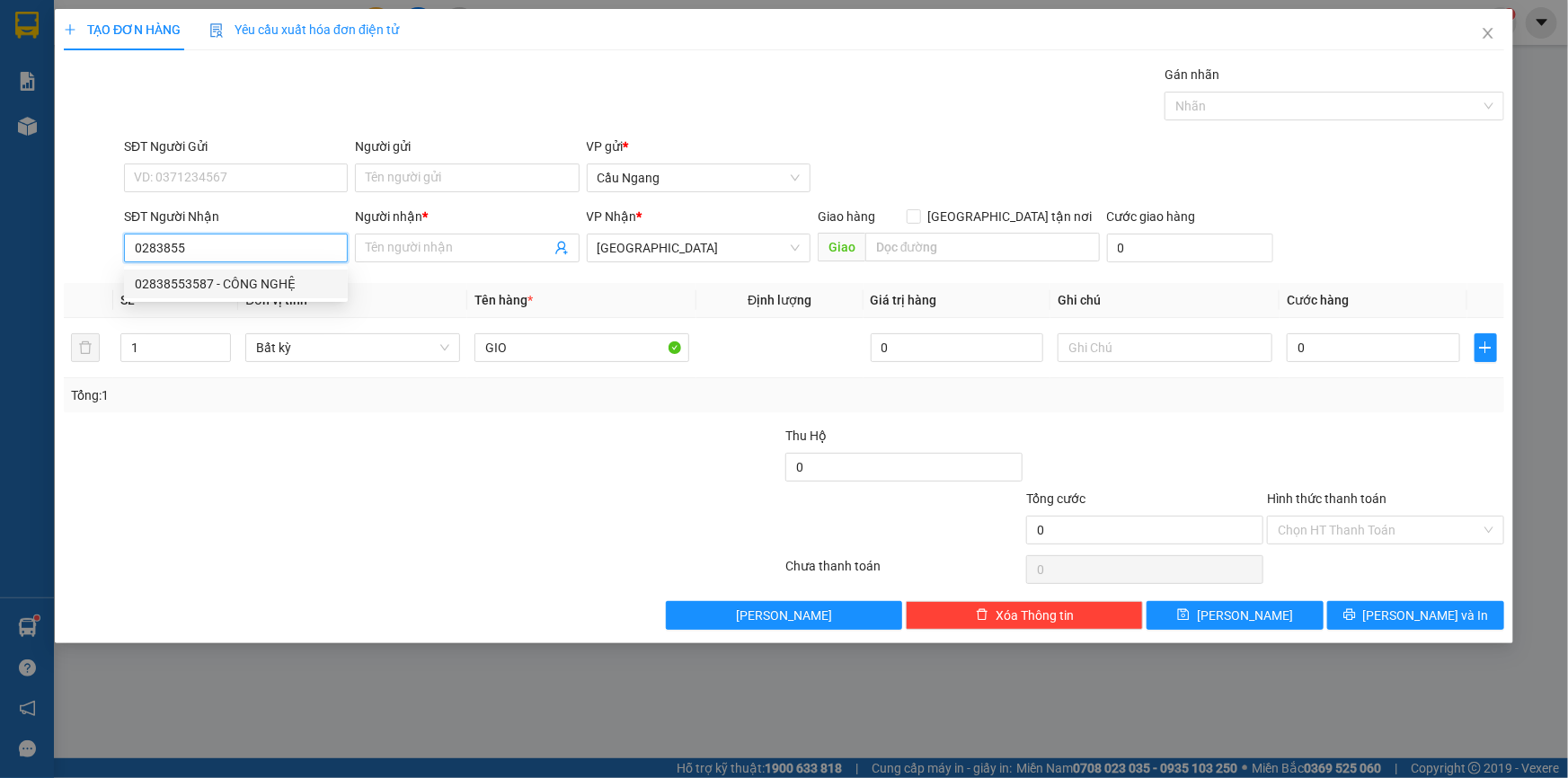
click at [259, 289] on div "02838553587 - CÔNG NGHỆ" at bounding box center [236, 283] width 203 height 20
type input "02838553587"
type input "CÔNG NGHỆ"
type input "02838553587"
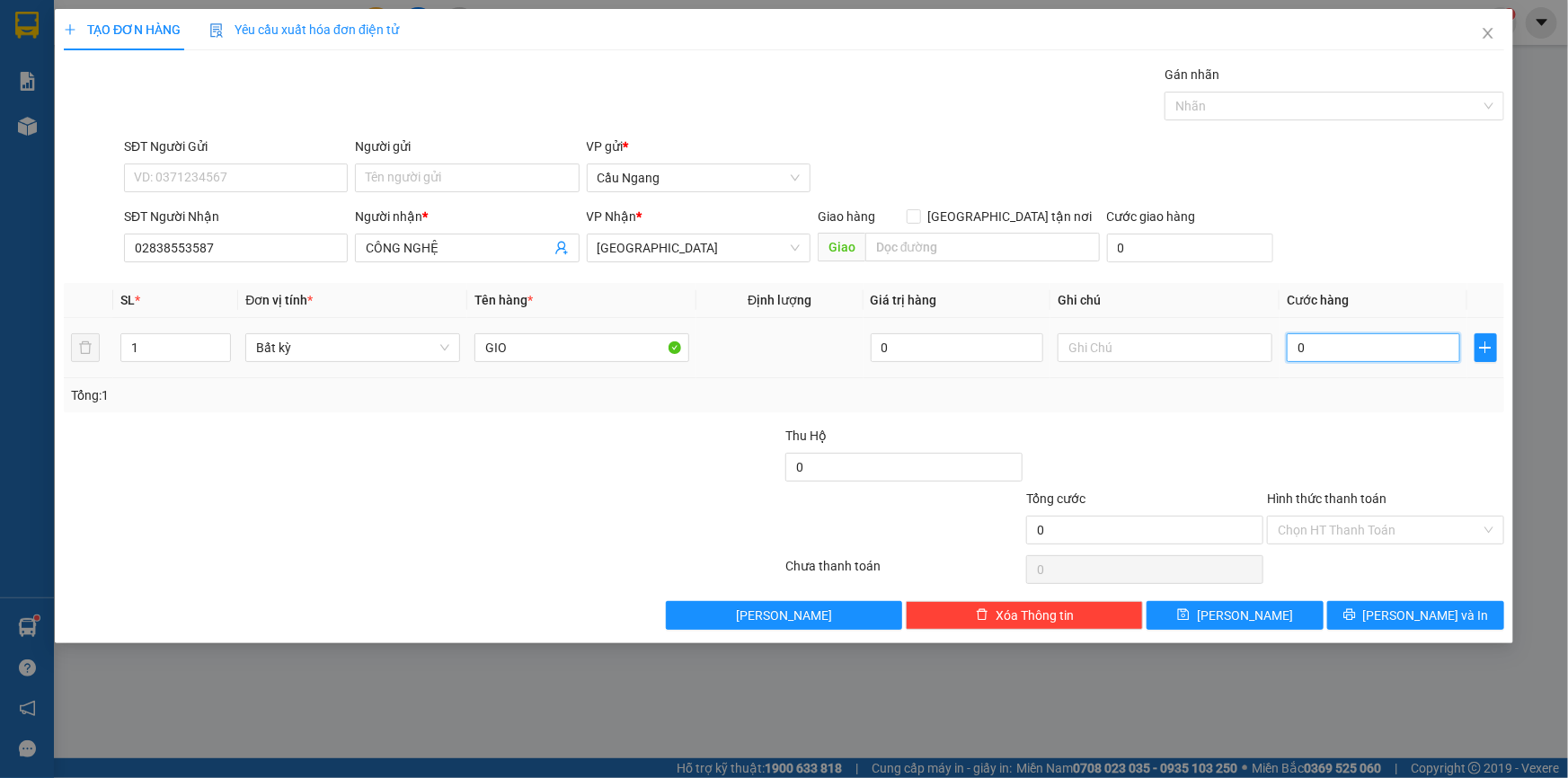
click at [1354, 341] on input "0" at bounding box center [1373, 347] width 173 height 29
type input "4"
type input "40"
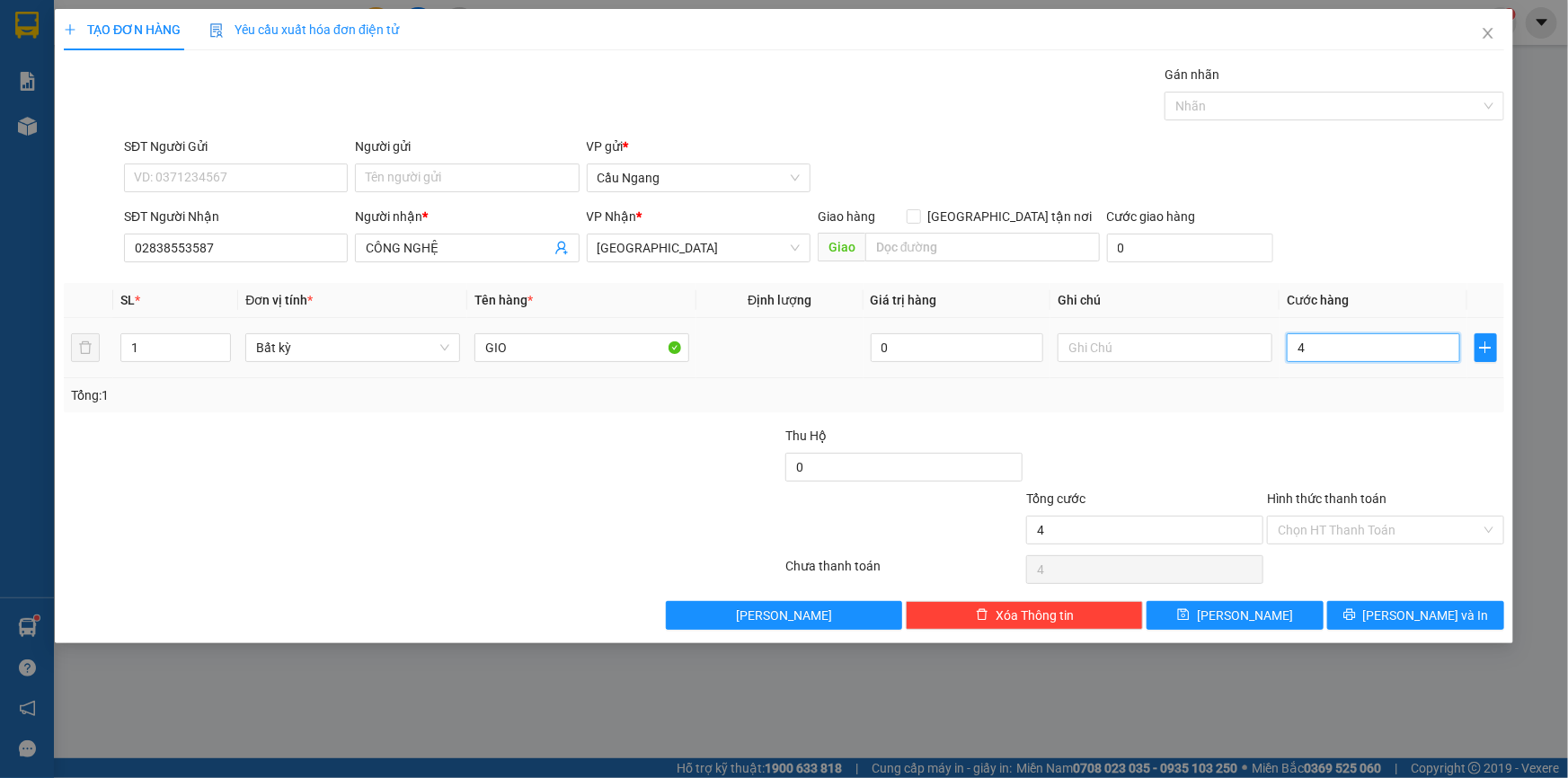
type input "40"
type input "400"
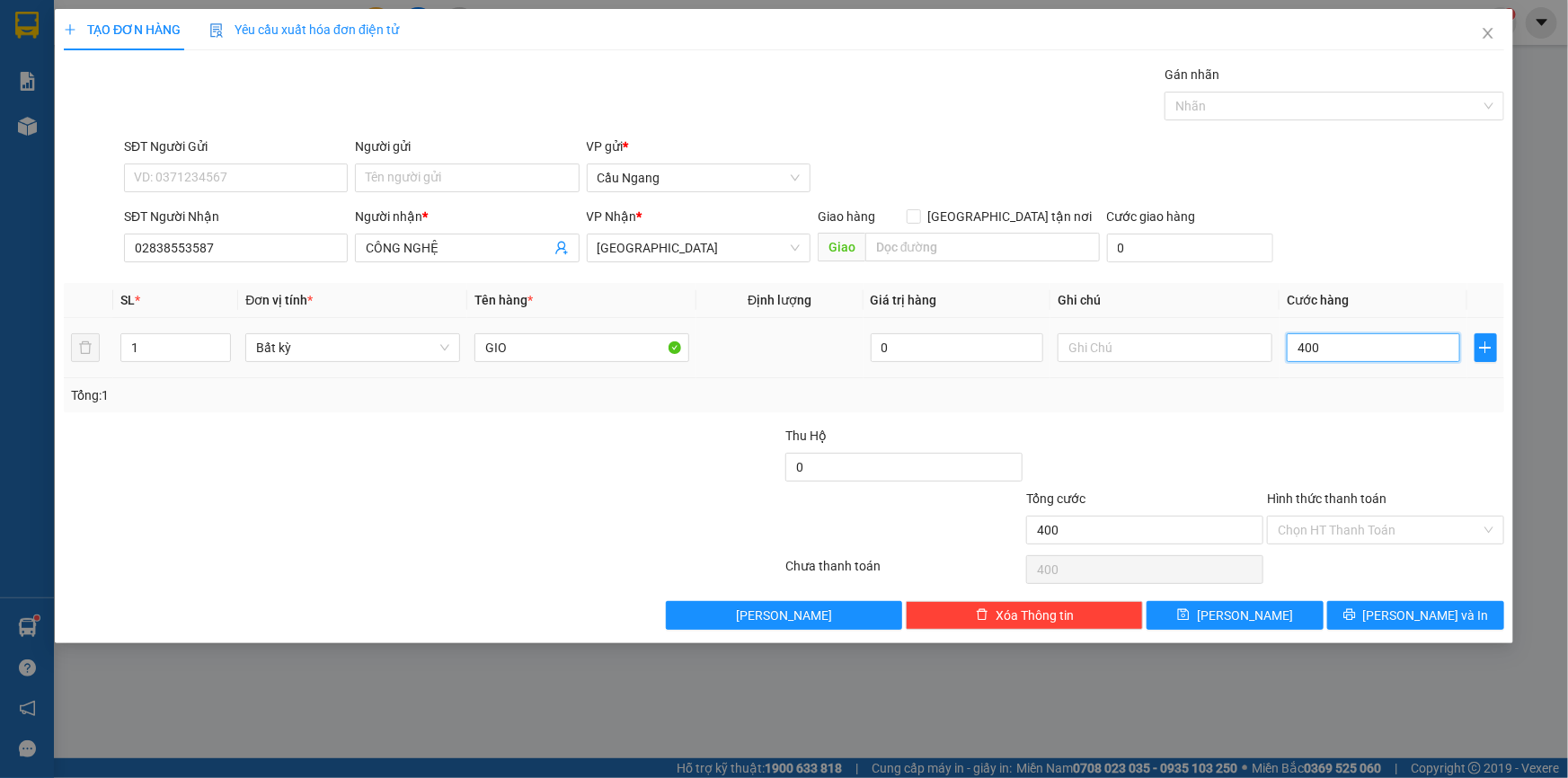
type input "4.000"
type input "40.000"
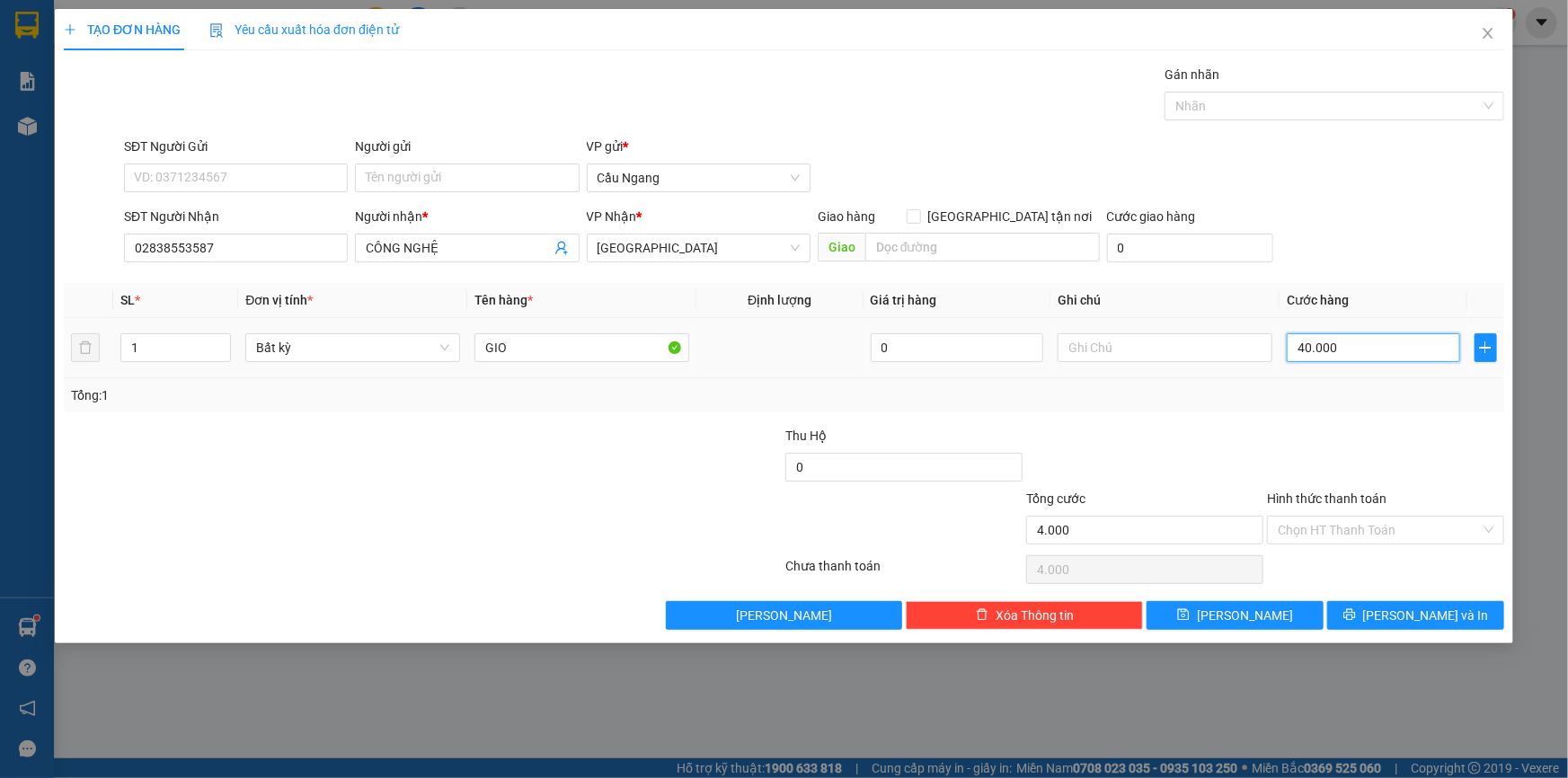
type input "40.000"
click at [1364, 525] on input "Hình thức thanh toán" at bounding box center [1379, 530] width 204 height 27
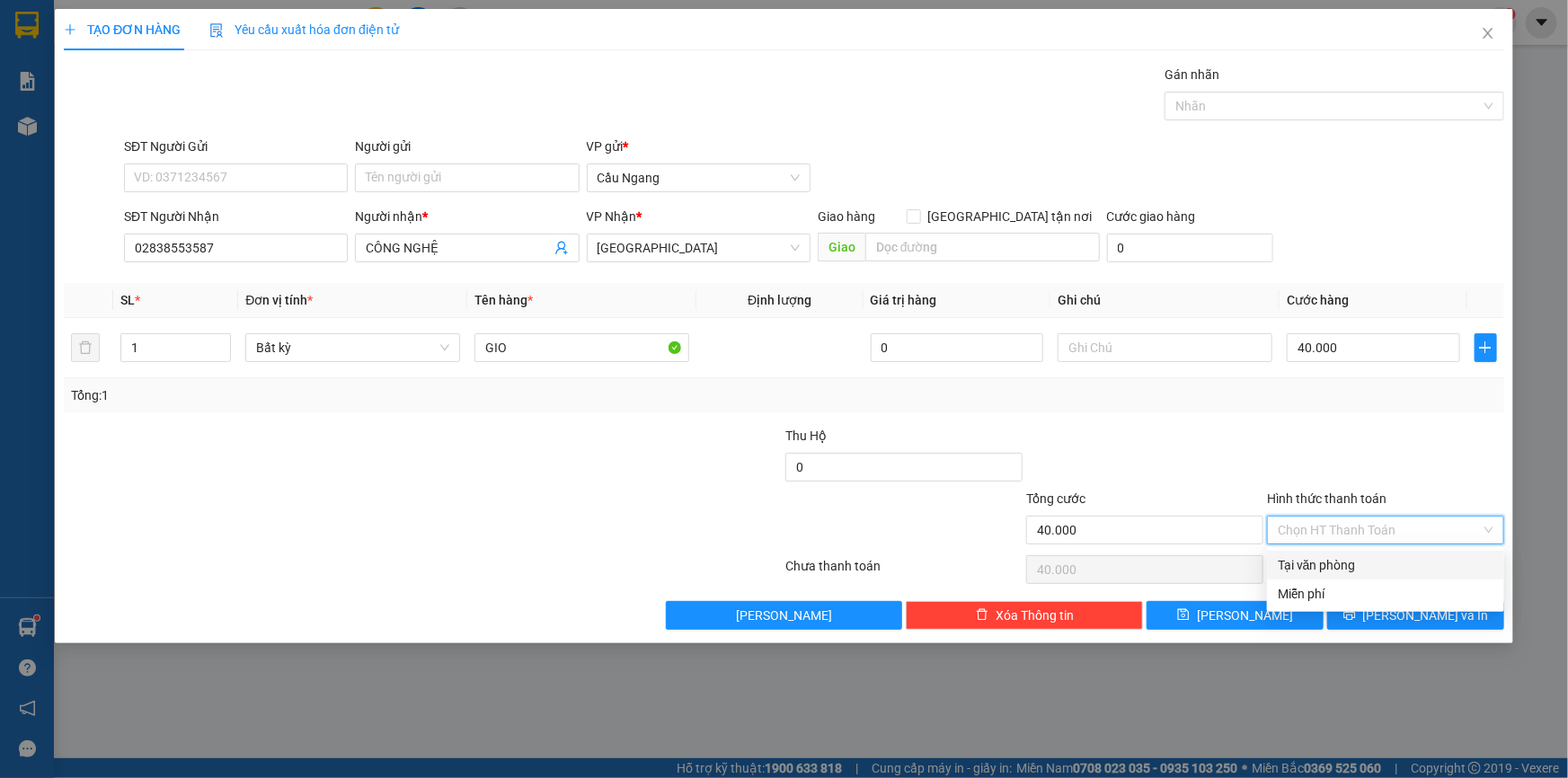
click at [1312, 562] on div "Tại văn phòng" at bounding box center [1385, 564] width 216 height 20
type input "0"
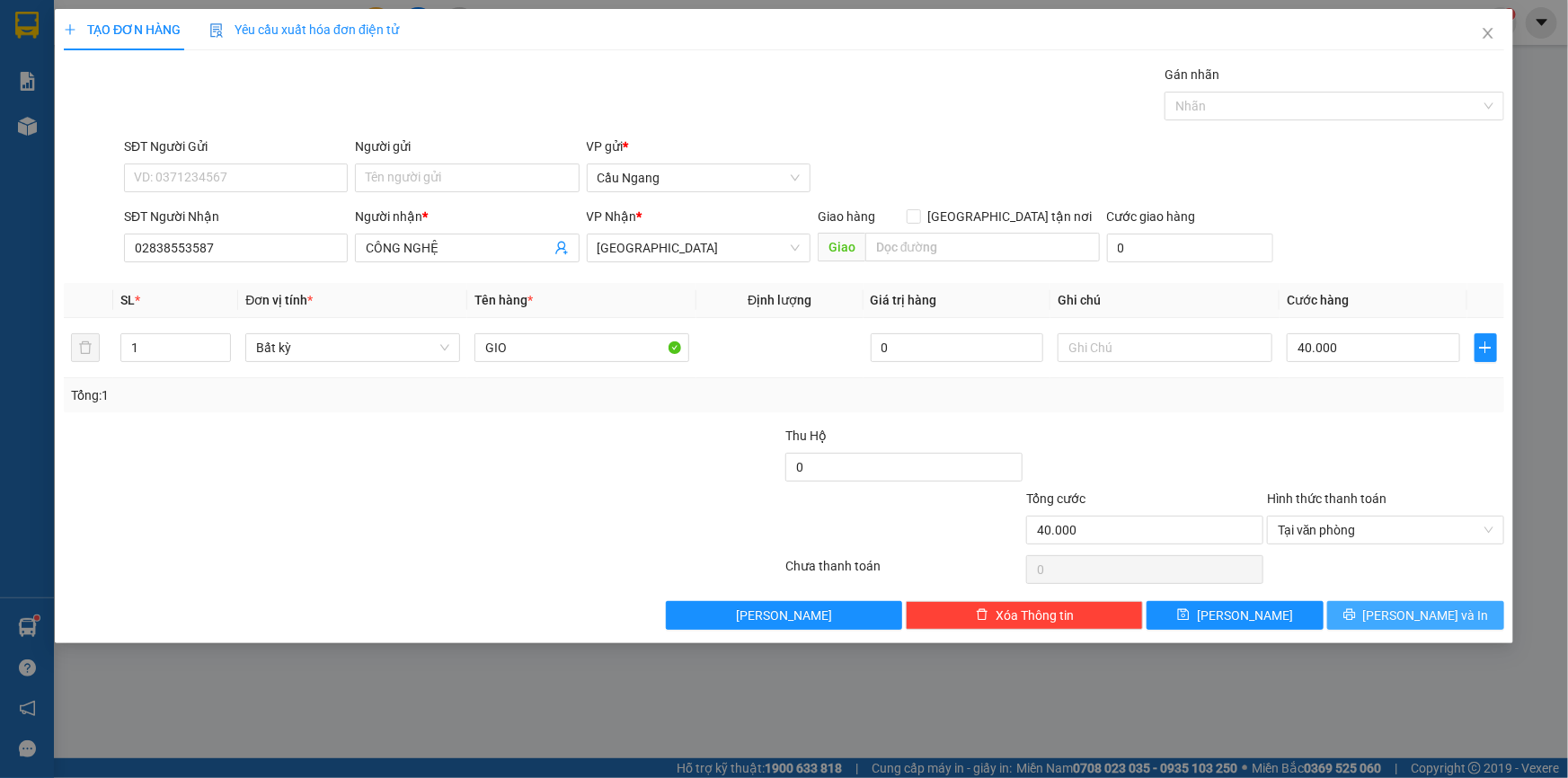
click at [1416, 615] on span "[PERSON_NAME] và In" at bounding box center [1425, 615] width 126 height 20
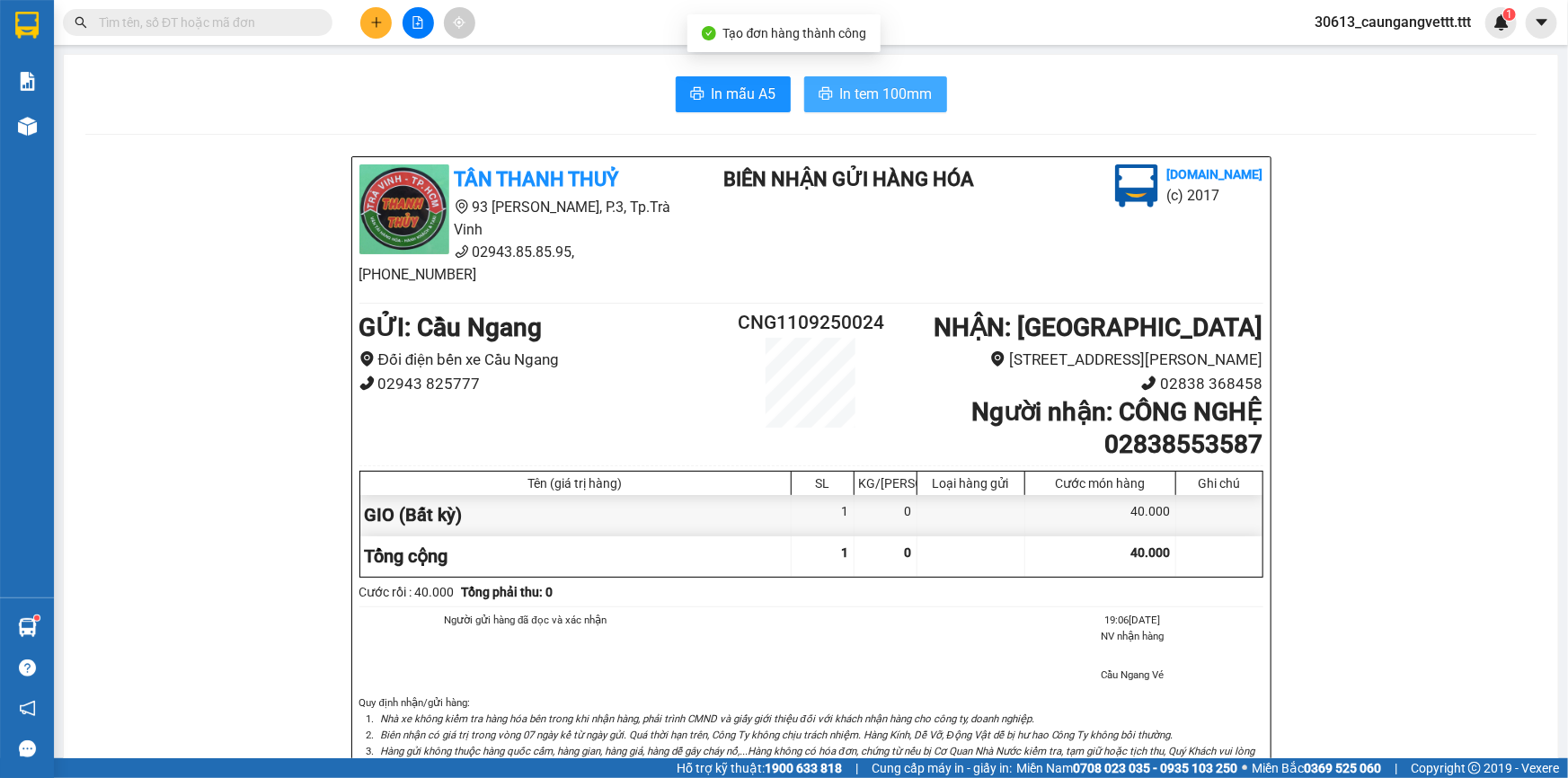
click at [852, 89] on span "In tem 100mm" at bounding box center [886, 94] width 93 height 22
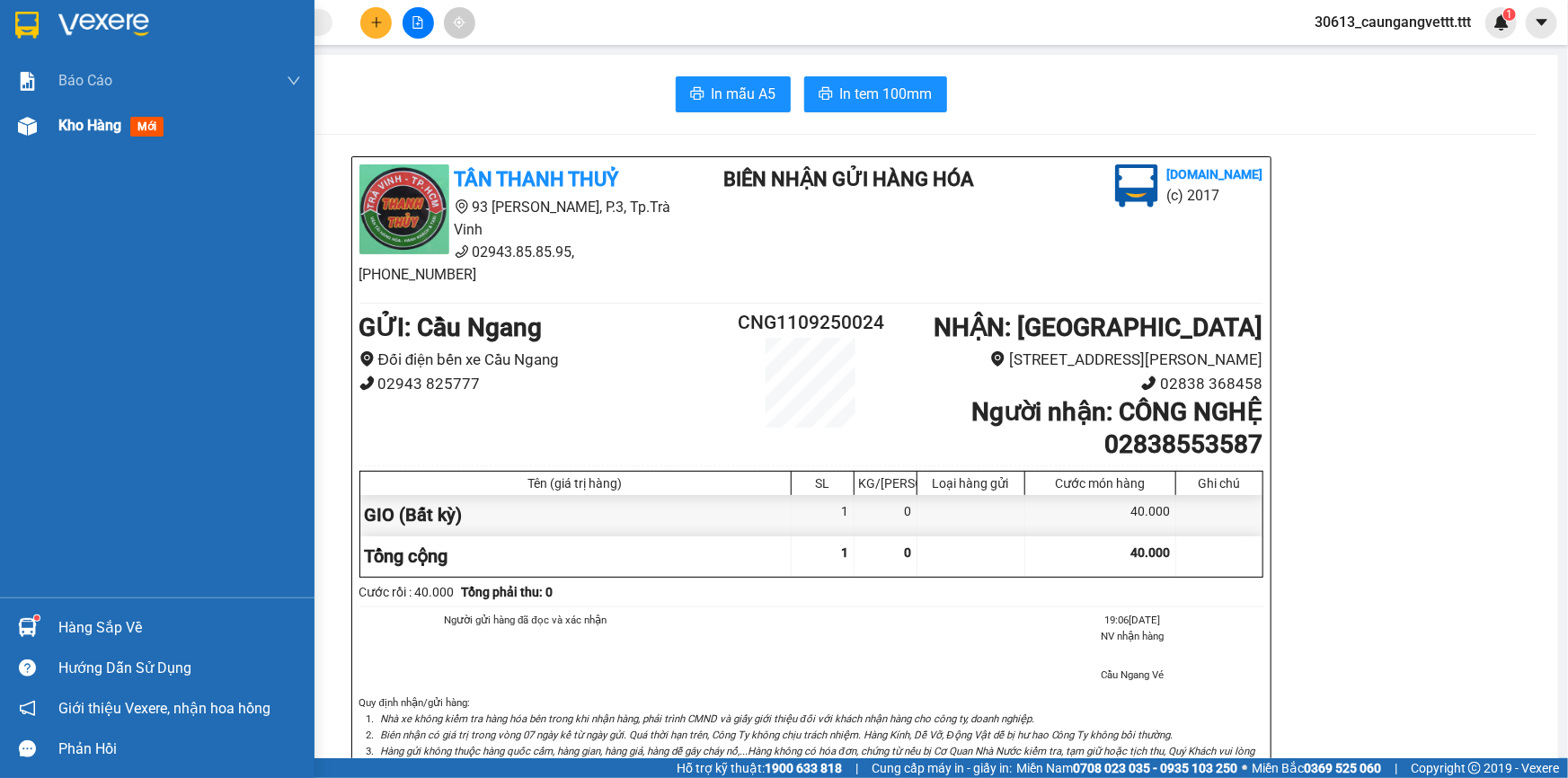
click at [68, 132] on span "Kho hàng" at bounding box center [89, 126] width 63 height 17
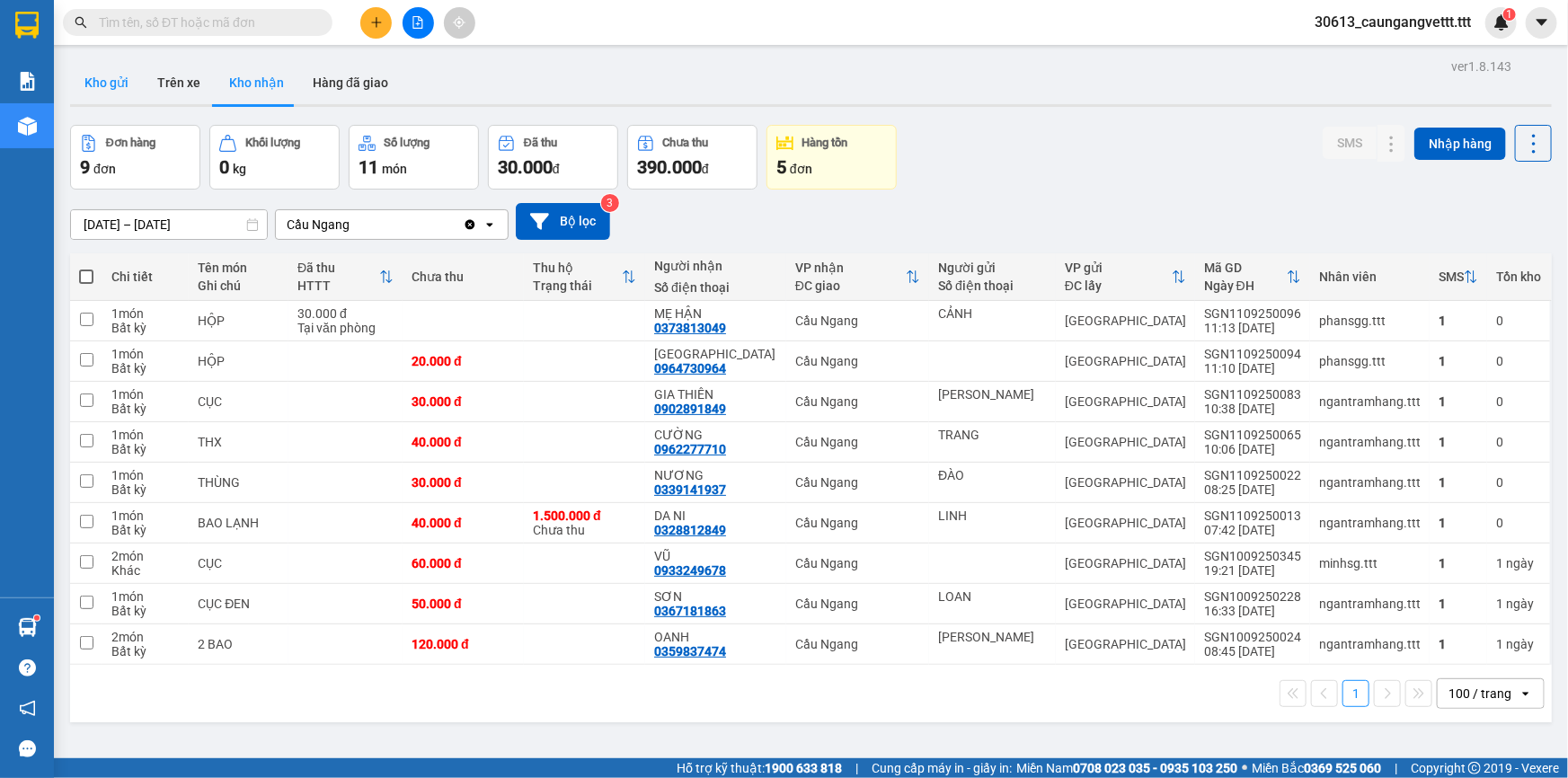
click at [109, 89] on button "Kho gửi" at bounding box center [107, 82] width 73 height 43
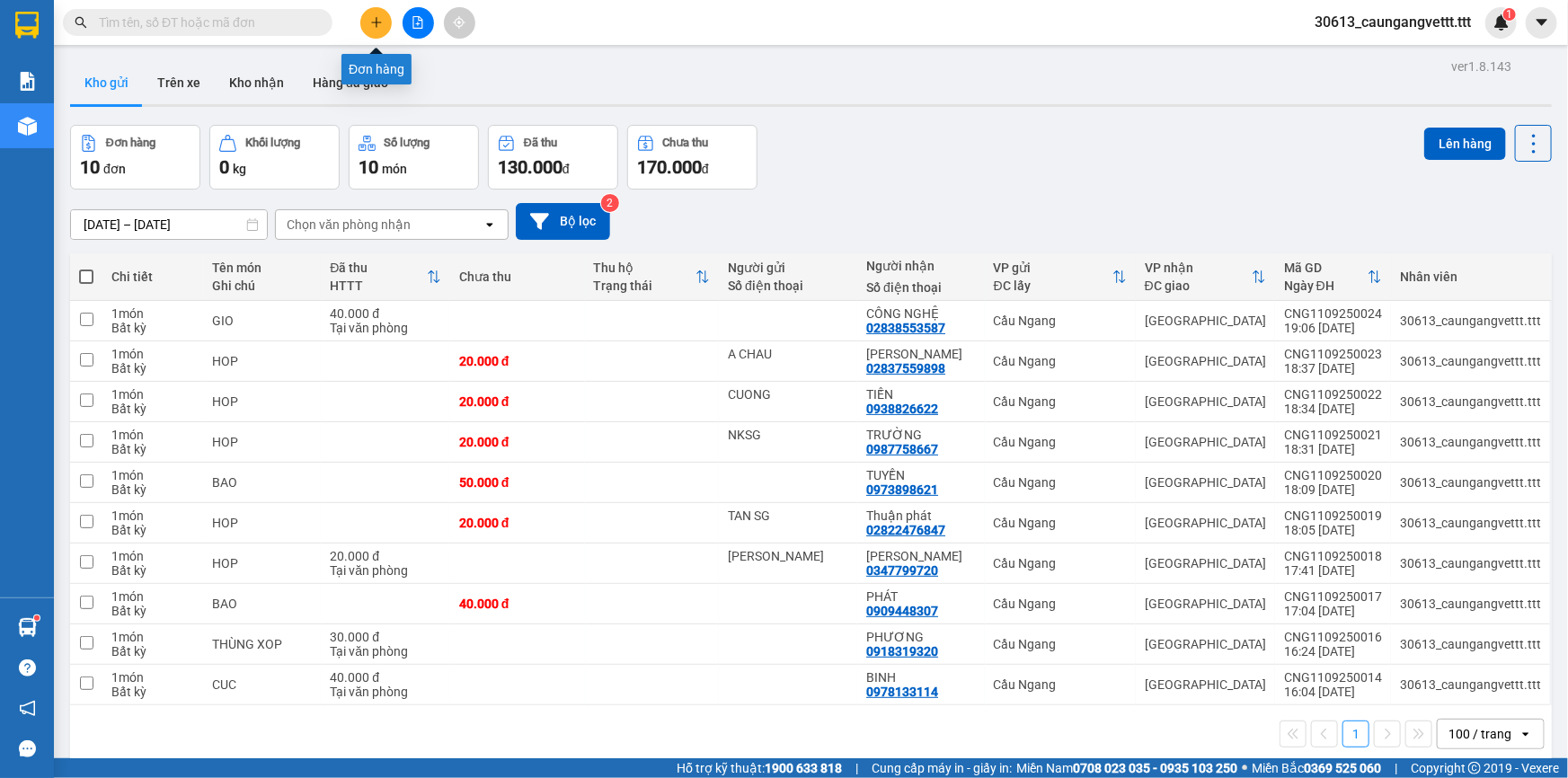
click at [370, 25] on icon "plus" at bounding box center [376, 22] width 12 height 12
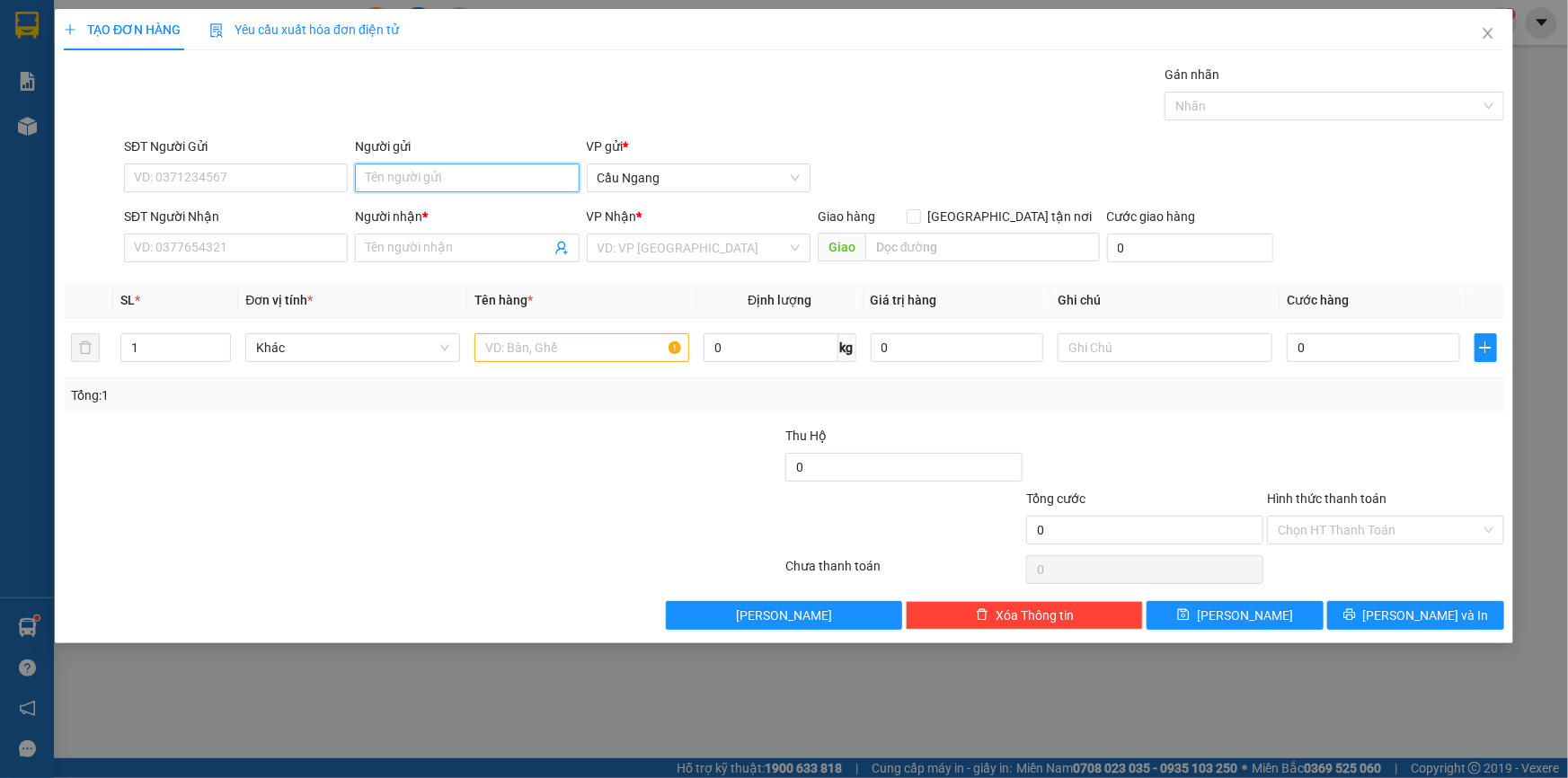
click at [454, 178] on input "Người gửi" at bounding box center [466, 177] width 224 height 29
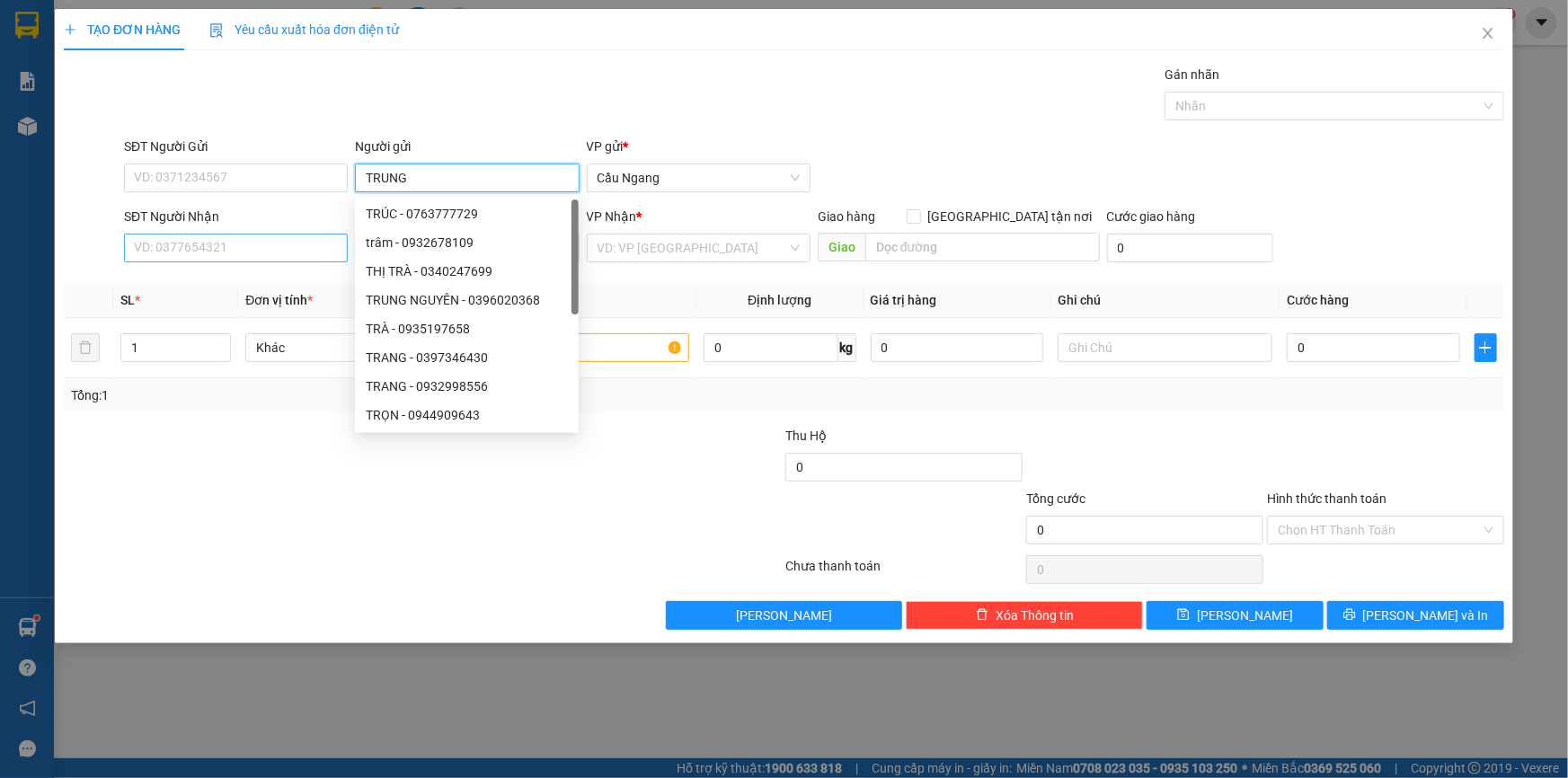
type input "TRUNG"
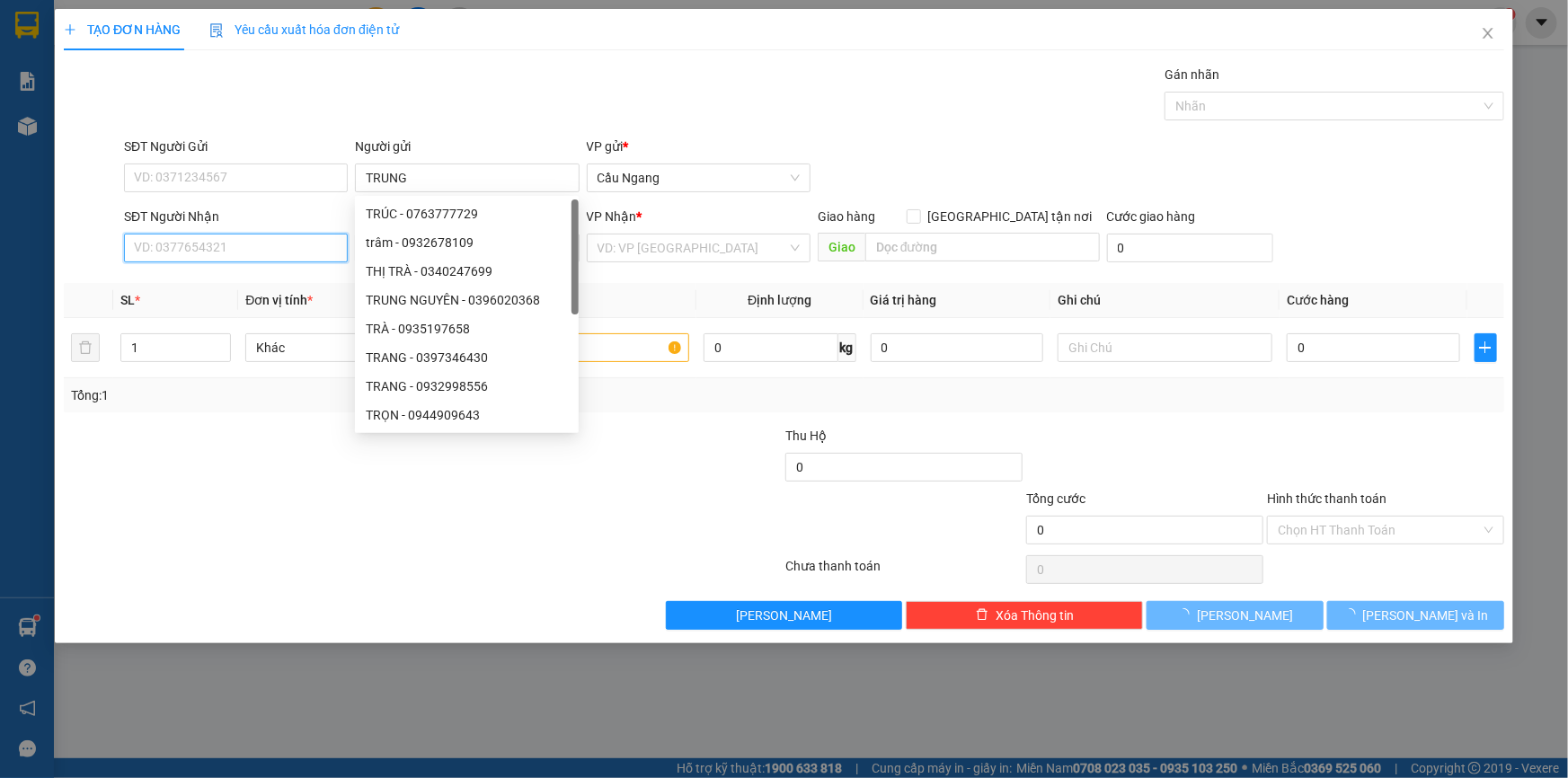
drag, startPoint x: 237, startPoint y: 251, endPoint x: 251, endPoint y: 260, distance: 16.6
click at [241, 250] on input "SĐT Người Nhận" at bounding box center [235, 247] width 224 height 29
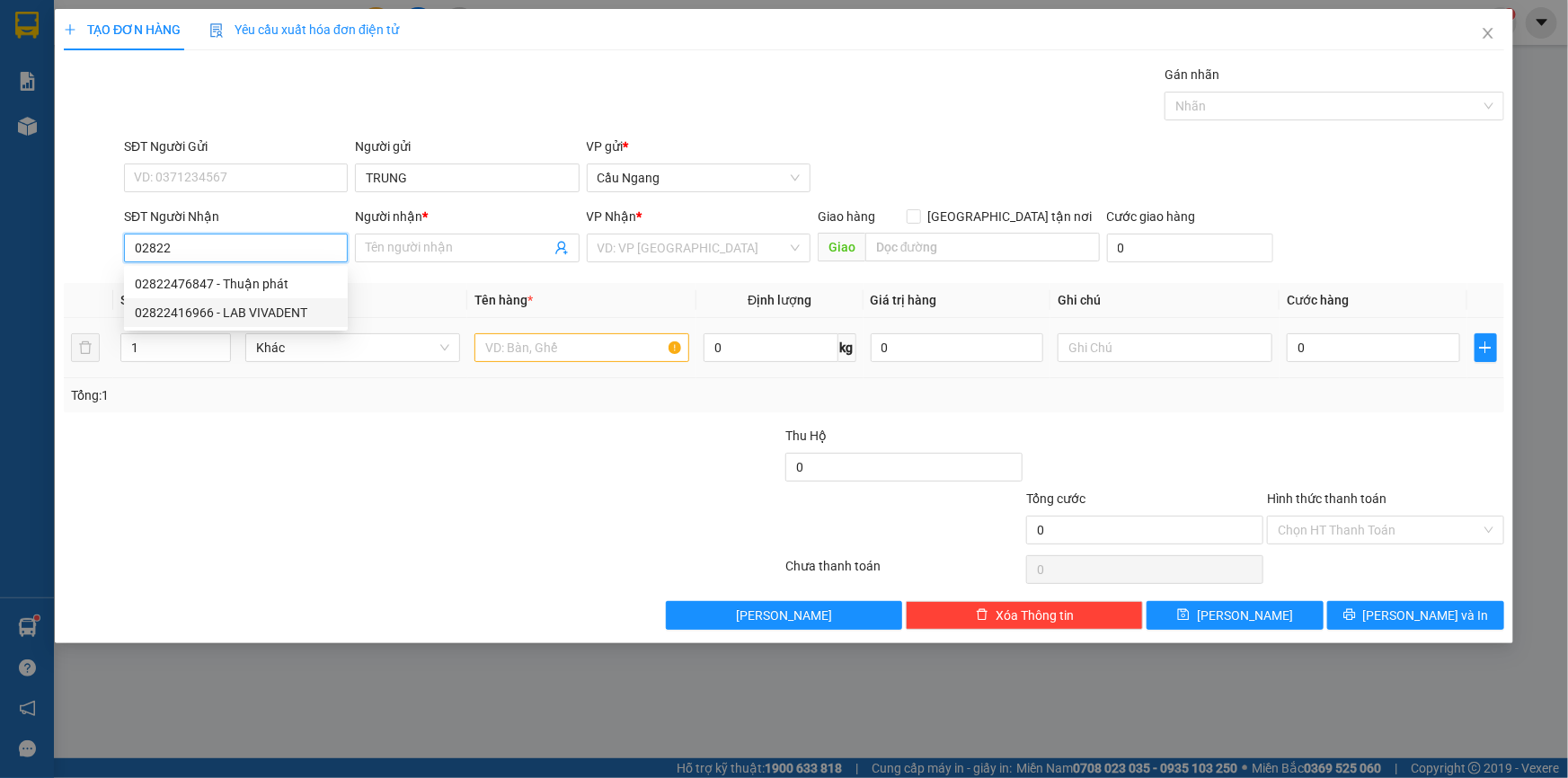
drag, startPoint x: 262, startPoint y: 315, endPoint x: 494, endPoint y: 332, distance: 232.6
click at [264, 315] on div "02822416966 - LAB VIVADENT" at bounding box center [236, 312] width 203 height 20
type input "02822416966"
type input "LAB VIVADENT"
type input "02822416966"
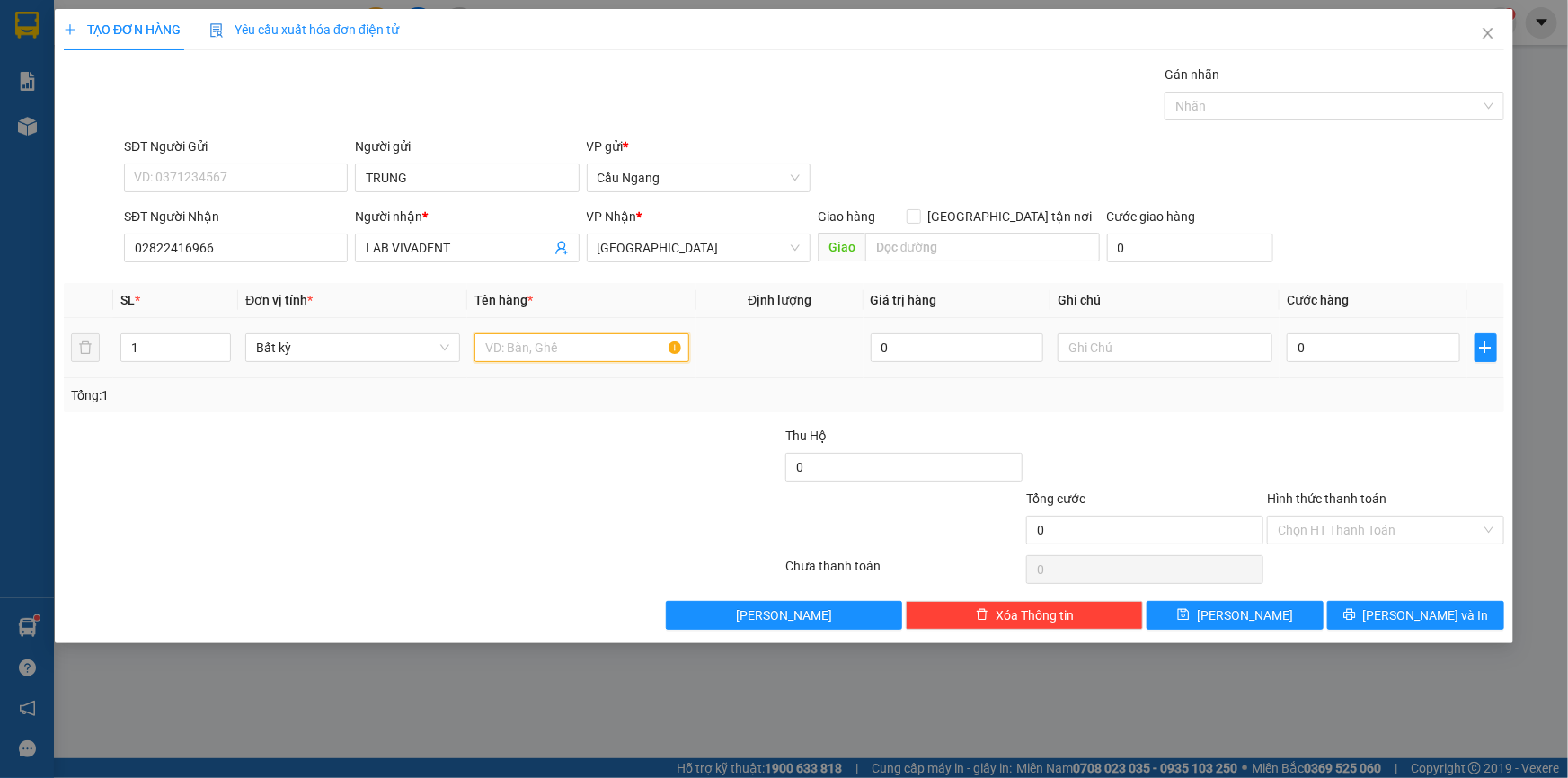
click at [538, 342] on input "text" at bounding box center [581, 347] width 215 height 29
type input "HOP"
click at [1357, 349] on input "0" at bounding box center [1373, 347] width 173 height 29
type input "3"
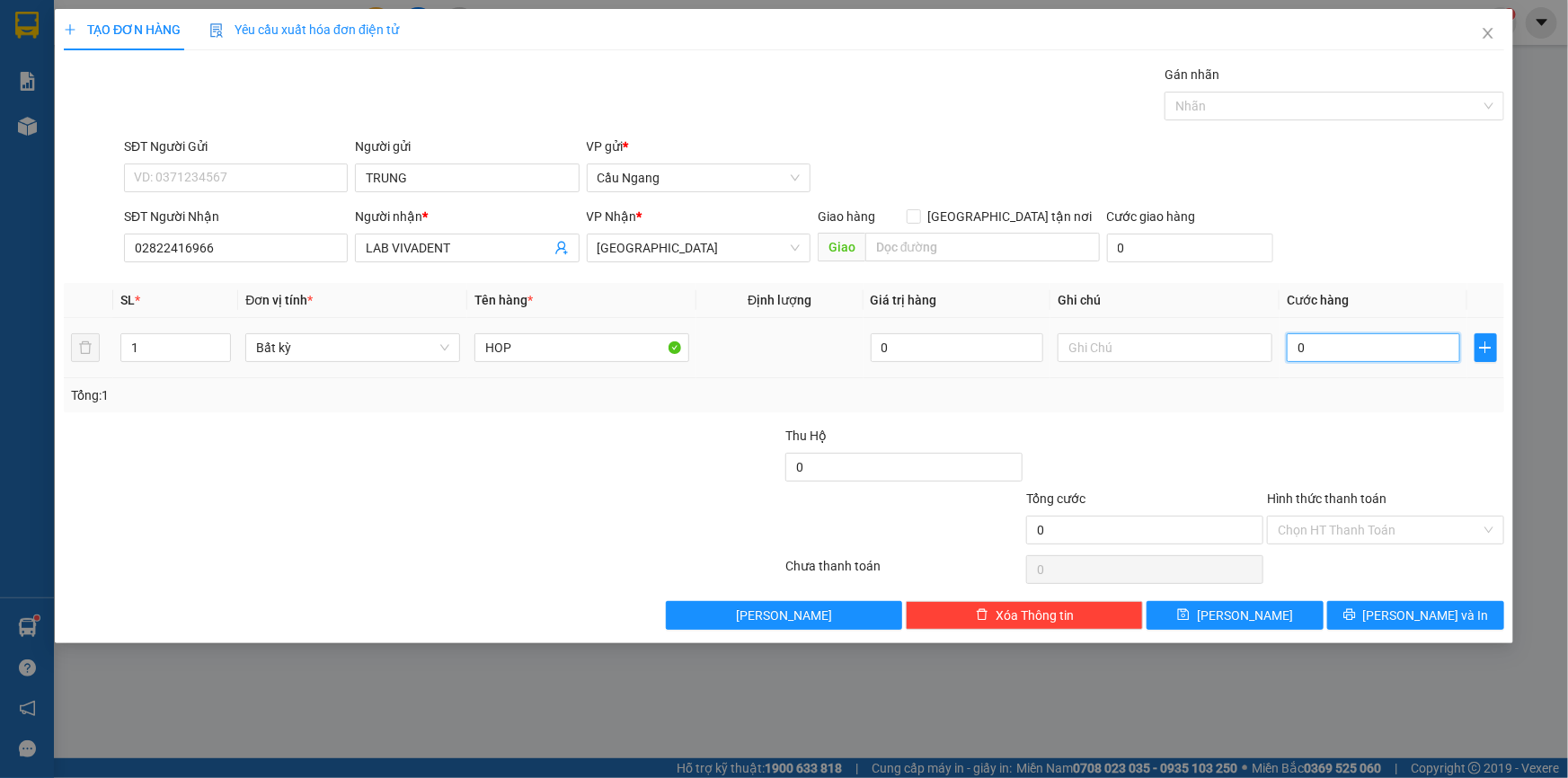
type input "3"
type input "30"
type input "300"
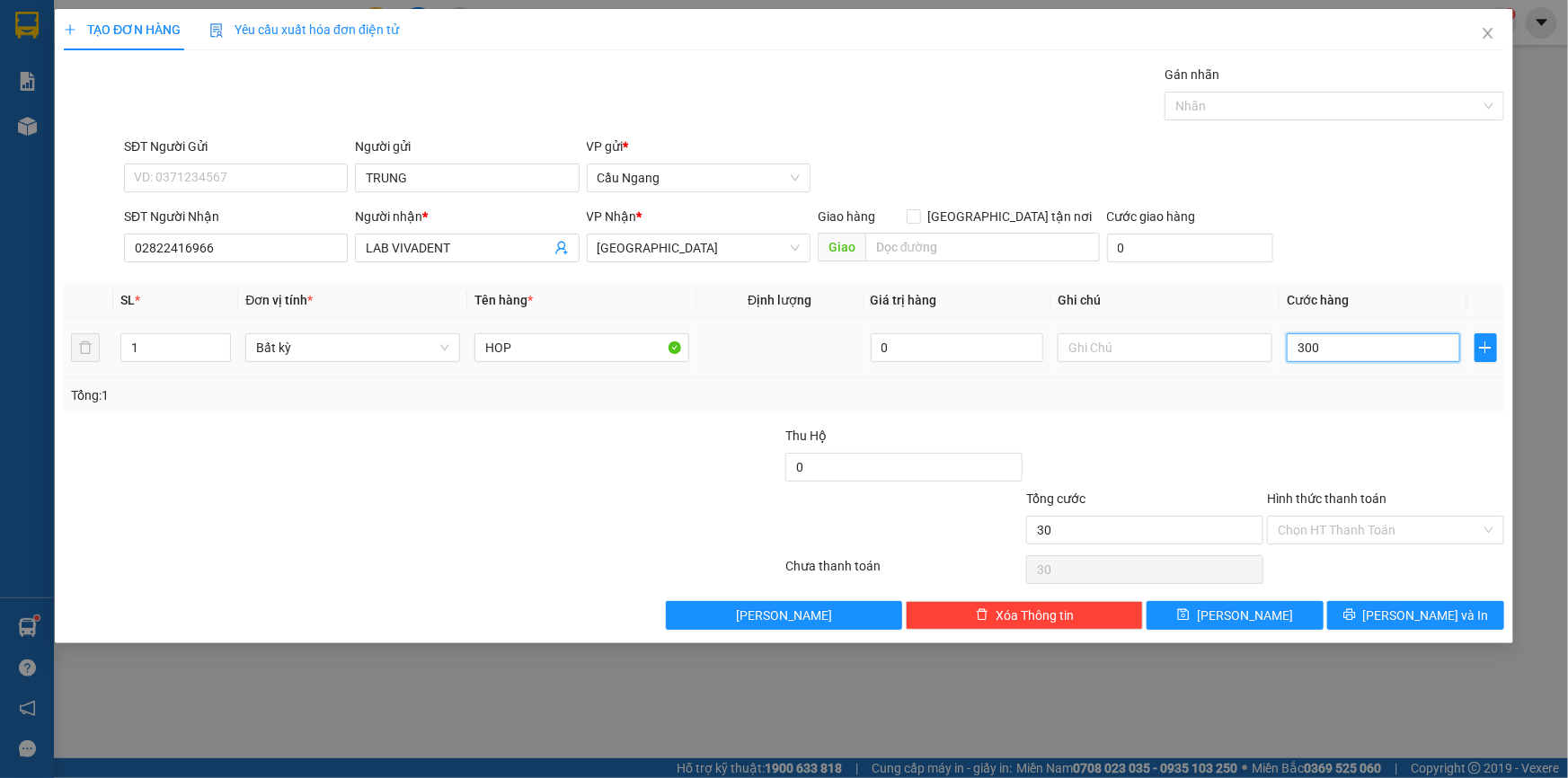
type input "300"
type input "3.000"
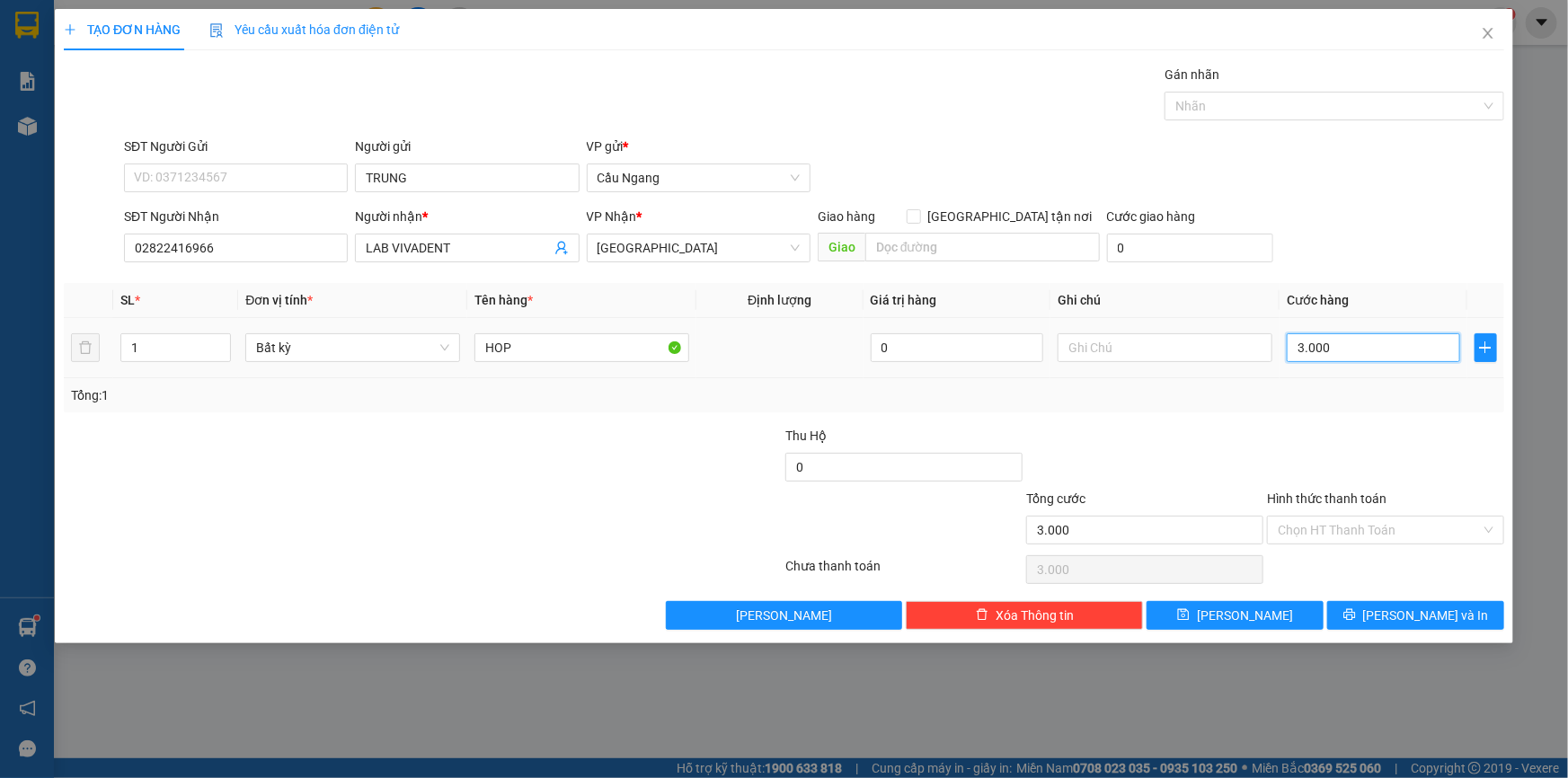
type input "30.000"
click at [1356, 609] on icon "printer" at bounding box center [1349, 614] width 12 height 12
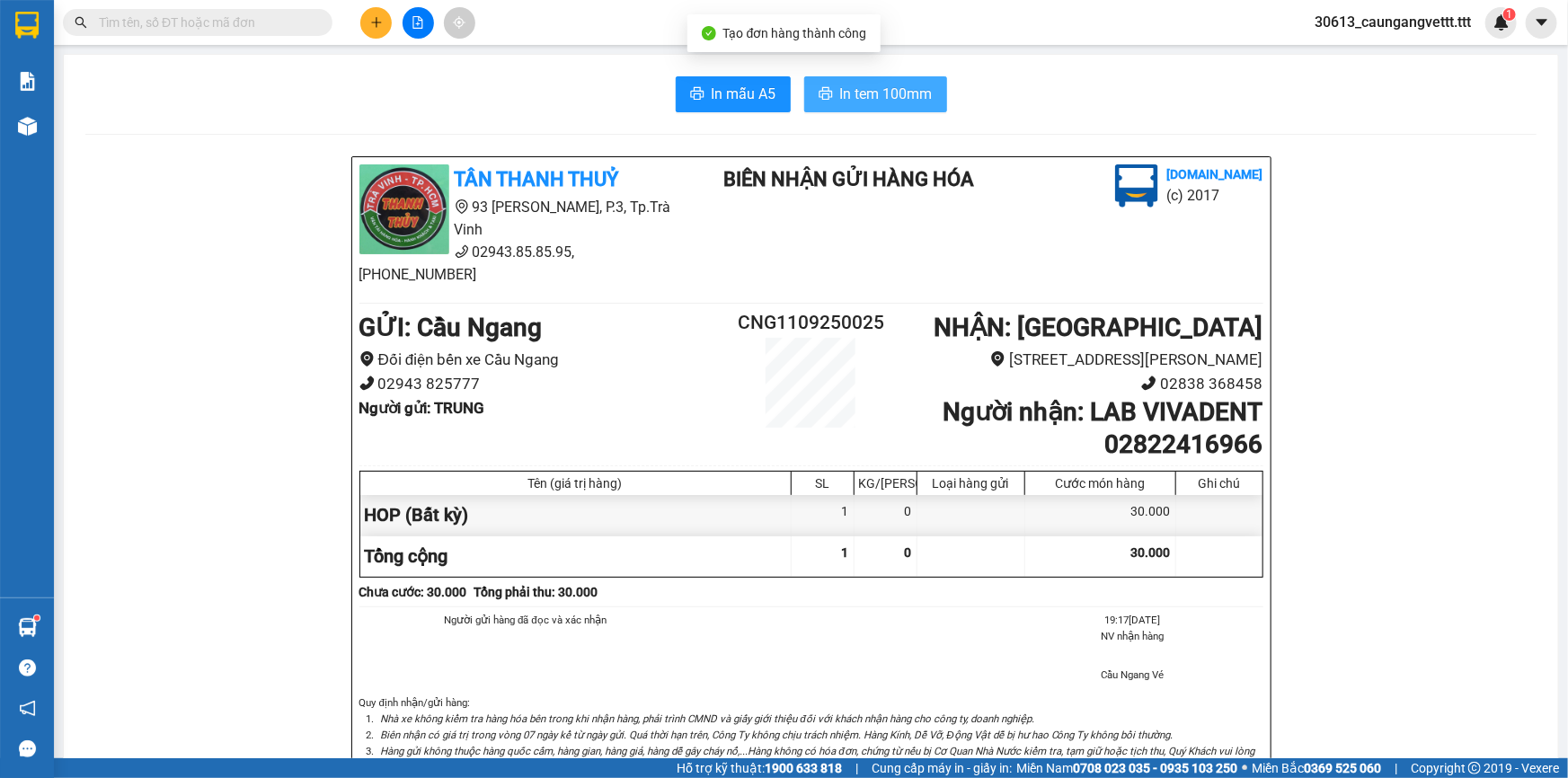
click at [881, 106] on button "In tem 100mm" at bounding box center [875, 94] width 143 height 36
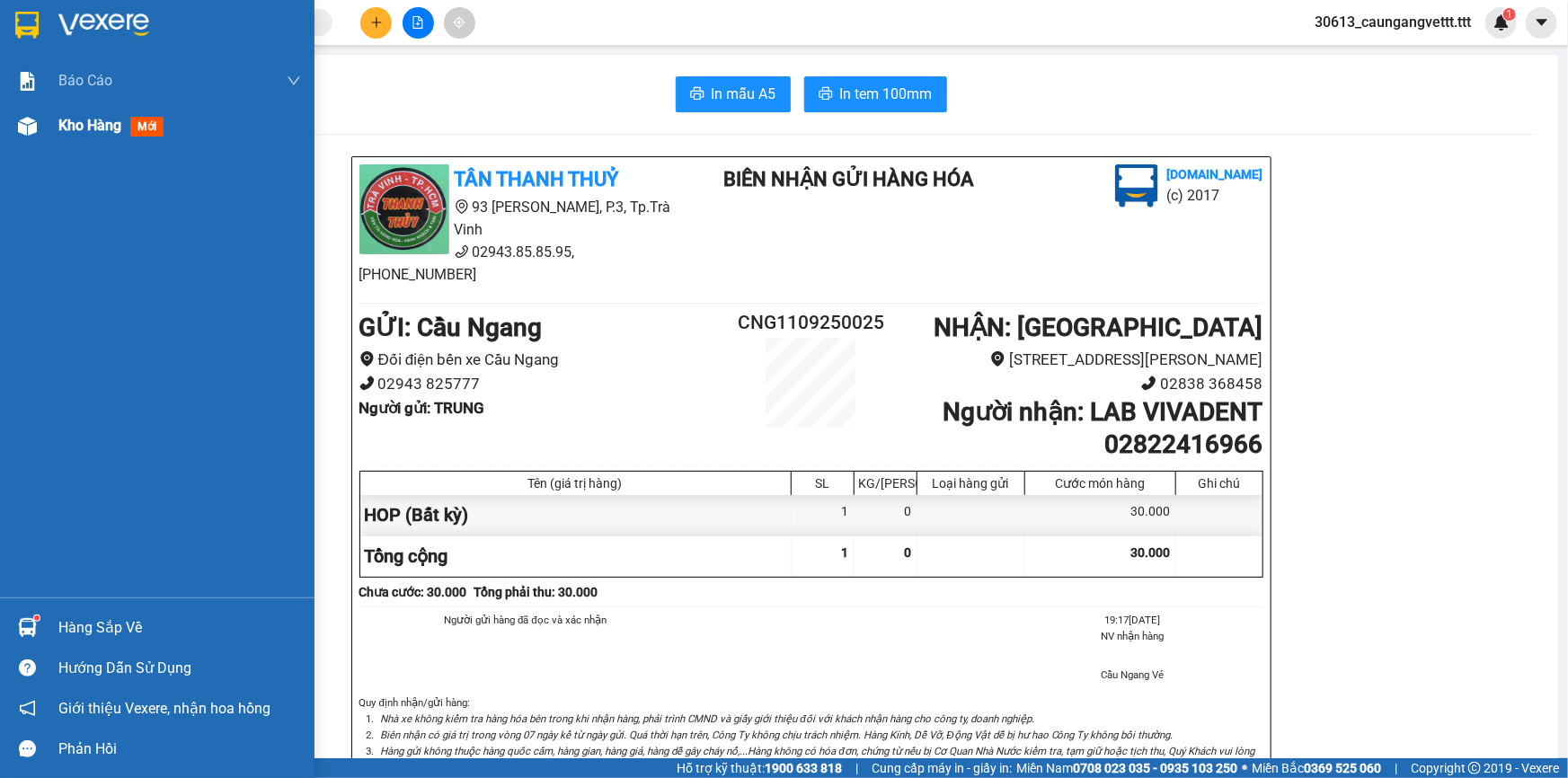
click at [67, 125] on span "Kho hàng" at bounding box center [89, 126] width 63 height 17
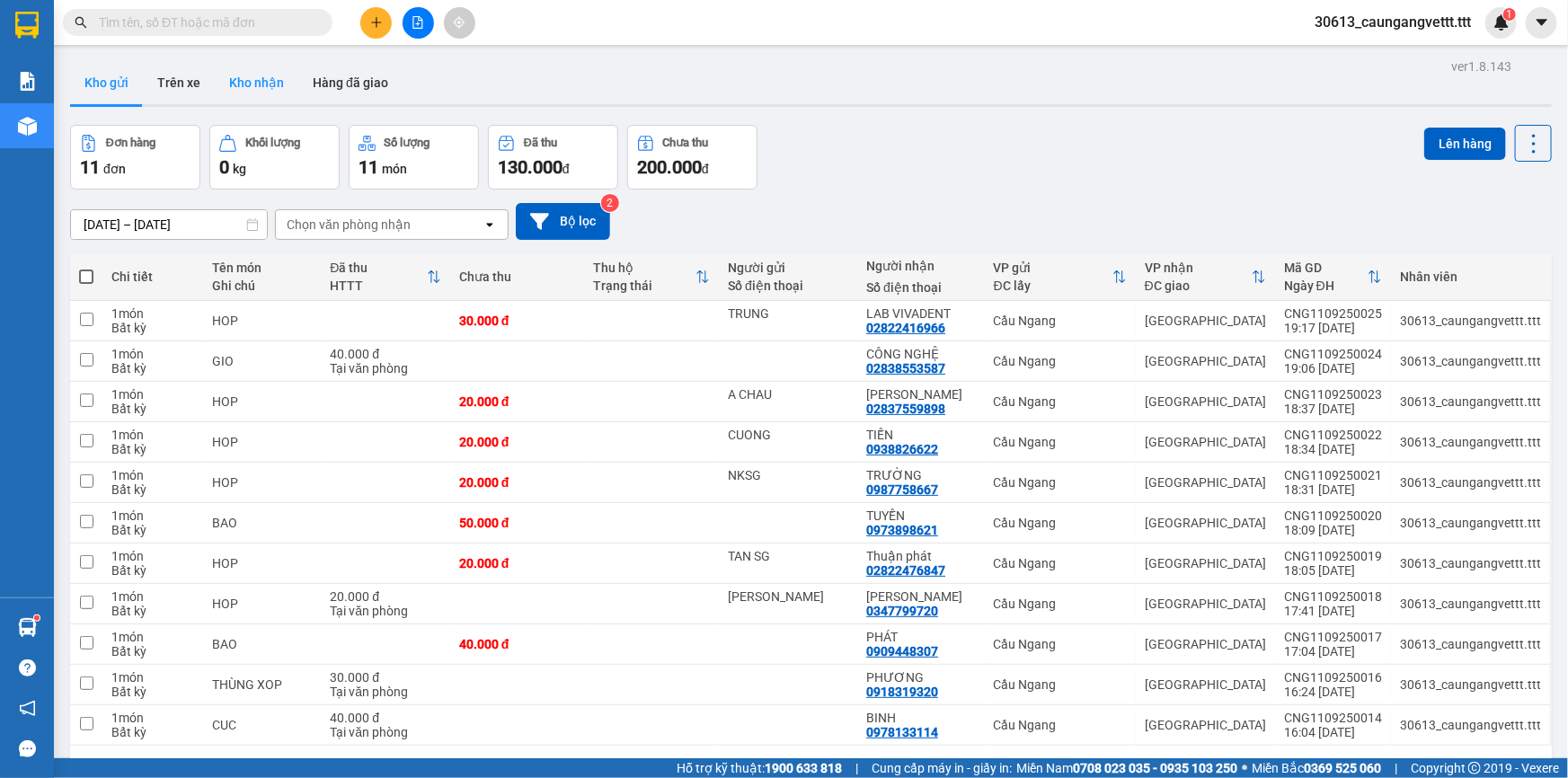
click at [249, 90] on button "Kho nhận" at bounding box center [256, 82] width 83 height 43
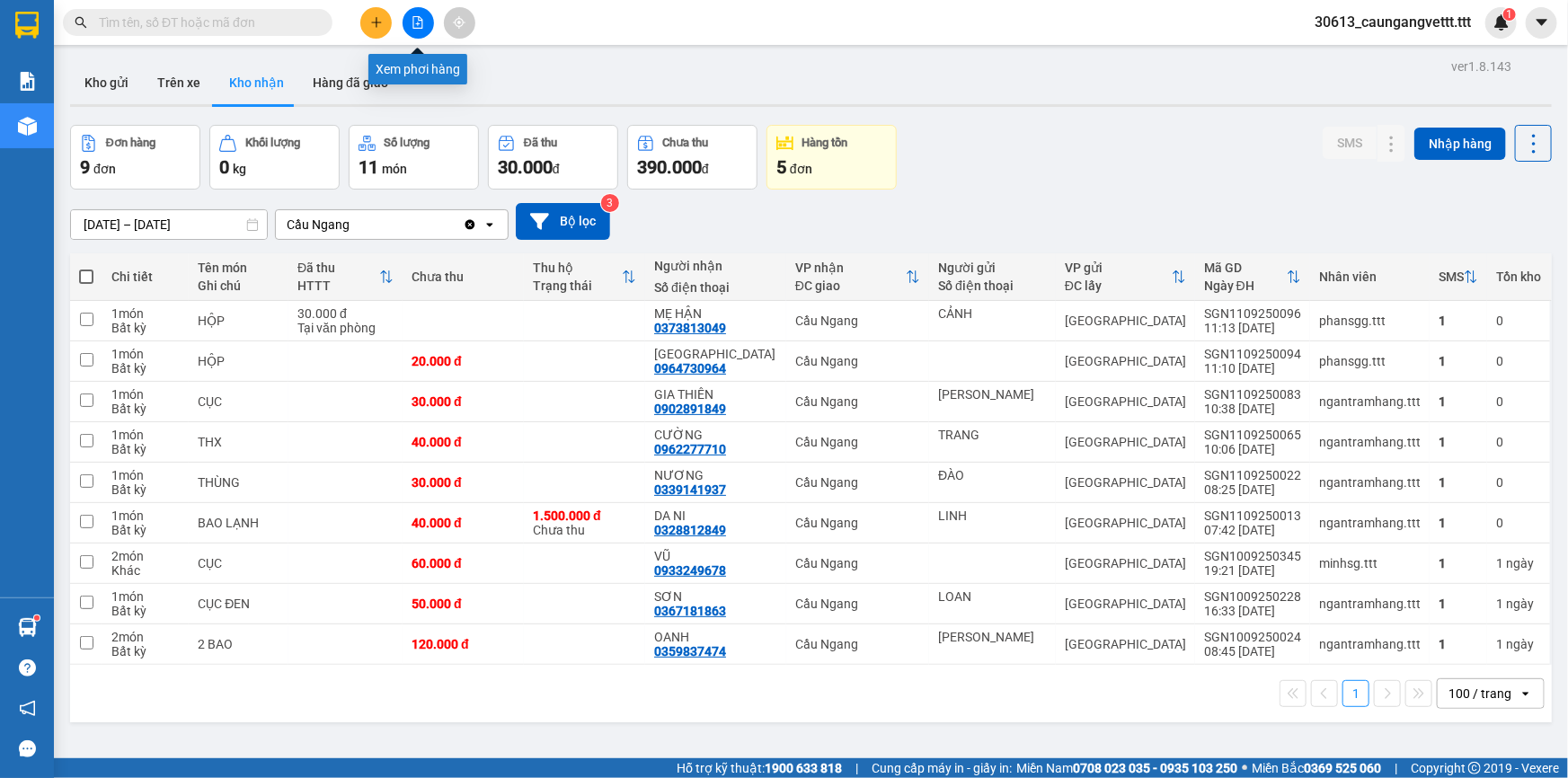
click at [417, 23] on icon "file-add" at bounding box center [418, 22] width 10 height 12
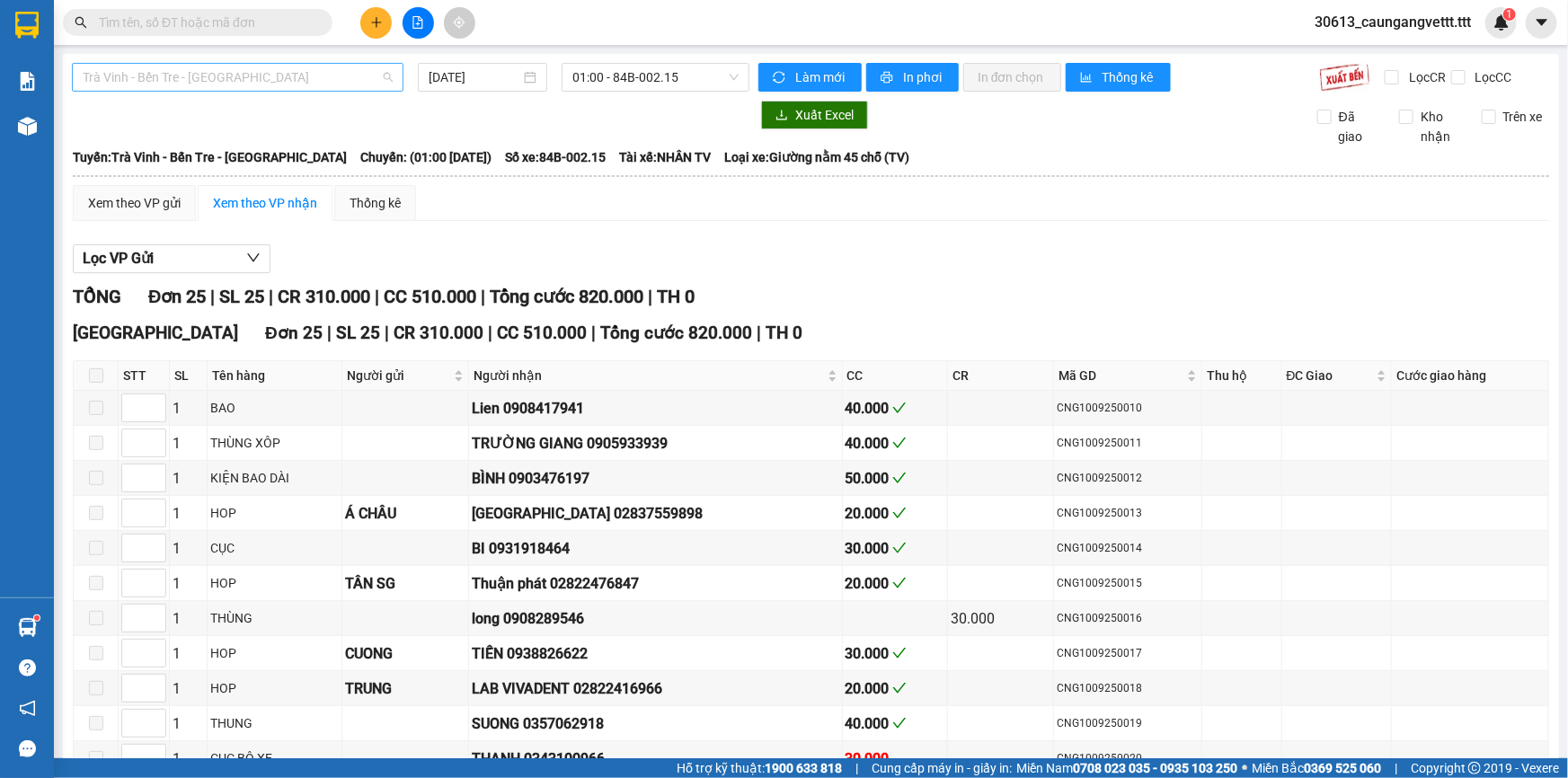
click at [264, 84] on span "Trà Vinh - Bến Tre - [GEOGRAPHIC_DATA]" at bounding box center [237, 77] width 310 height 27
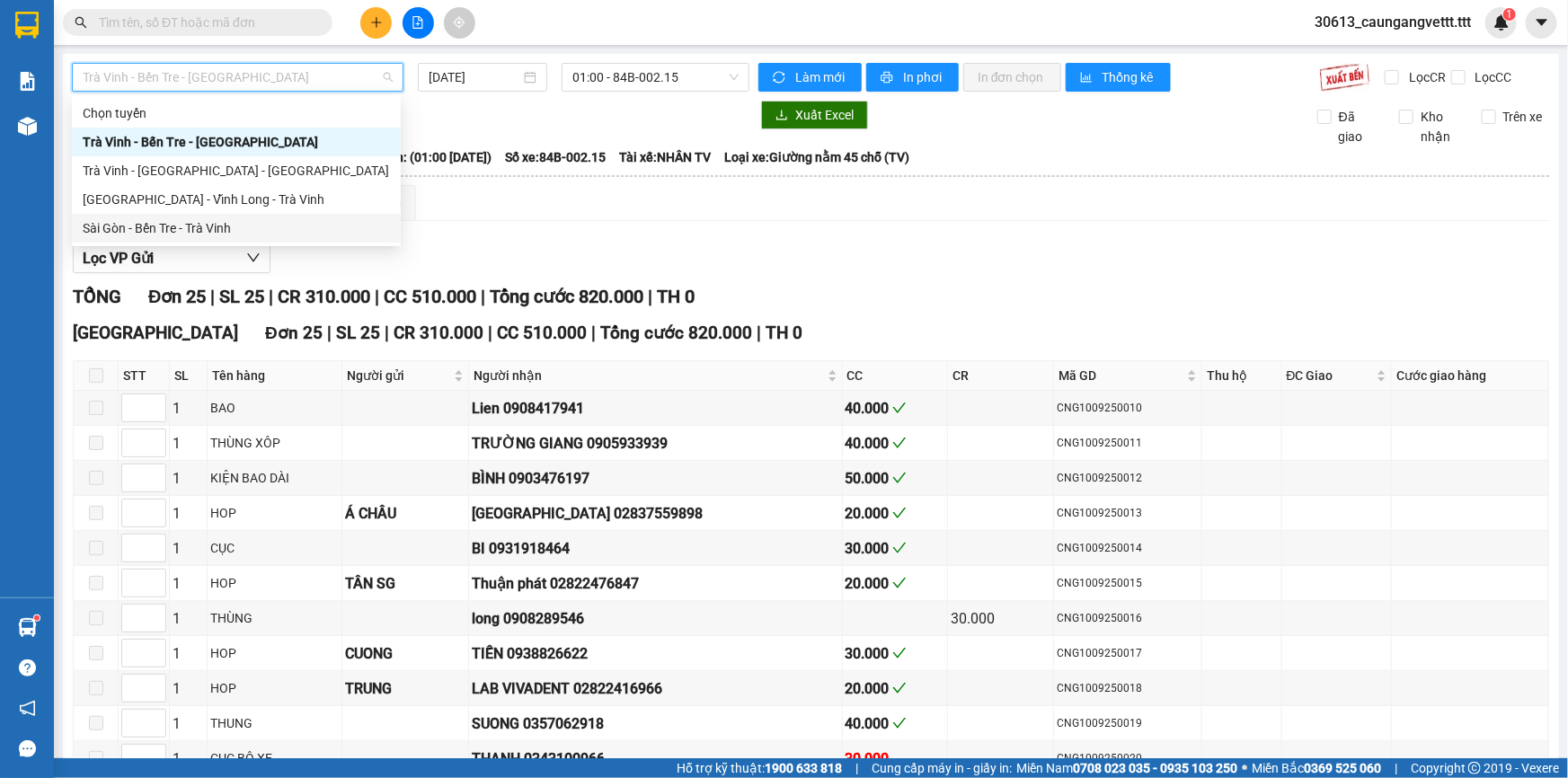
click at [227, 225] on div "Sài Gòn - Bến Tre - Trà Vinh" at bounding box center [236, 228] width 308 height 20
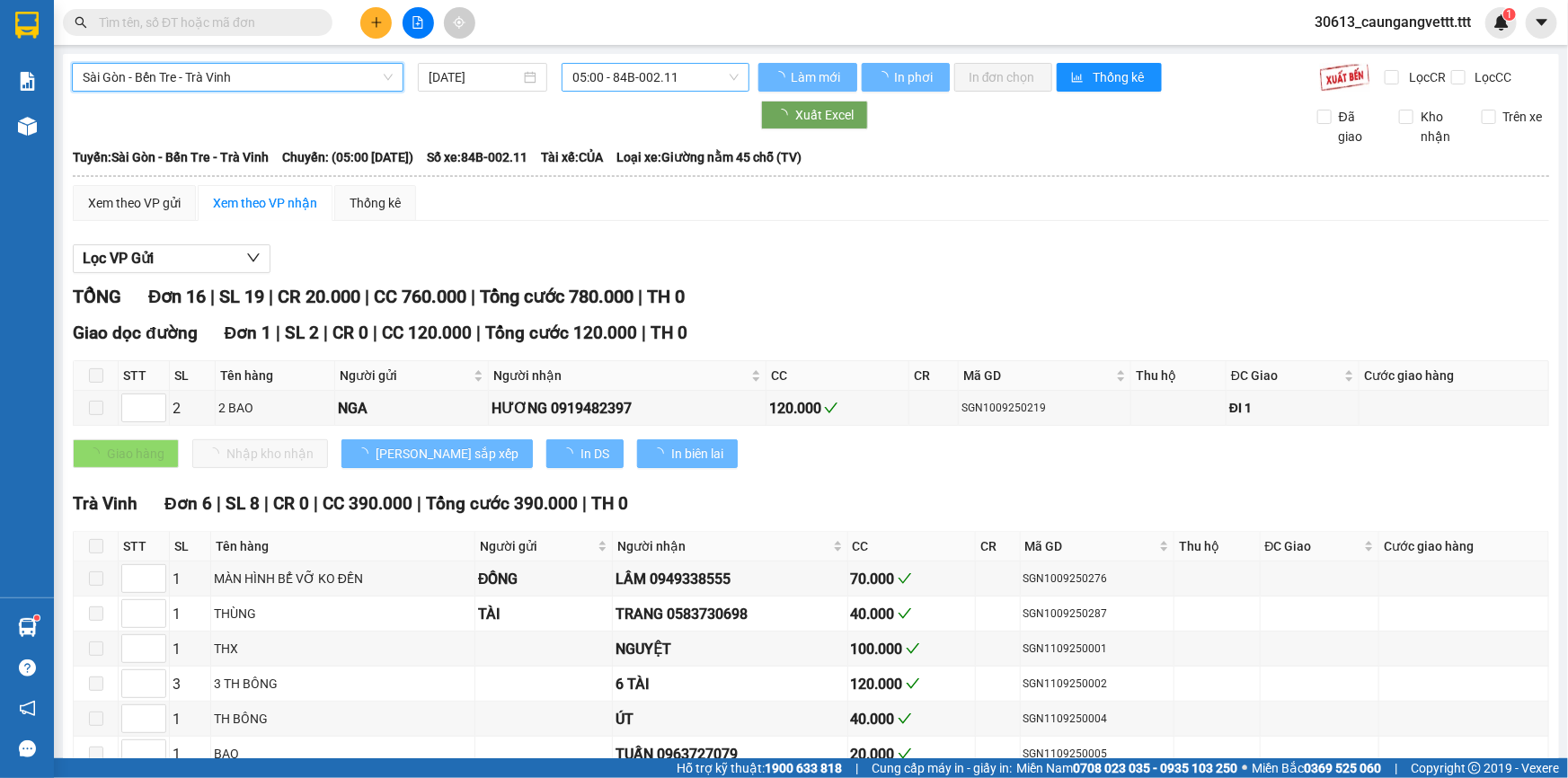
click at [629, 78] on span "05:00 - 84B-002.11" at bounding box center [655, 77] width 166 height 27
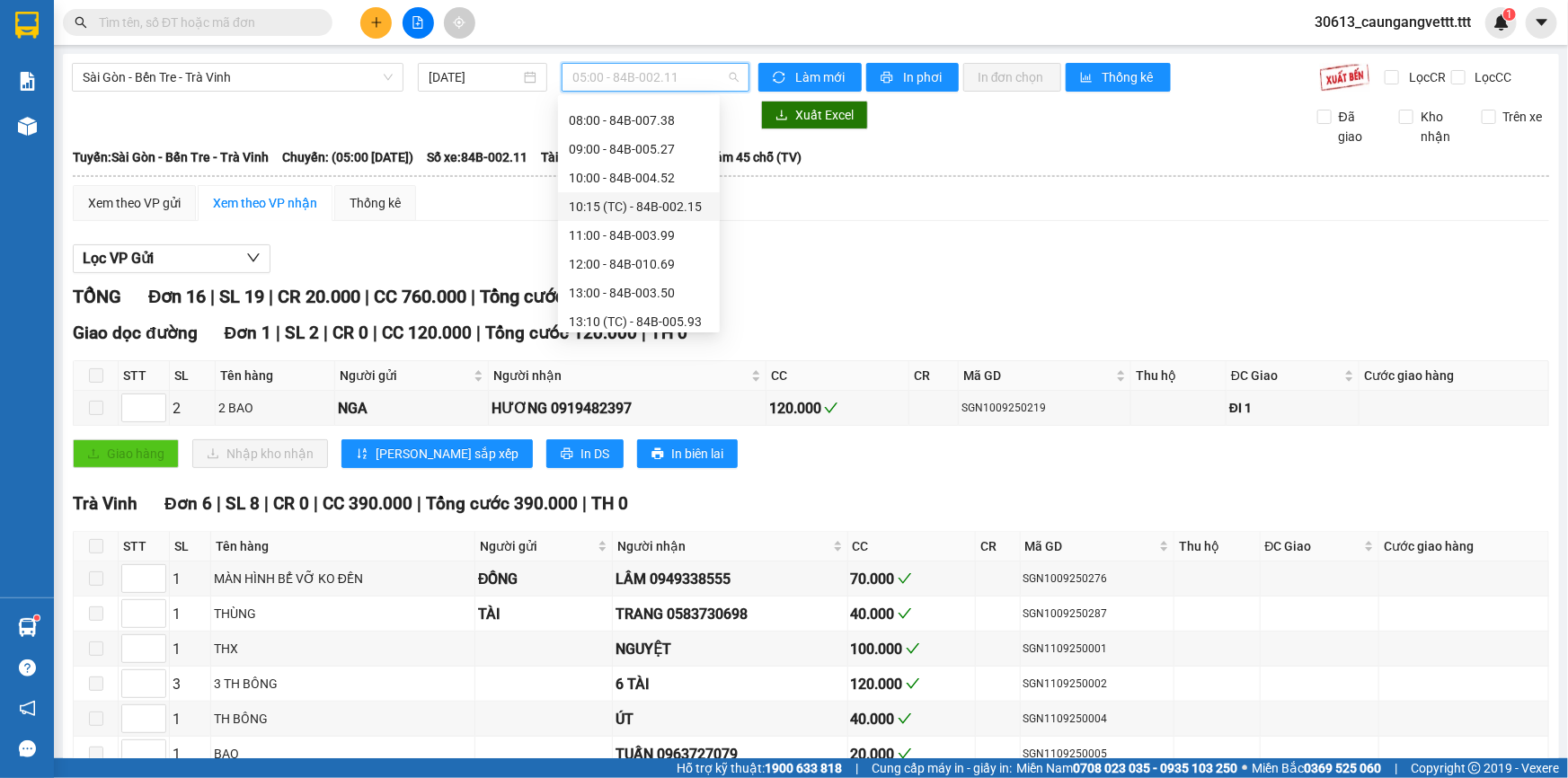
scroll to position [108, 0]
click at [609, 232] on div "11:00 - 84B-003.99" at bounding box center [638, 234] width 140 height 20
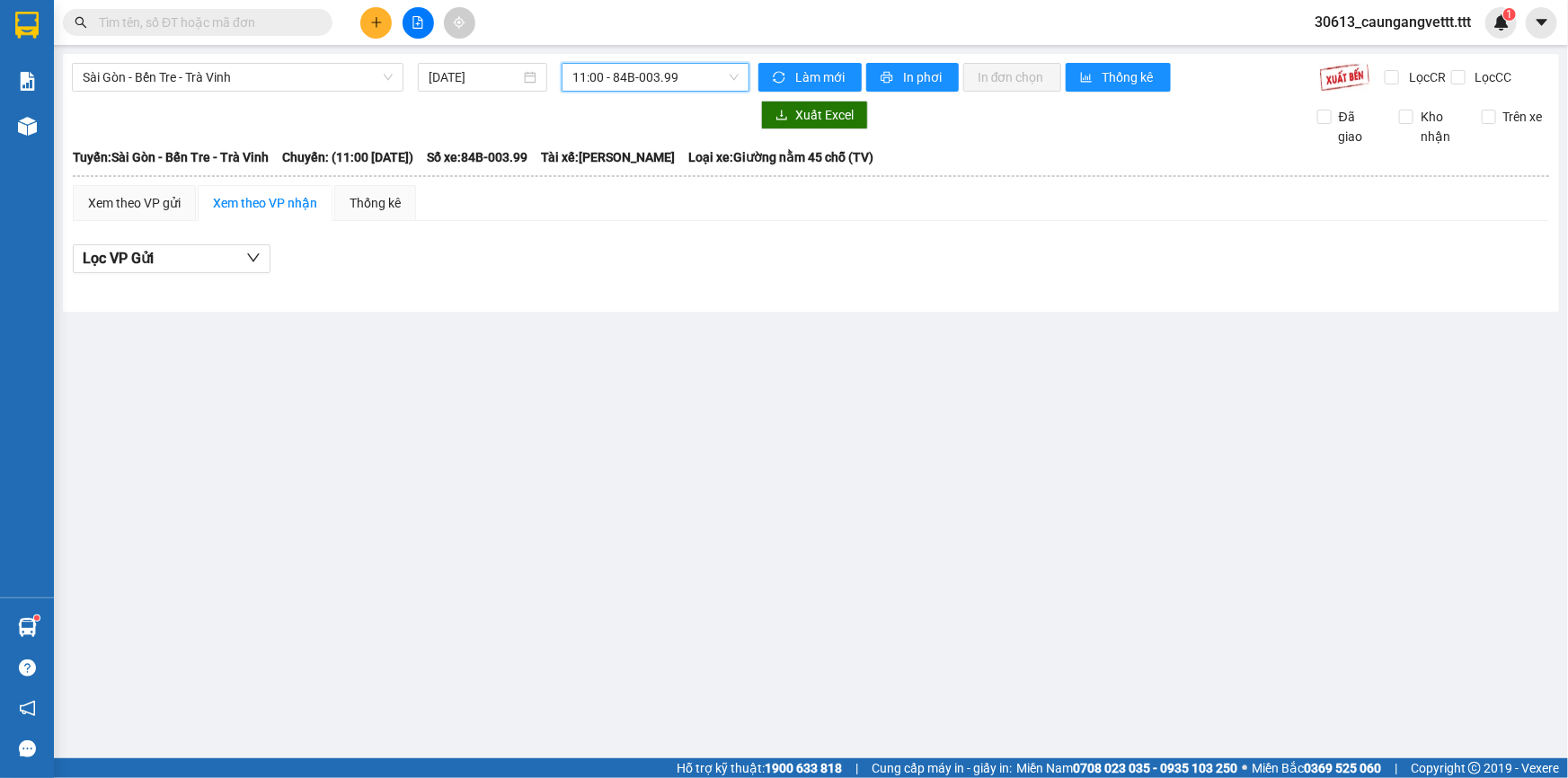
click at [638, 84] on span "11:00 - 84B-003.99" at bounding box center [655, 77] width 166 height 27
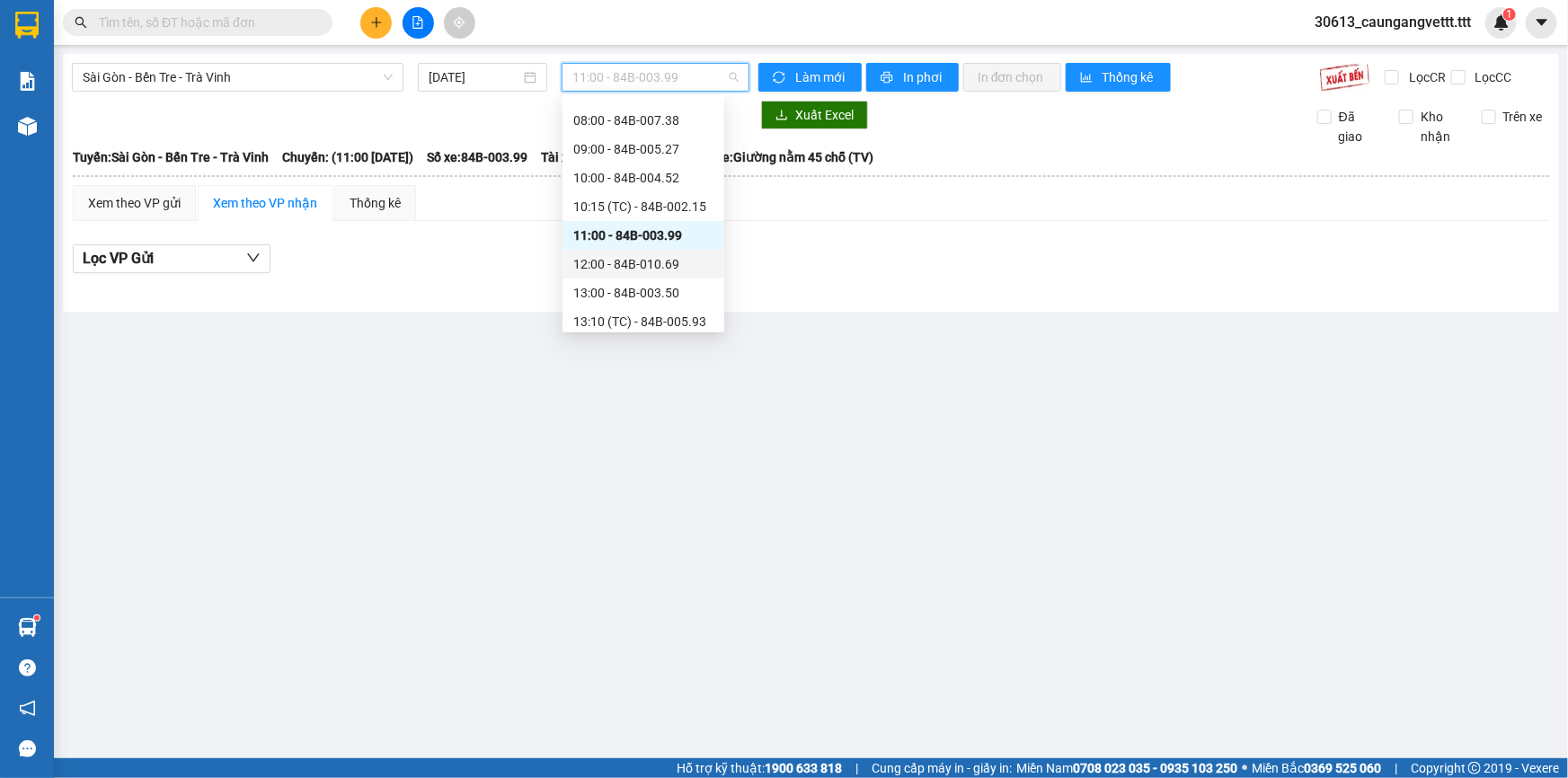
click at [631, 254] on div "12:00 - 84B-010.69" at bounding box center [642, 263] width 140 height 20
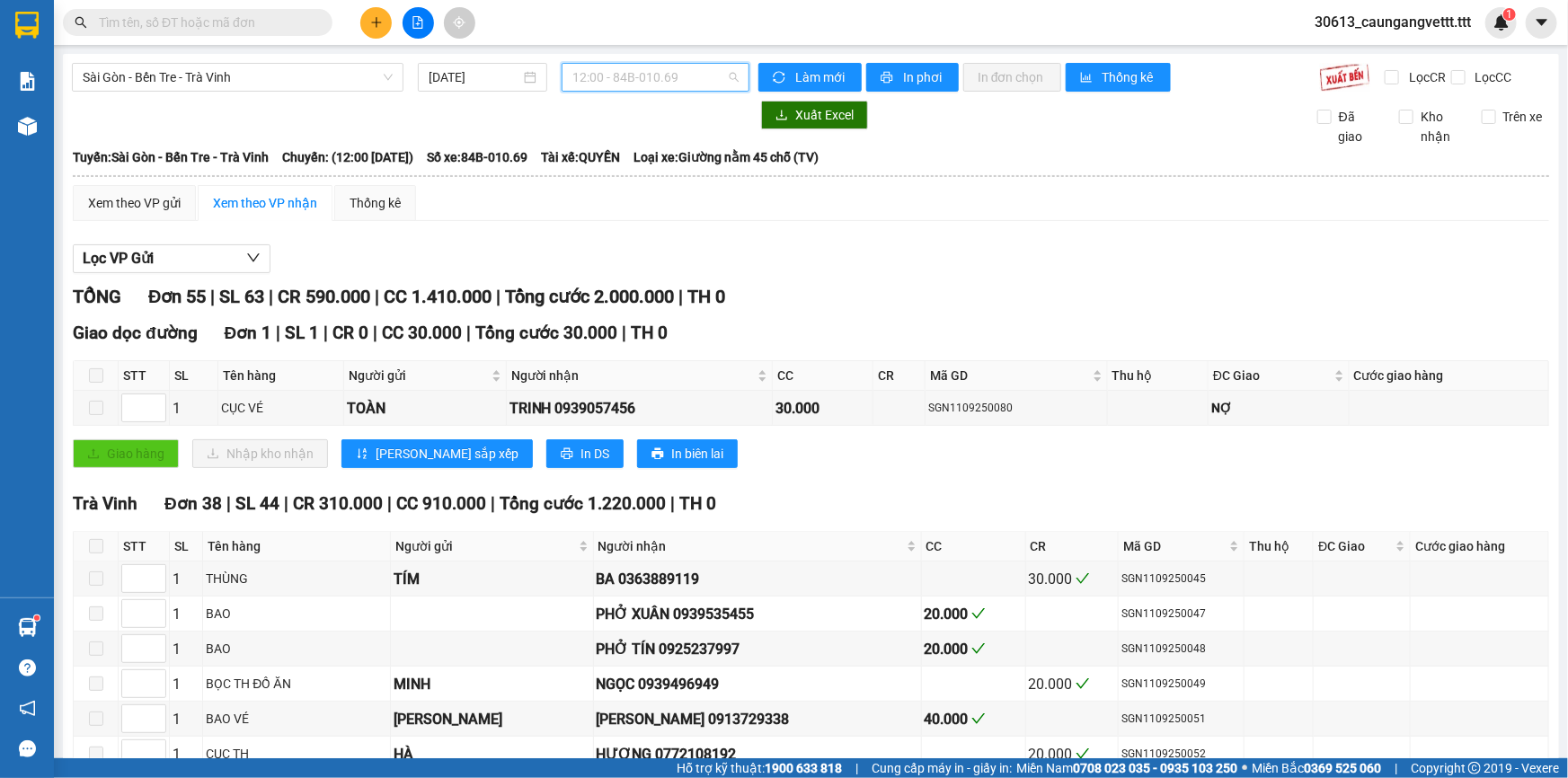
click at [681, 79] on span "12:00 - 84B-010.69" at bounding box center [655, 77] width 166 height 27
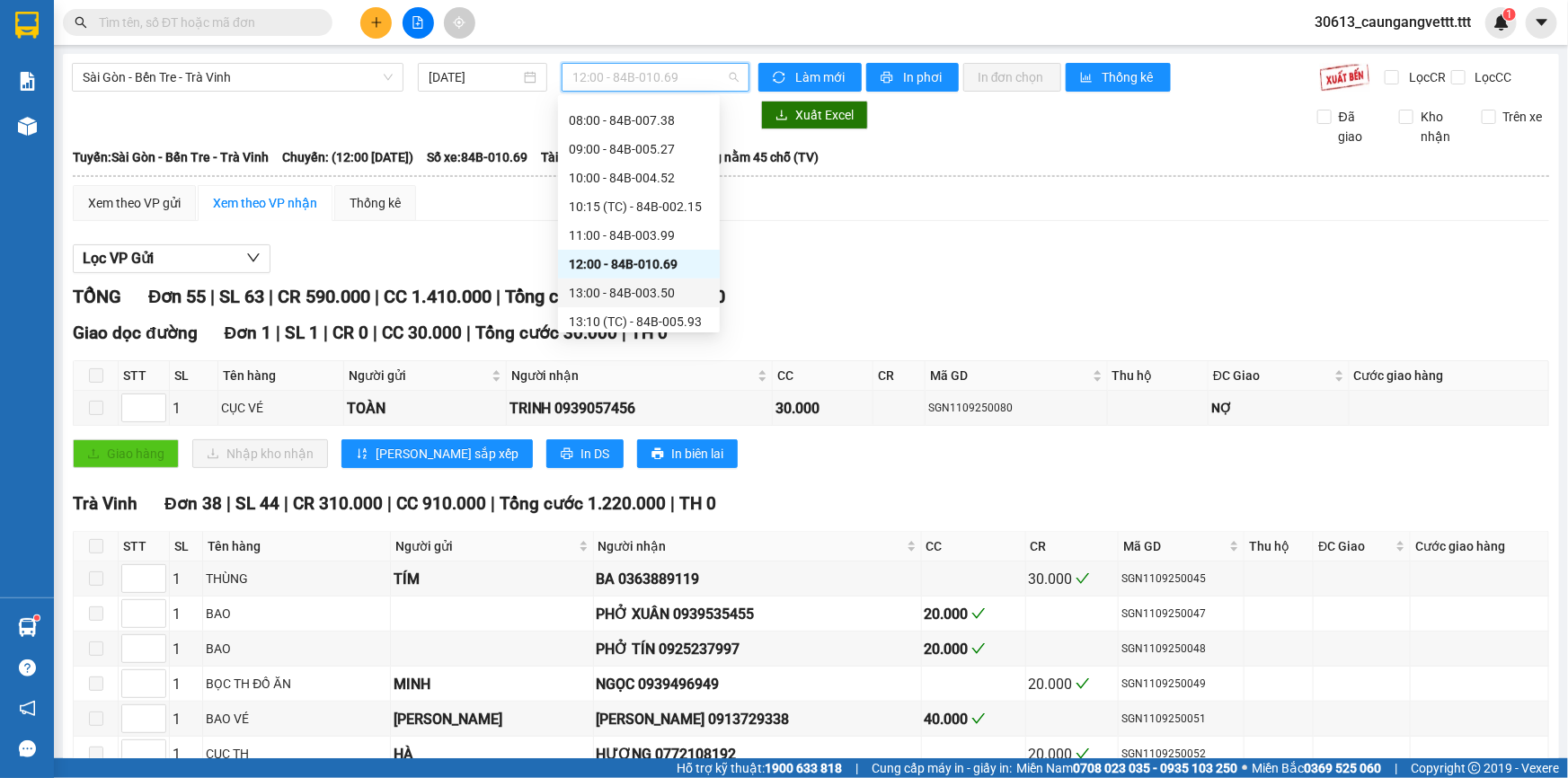
click at [611, 292] on div "13:00 - 84B-003.50" at bounding box center [638, 292] width 140 height 20
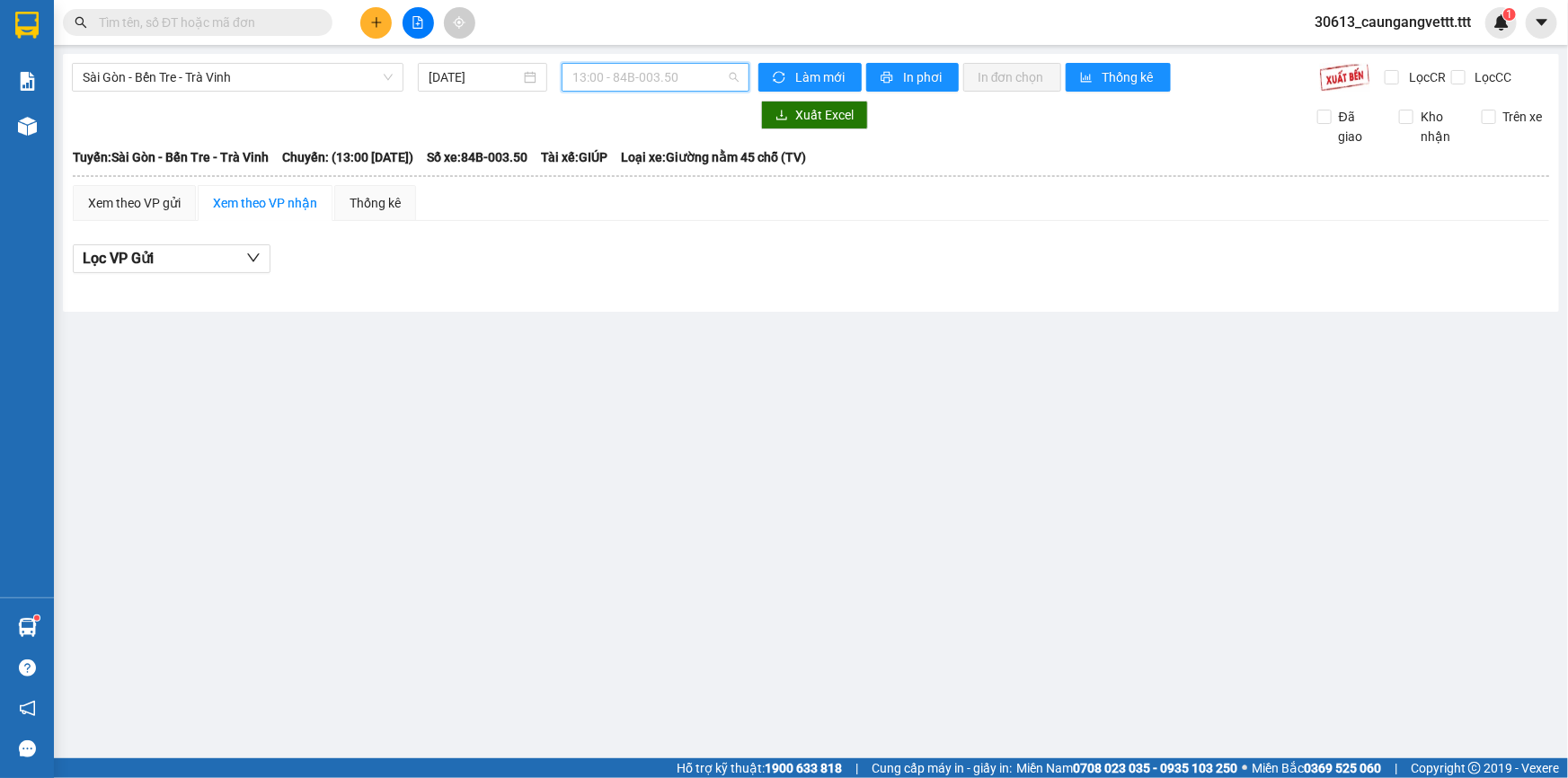
click at [673, 75] on span "13:00 - 84B-003.50" at bounding box center [655, 77] width 166 height 27
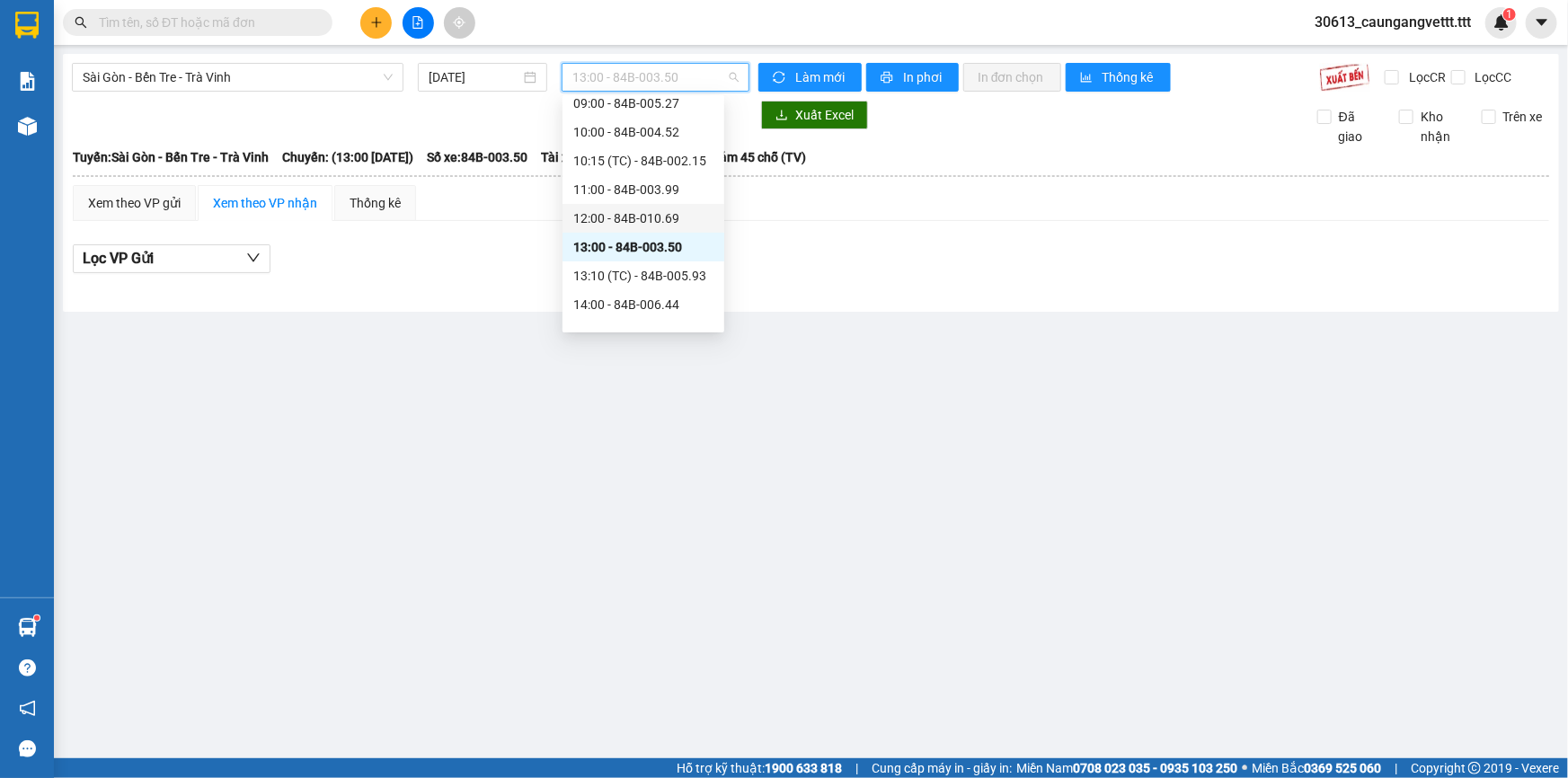
scroll to position [217, 0]
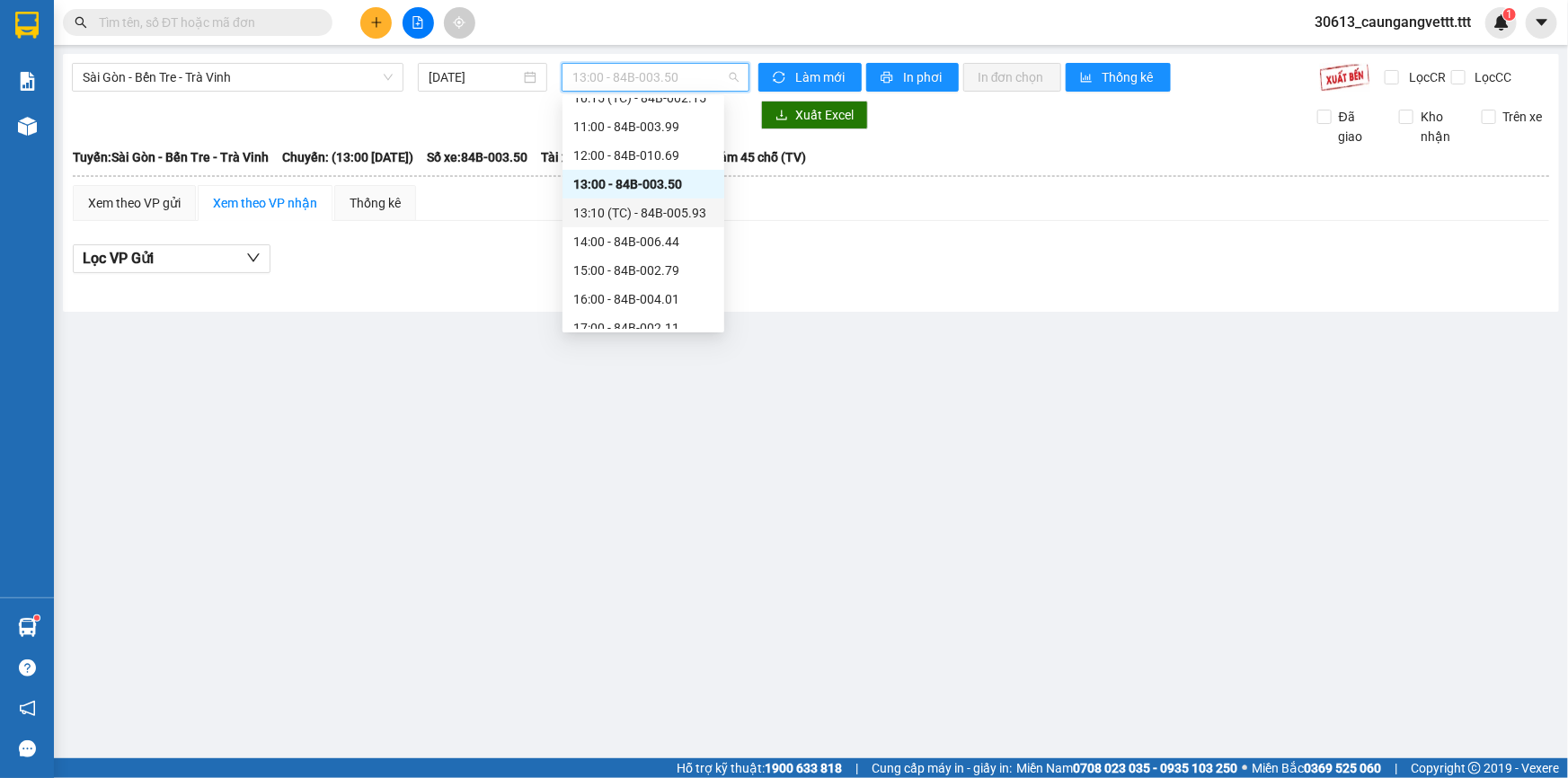
click at [629, 213] on div "13:10 (TC) - 84B-005.93" at bounding box center [642, 213] width 140 height 20
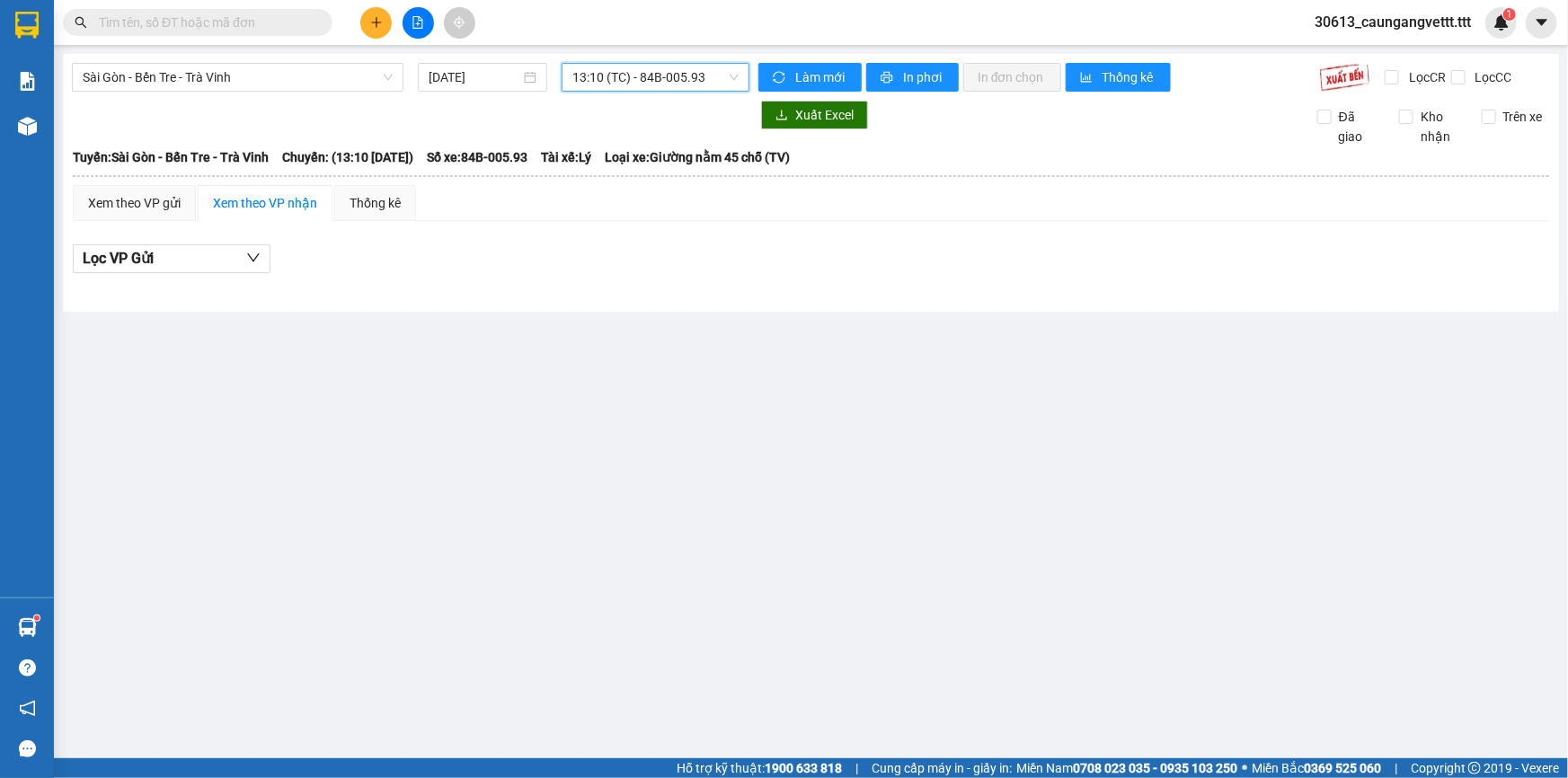
click at [661, 78] on span "13:10 (TC) - 84B-005.93" at bounding box center [655, 77] width 166 height 27
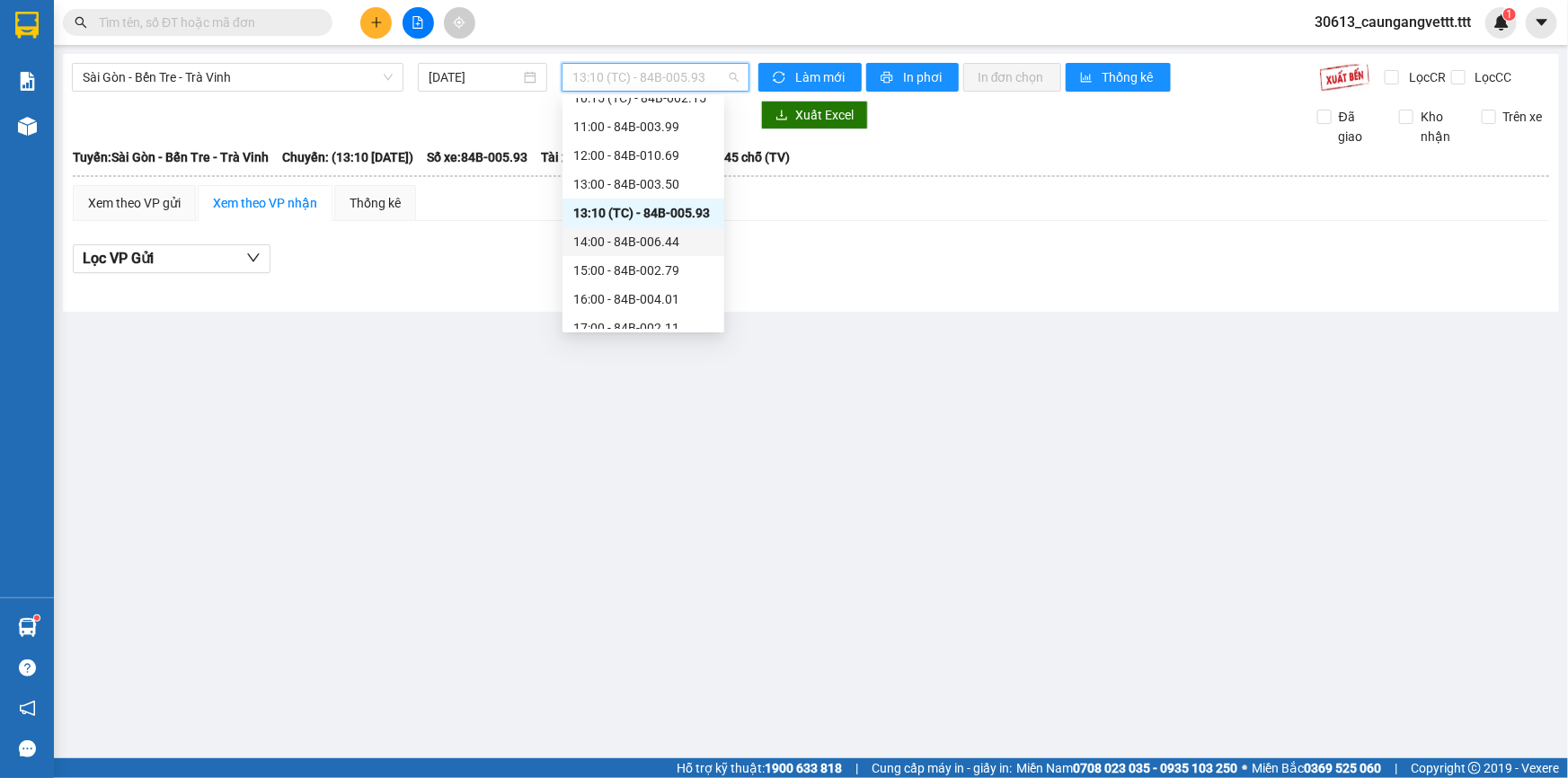
click at [614, 239] on div "14:00 - 84B-006.44" at bounding box center [642, 241] width 140 height 20
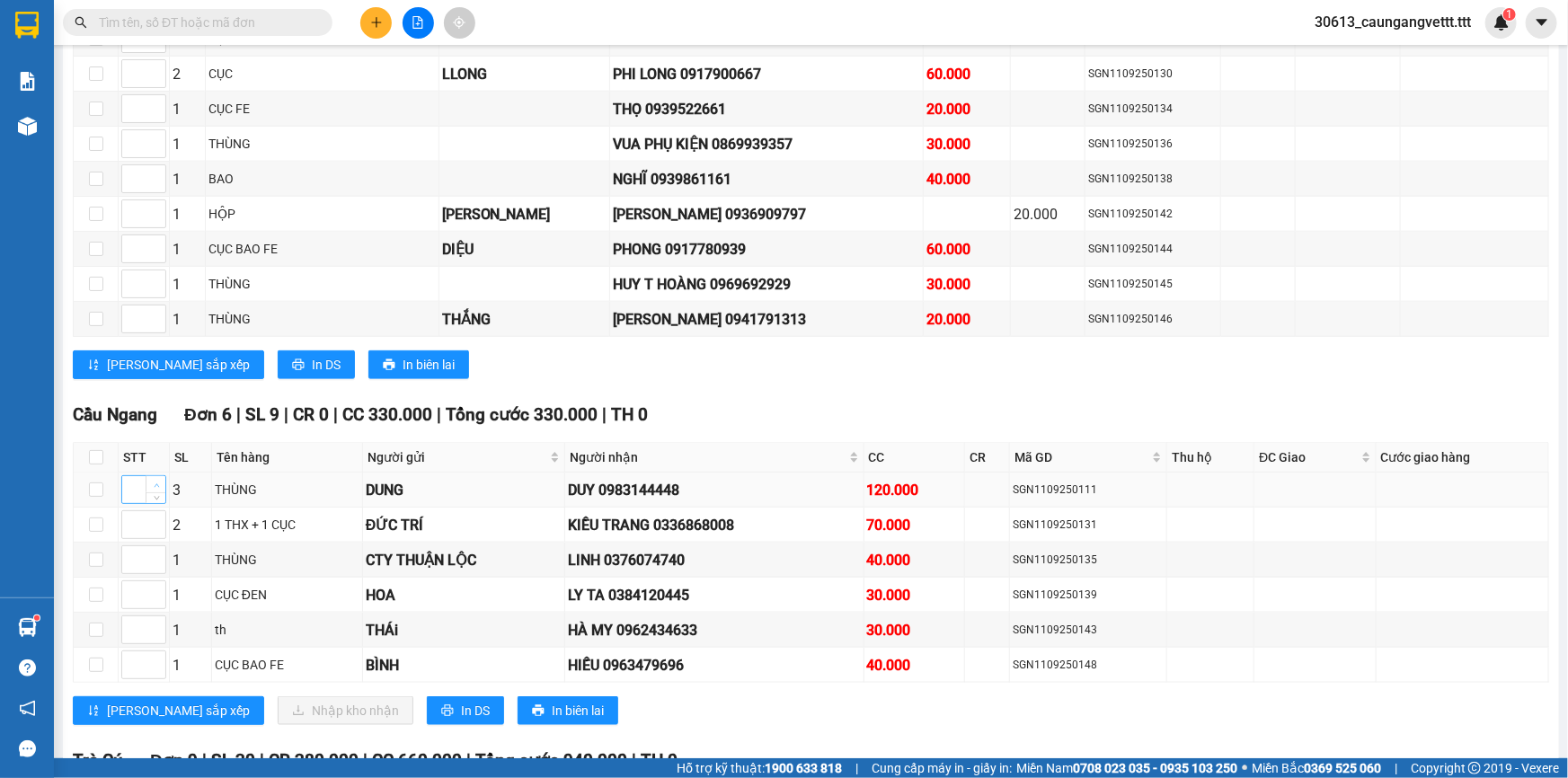
scroll to position [979, 0]
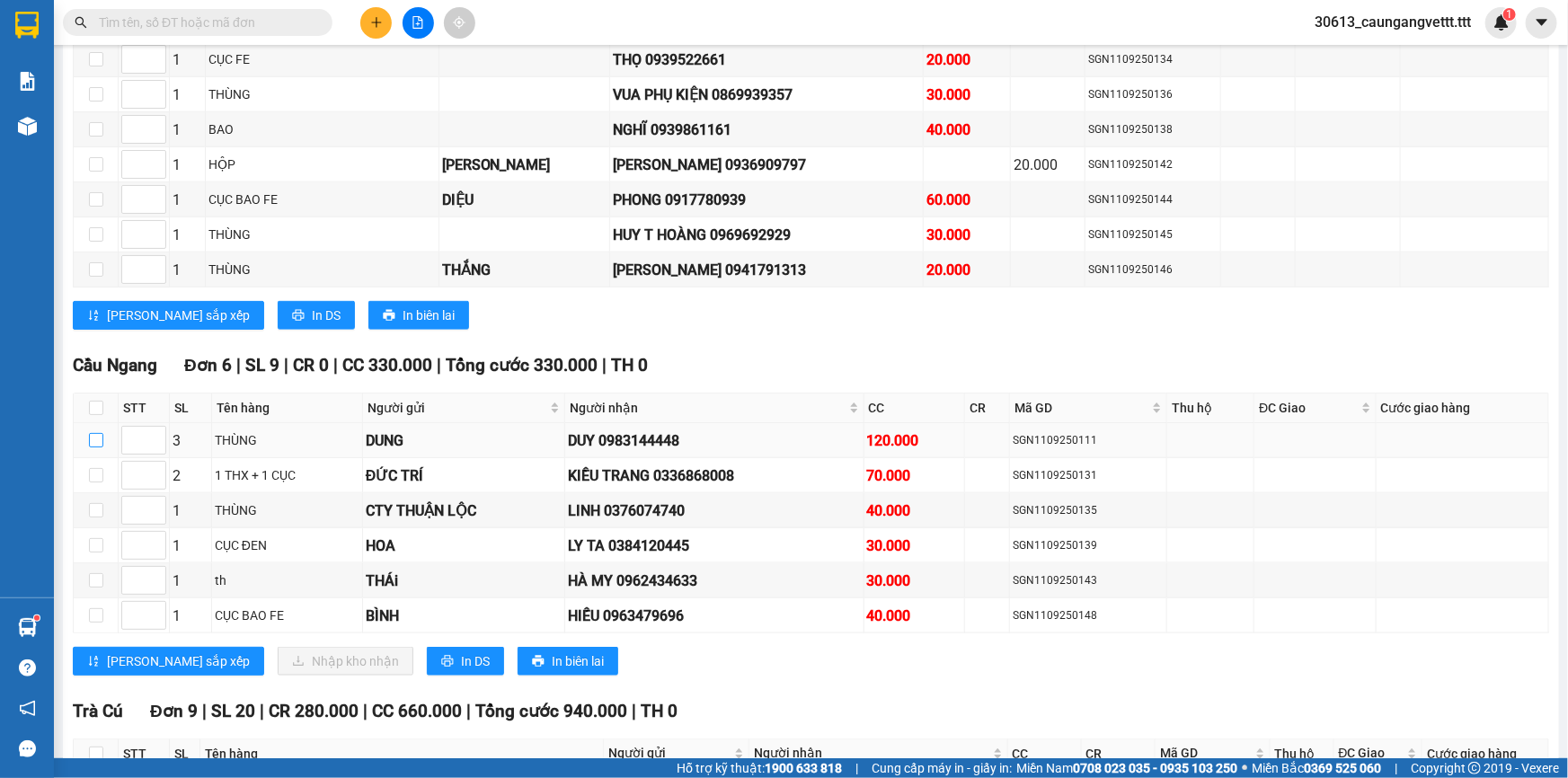
click at [97, 433] on input "checkbox" at bounding box center [96, 440] width 14 height 14
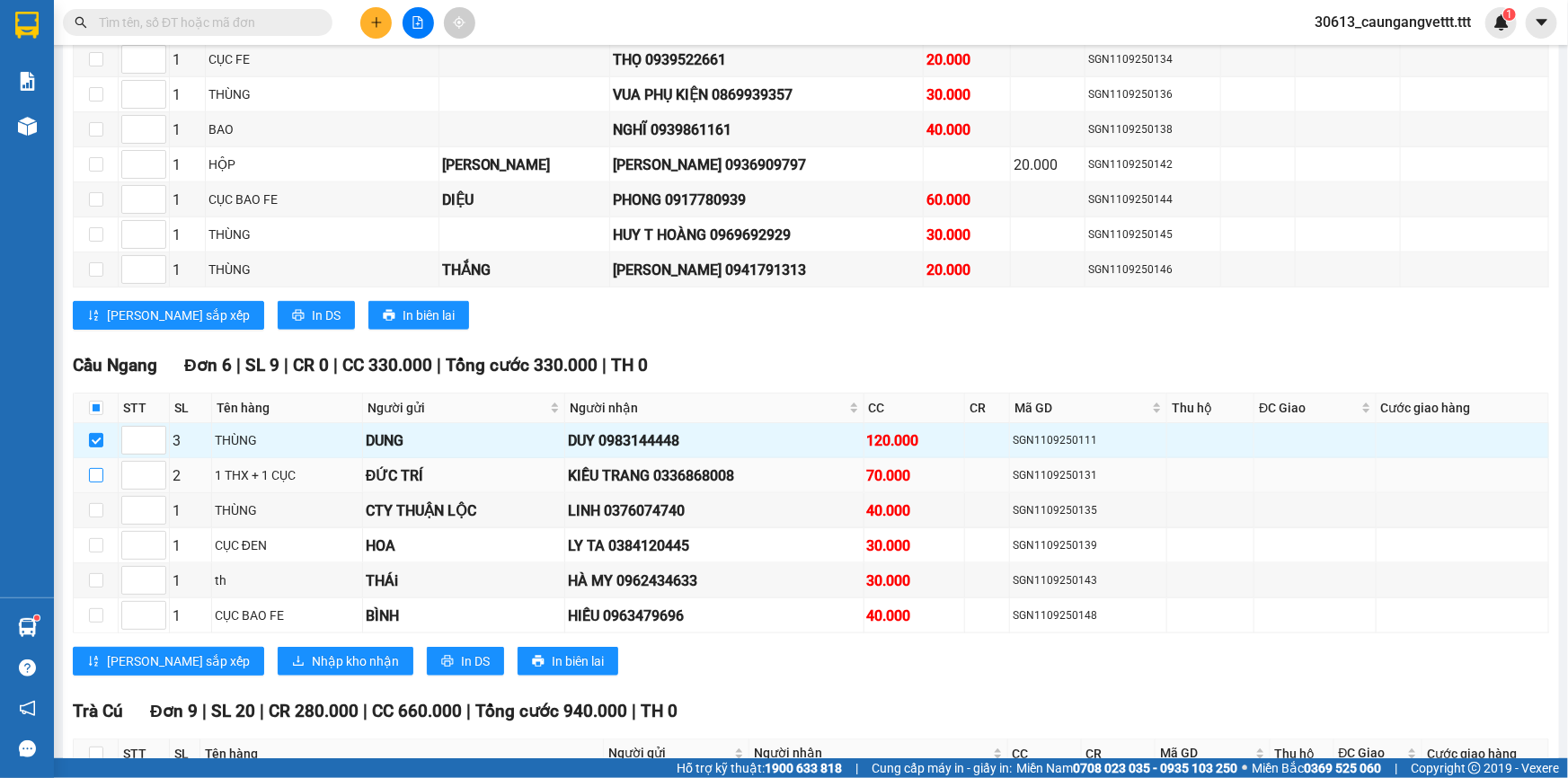
click at [92, 468] on input "checkbox" at bounding box center [96, 474] width 14 height 14
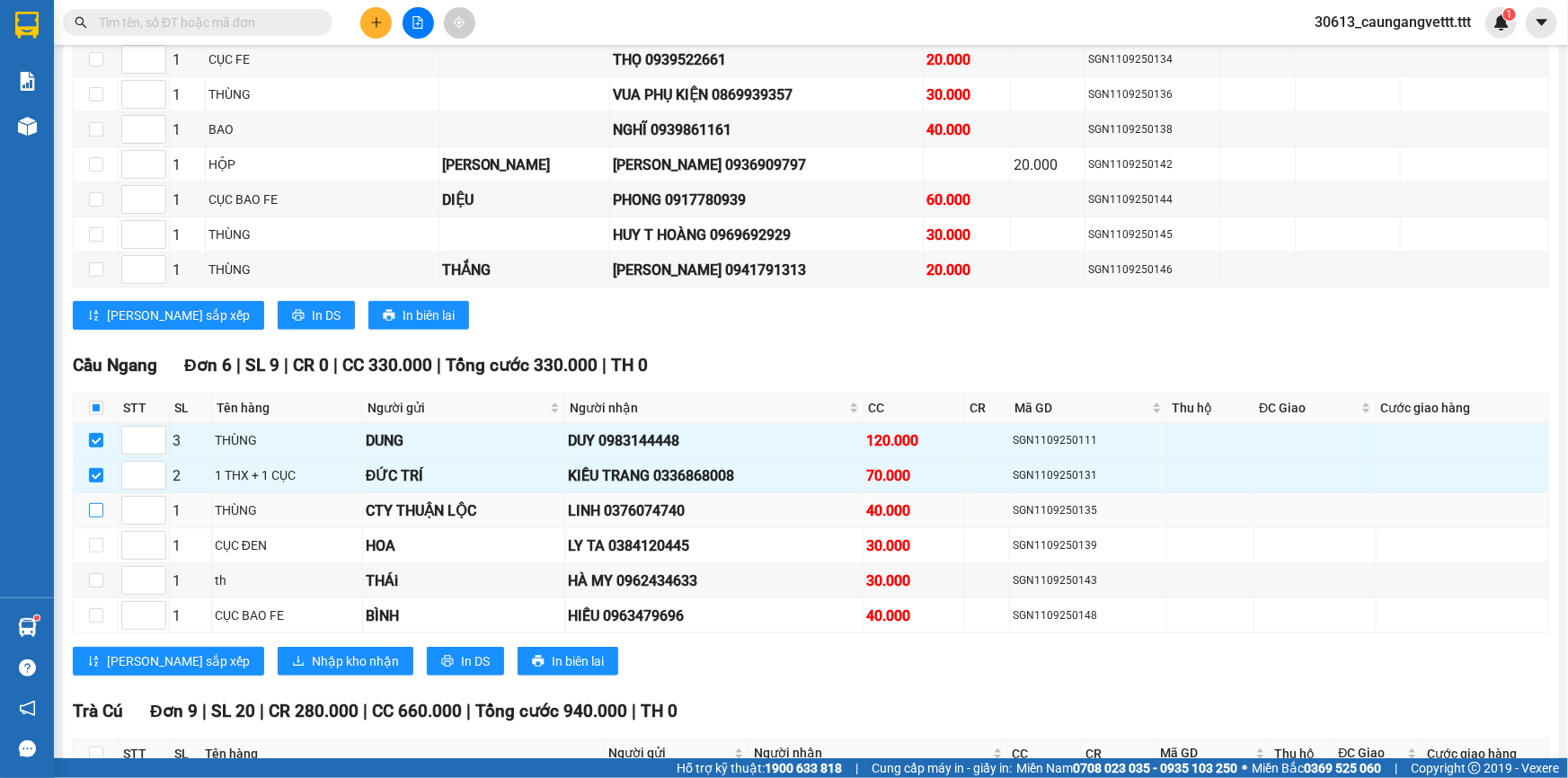
click at [97, 502] on input "checkbox" at bounding box center [96, 509] width 14 height 14
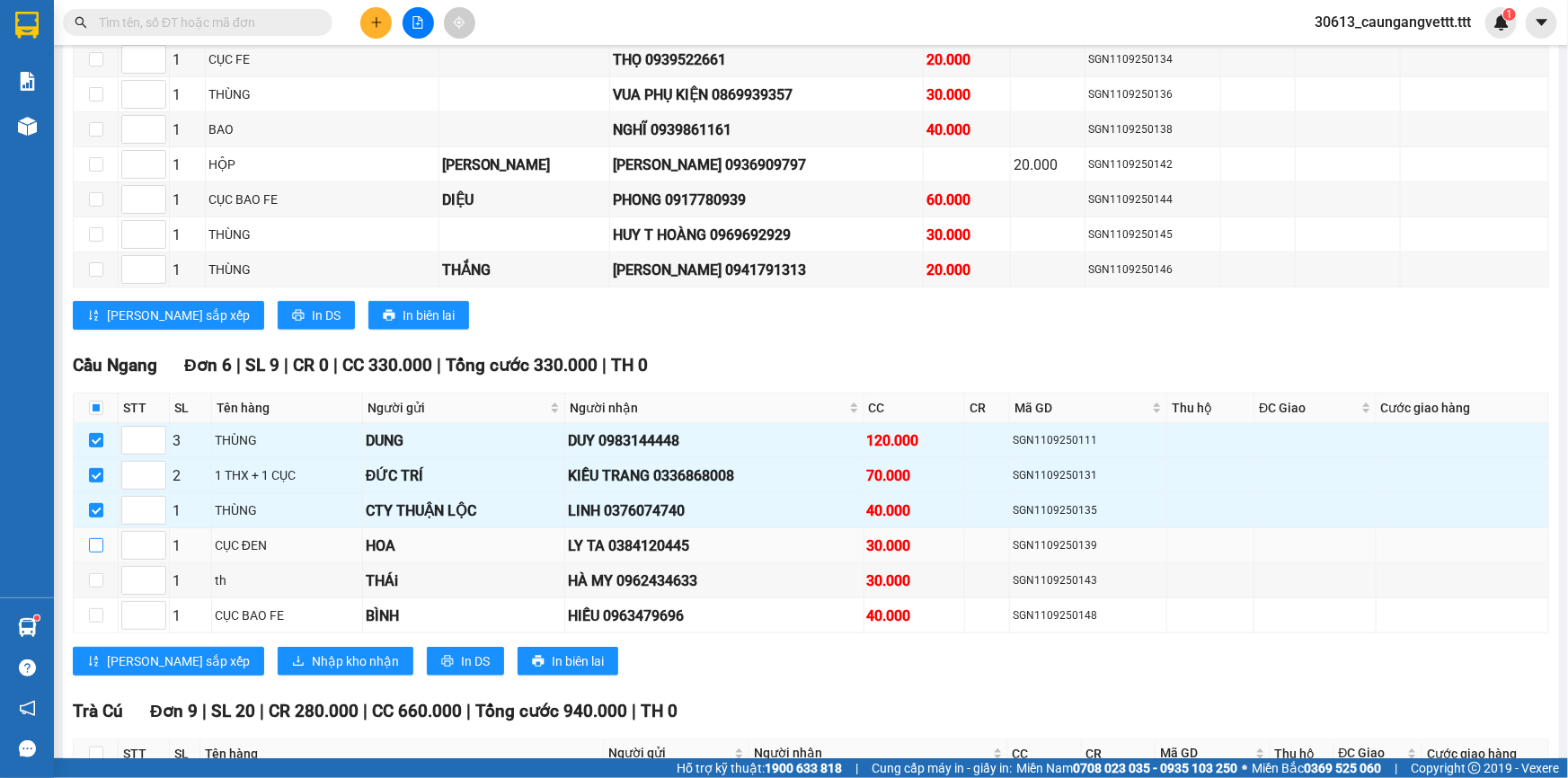
click at [97, 538] on input "checkbox" at bounding box center [96, 545] width 14 height 14
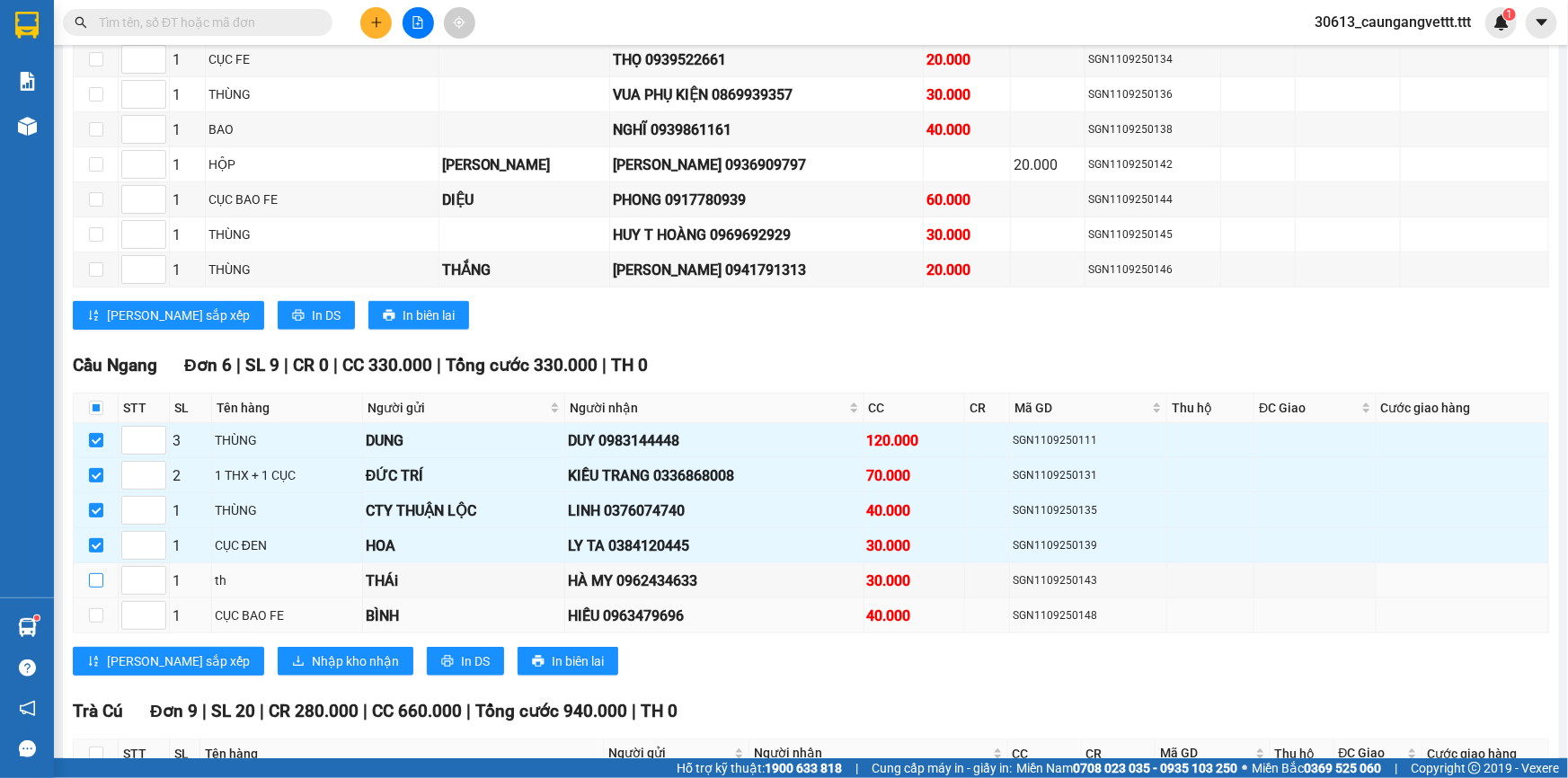
drag, startPoint x: 90, startPoint y: 573, endPoint x: 117, endPoint y: 595, distance: 34.8
click at [91, 573] on input "checkbox" at bounding box center [96, 579] width 14 height 14
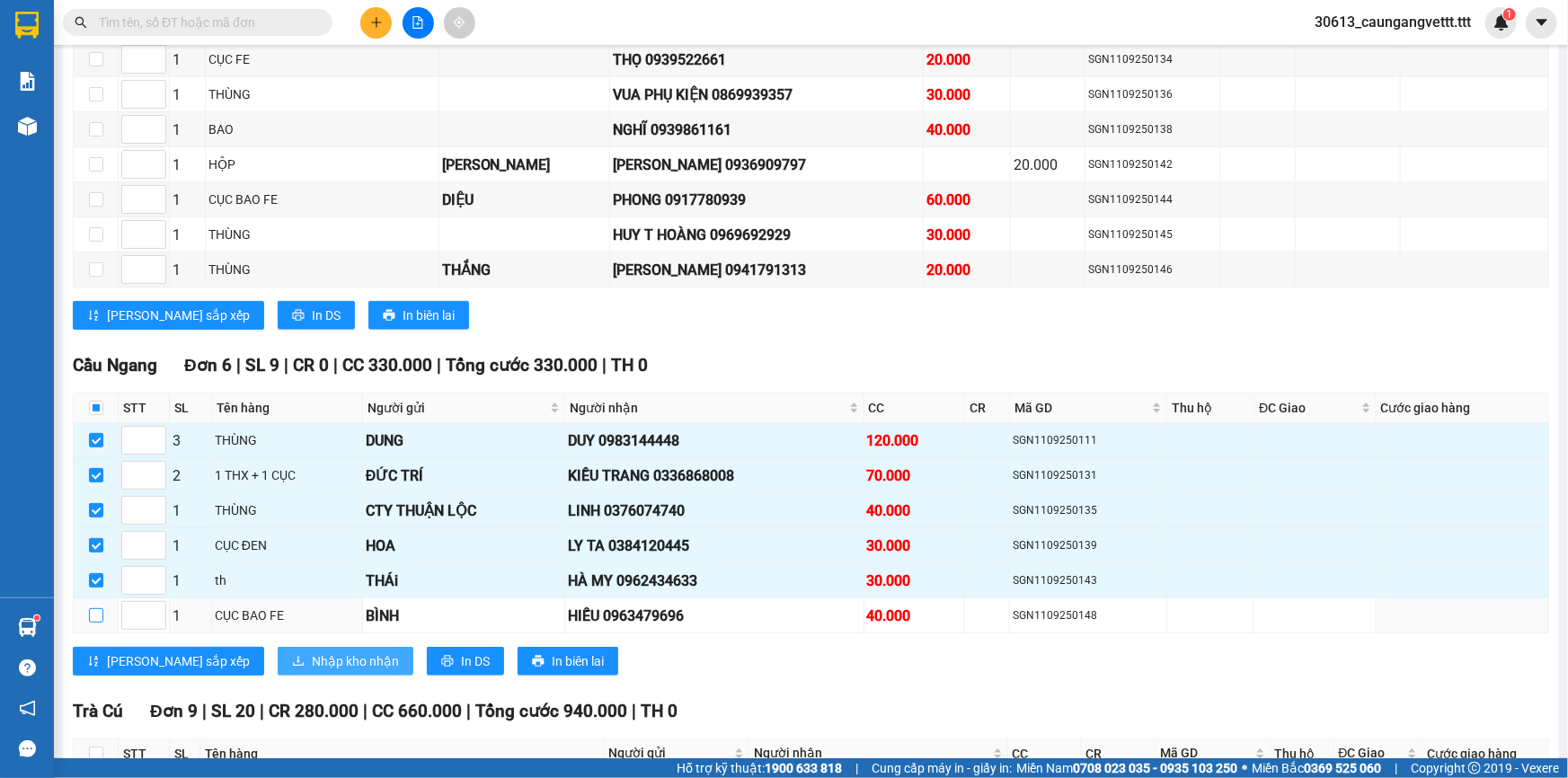
drag, startPoint x: 92, startPoint y: 606, endPoint x: 254, endPoint y: 640, distance: 165.5
click at [96, 608] on input "checkbox" at bounding box center [96, 615] width 14 height 14
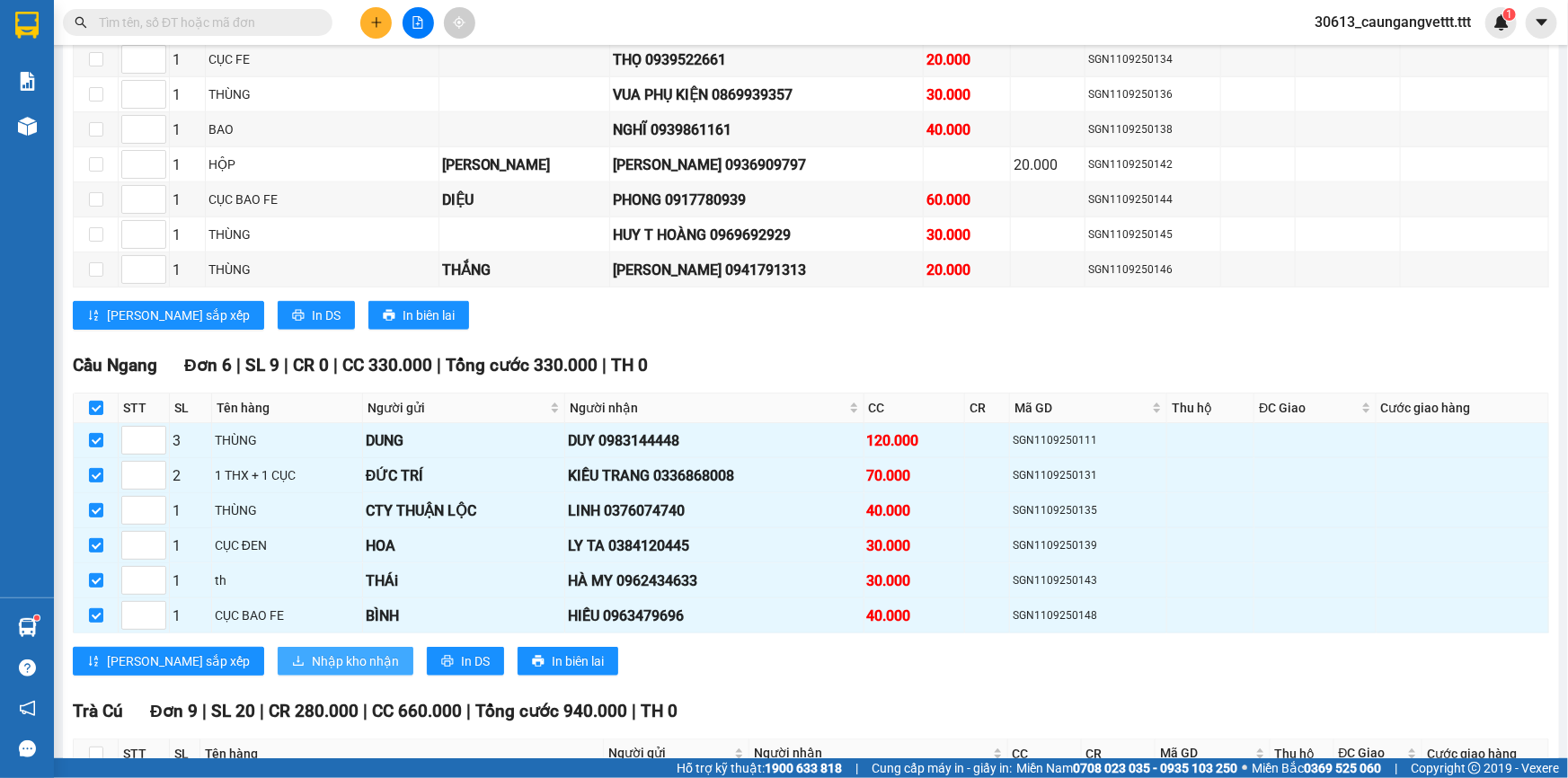
click at [311, 651] on span "Nhập kho nhận" at bounding box center [354, 661] width 87 height 20
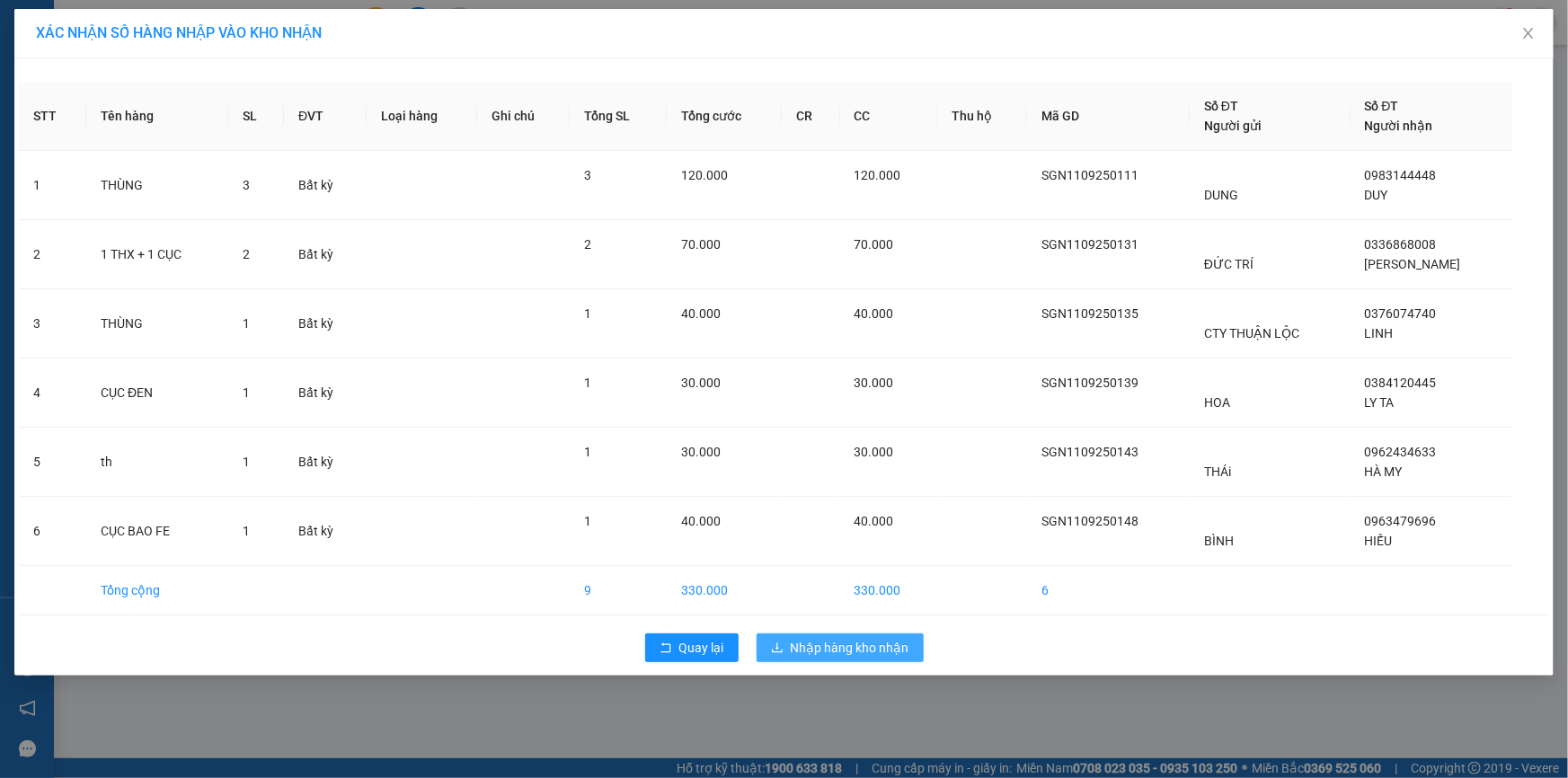
click at [841, 642] on span "Nhập hàng kho nhận" at bounding box center [850, 647] width 118 height 20
